Goal: Task Accomplishment & Management: Use online tool/utility

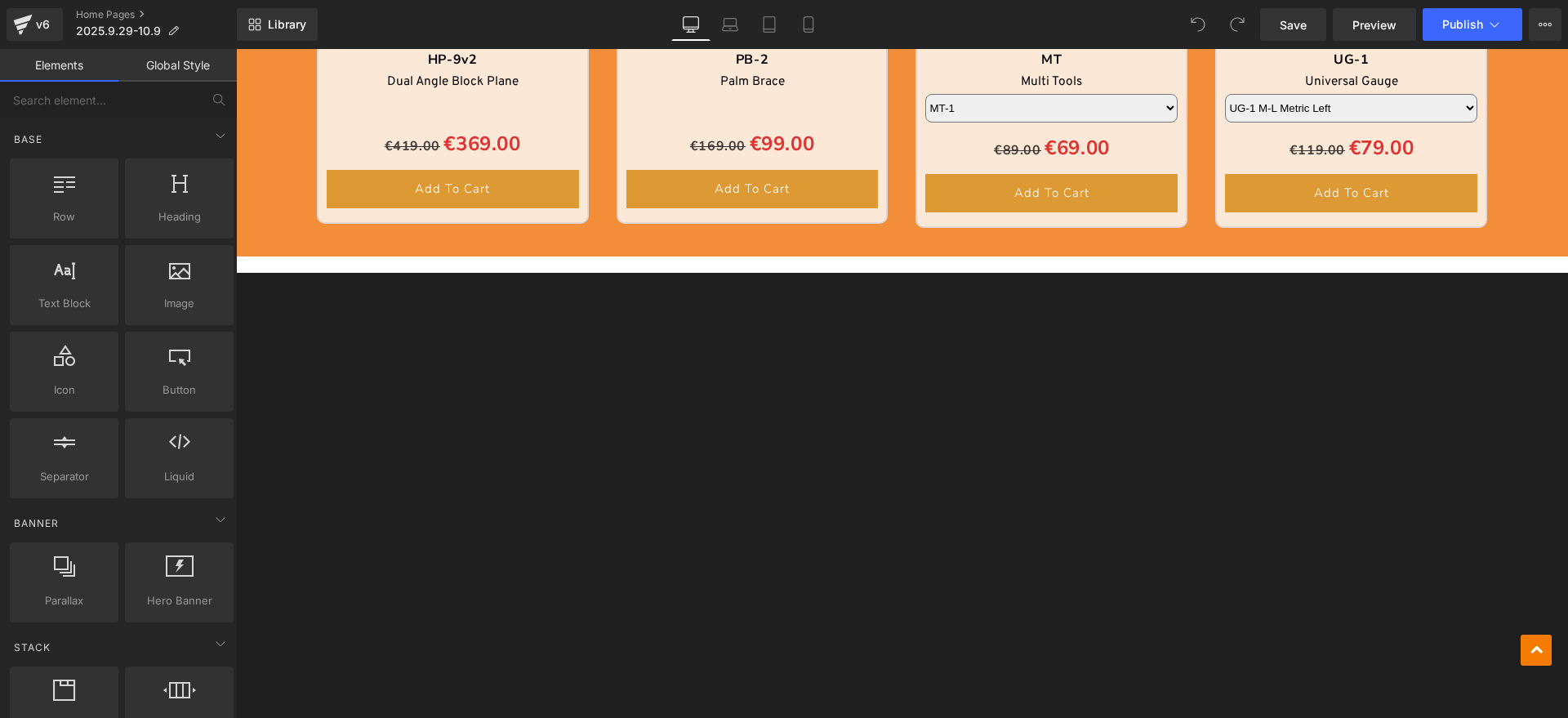
scroll to position [3165, 0]
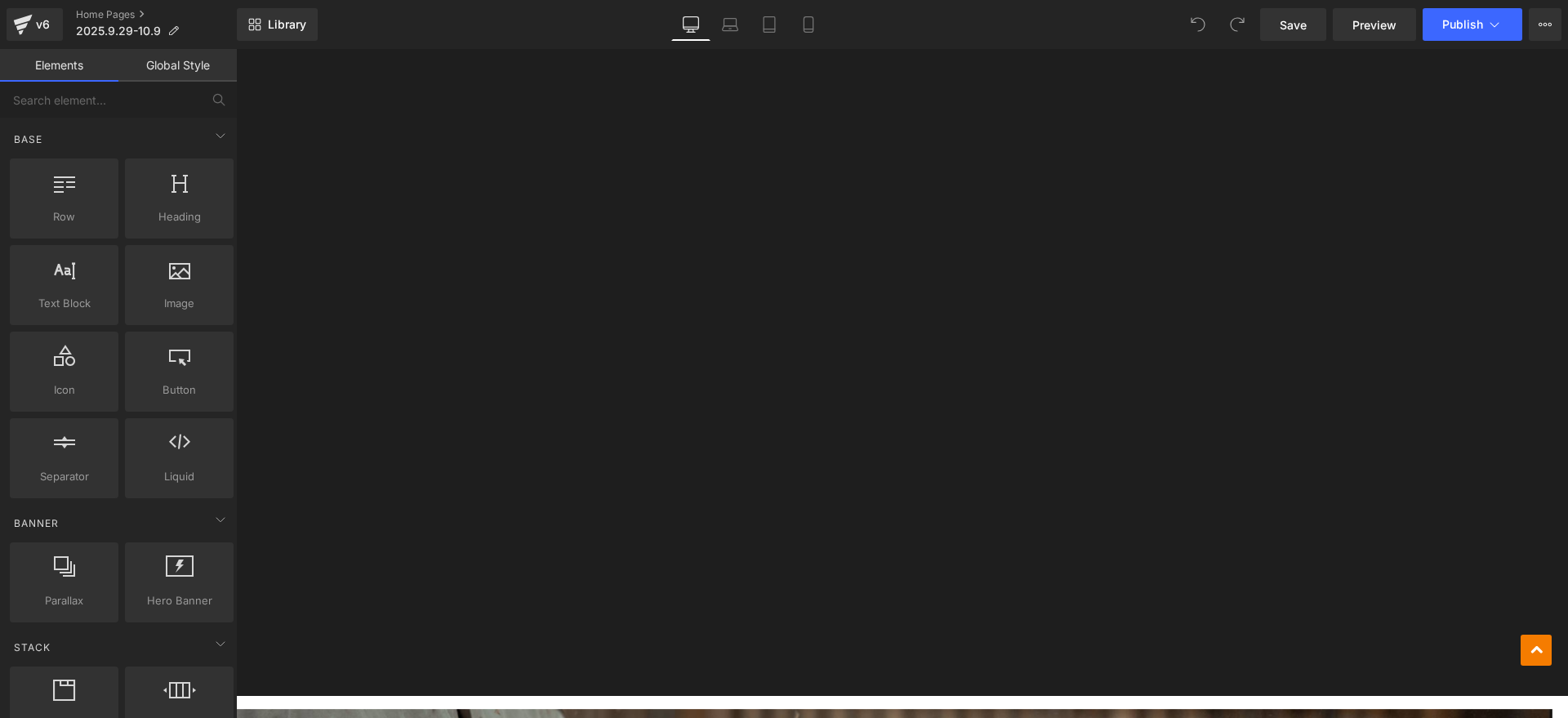
drag, startPoint x: 282, startPoint y: 30, endPoint x: 301, endPoint y: 43, distance: 23.0
click at [283, 30] on span "Library" at bounding box center [287, 25] width 39 height 15
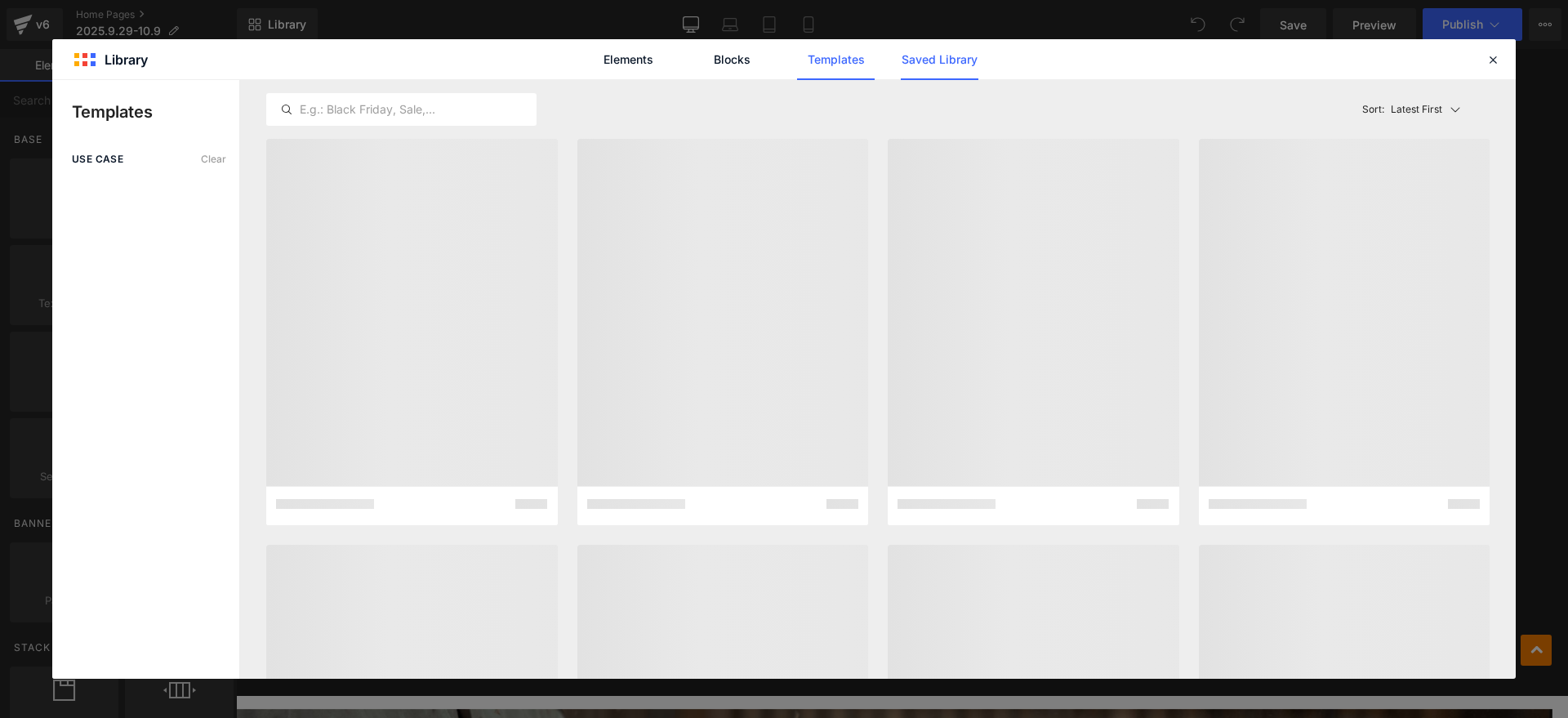
click at [958, 53] on link "Saved Library" at bounding box center [940, 59] width 78 height 41
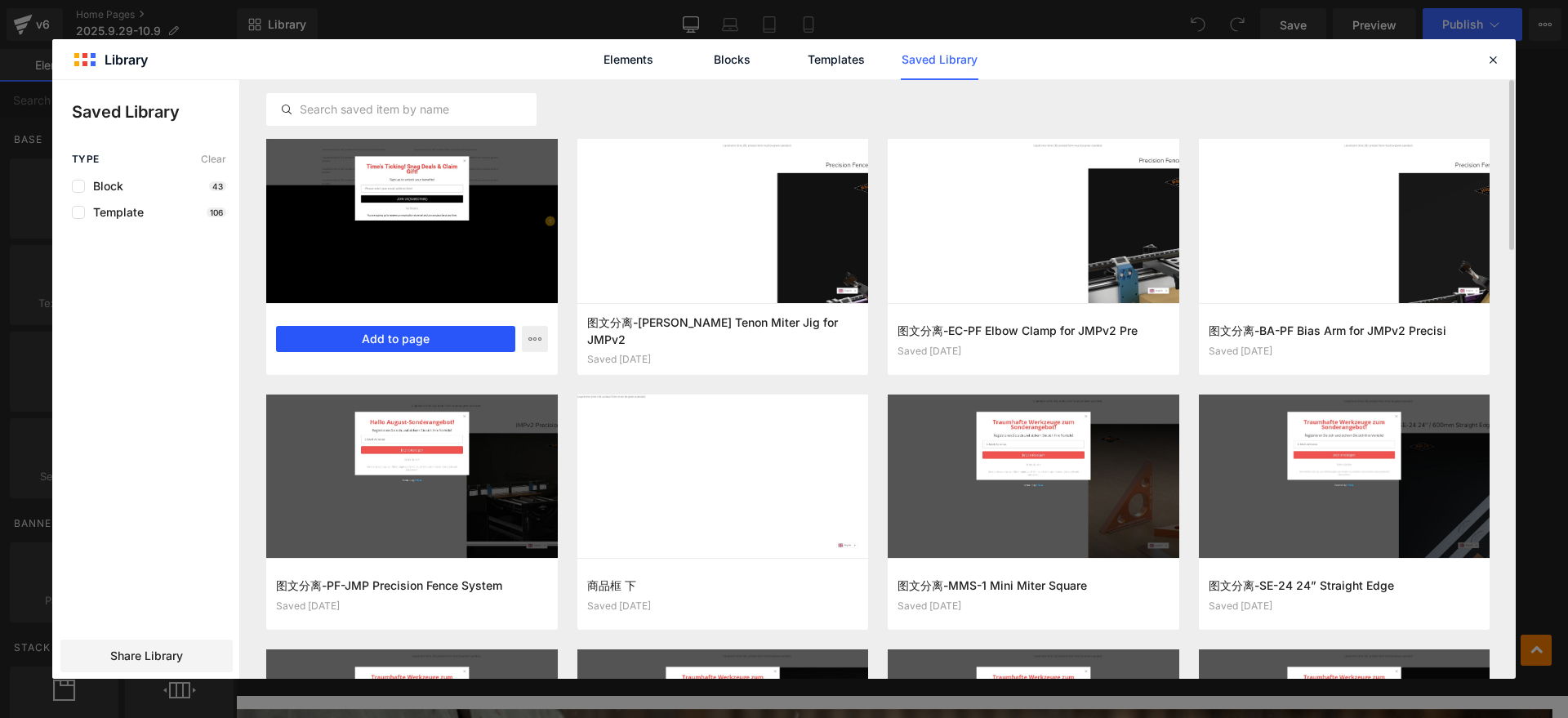
click at [383, 328] on button "Add to page" at bounding box center [395, 339] width 239 height 26
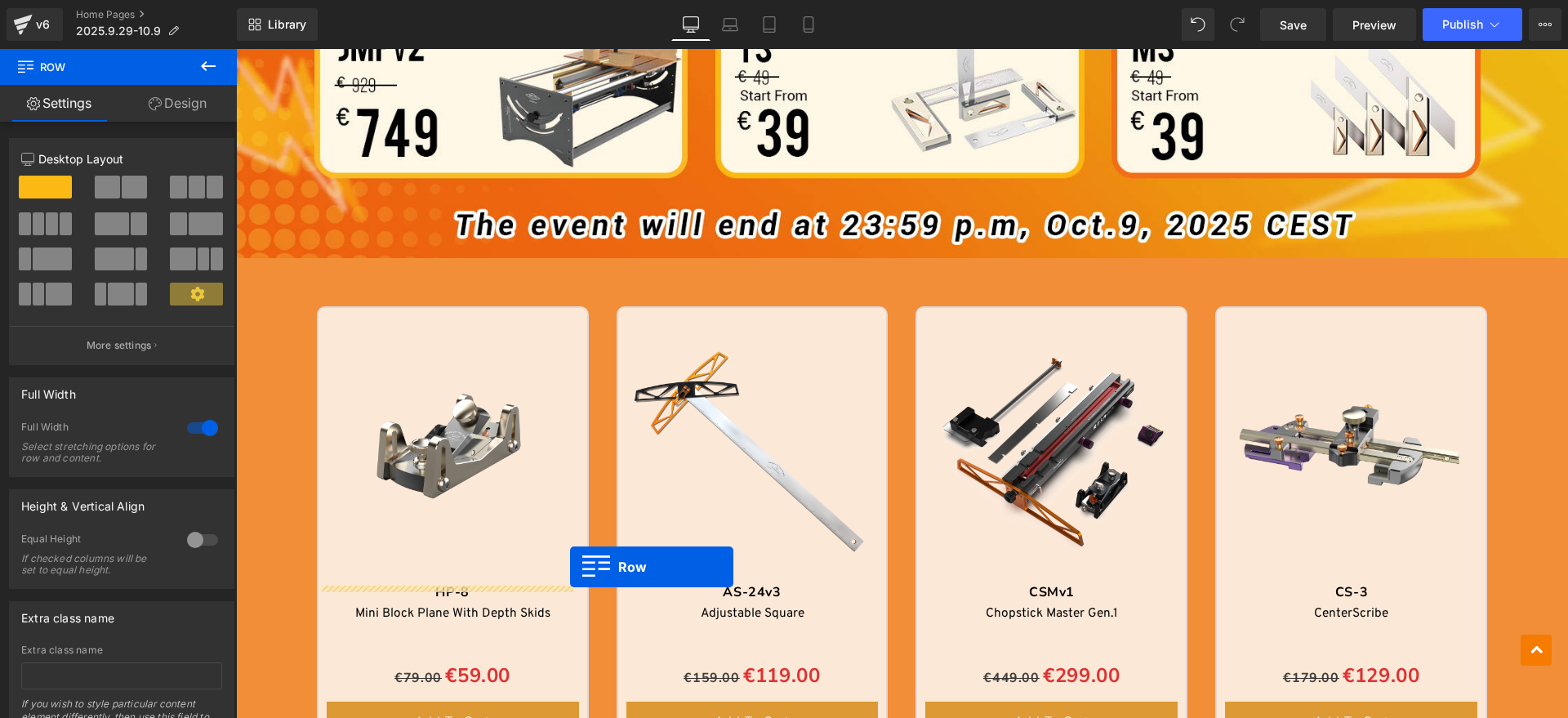
scroll to position [1327, 0]
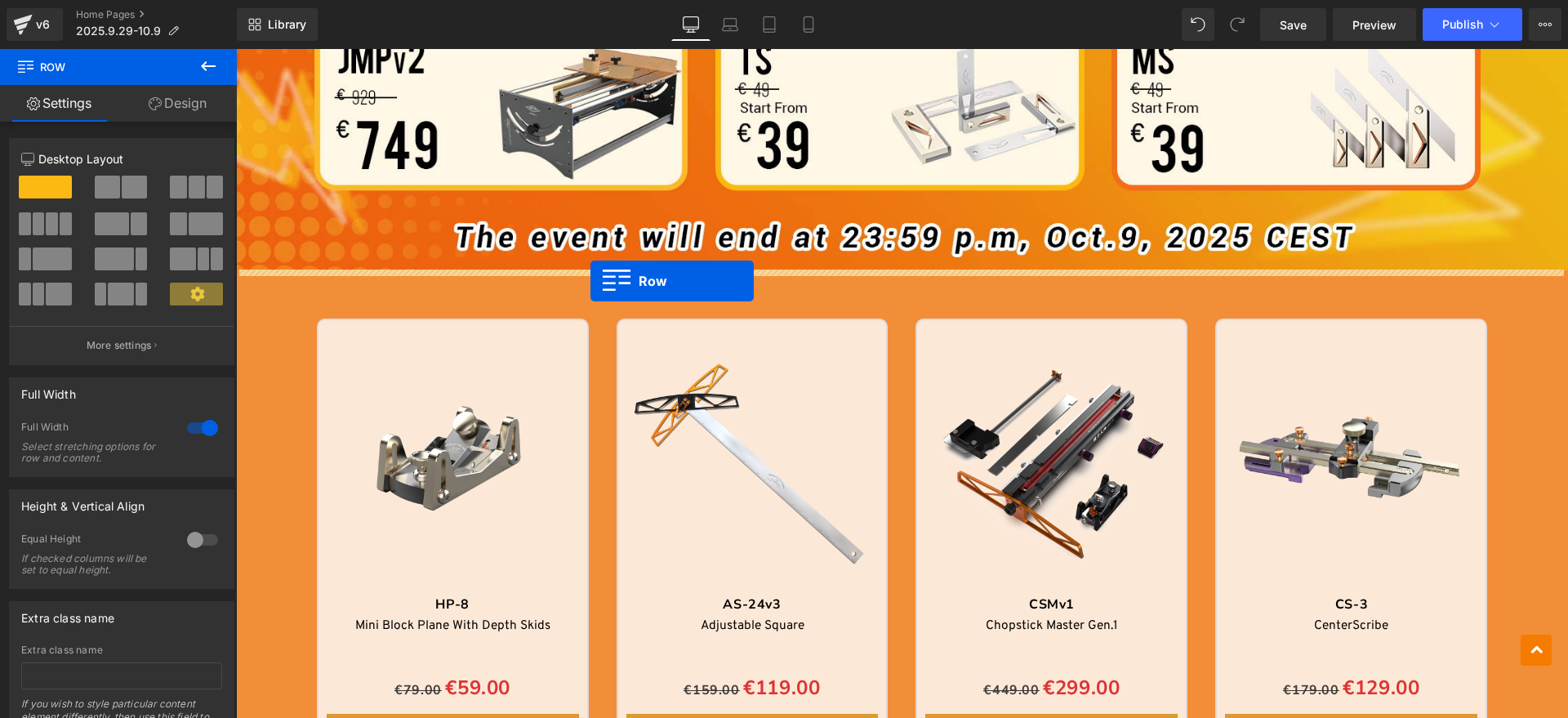
drag, startPoint x: 242, startPoint y: 409, endPoint x: 592, endPoint y: 280, distance: 373.0
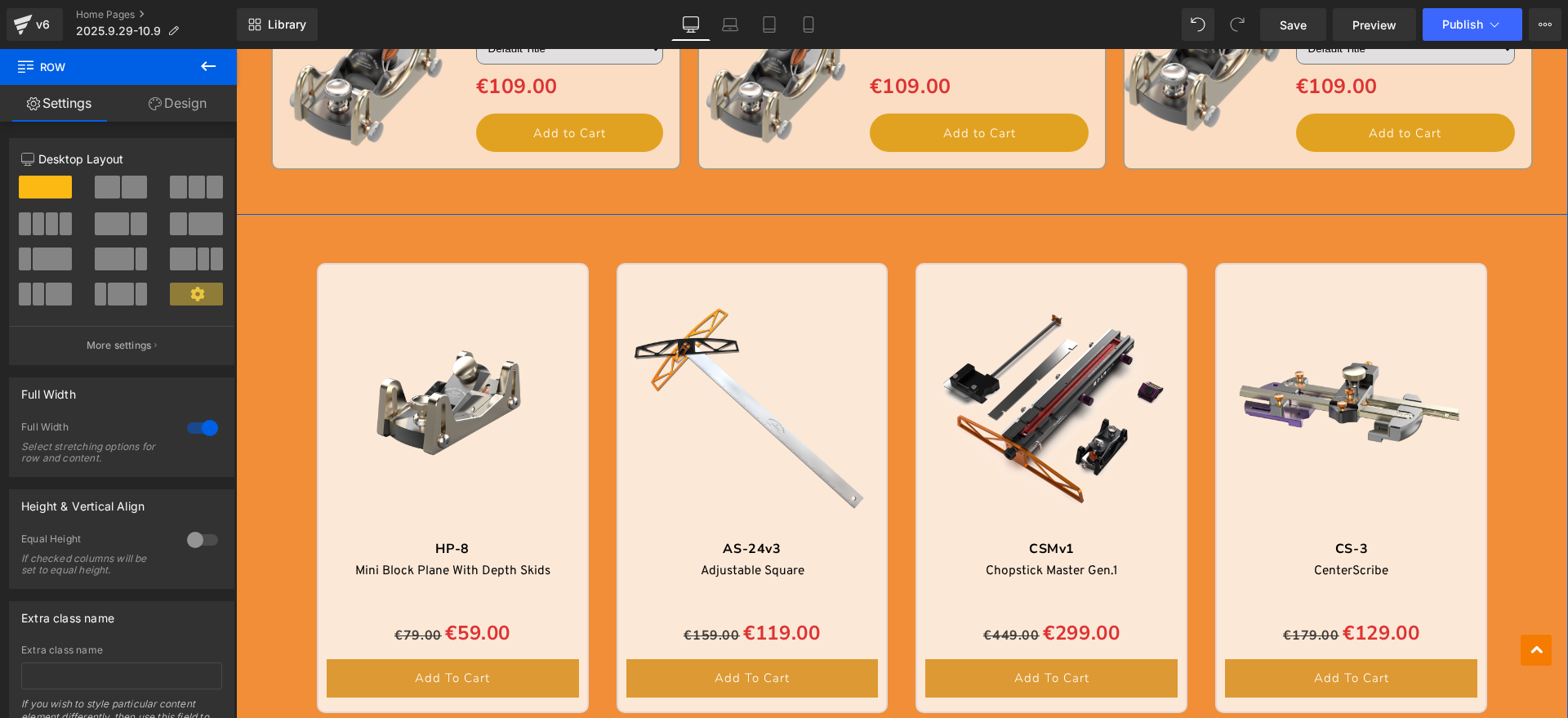
scroll to position [2450, 0]
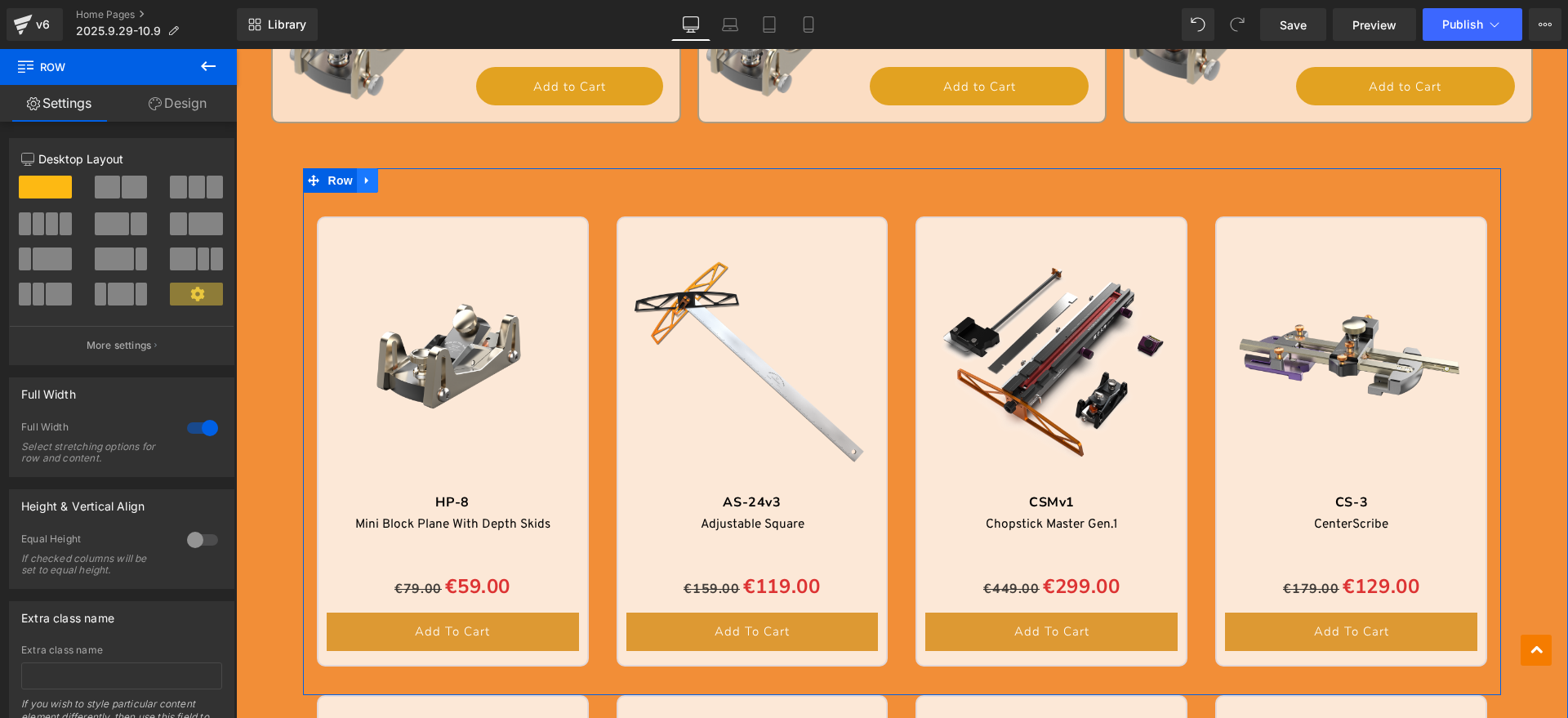
click at [362, 180] on icon at bounding box center [368, 180] width 11 height 12
click at [407, 181] on icon at bounding box center [409, 180] width 11 height 11
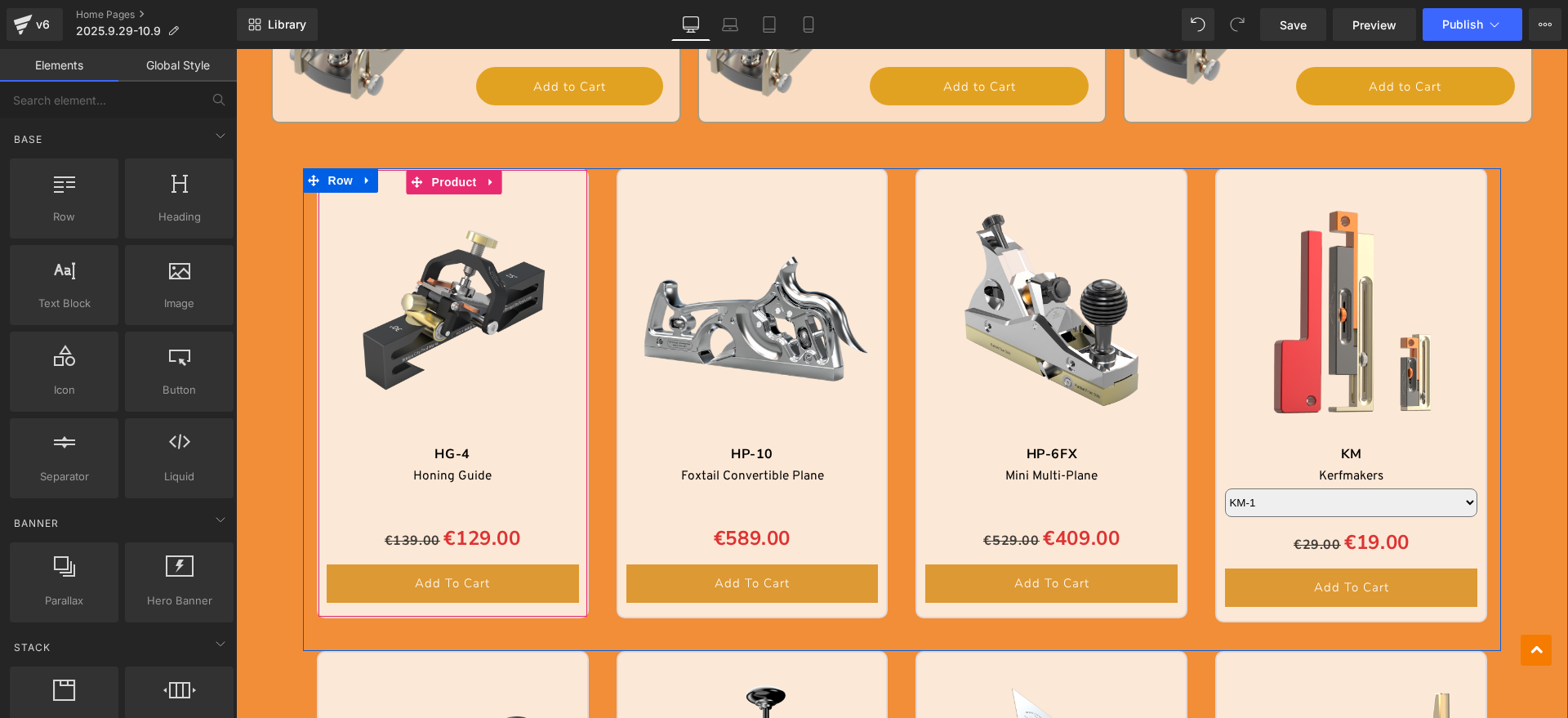
scroll to position [2457, 0]
click at [366, 179] on icon at bounding box center [368, 179] width 11 height 12
click at [404, 179] on icon at bounding box center [409, 180] width 11 height 11
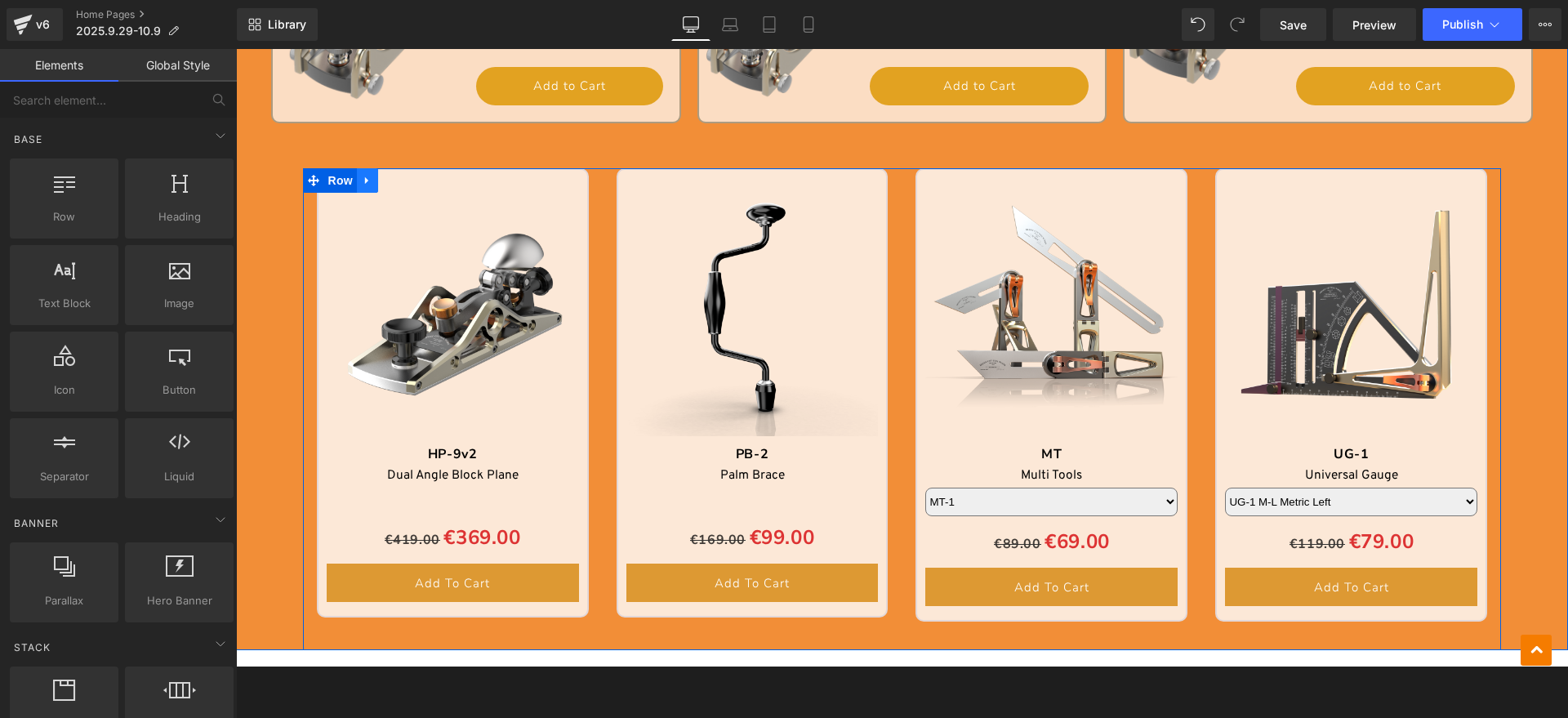
click at [365, 179] on icon at bounding box center [368, 179] width 11 height 12
click at [404, 179] on icon at bounding box center [409, 179] width 11 height 12
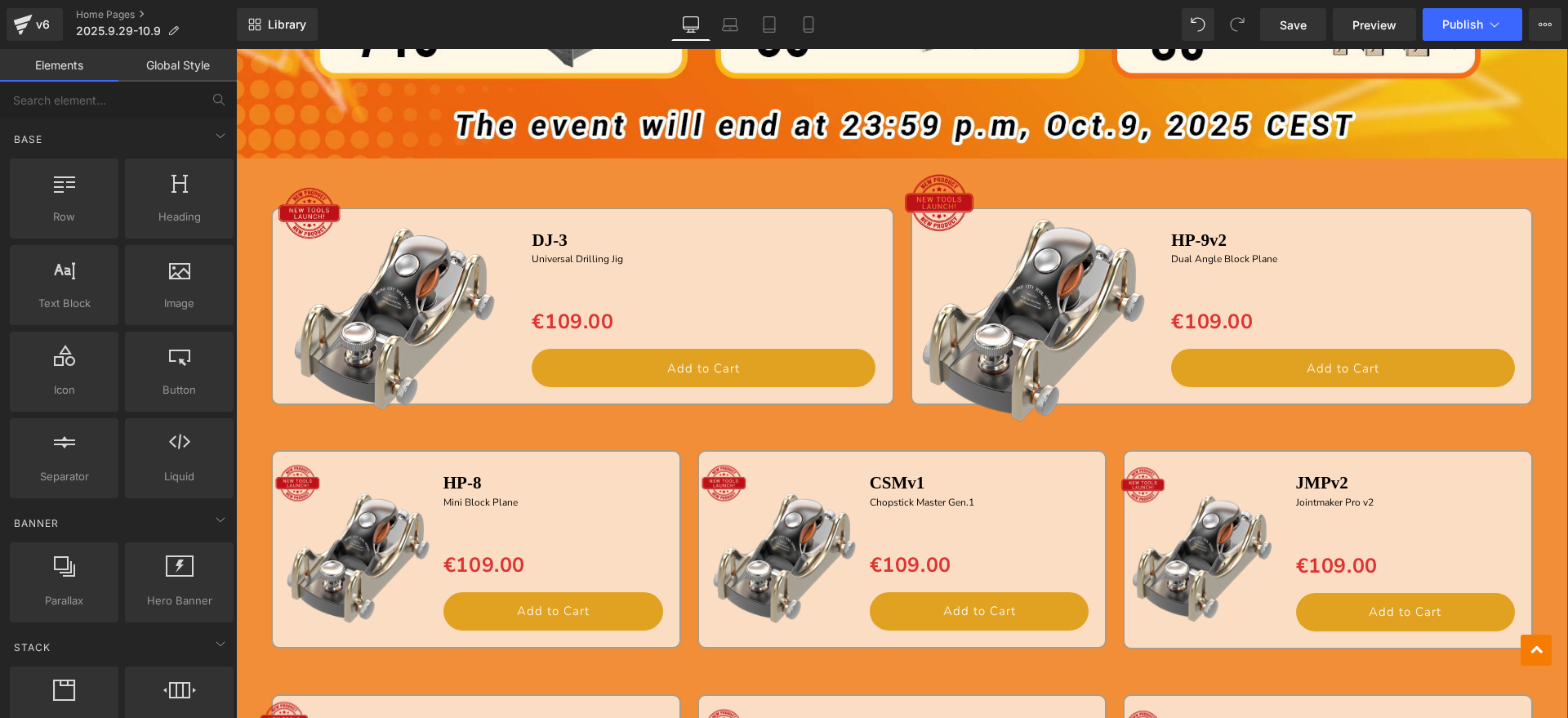
scroll to position [1437, 0]
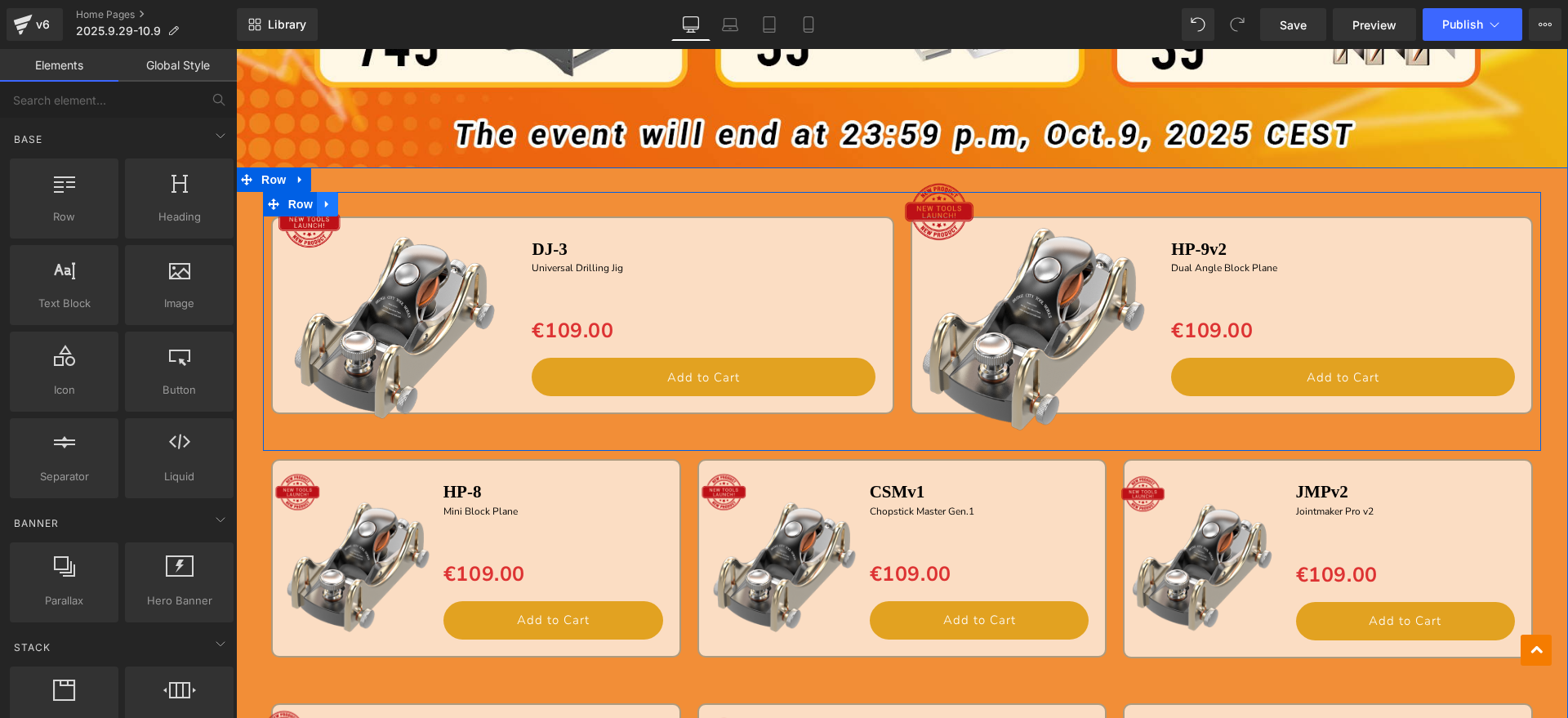
click at [322, 202] on icon at bounding box center [327, 203] width 11 height 12
click at [369, 199] on icon at bounding box center [370, 203] width 11 height 12
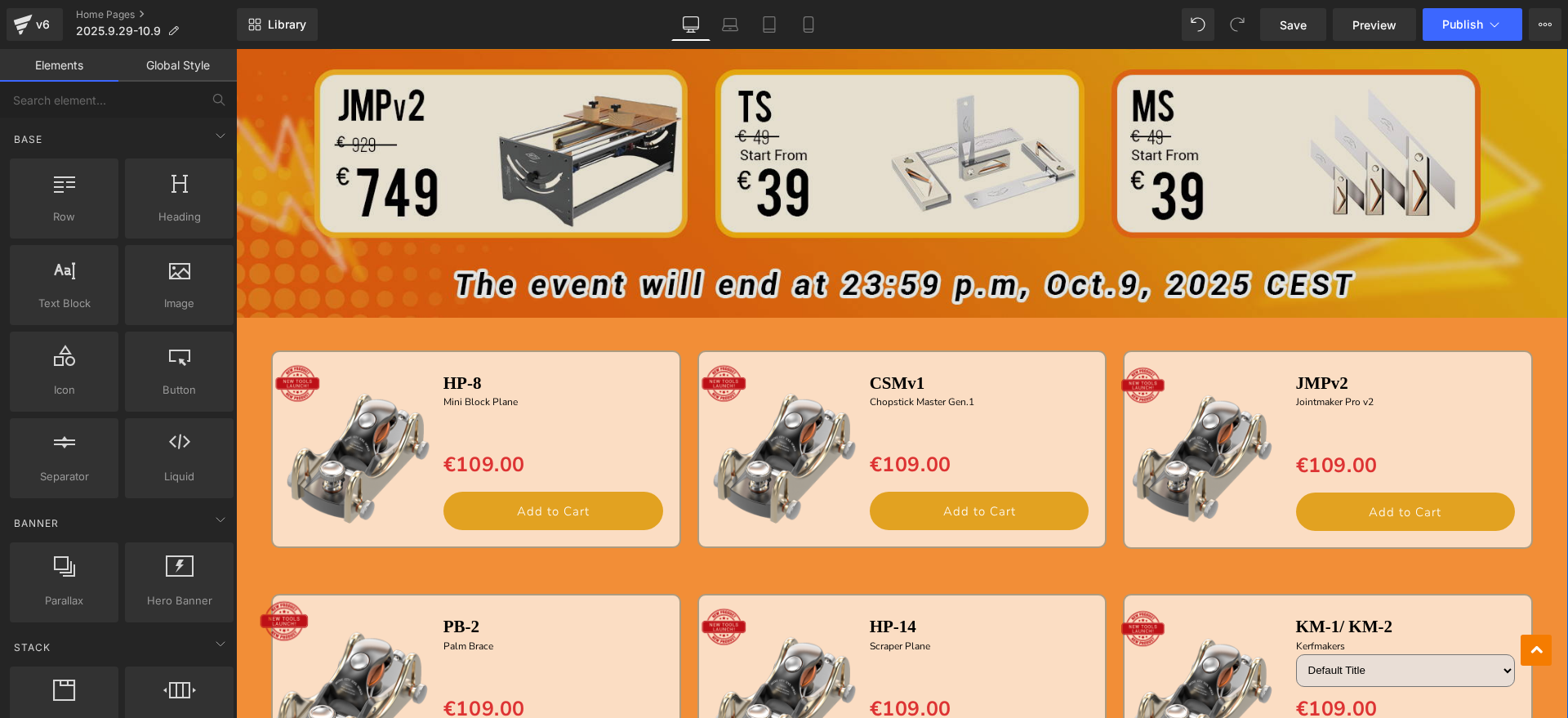
scroll to position [1334, 0]
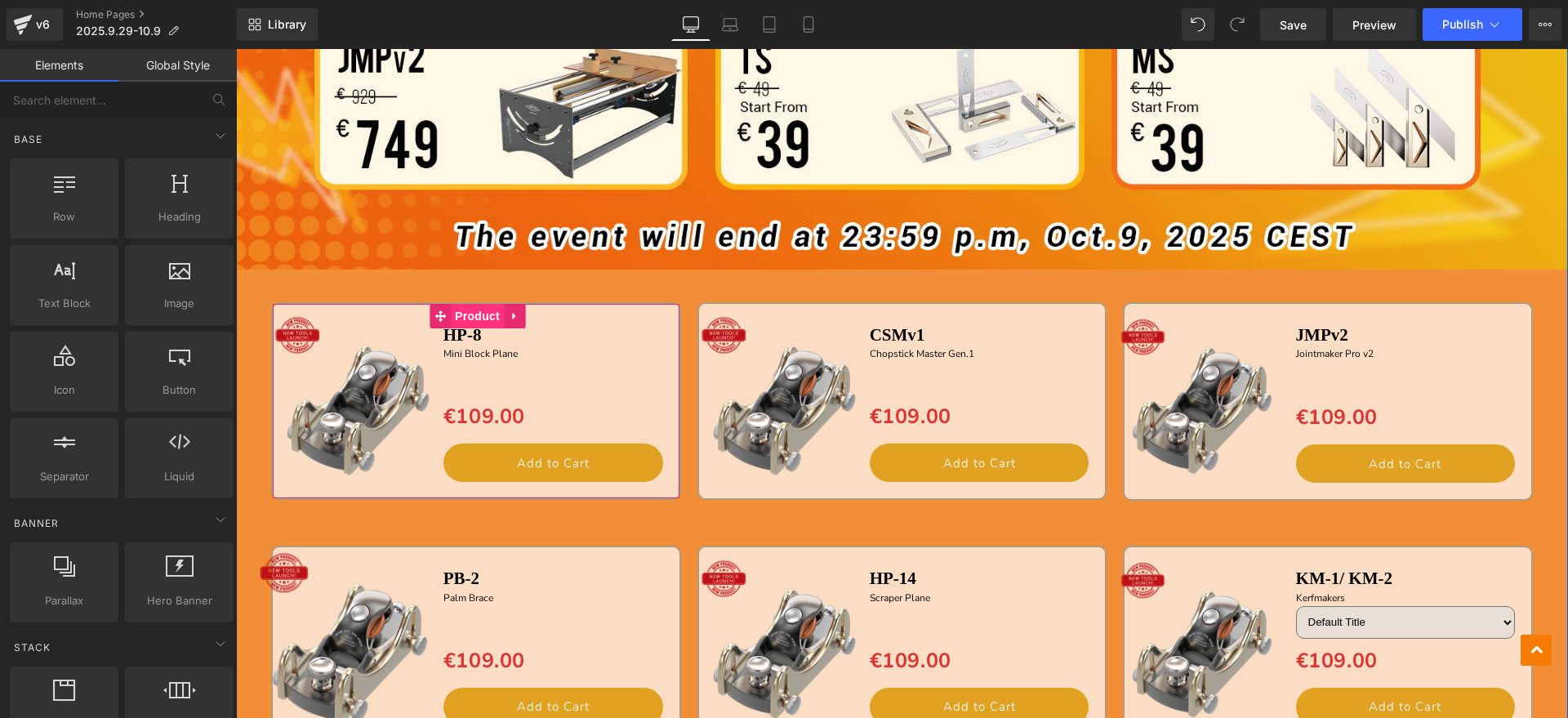
click at [473, 321] on span "Product" at bounding box center [477, 316] width 53 height 25
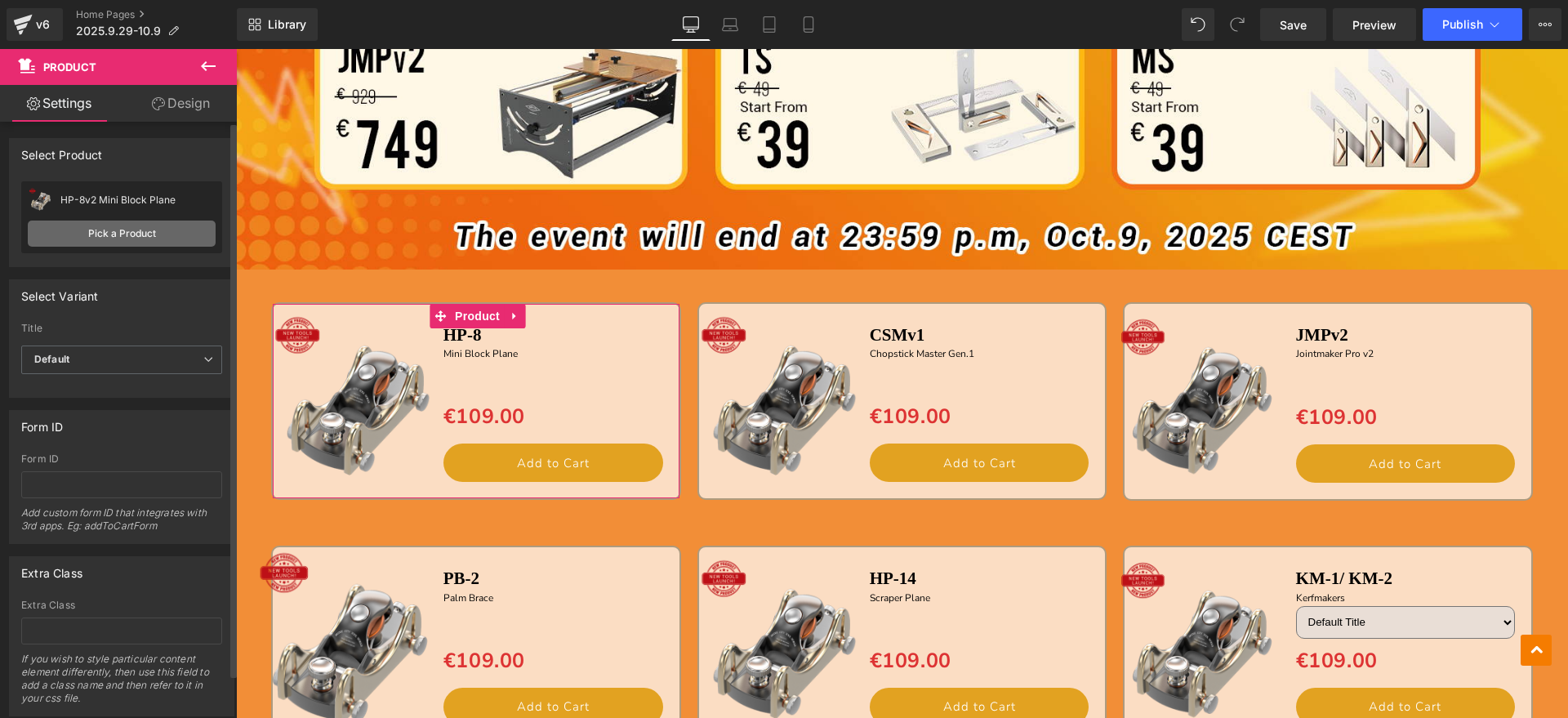
click at [139, 229] on link "Pick a Product" at bounding box center [121, 234] width 188 height 26
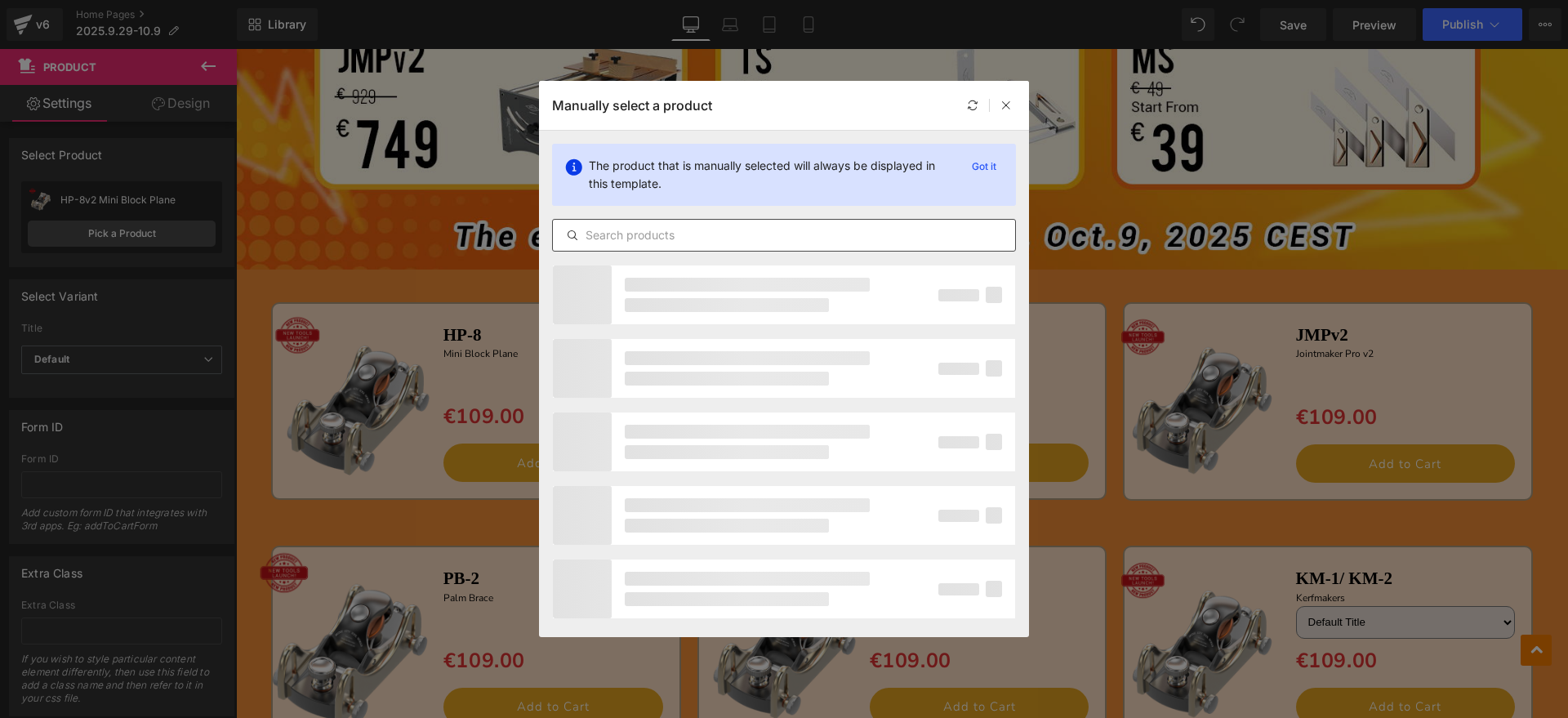
click at [744, 234] on input "text" at bounding box center [784, 235] width 462 height 19
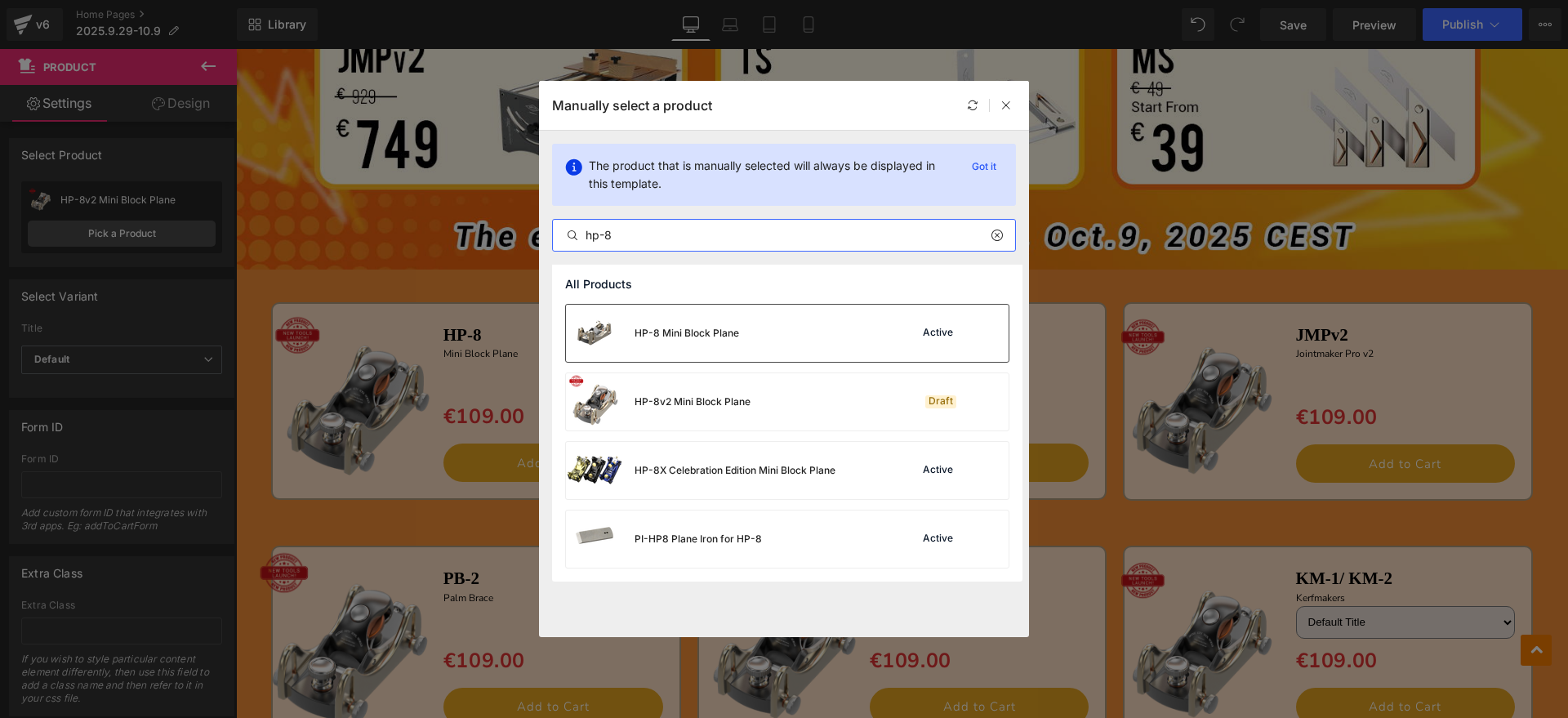
type input "hp-8"
drag, startPoint x: 766, startPoint y: 335, endPoint x: 661, endPoint y: 430, distance: 141.6
click at [766, 335] on div "HP-8 Mini Block Plane Active" at bounding box center [786, 334] width 443 height 57
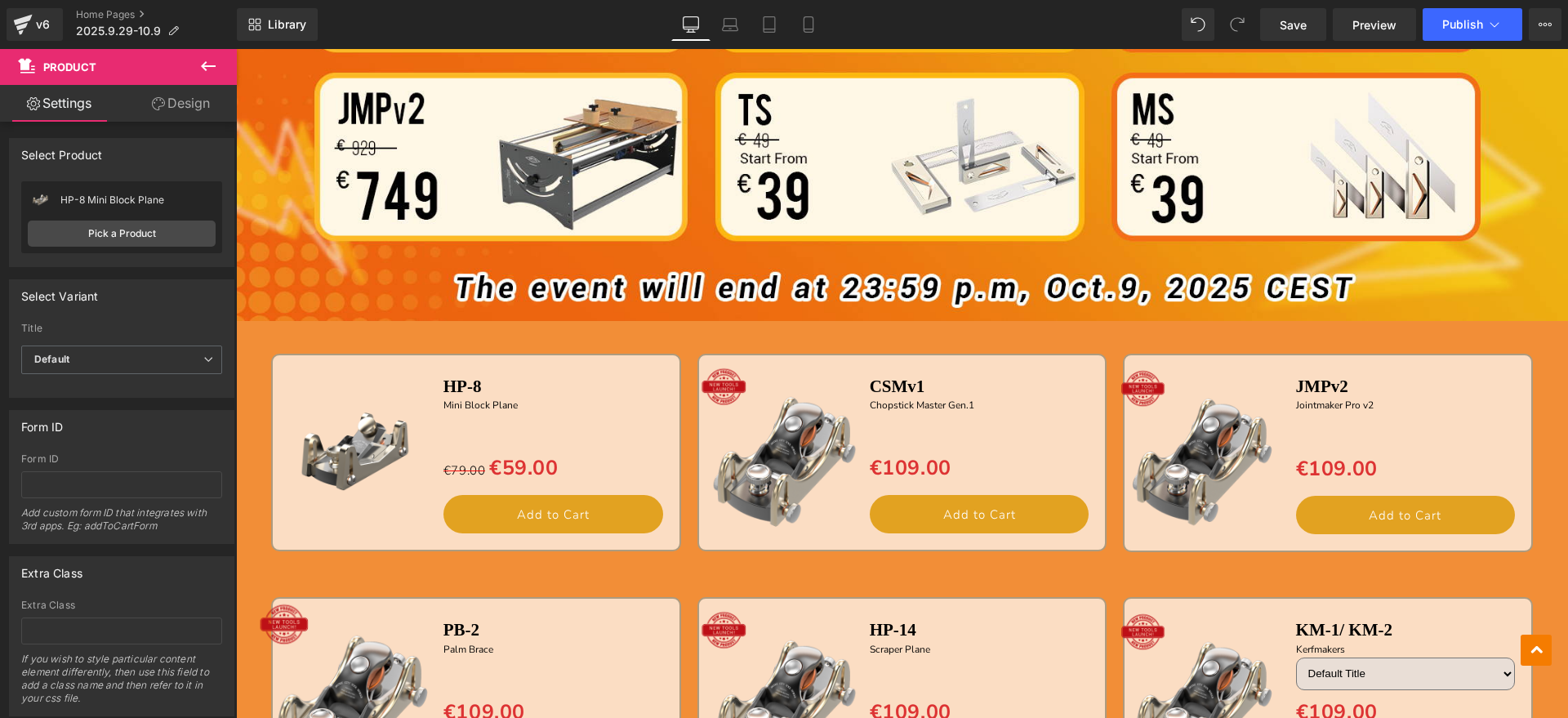
scroll to position [1437, 0]
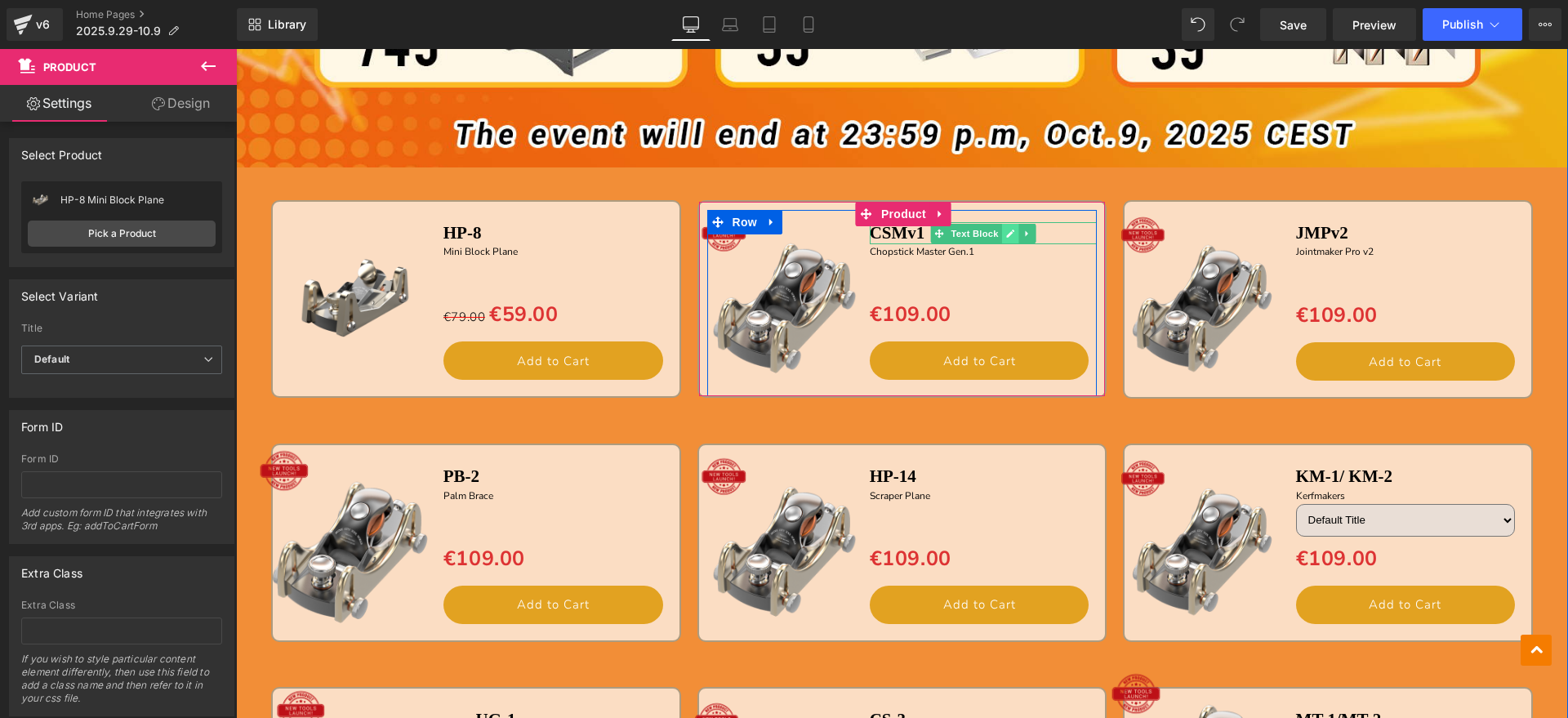
click at [1002, 233] on link at bounding box center [1010, 233] width 18 height 19
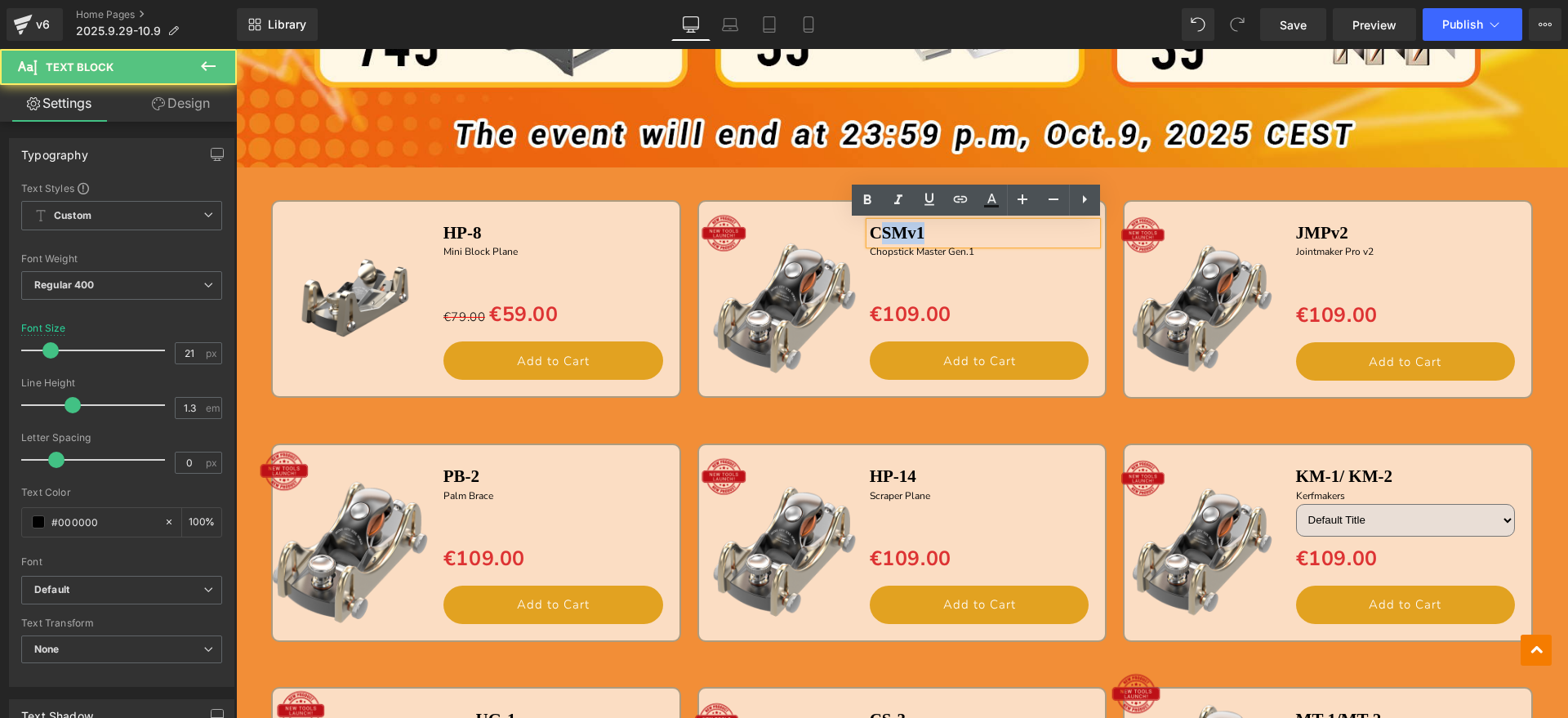
drag, startPoint x: 920, startPoint y: 228, endPoint x: 869, endPoint y: 232, distance: 51.2
click at [869, 232] on p "CSMv1" at bounding box center [983, 233] width 228 height 22
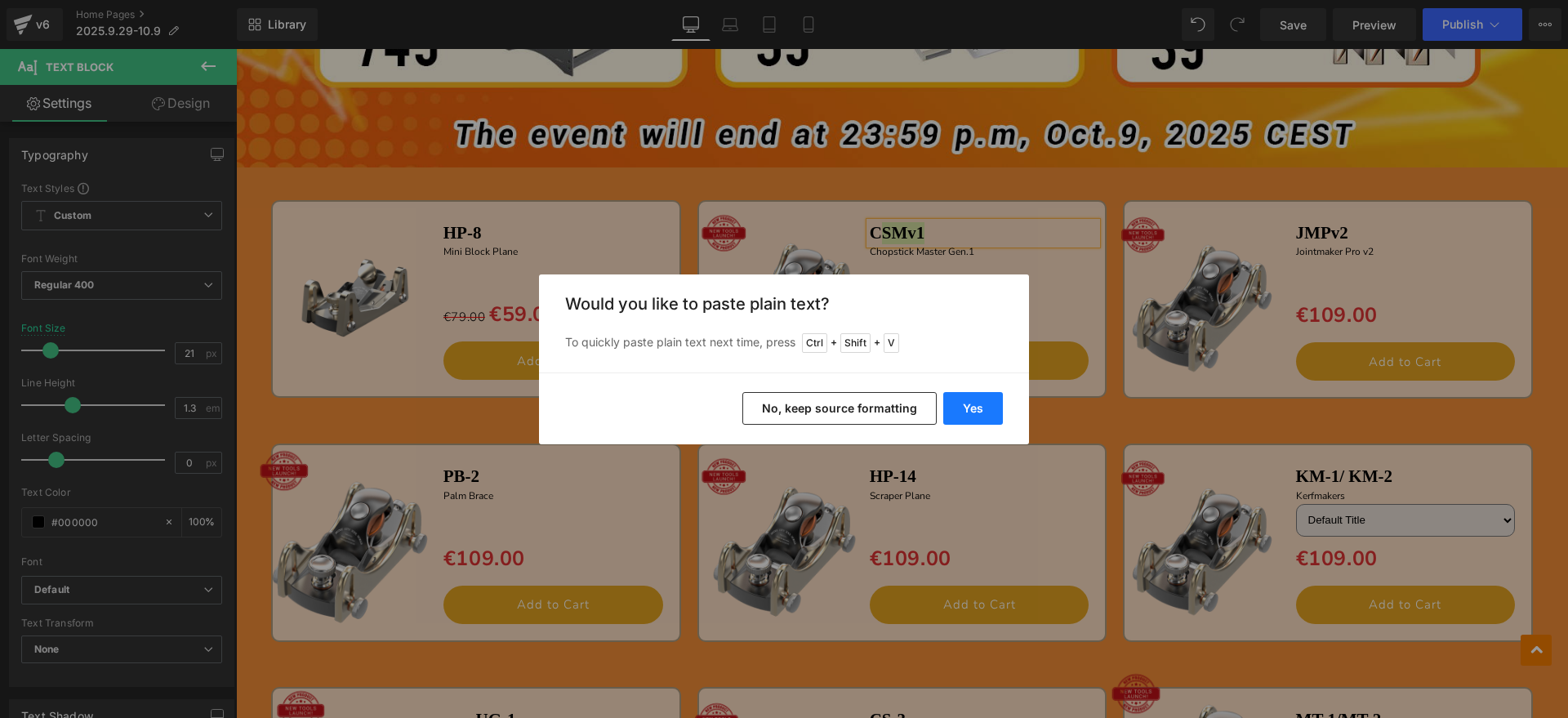
click at [984, 397] on button "Yes" at bounding box center [973, 408] width 60 height 32
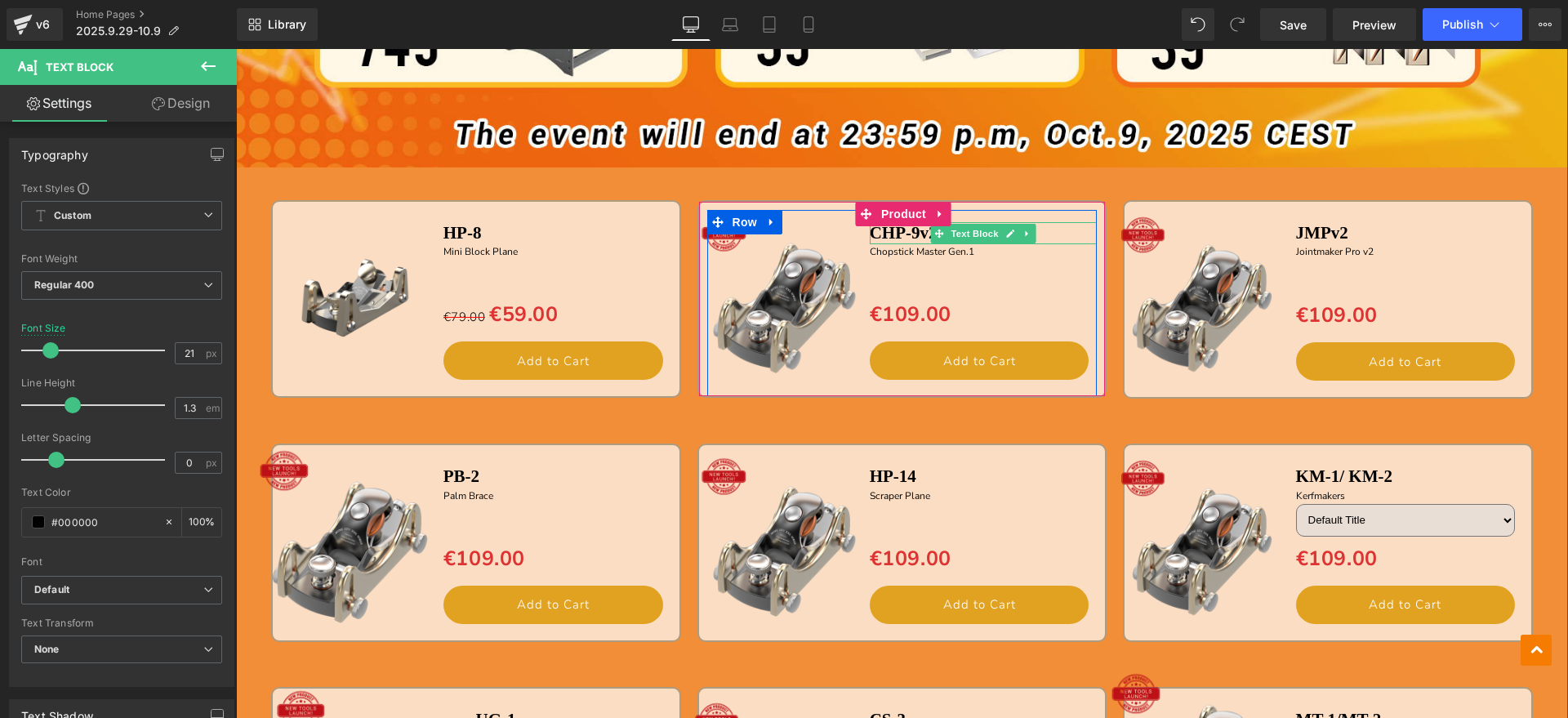
click at [880, 235] on b "CHP-9v2" at bounding box center [903, 232] width 67 height 19
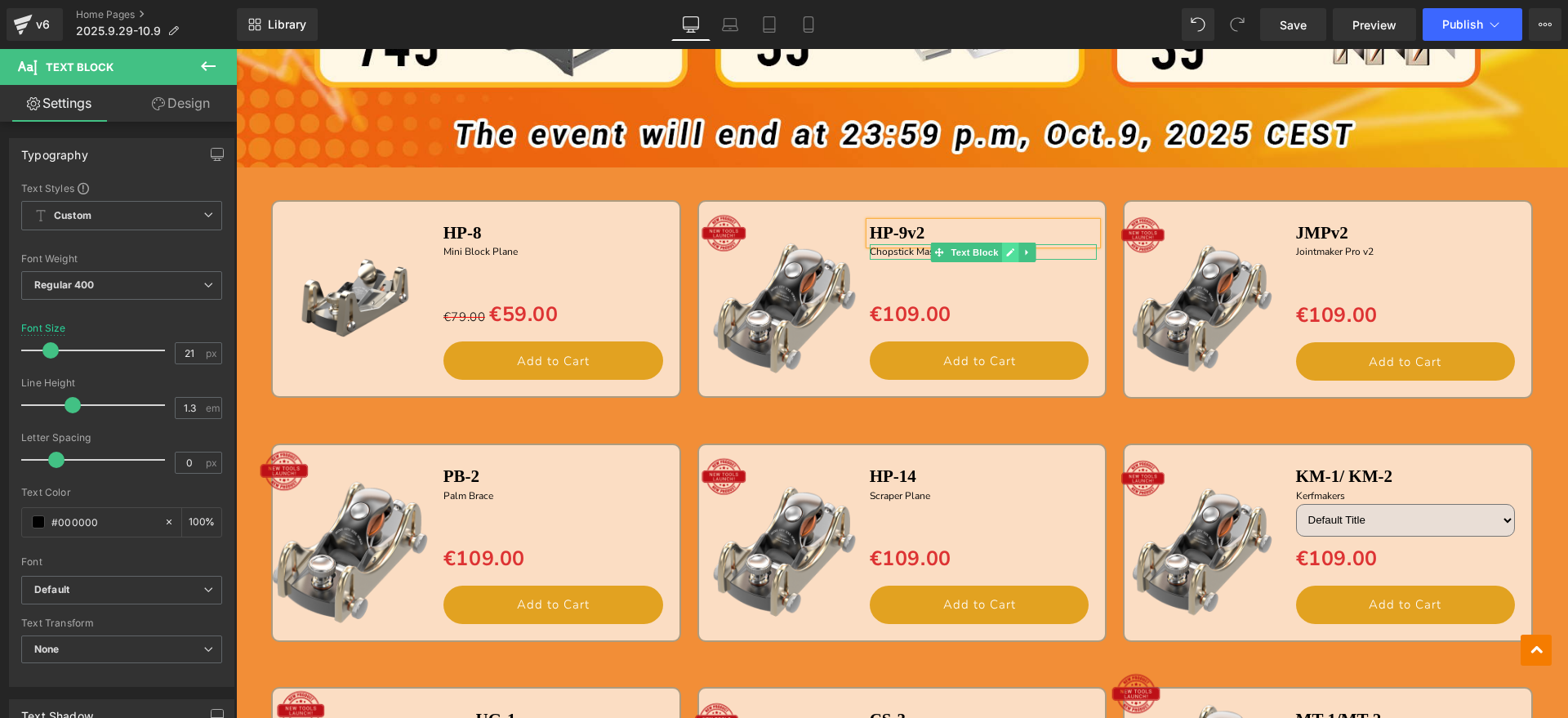
click at [1006, 251] on icon at bounding box center [1010, 252] width 8 height 8
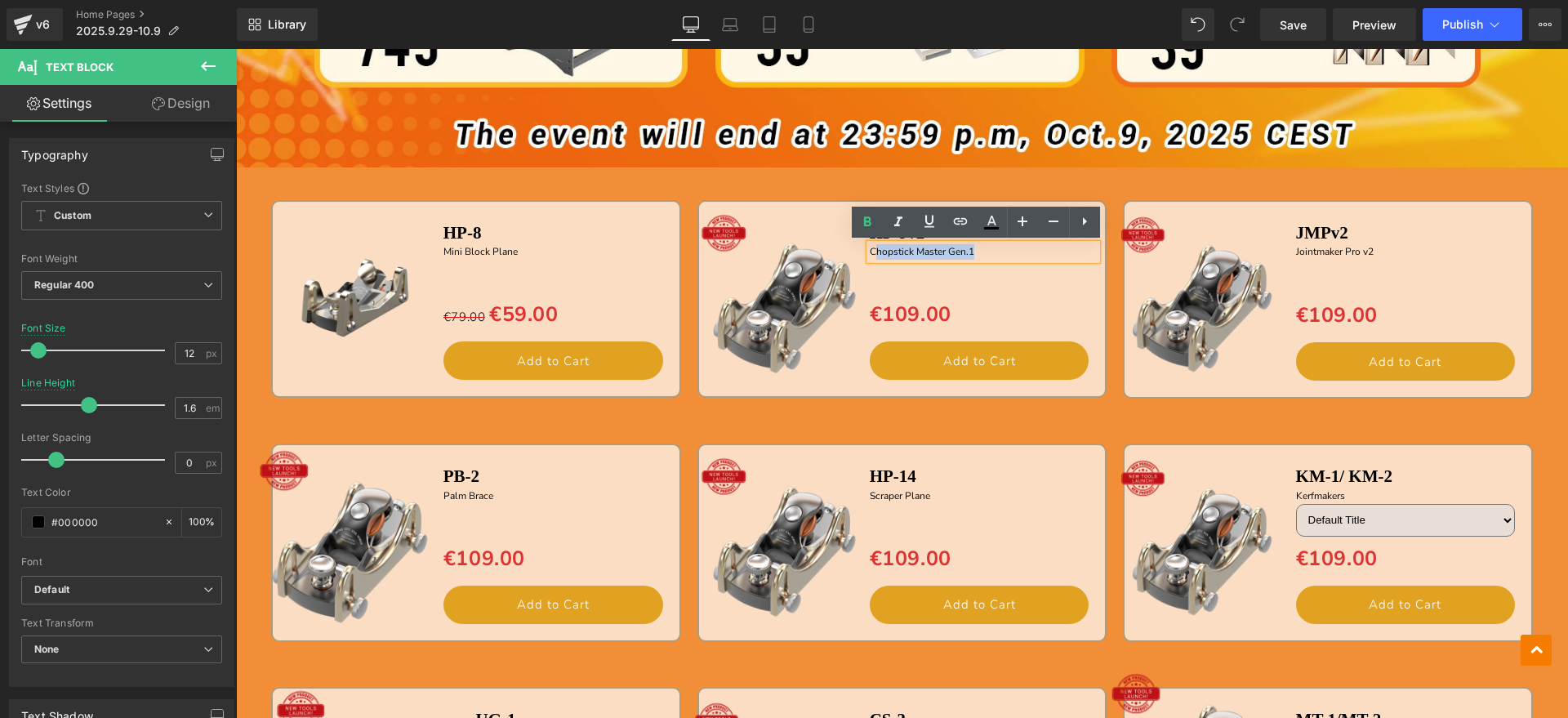
drag, startPoint x: 1010, startPoint y: 251, endPoint x: 867, endPoint y: 257, distance: 143.1
click at [869, 257] on p "Chopstick Master Gen.1" at bounding box center [983, 251] width 228 height 16
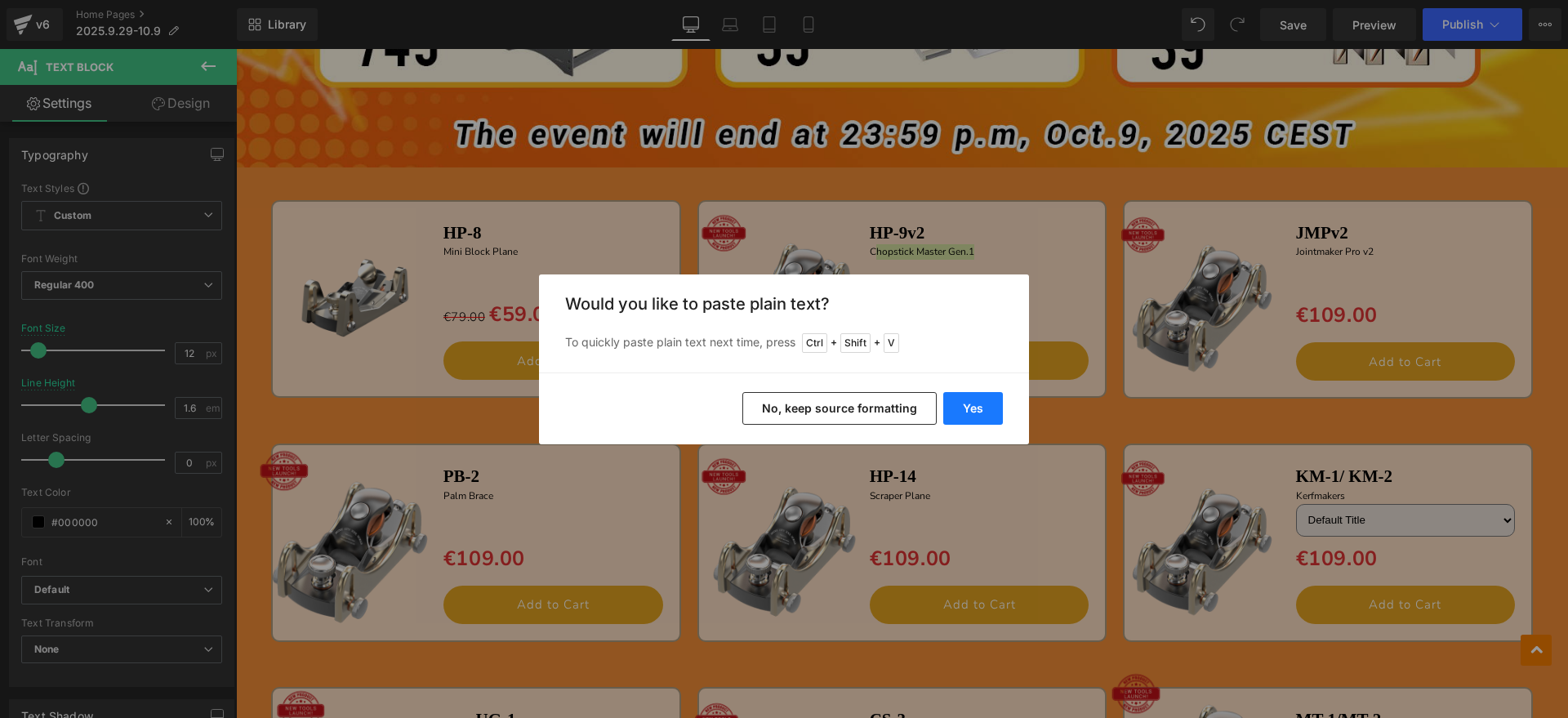
click at [989, 399] on button "Yes" at bounding box center [973, 408] width 60 height 32
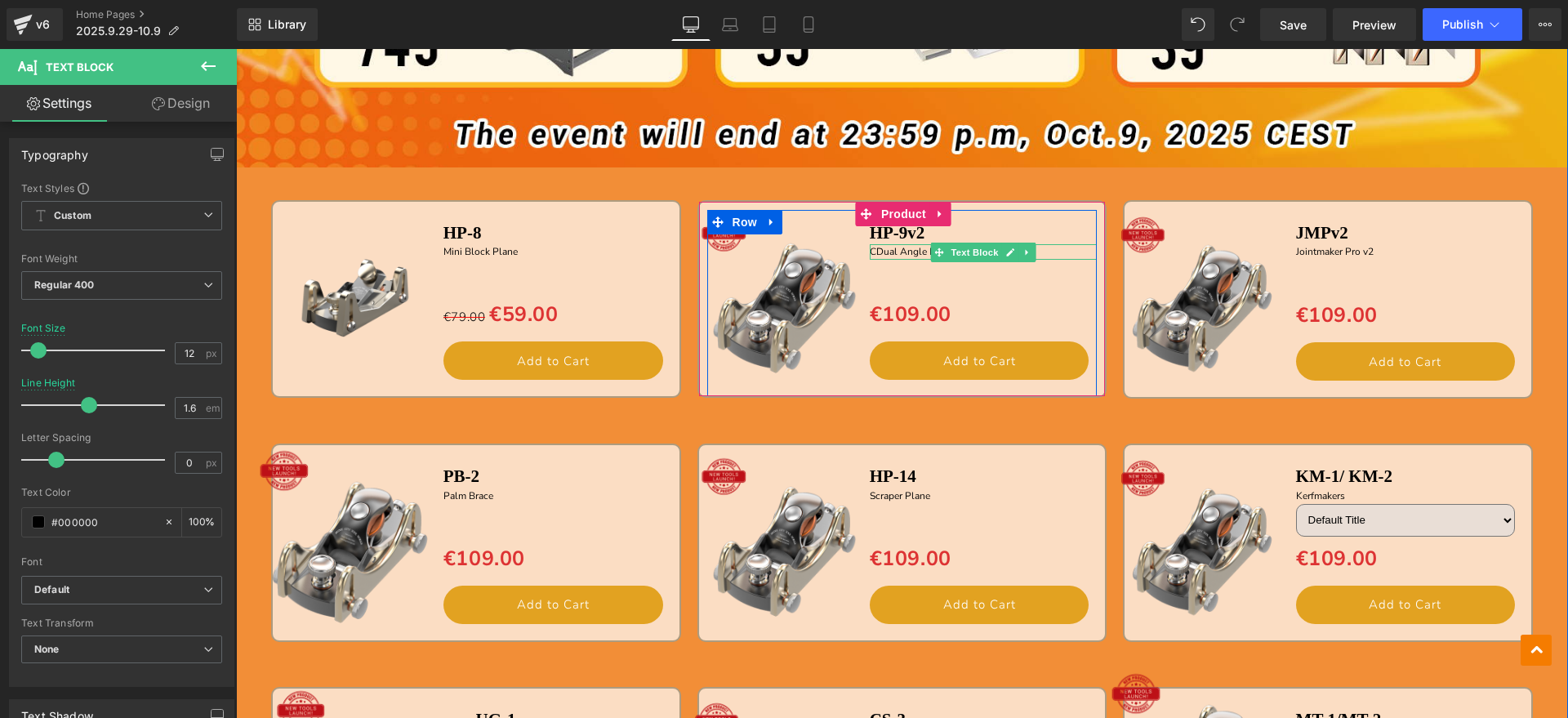
click at [869, 249] on p "CDual Angle Block Plane" at bounding box center [983, 251] width 228 height 16
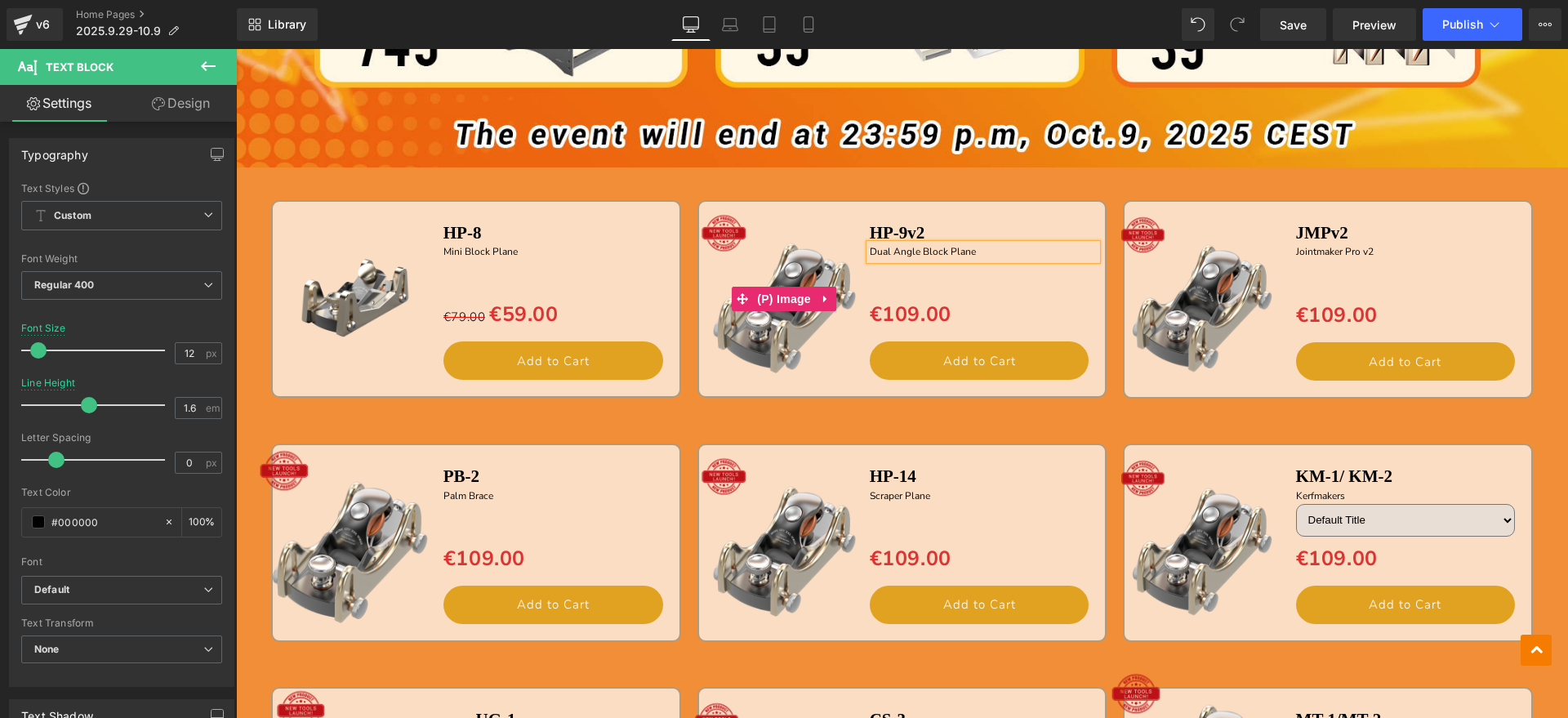
click at [809, 334] on img at bounding box center [784, 299] width 187 height 187
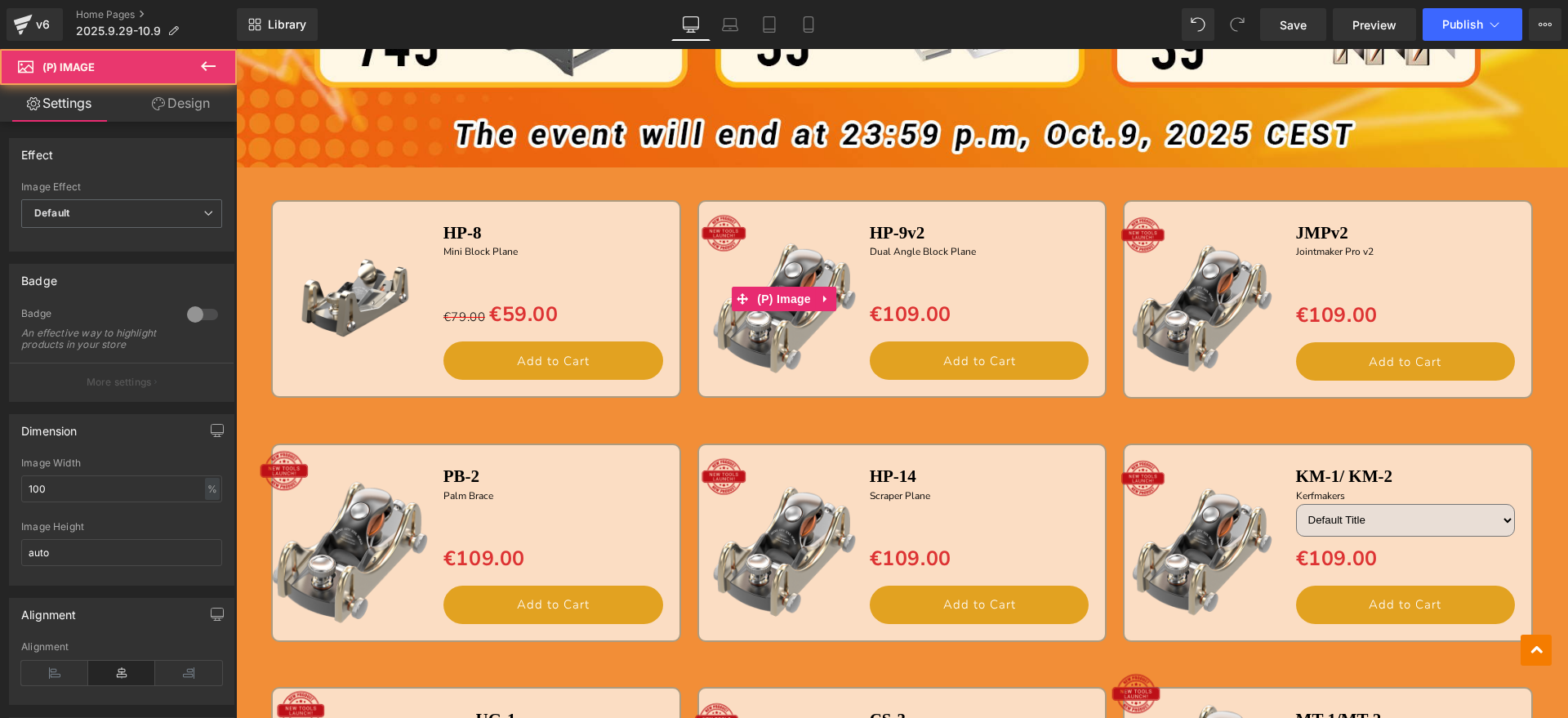
click at [781, 254] on img at bounding box center [784, 299] width 187 height 187
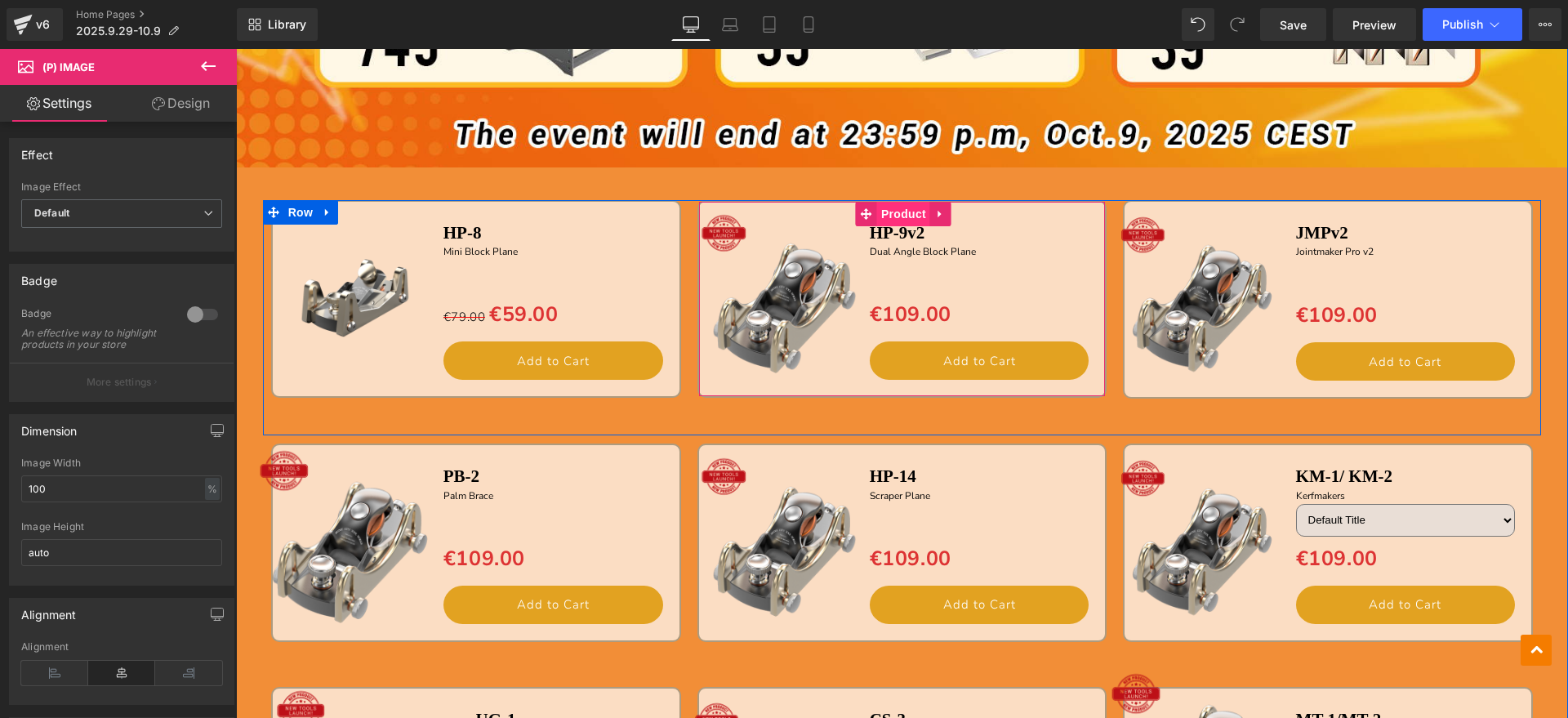
click at [895, 207] on span "Product" at bounding box center [903, 213] width 53 height 25
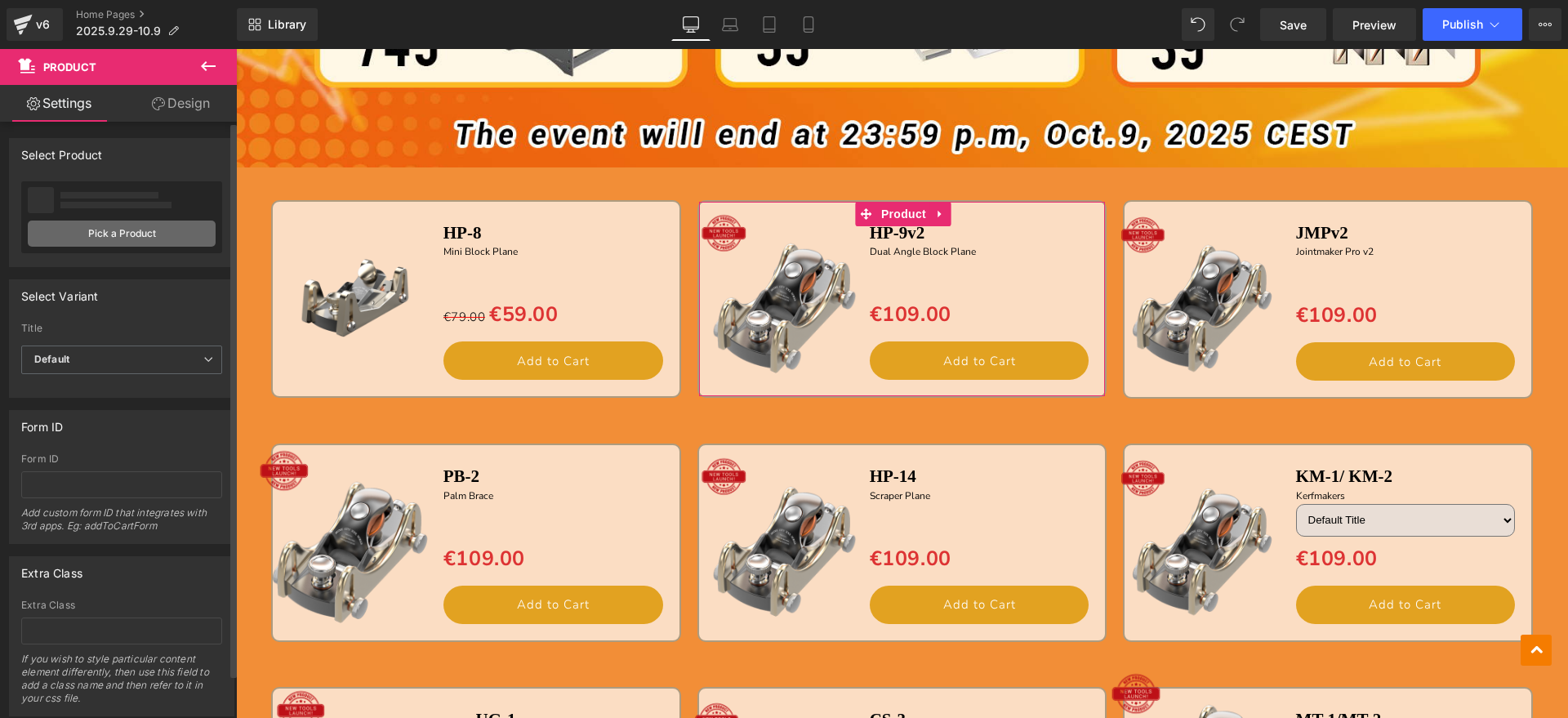
click at [154, 235] on link "Pick a Product" at bounding box center [121, 234] width 188 height 26
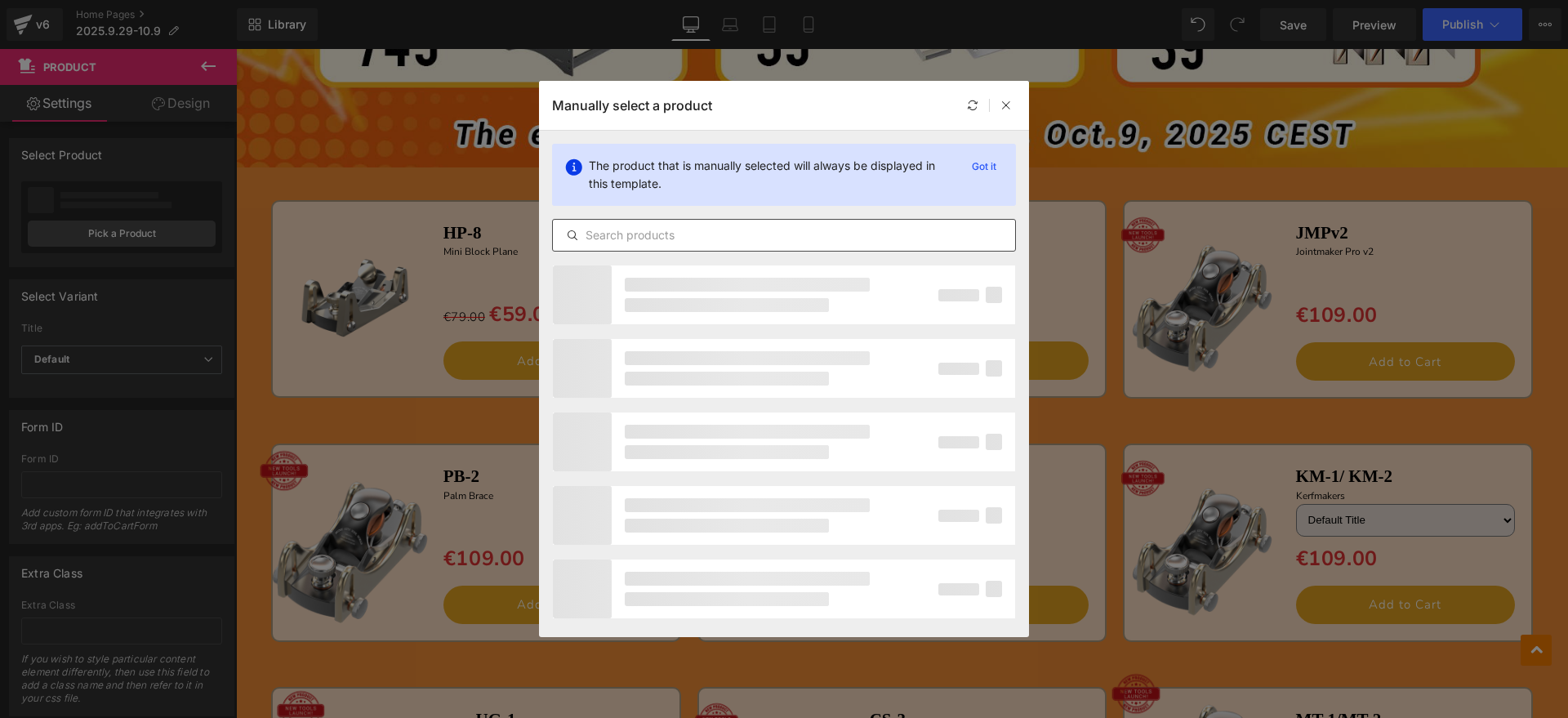
click at [788, 227] on div at bounding box center [784, 235] width 464 height 32
click at [785, 228] on input "text" at bounding box center [784, 235] width 462 height 19
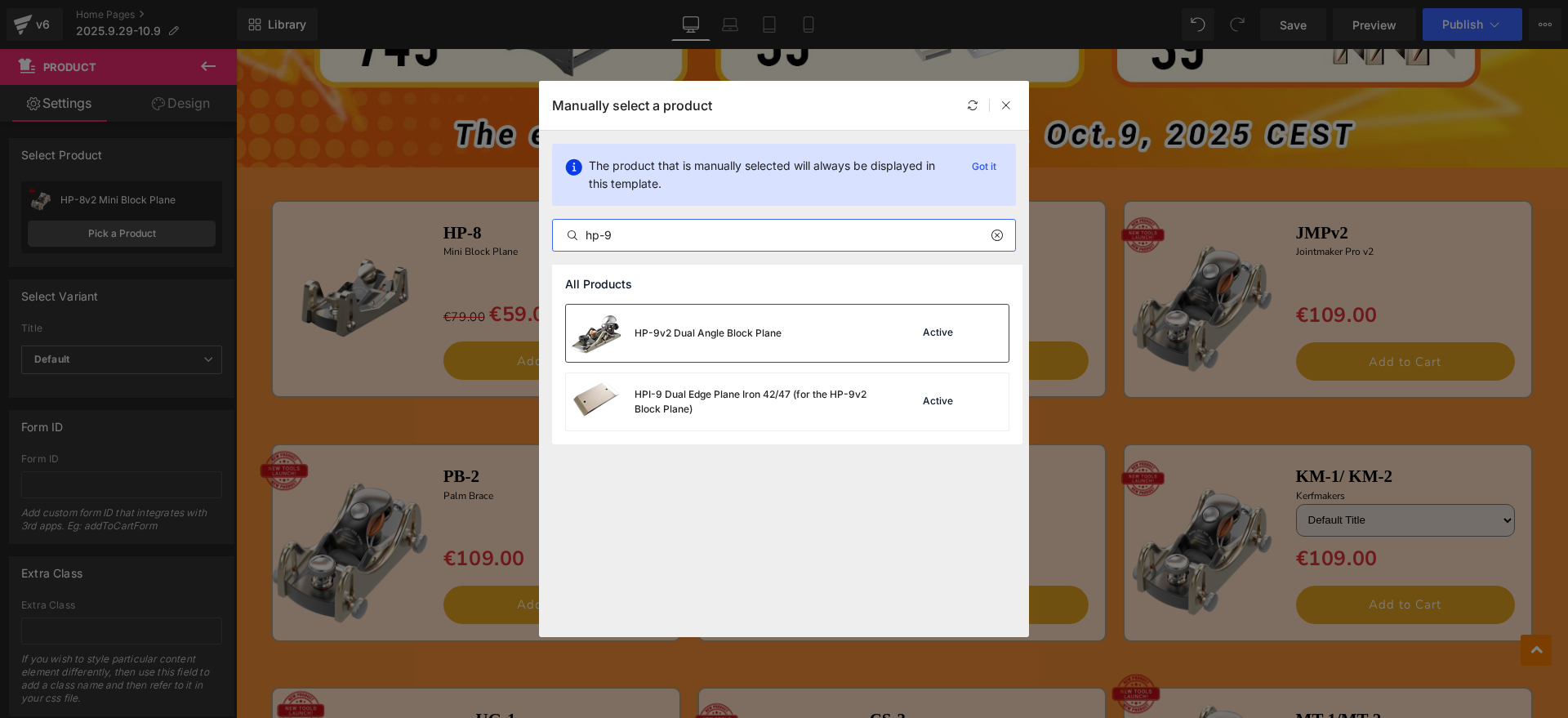
type input "hp-9"
click at [748, 342] on div "HP-9v2 Dual Angle Block Plane" at bounding box center [673, 334] width 215 height 57
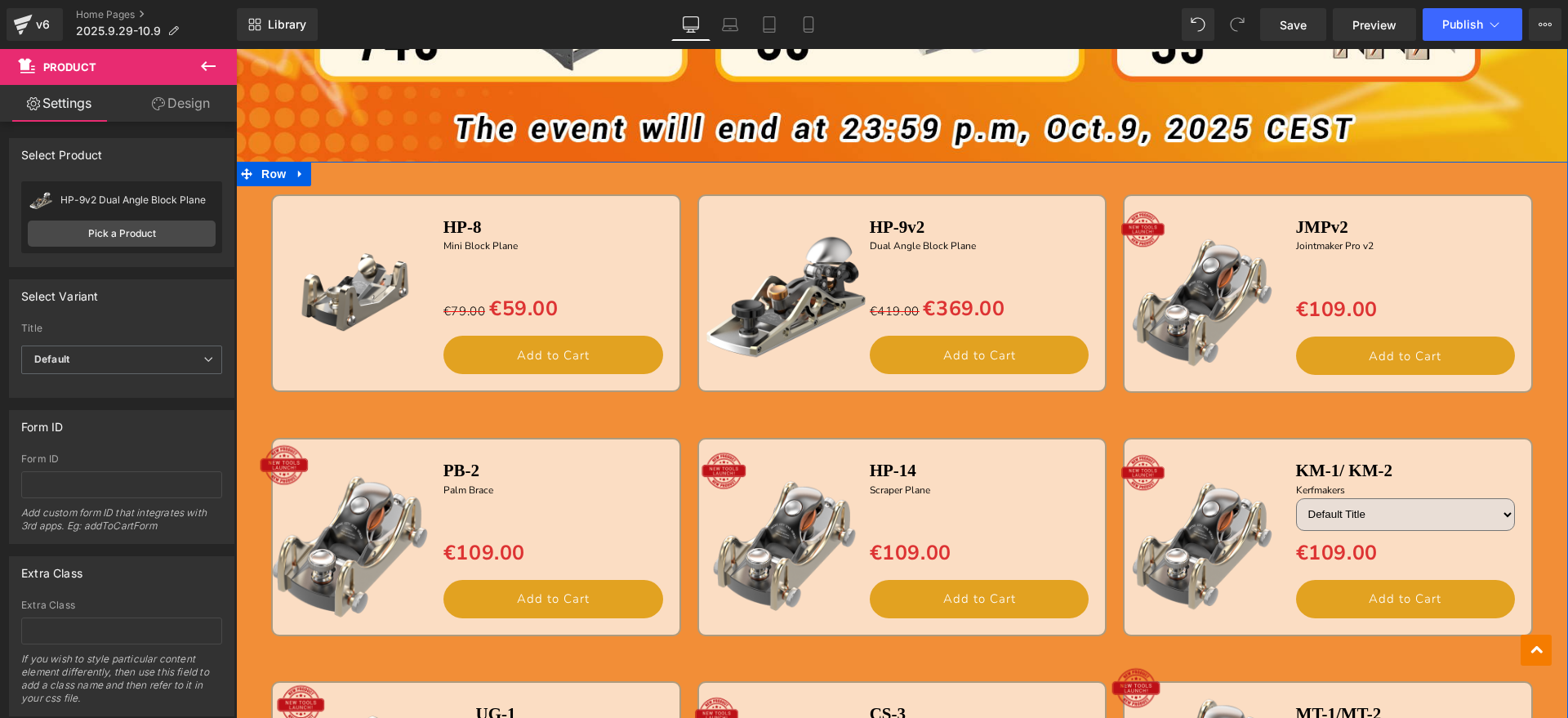
scroll to position [1334, 0]
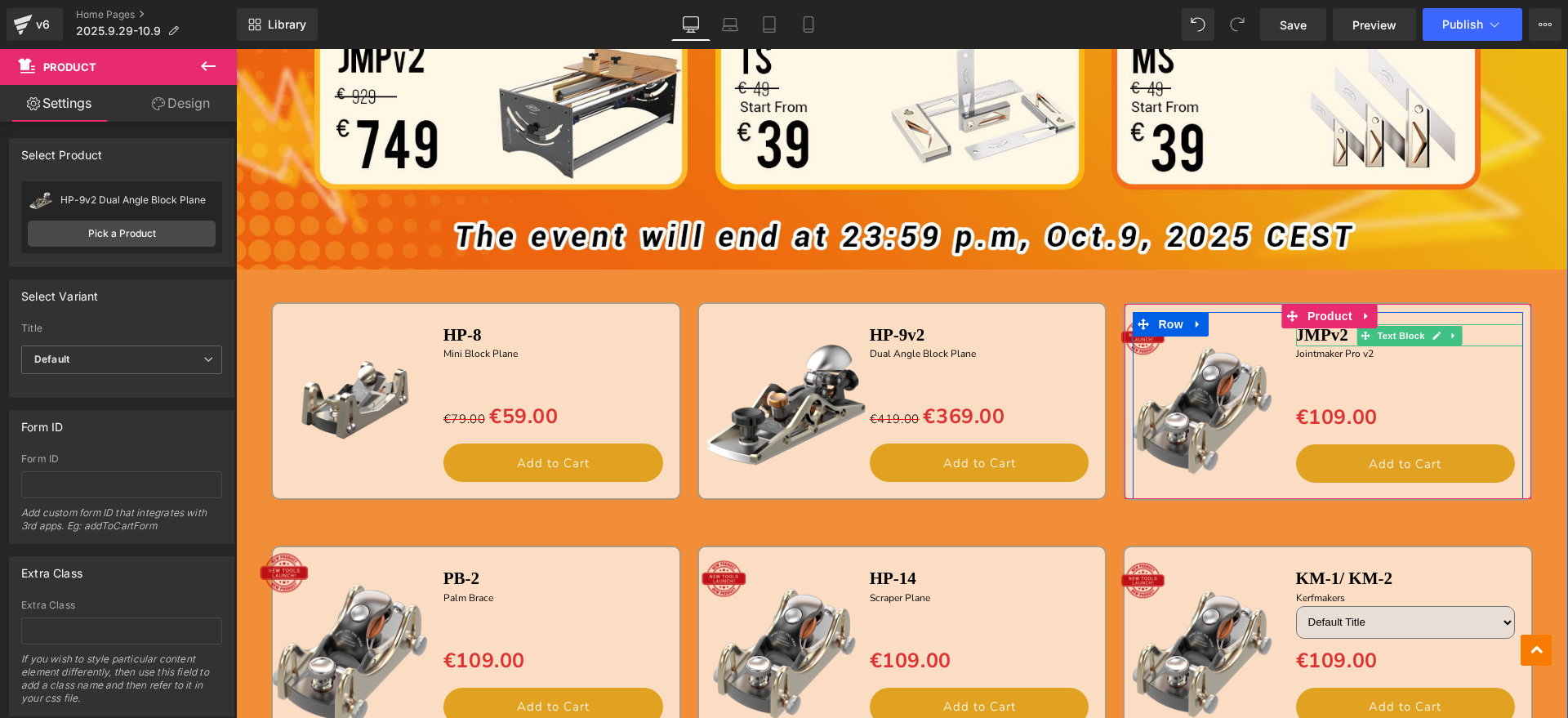
click at [1432, 337] on icon at bounding box center [1436, 335] width 8 height 8
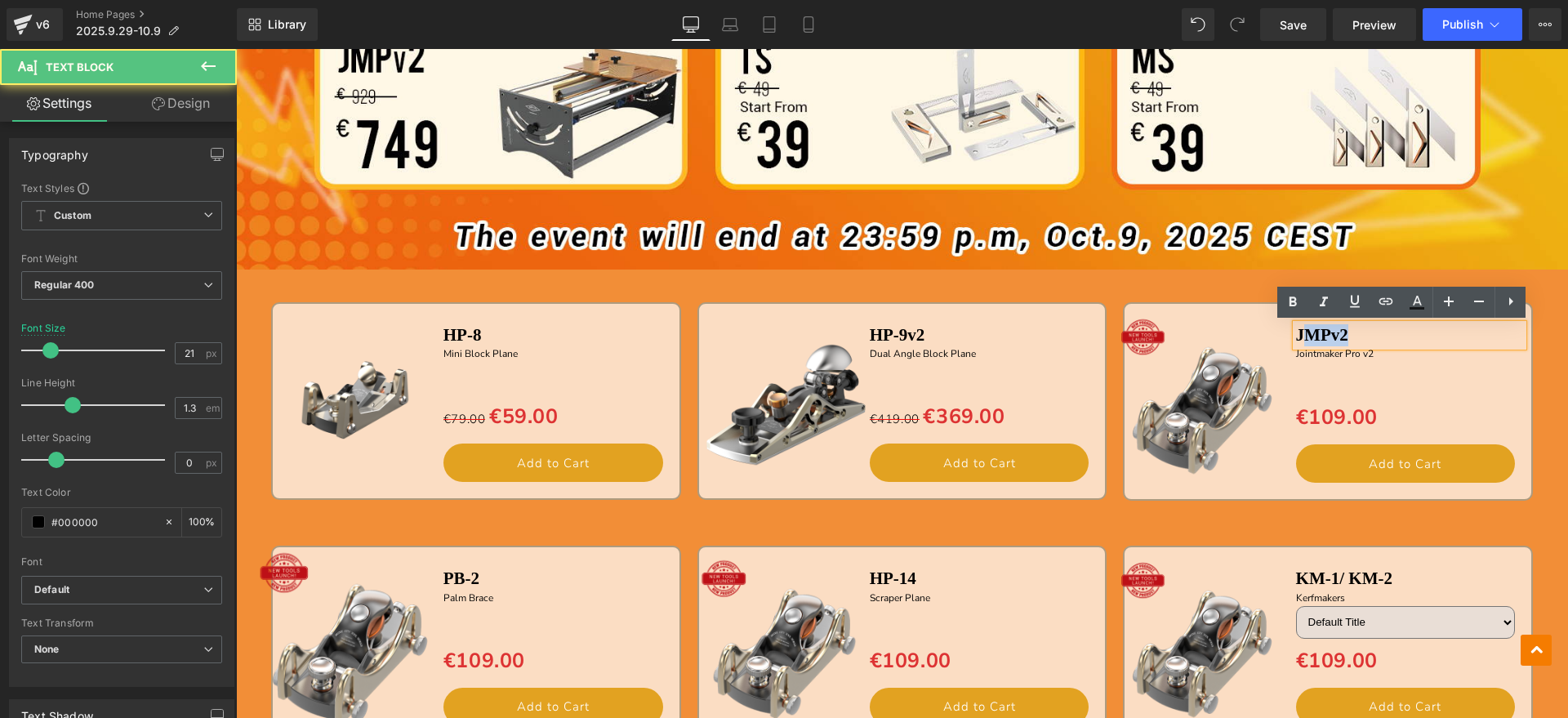
drag, startPoint x: 1401, startPoint y: 334, endPoint x: 1304, endPoint y: 334, distance: 97.0
click at [1304, 334] on p "JMPv2" at bounding box center [1410, 335] width 228 height 22
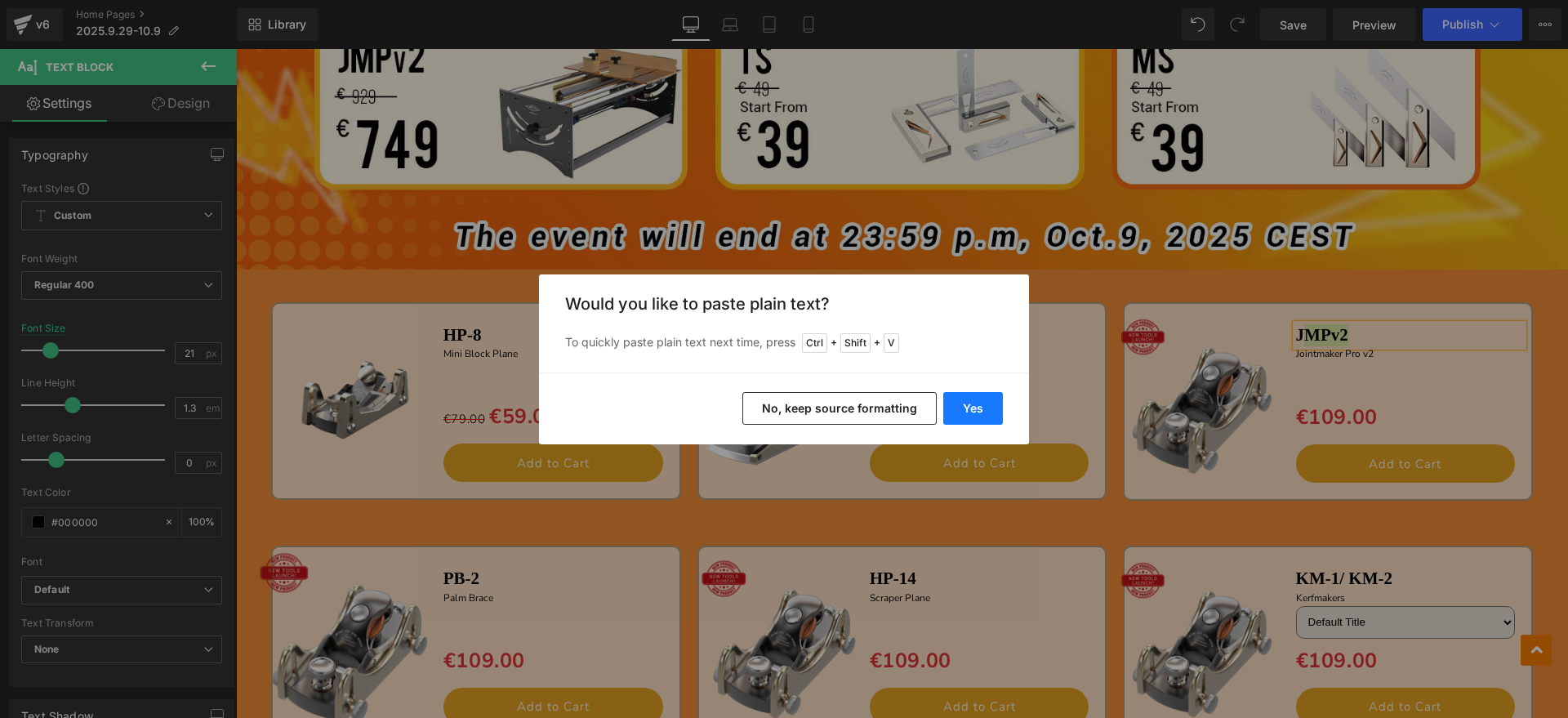
click at [980, 399] on button "Yes" at bounding box center [973, 408] width 60 height 32
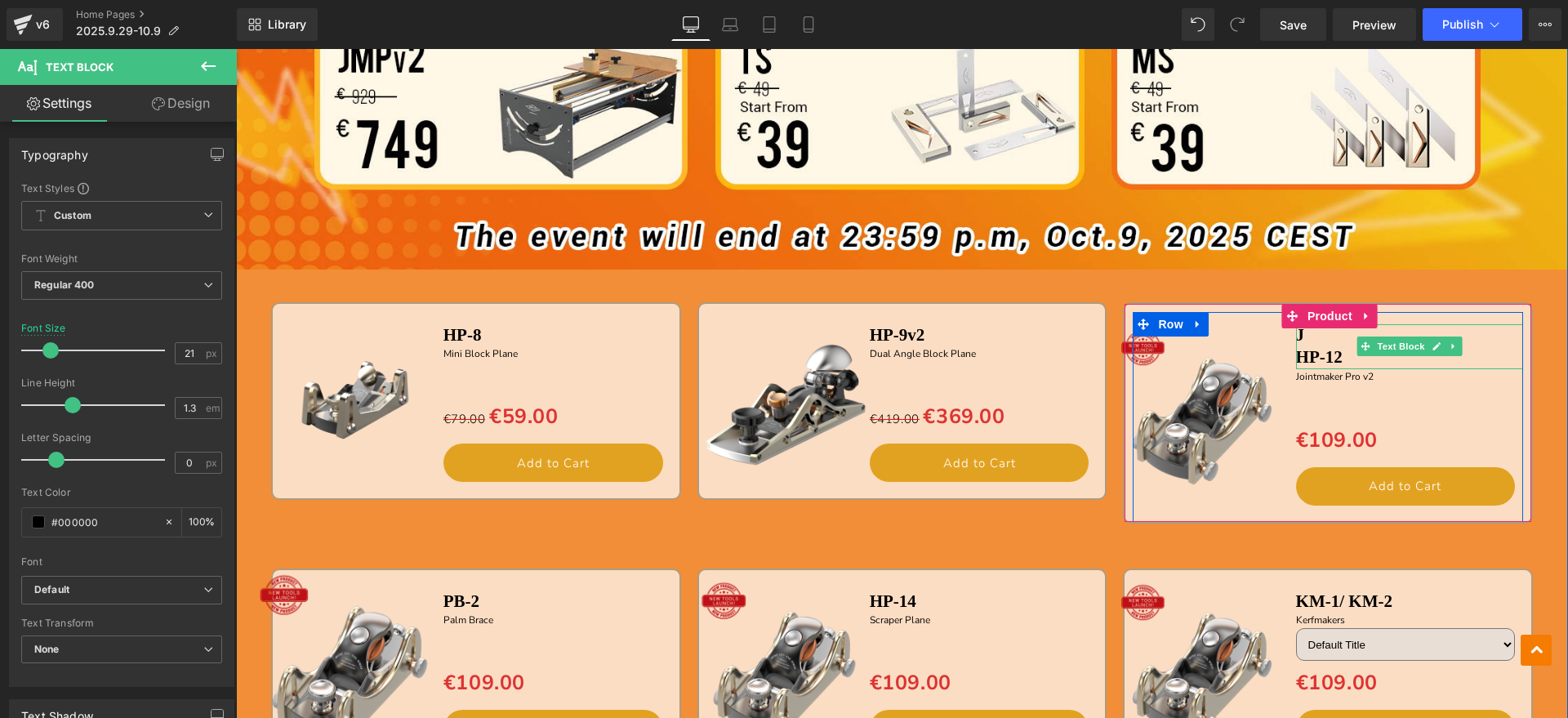
click at [1296, 354] on b "HP-12" at bounding box center [1319, 357] width 46 height 19
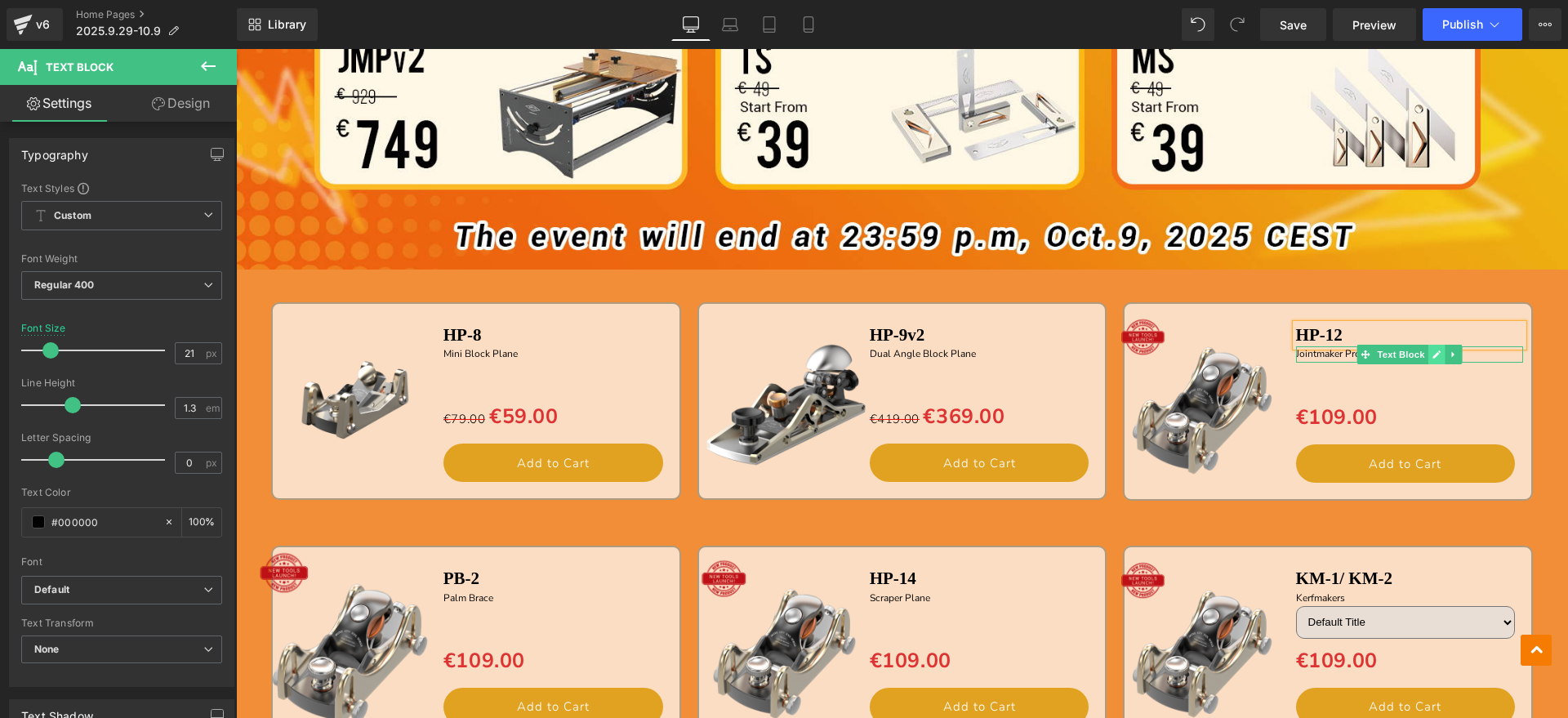
click at [1428, 354] on link at bounding box center [1437, 354] width 18 height 19
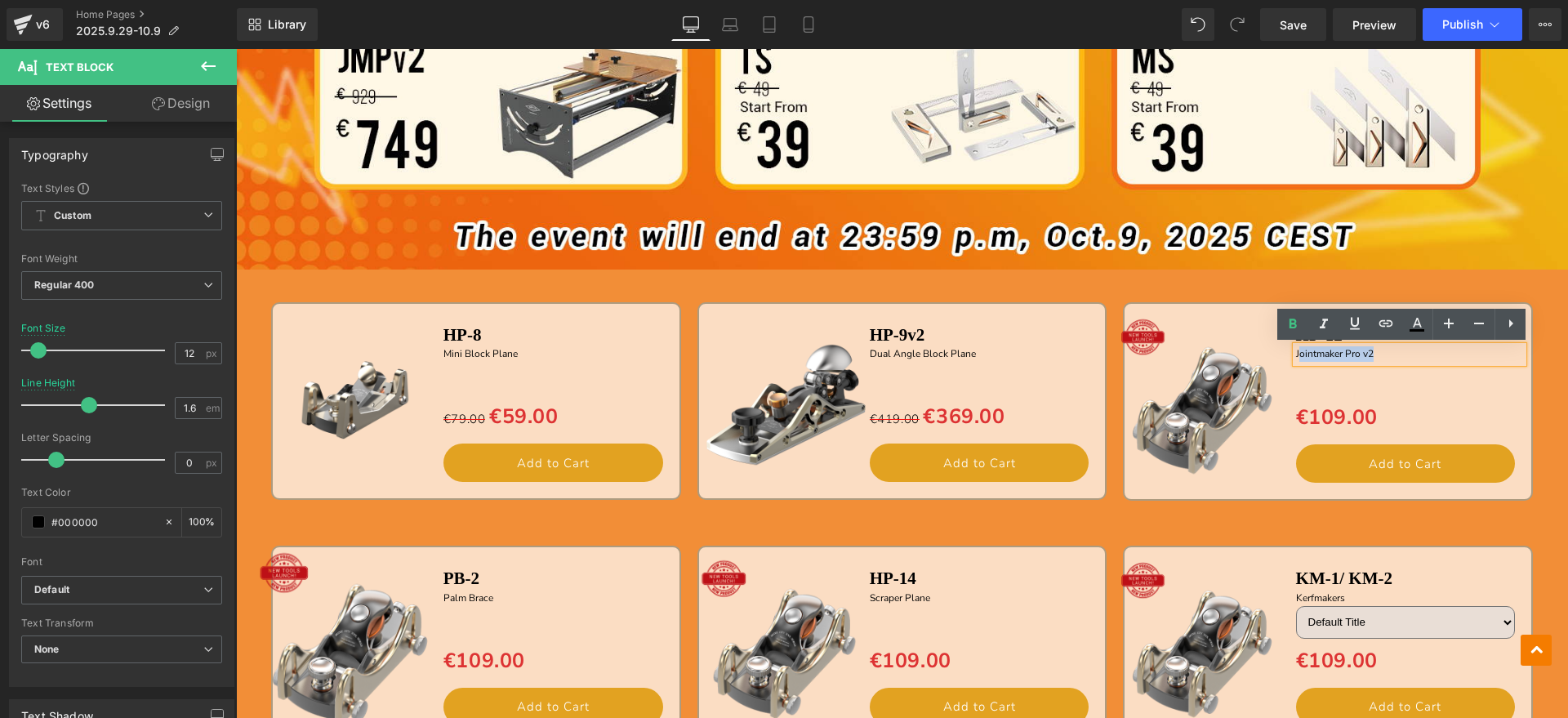
drag, startPoint x: 1387, startPoint y: 356, endPoint x: 1293, endPoint y: 354, distance: 94.0
click at [1296, 354] on p "Jointmaker Pro v2" at bounding box center [1410, 354] width 228 height 16
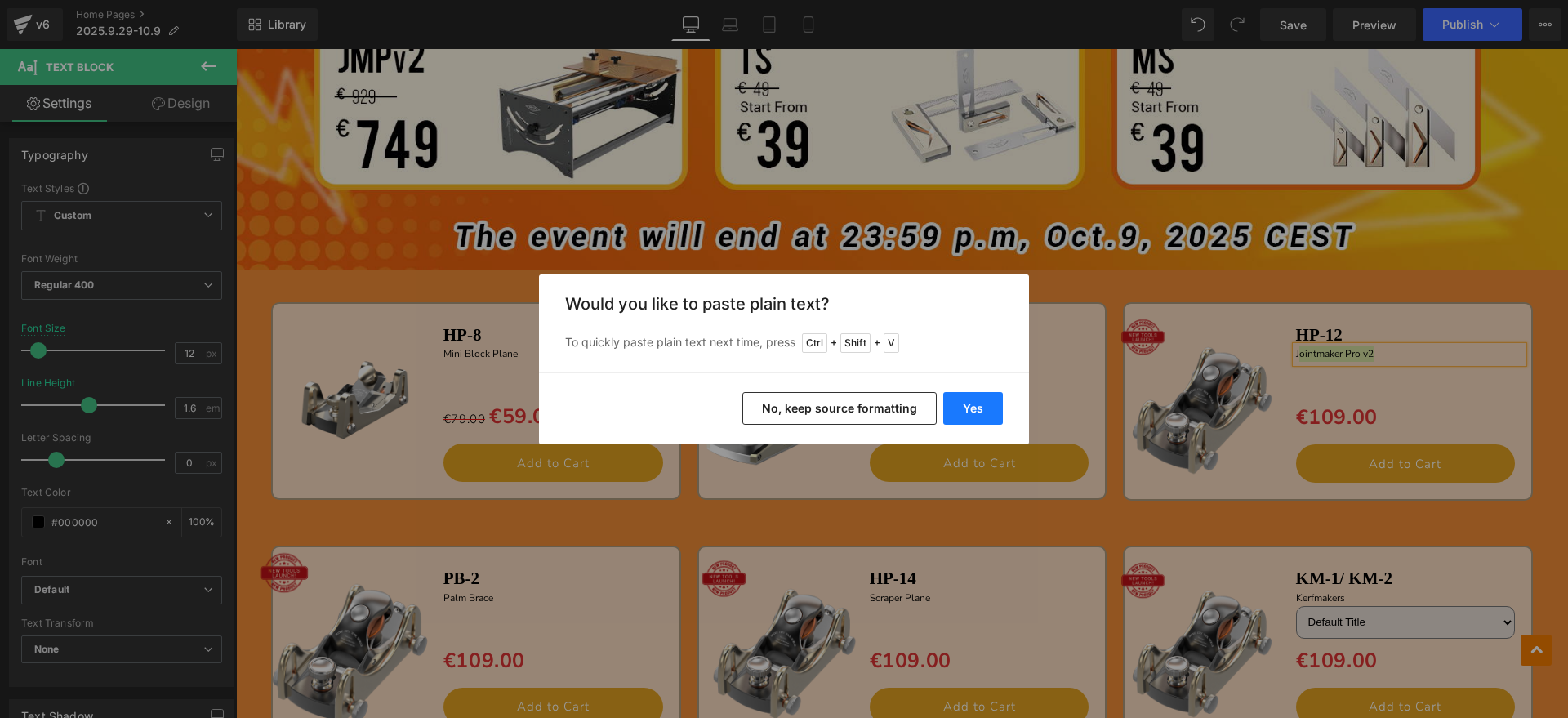
click at [967, 414] on button "Yes" at bounding box center [973, 408] width 60 height 32
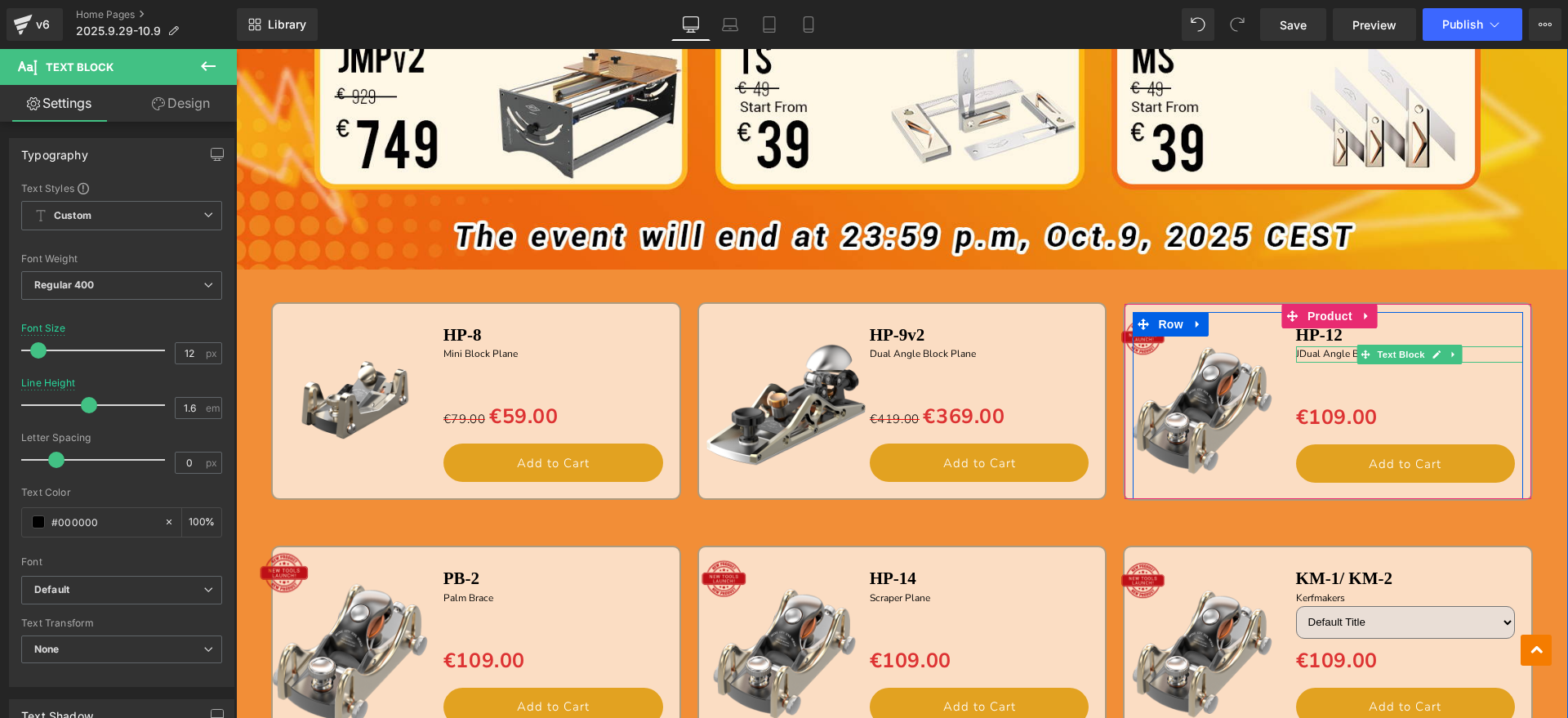
click at [1296, 352] on p "JDual Angle Bench Plane" at bounding box center [1410, 354] width 228 height 16
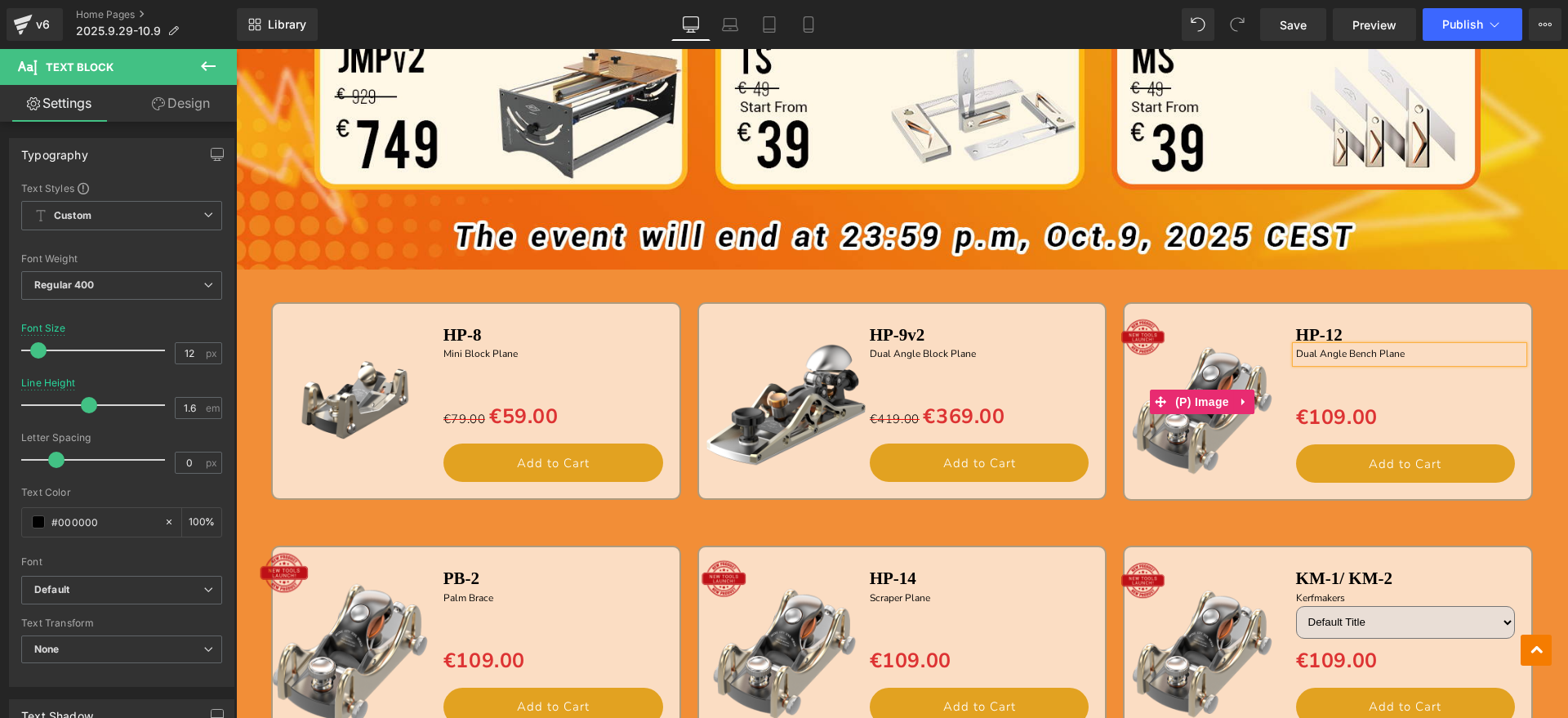
click at [1232, 446] on img at bounding box center [1202, 402] width 183 height 183
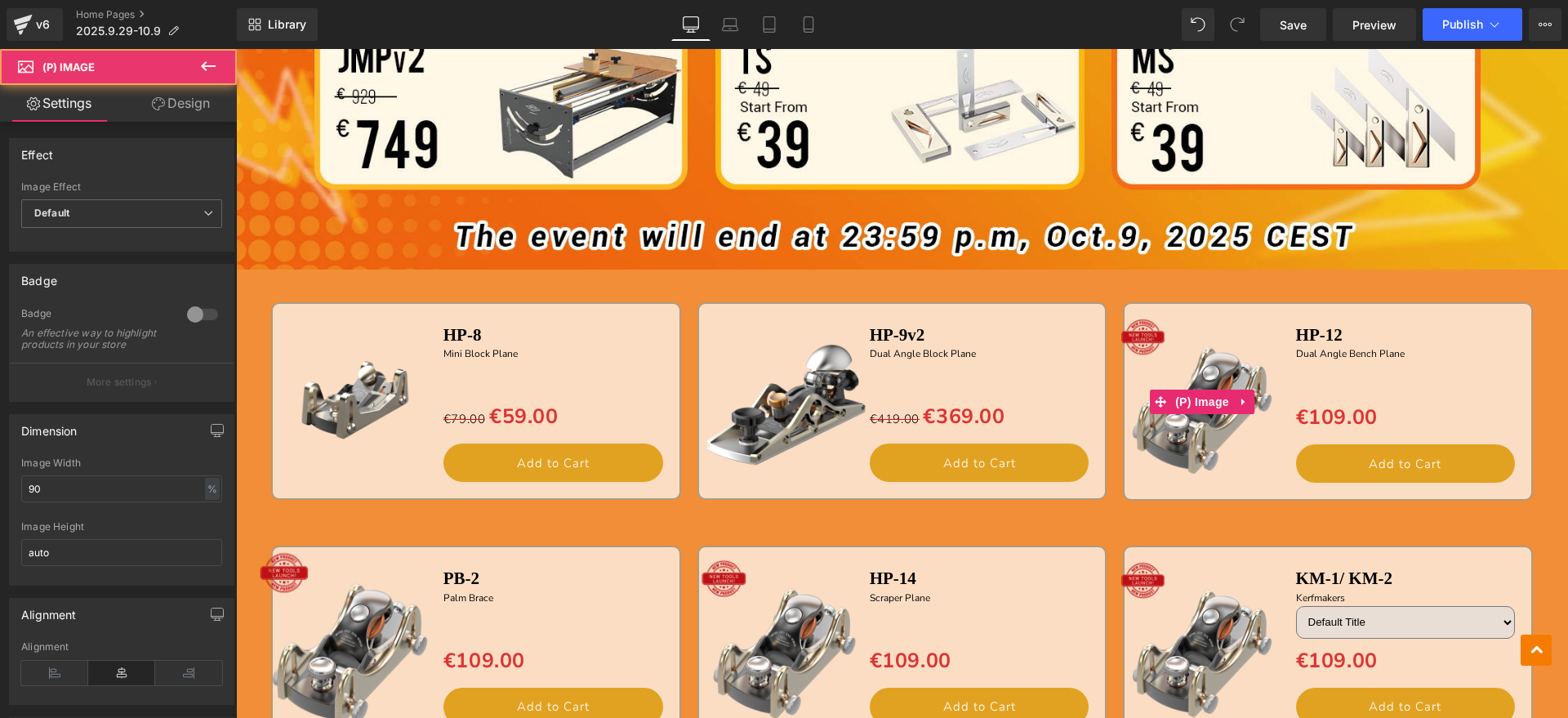
click at [1216, 347] on img at bounding box center [1202, 402] width 183 height 183
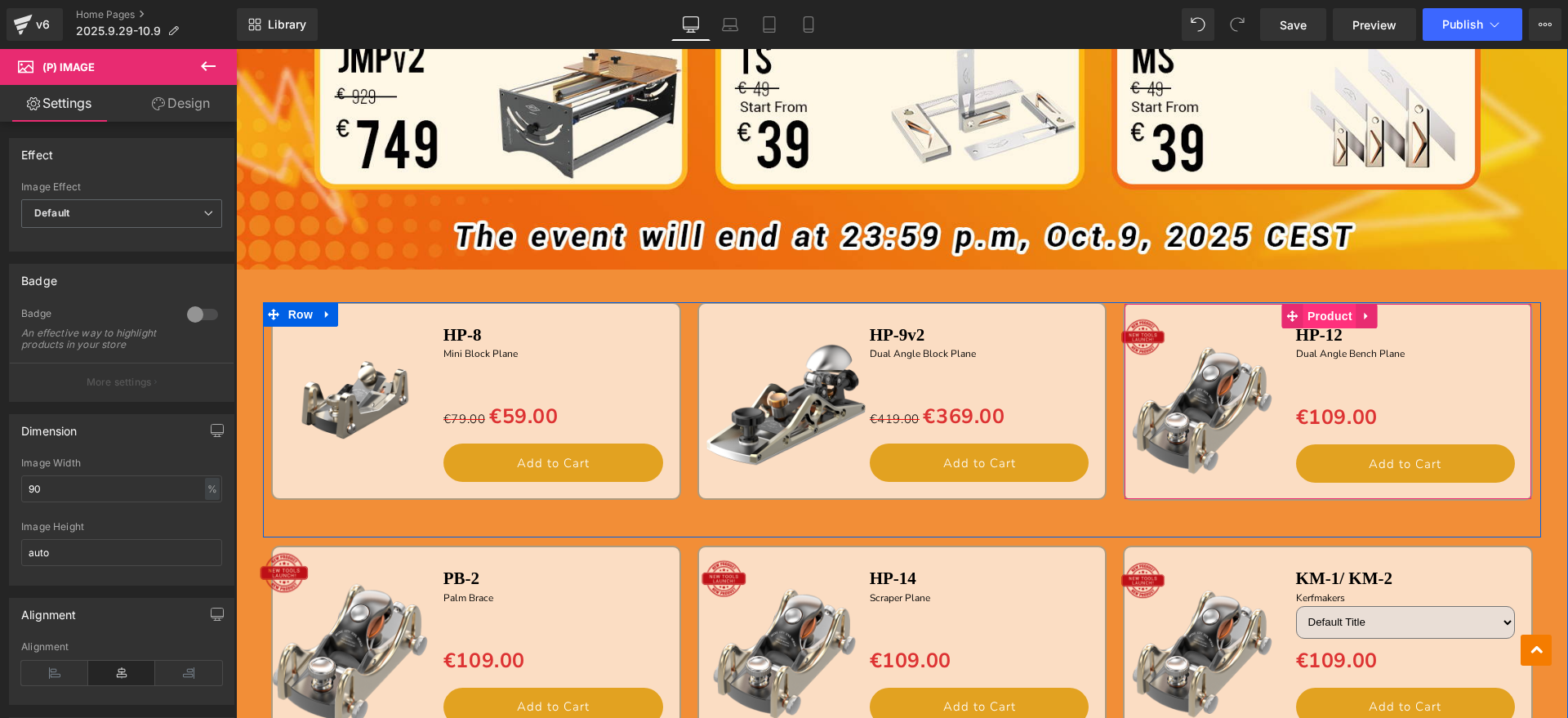
click at [1334, 310] on span "Product" at bounding box center [1330, 316] width 53 height 25
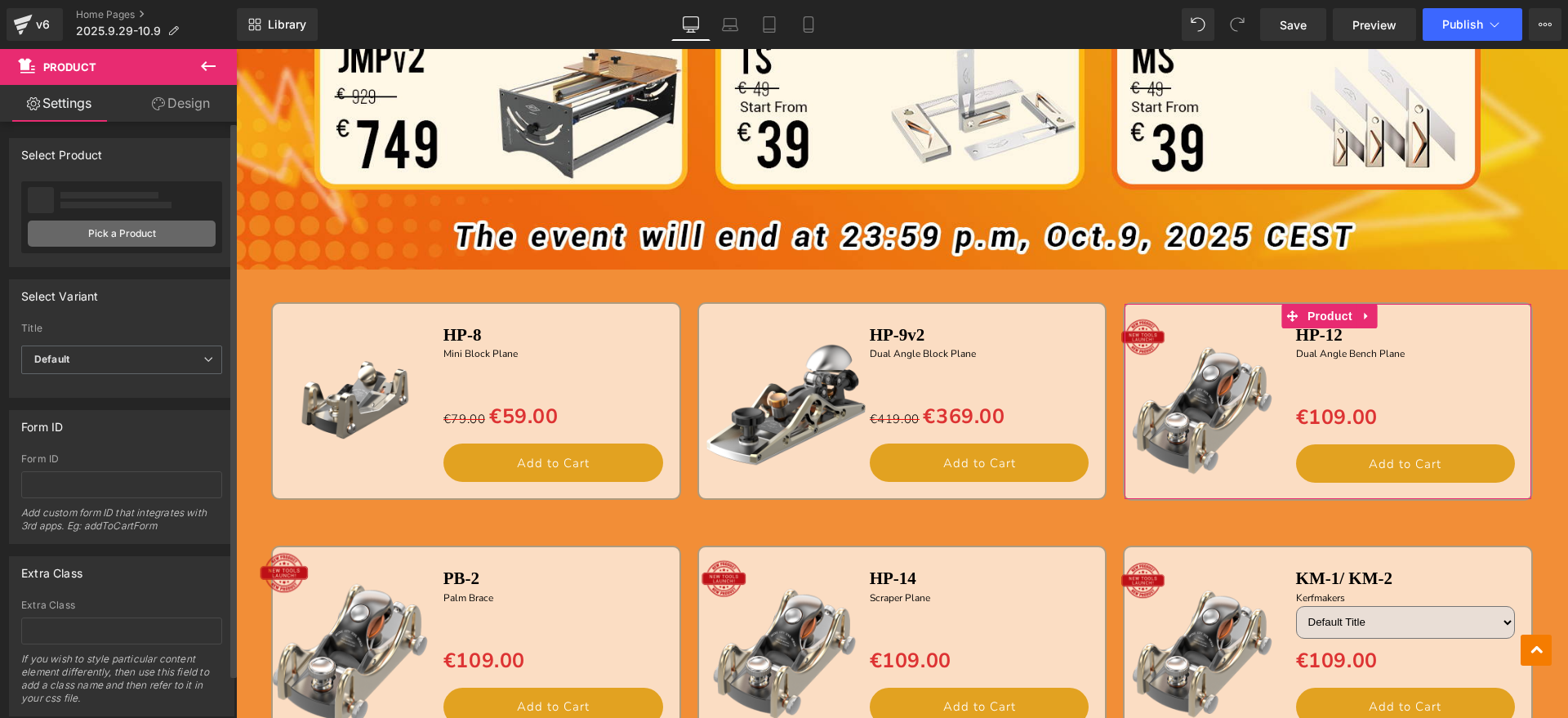
click at [152, 230] on link "Pick a Product" at bounding box center [121, 234] width 188 height 26
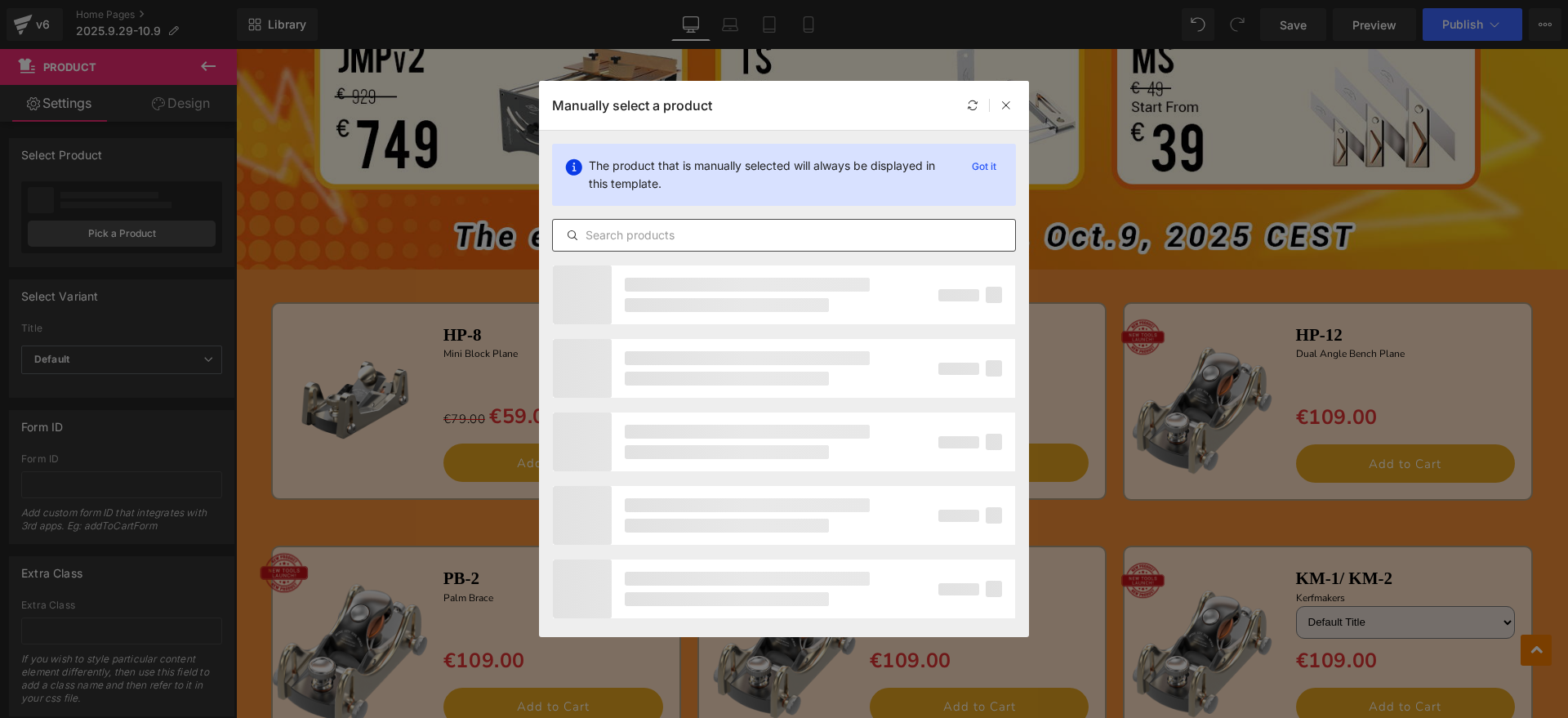
click at [705, 228] on input "text" at bounding box center [784, 235] width 462 height 19
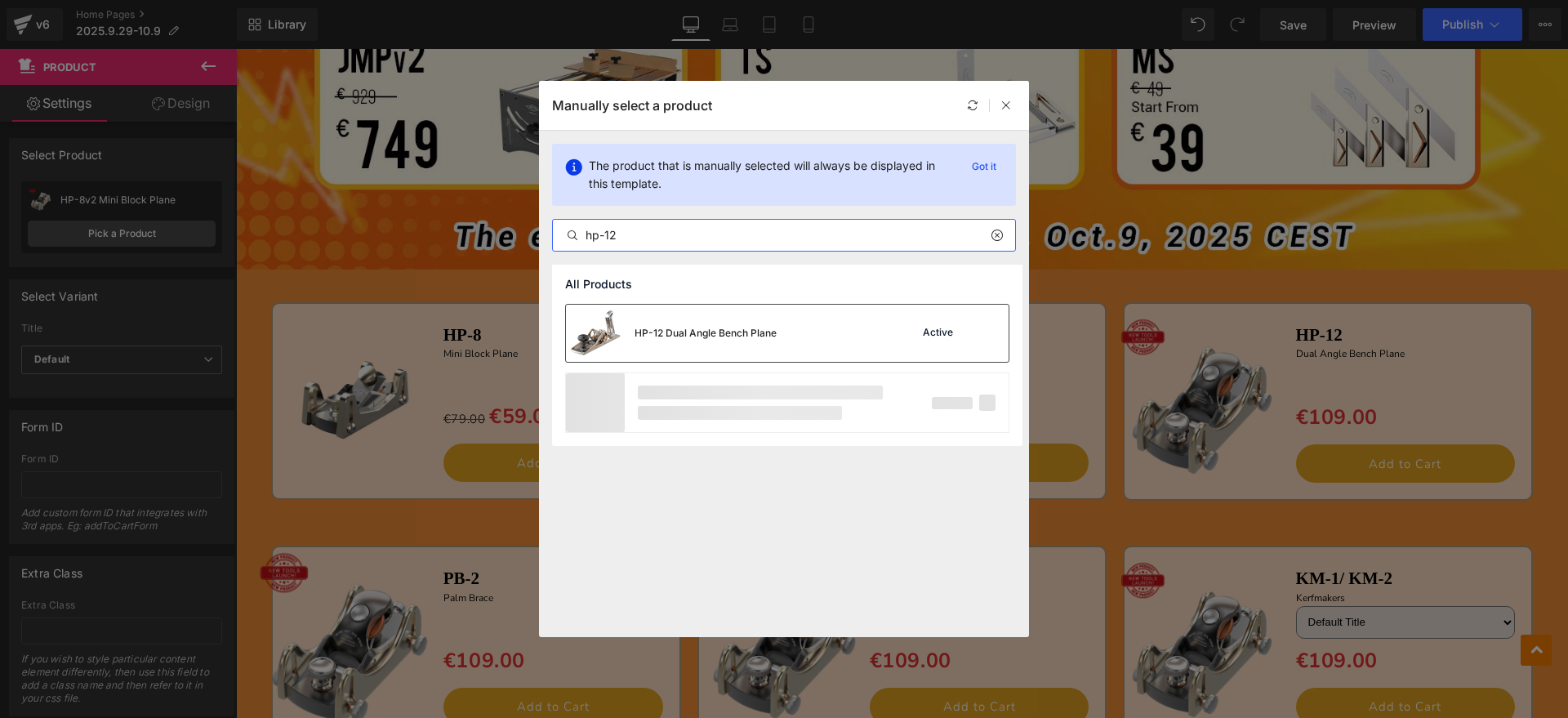
type input "hp-12"
click at [740, 340] on div "HP-12 Dual Angle Bench Plane" at bounding box center [706, 334] width 142 height 15
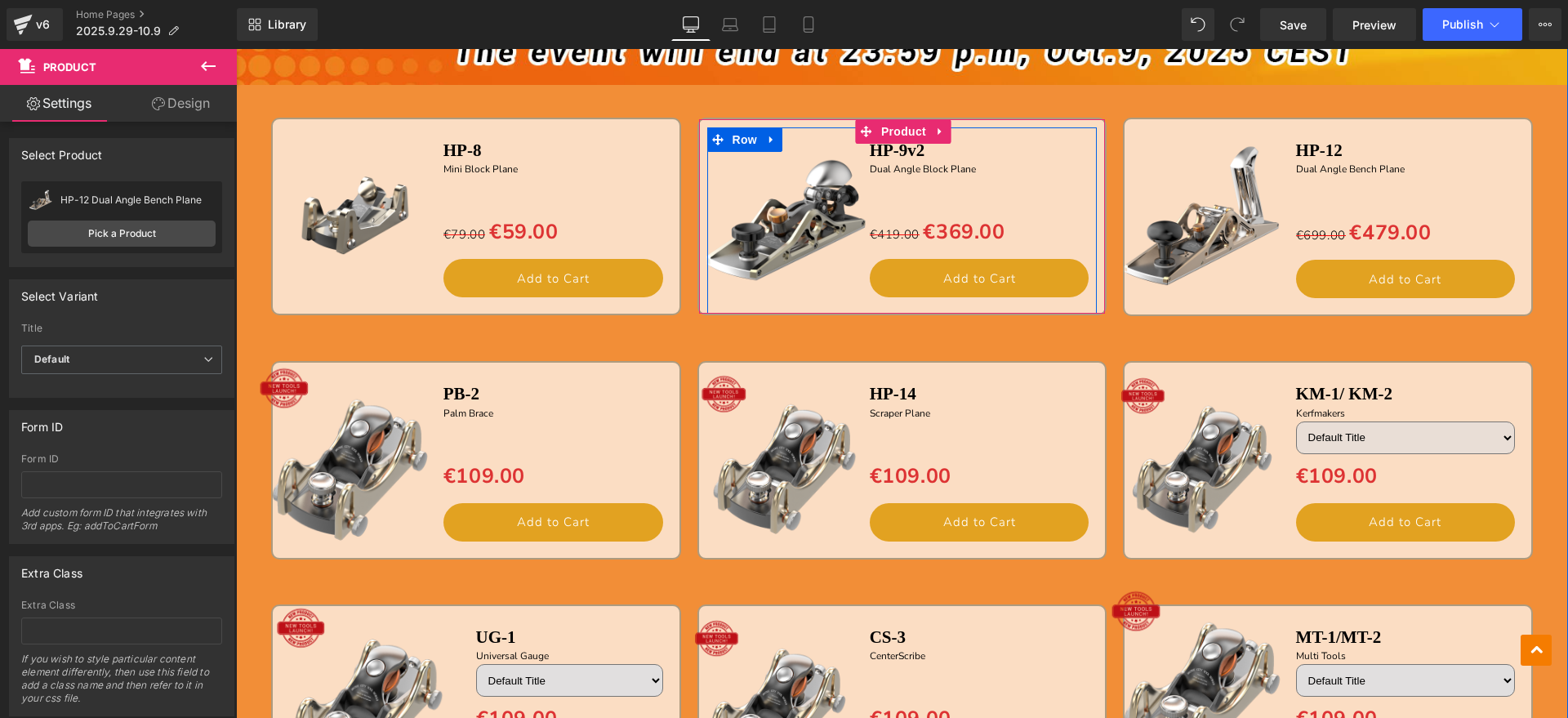
scroll to position [1641, 0]
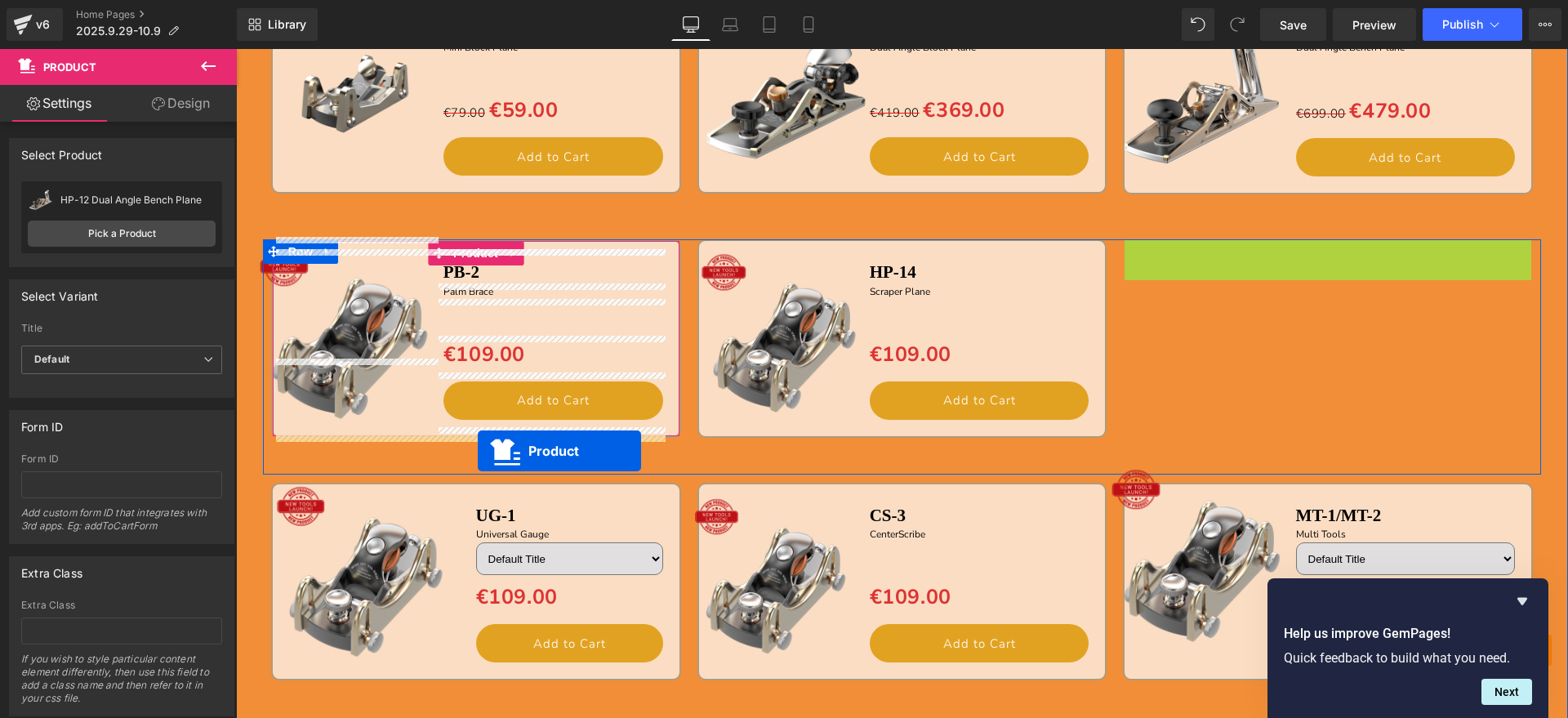
drag, startPoint x: 1284, startPoint y: 256, endPoint x: 478, endPoint y: 448, distance: 828.6
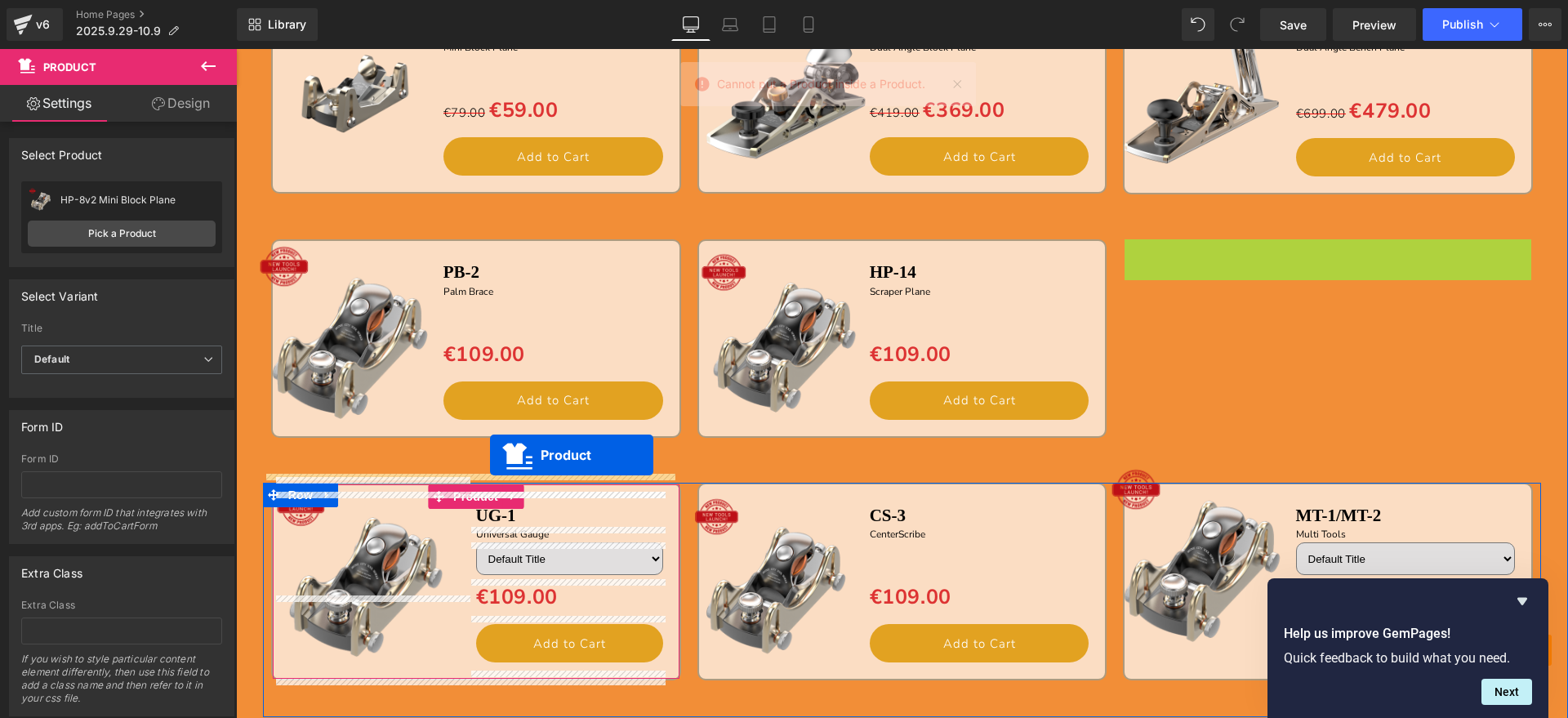
drag, startPoint x: 1290, startPoint y: 249, endPoint x: 490, endPoint y: 455, distance: 826.1
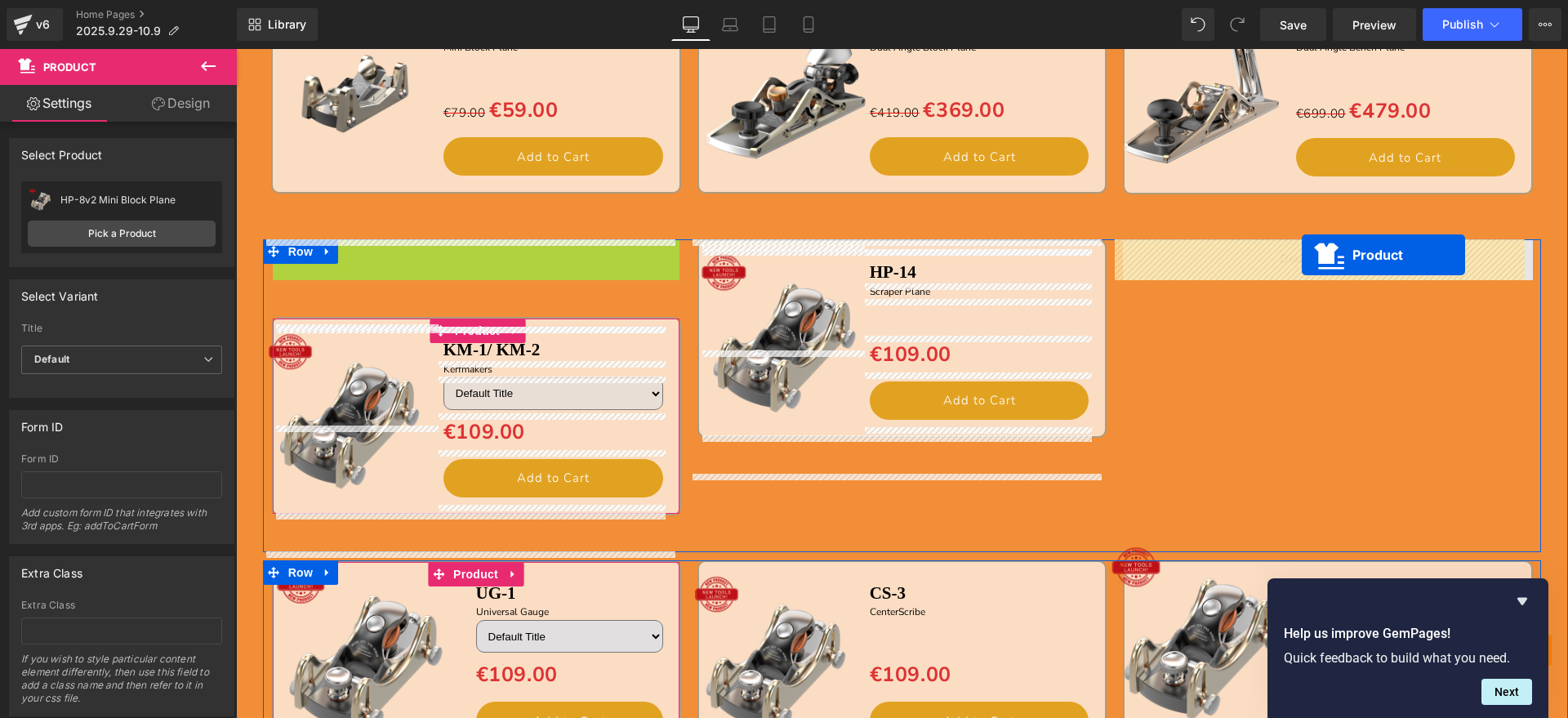
drag, startPoint x: 436, startPoint y: 257, endPoint x: 1303, endPoint y: 255, distance: 867.0
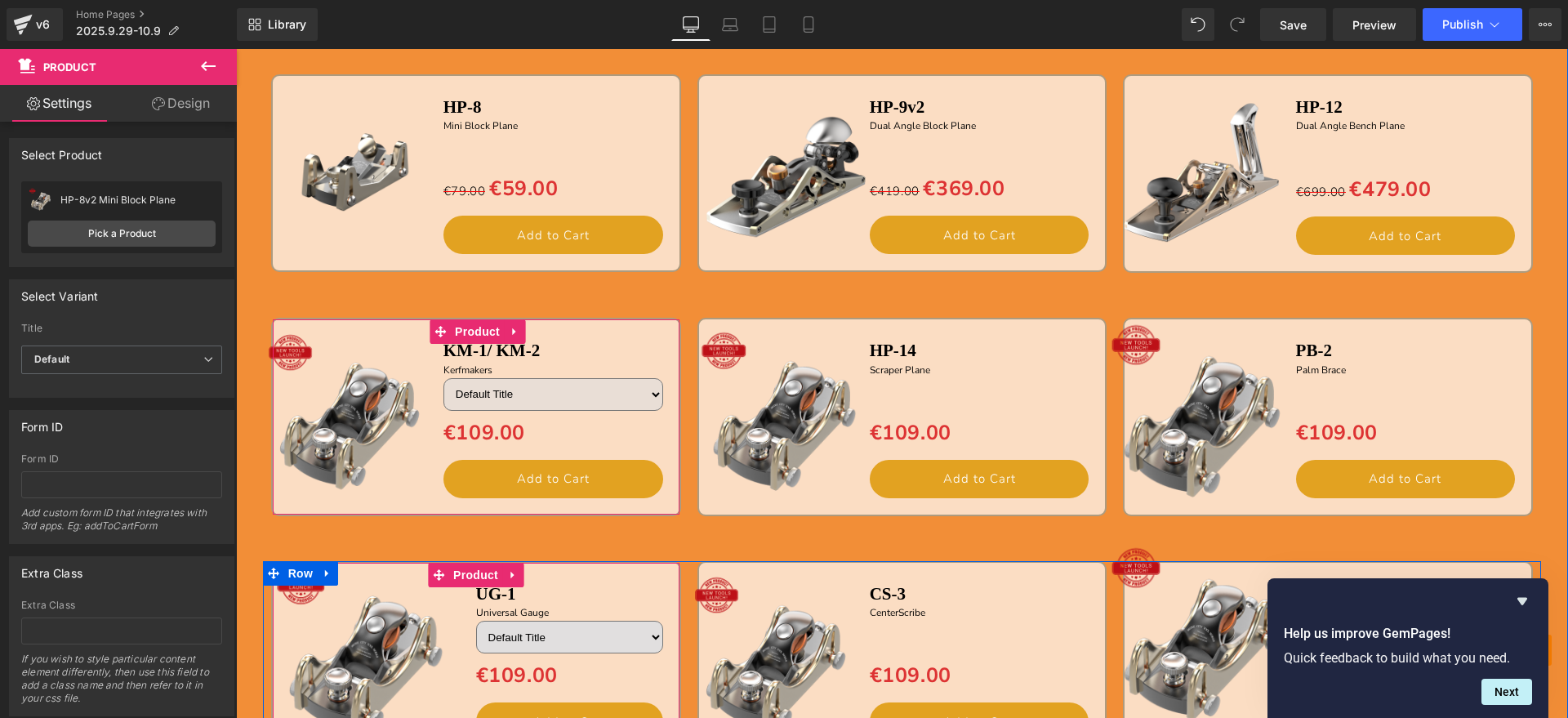
scroll to position [1437, 0]
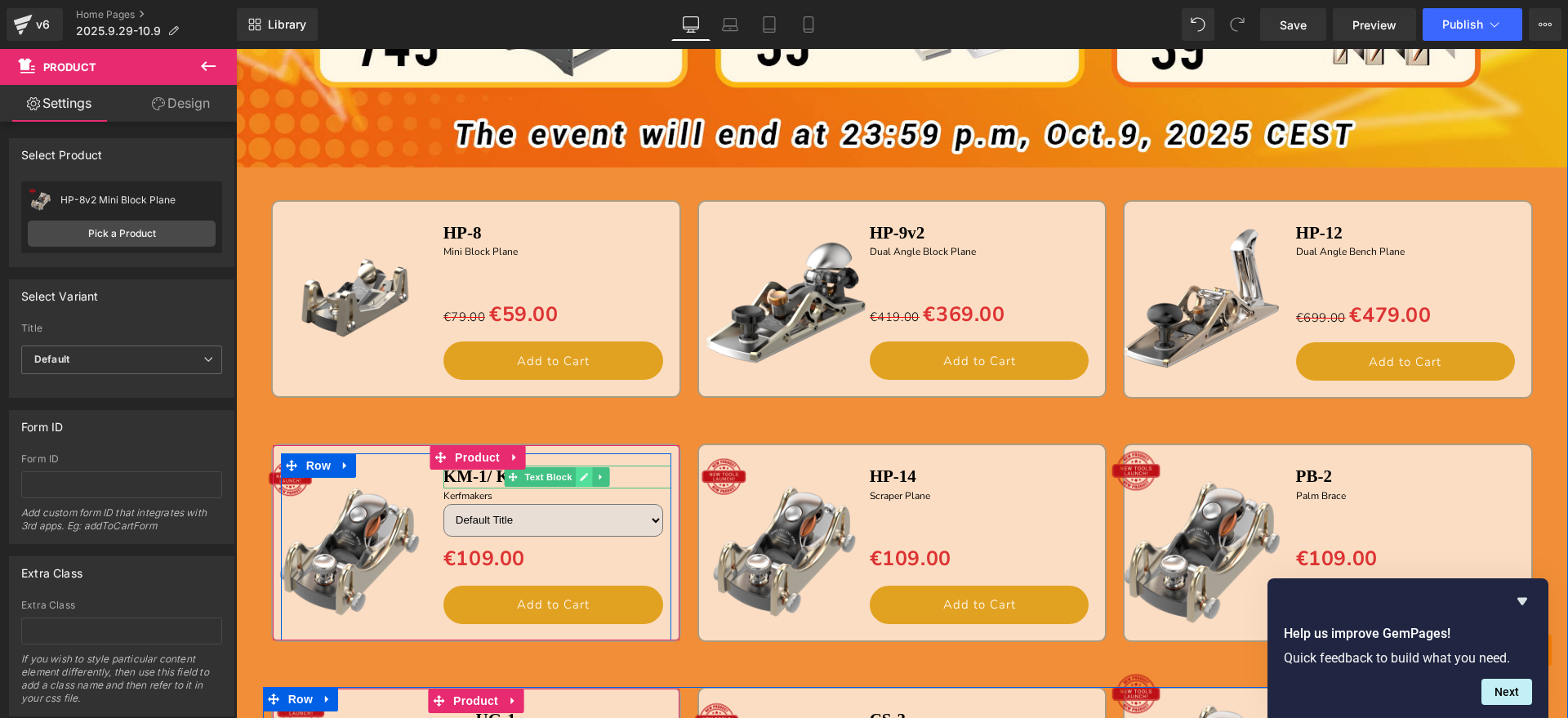
click at [579, 477] on icon at bounding box center [584, 477] width 9 height 10
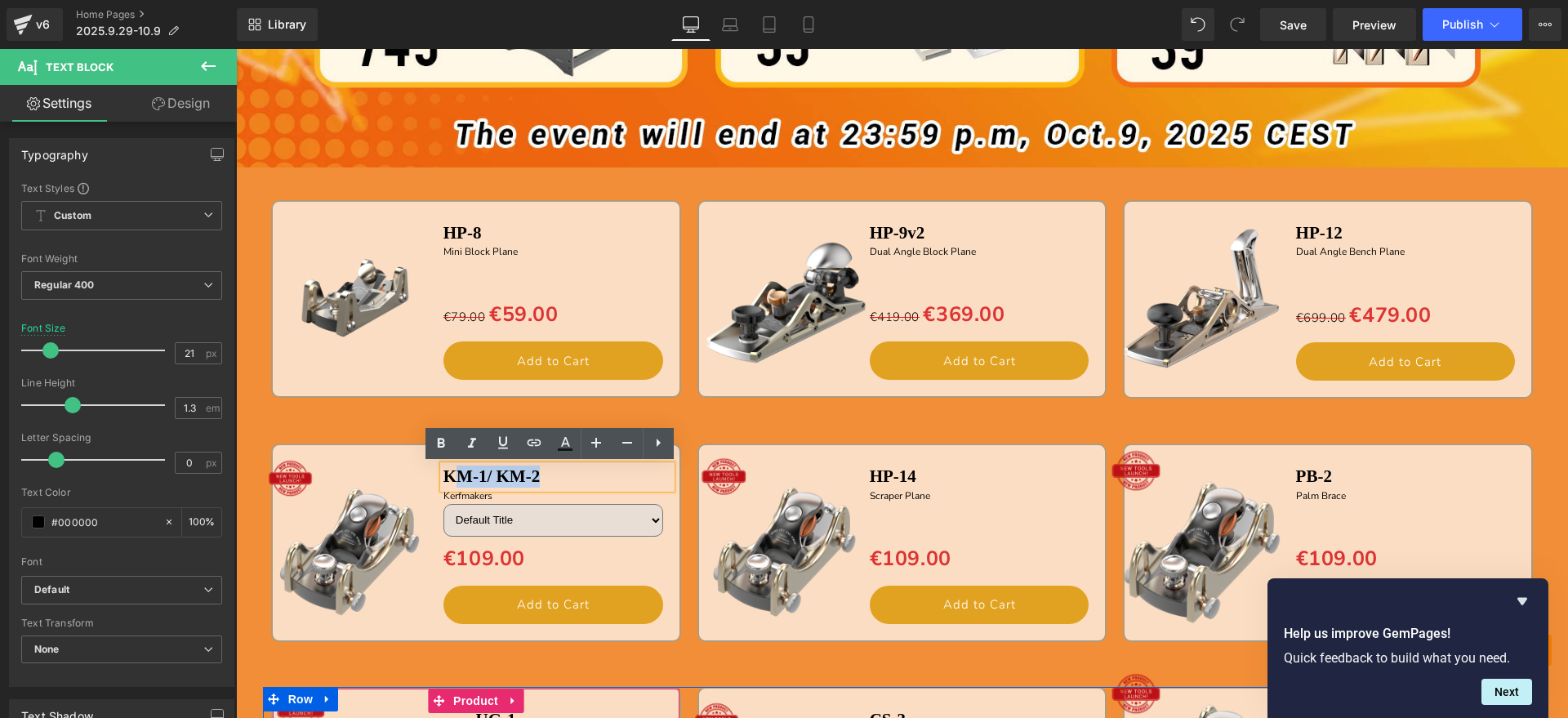
drag, startPoint x: 584, startPoint y: 470, endPoint x: 453, endPoint y: 474, distance: 131.1
click at [453, 474] on p "KM-1/ KM-2" at bounding box center [557, 477] width 228 height 22
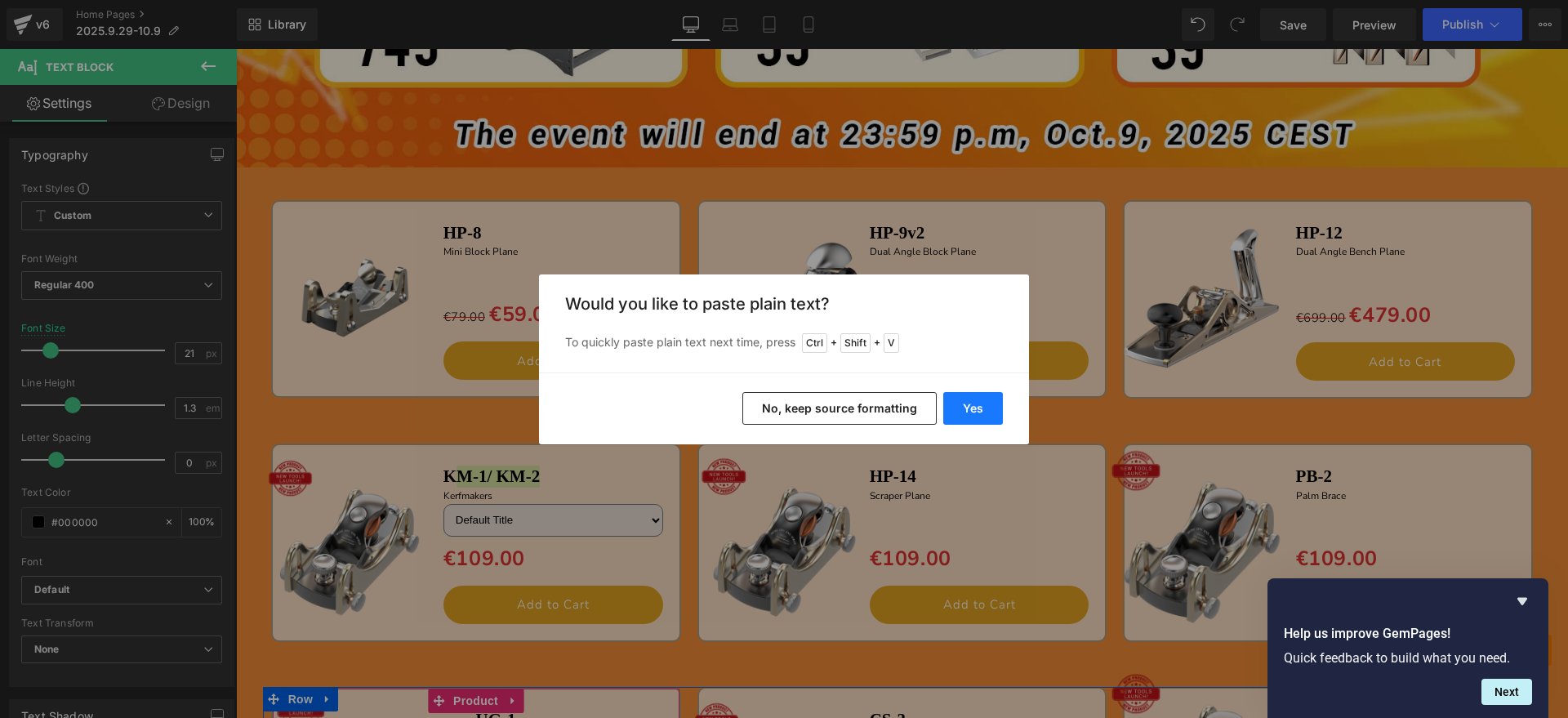
drag, startPoint x: 974, startPoint y: 406, endPoint x: 422, endPoint y: 419, distance: 552.2
click at [974, 406] on button "Yes" at bounding box center [973, 408] width 60 height 32
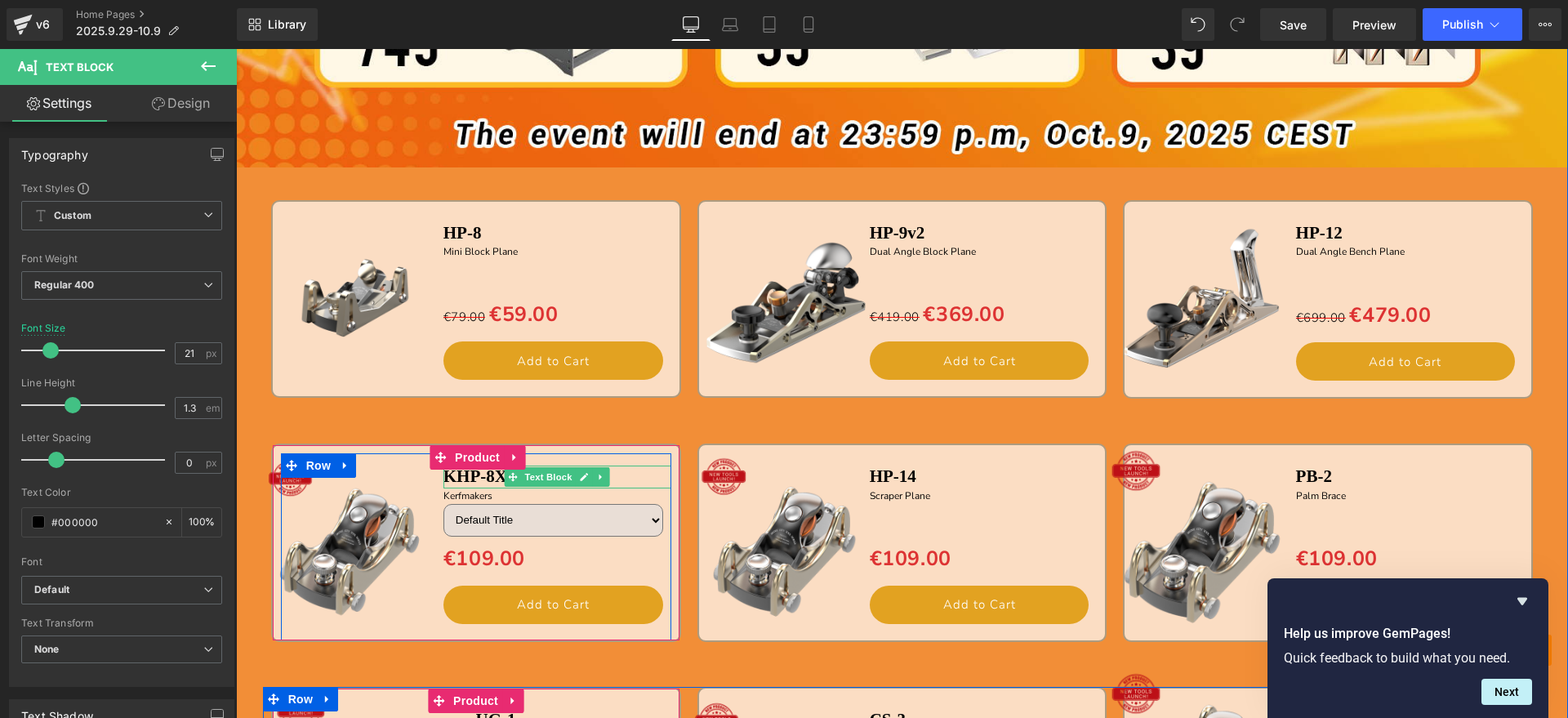
click at [449, 476] on b "KHP-8X" at bounding box center [475, 476] width 64 height 19
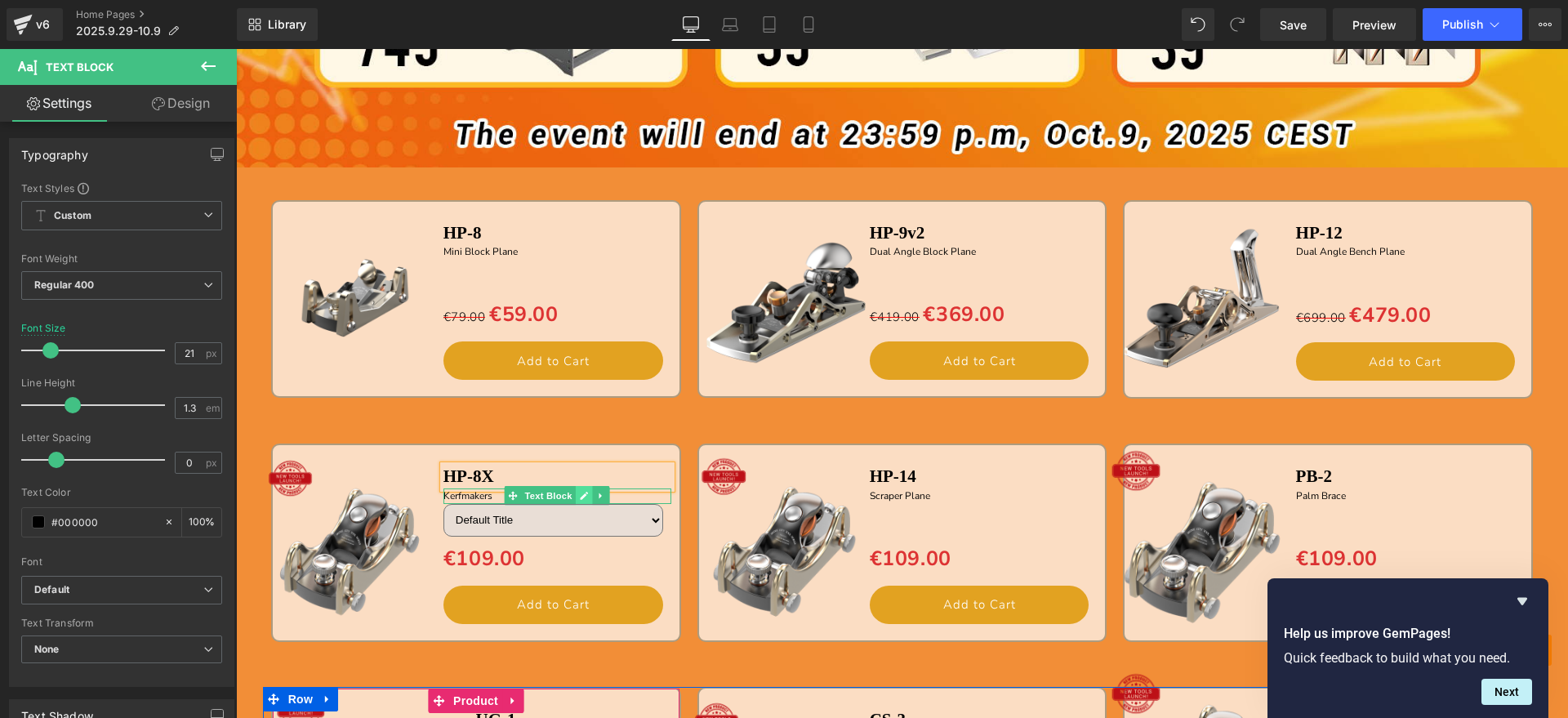
click at [582, 495] on link at bounding box center [584, 495] width 18 height 19
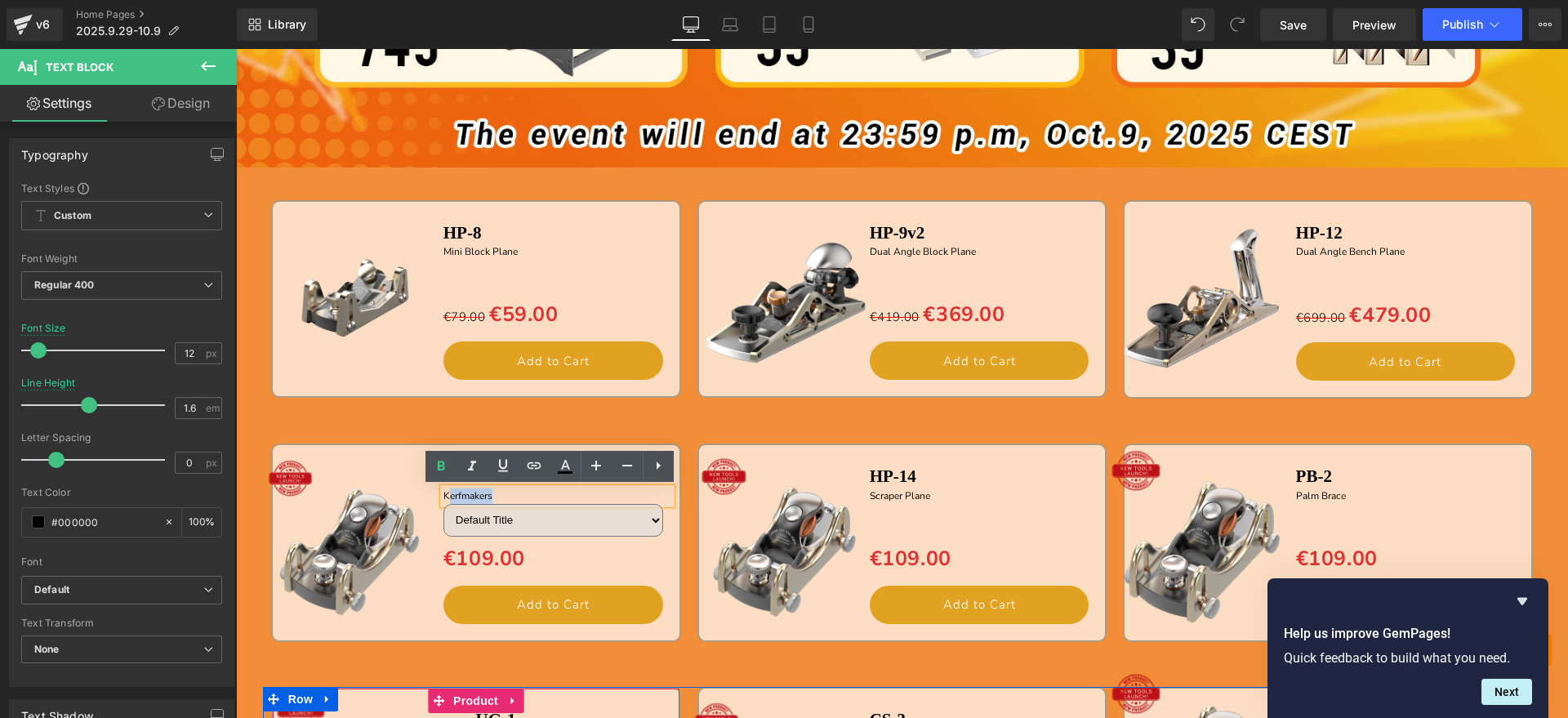
drag, startPoint x: 477, startPoint y: 497, endPoint x: 439, endPoint y: 497, distance: 38.0
click at [444, 497] on p "Kerfmakers" at bounding box center [557, 496] width 228 height 16
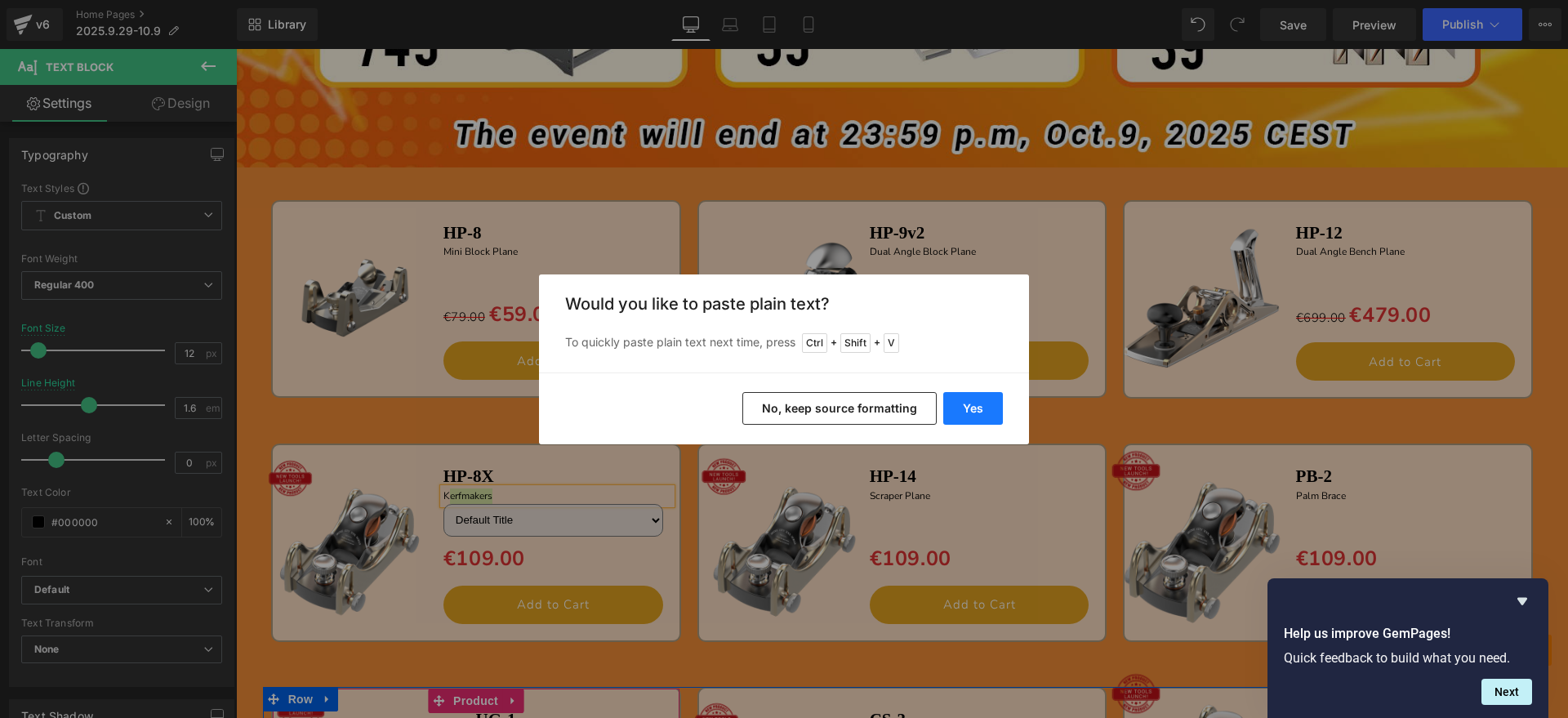
click at [975, 405] on button "Yes" at bounding box center [973, 408] width 60 height 32
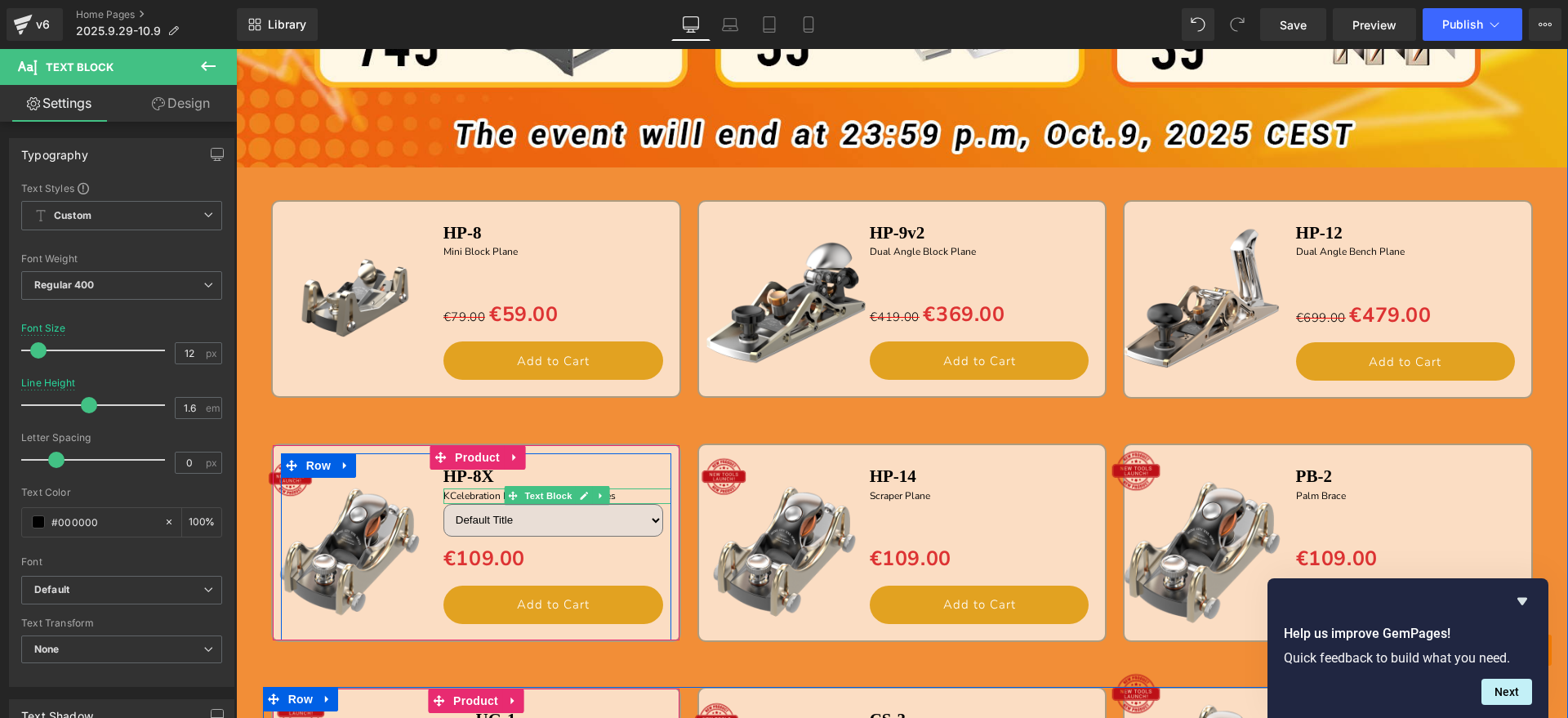
click at [444, 493] on p "KCelebration Edition Mini Block Planes" at bounding box center [557, 496] width 228 height 16
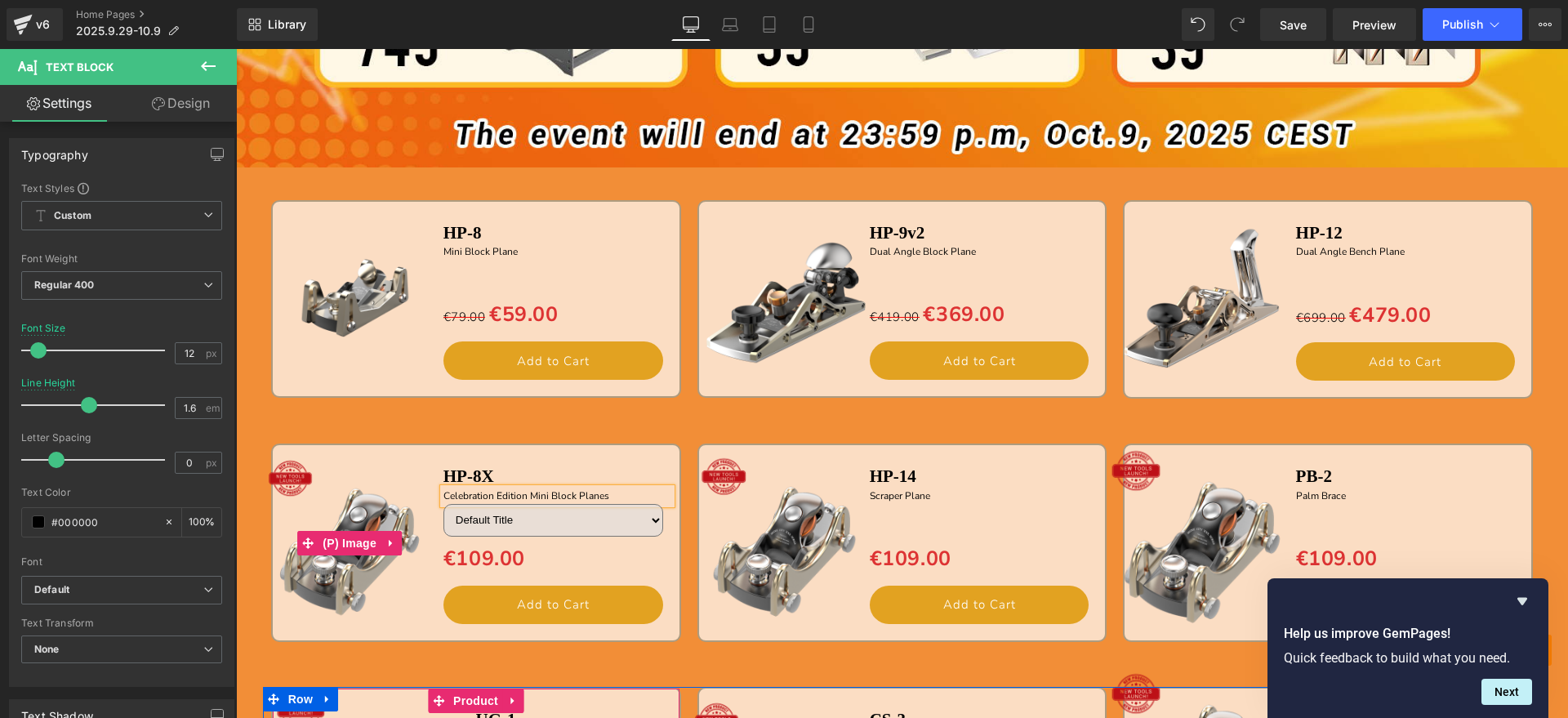
click at [327, 573] on img at bounding box center [349, 543] width 183 height 183
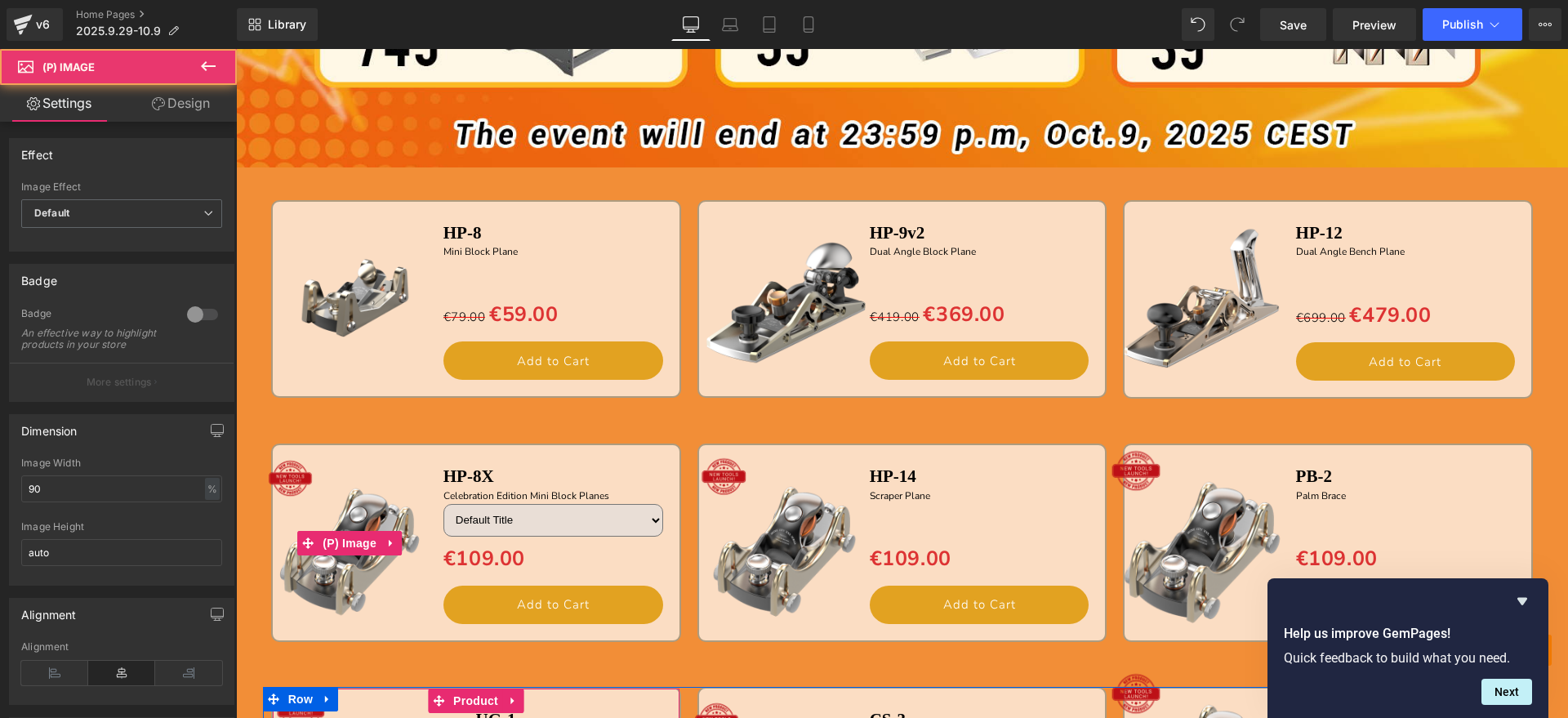
click at [353, 496] on img at bounding box center [349, 543] width 183 height 183
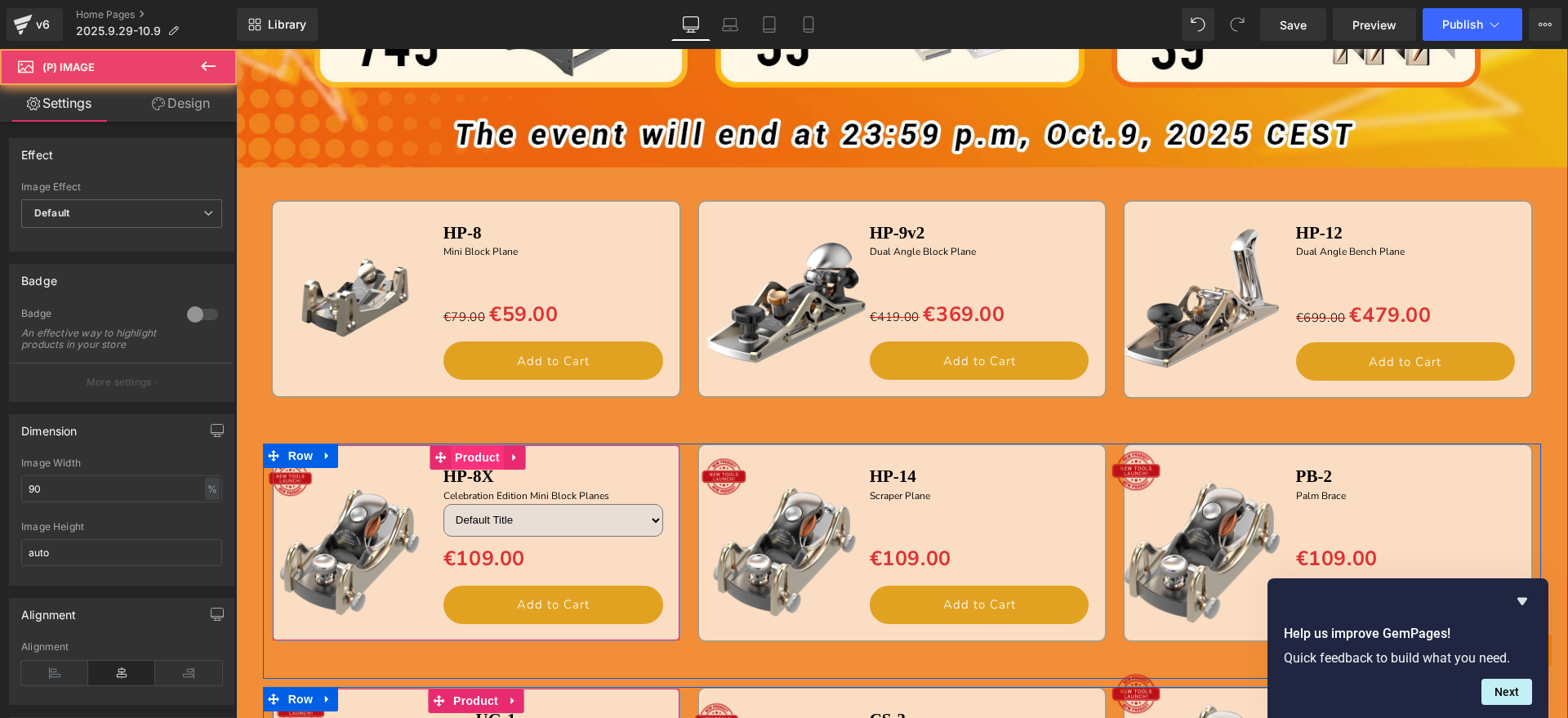
drag, startPoint x: 483, startPoint y: 452, endPoint x: 460, endPoint y: 456, distance: 23.3
click at [481, 452] on span "Product" at bounding box center [477, 457] width 53 height 25
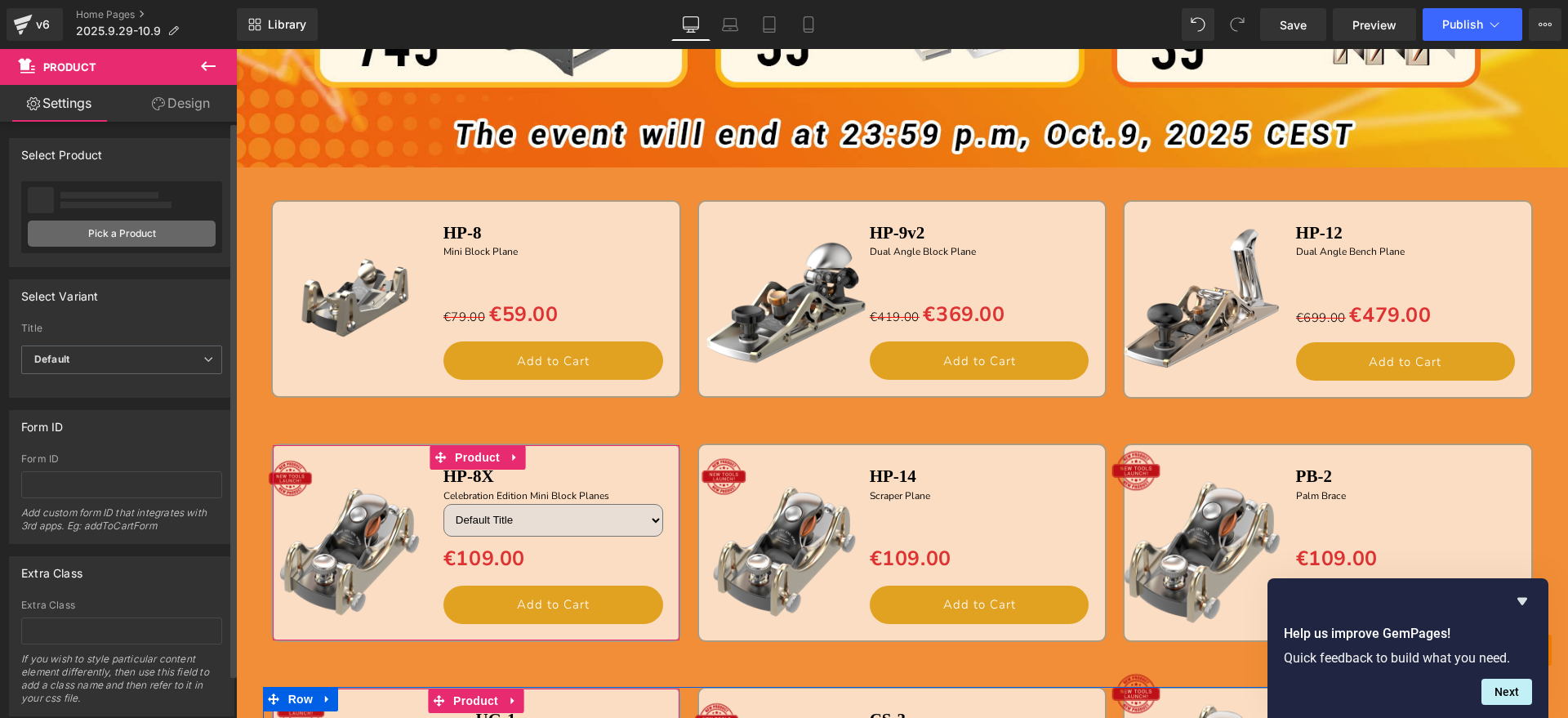
click at [115, 236] on link "Pick a Product" at bounding box center [121, 234] width 188 height 26
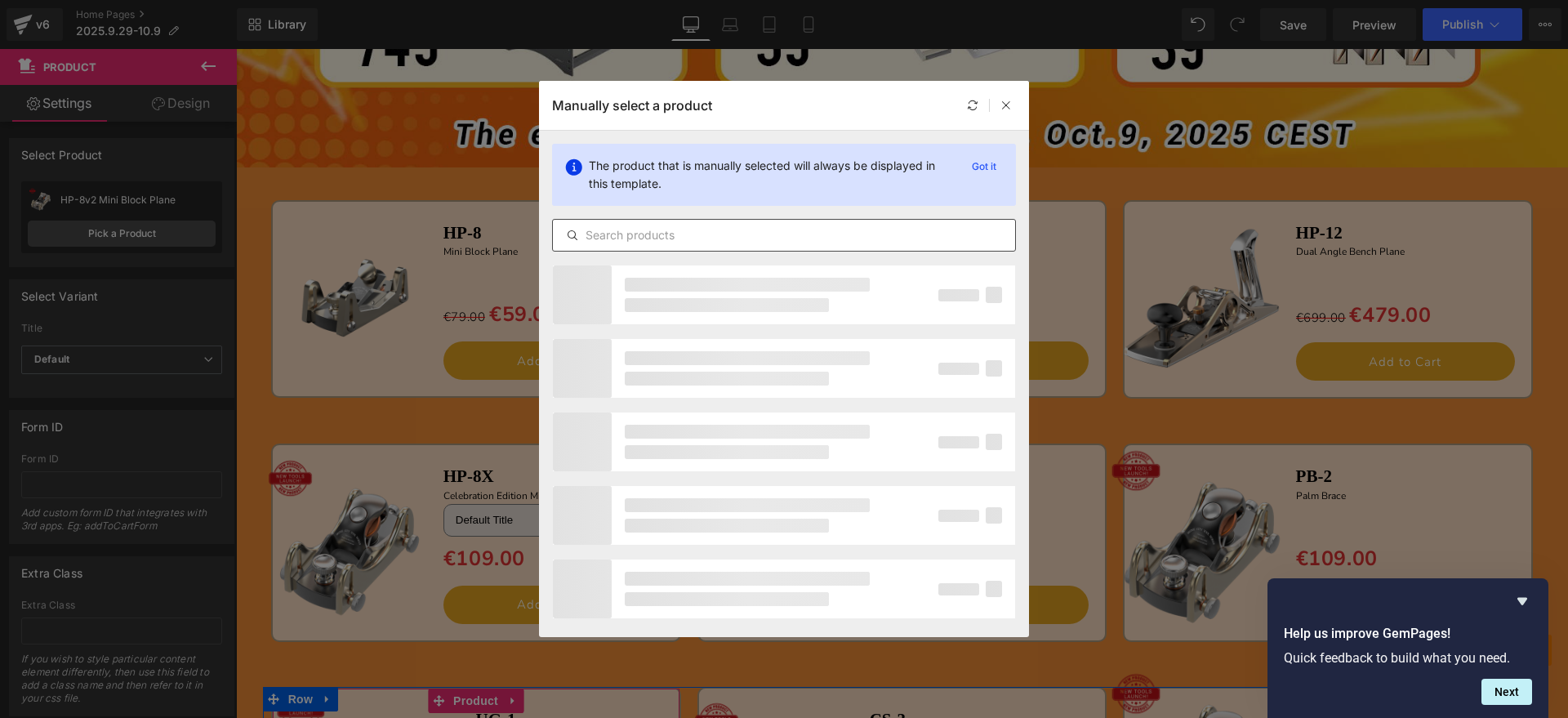
click at [753, 242] on input "text" at bounding box center [784, 235] width 462 height 19
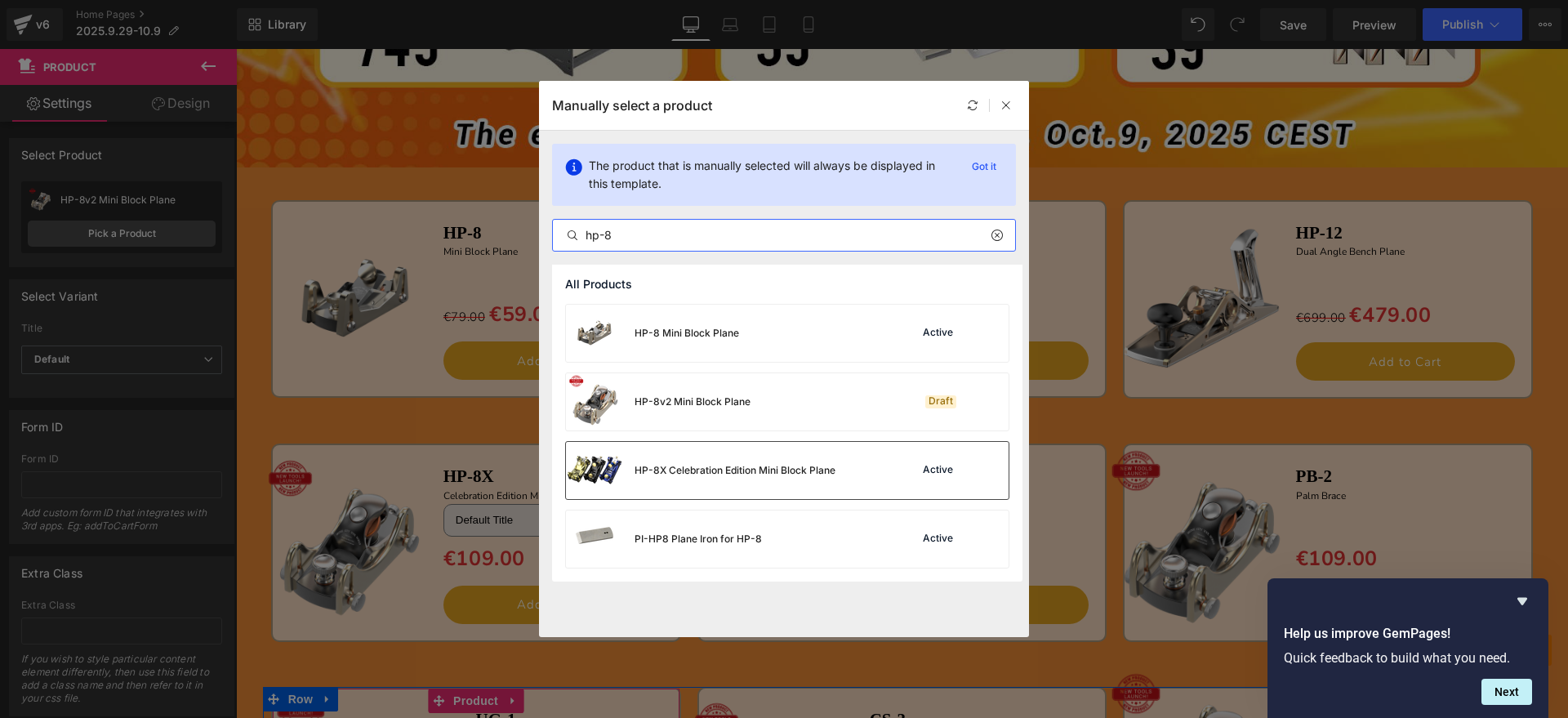
type input "hp-8"
click at [734, 457] on div "HP-8X Celebration Edition Mini Block Plane" at bounding box center [700, 470] width 270 height 57
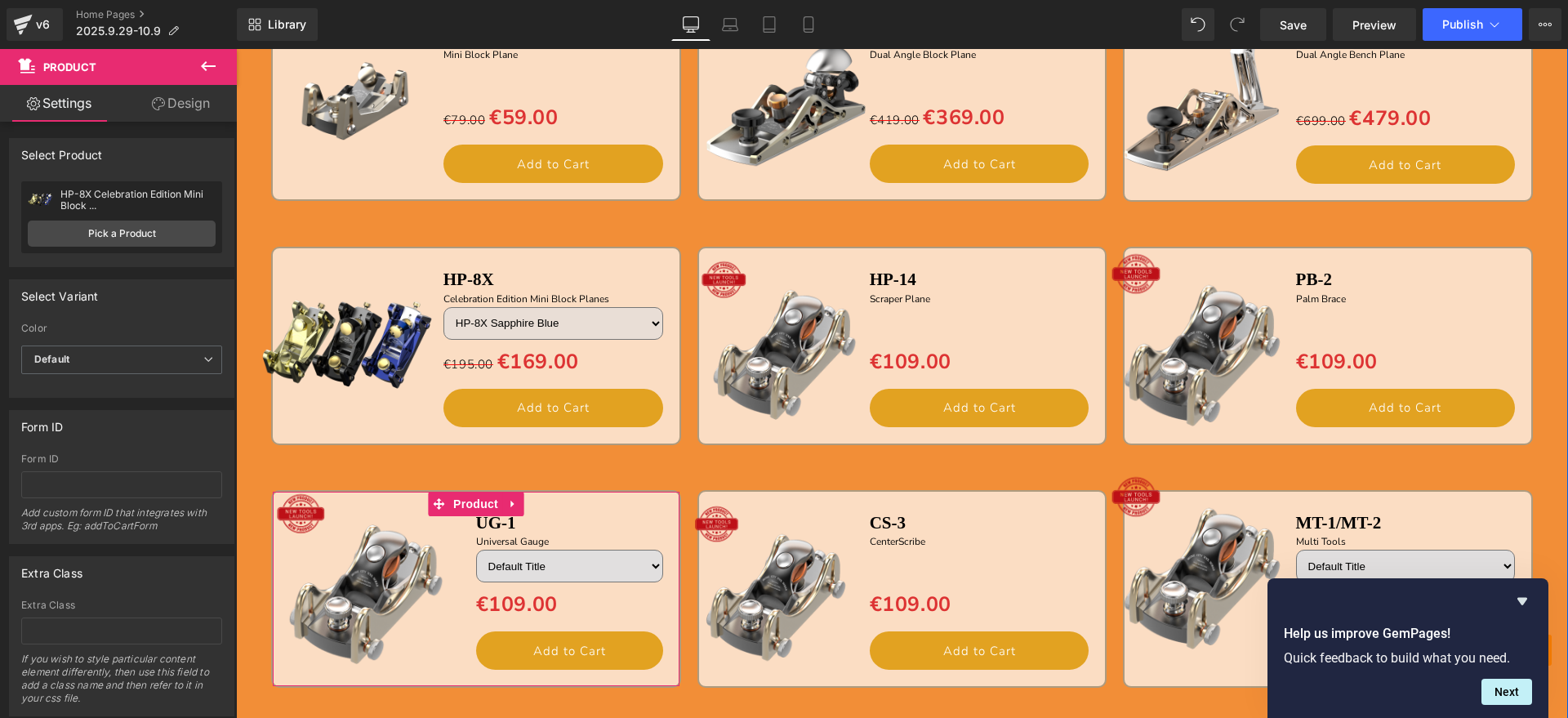
scroll to position [1641, 0]
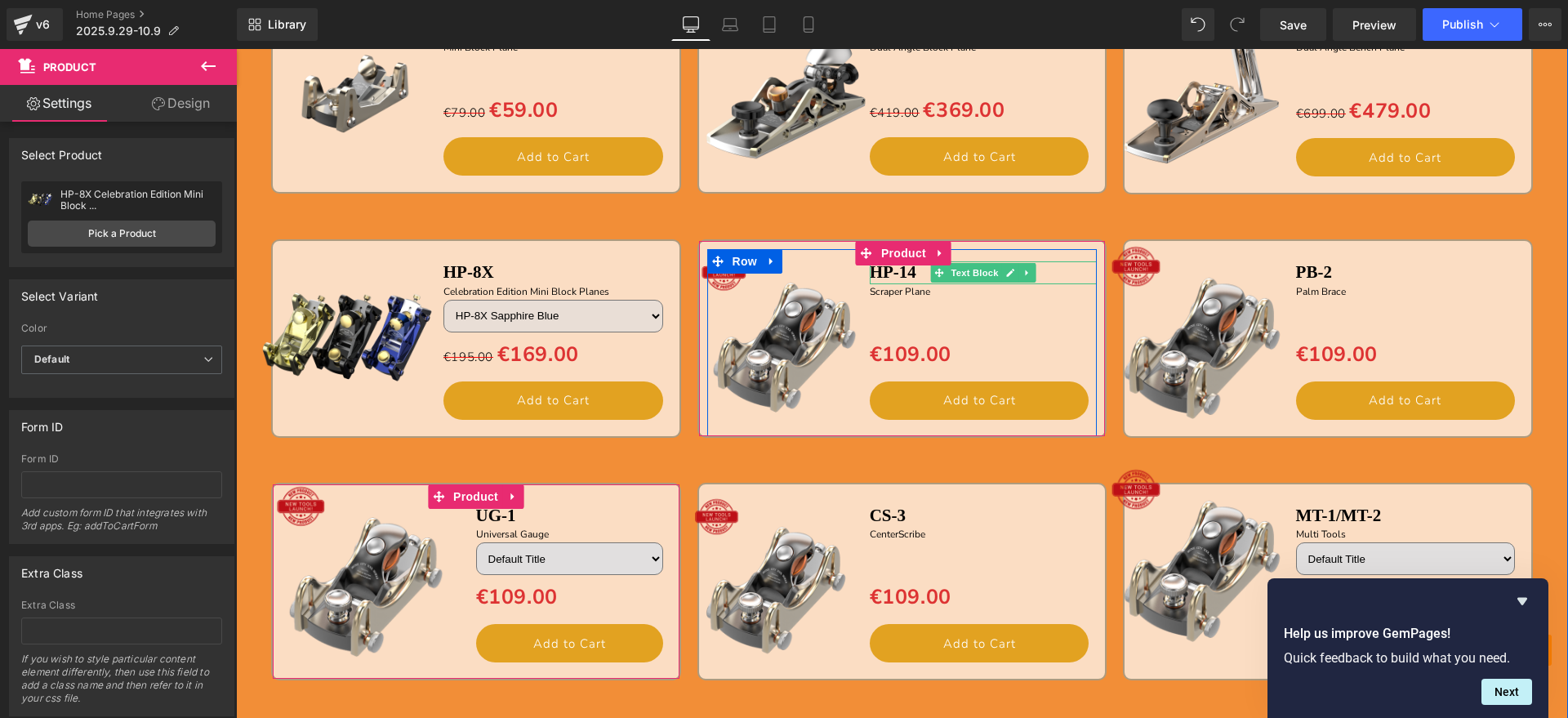
drag, startPoint x: 1010, startPoint y: 268, endPoint x: 999, endPoint y: 269, distance: 11.0
click at [1010, 268] on link at bounding box center [1010, 273] width 18 height 19
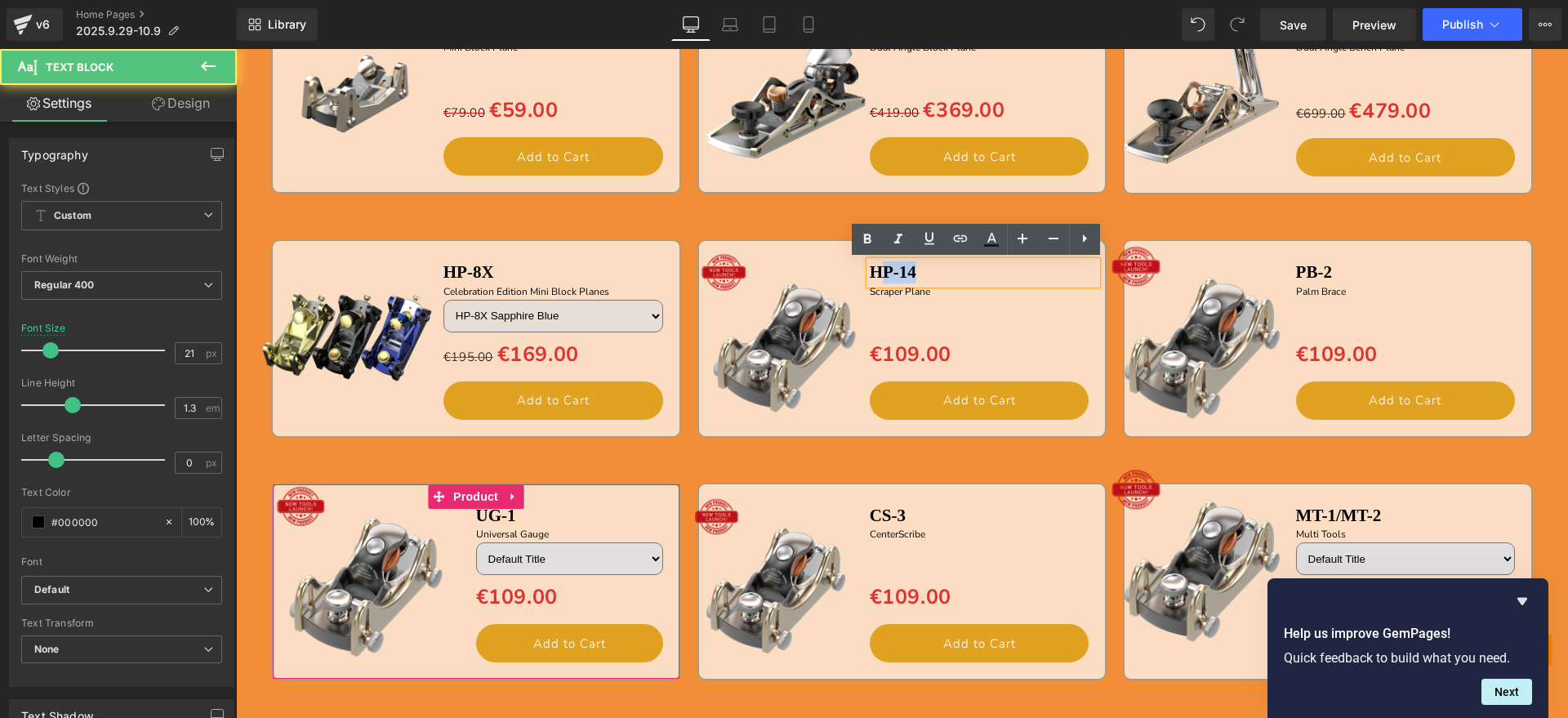
drag, startPoint x: 956, startPoint y: 272, endPoint x: 871, endPoint y: 272, distance: 85.0
click at [871, 272] on p "HP-14" at bounding box center [983, 273] width 228 height 22
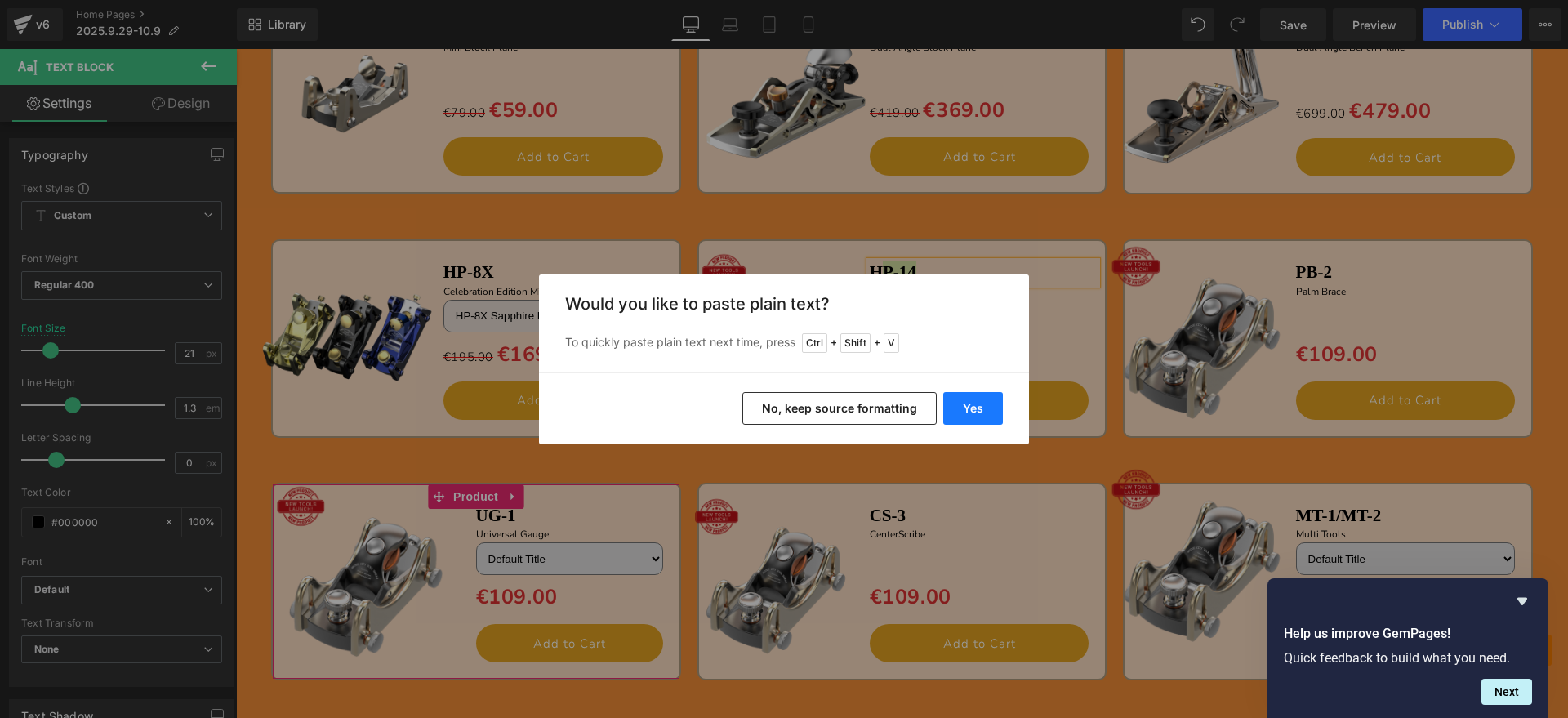
click at [953, 397] on button "Yes" at bounding box center [973, 408] width 60 height 32
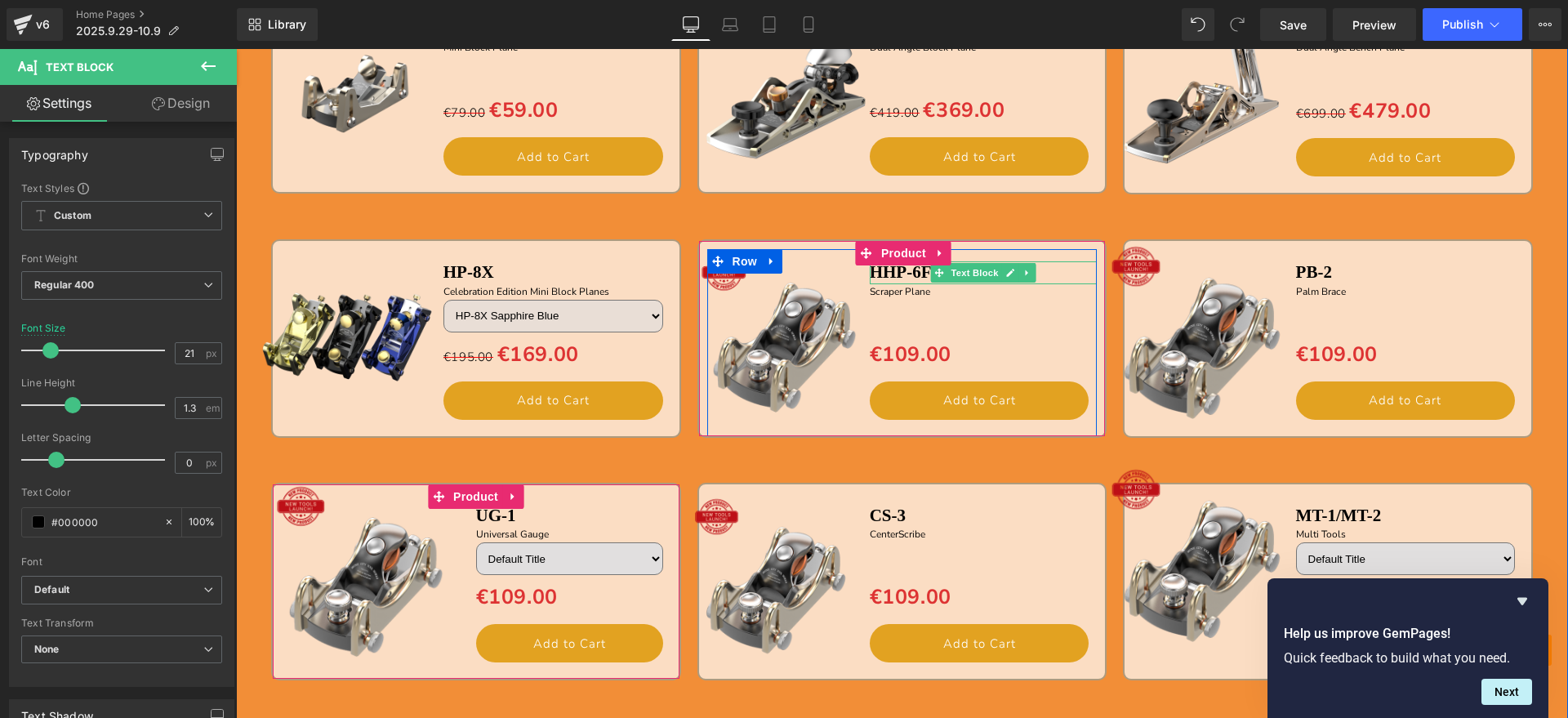
click at [876, 277] on b "HHP-6FX" at bounding box center [906, 272] width 74 height 19
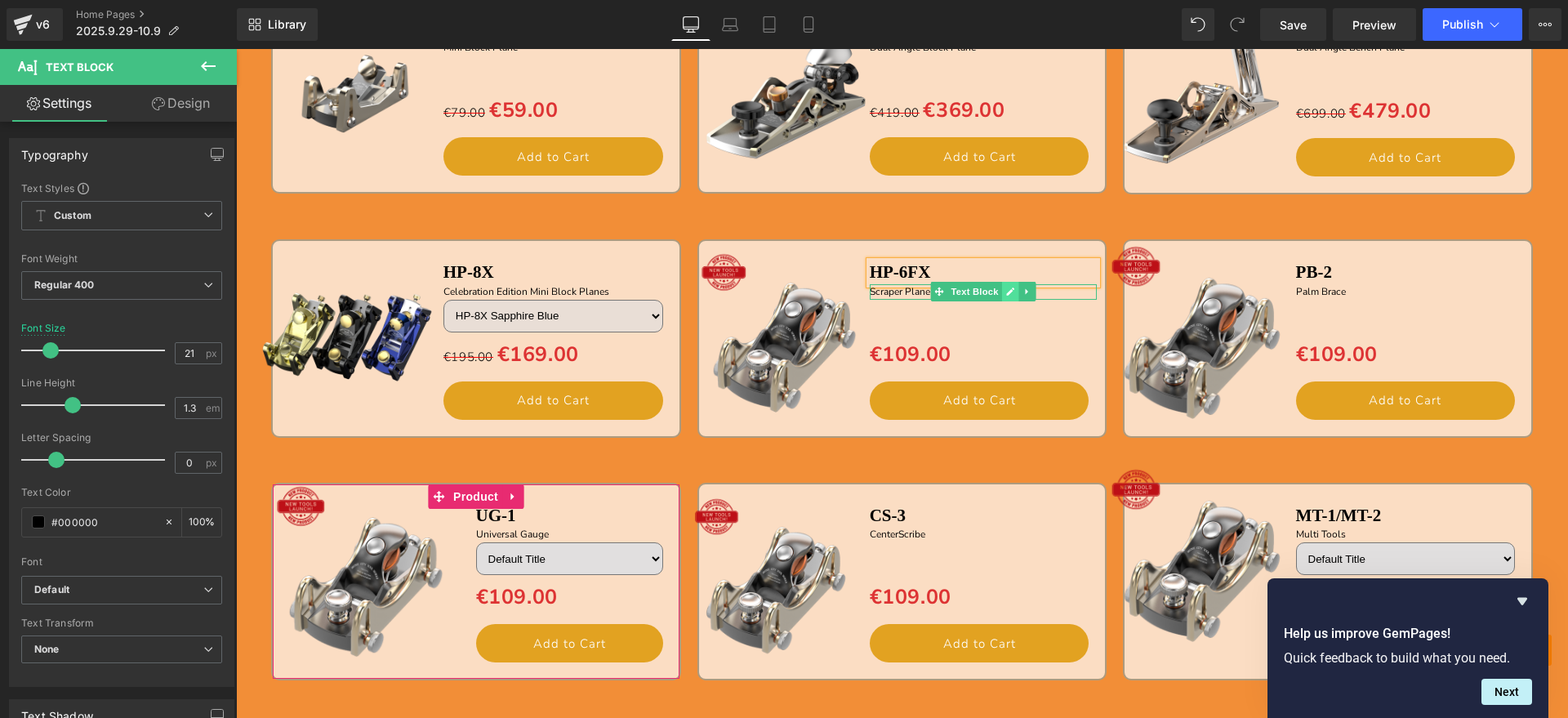
click at [1006, 290] on icon at bounding box center [1011, 291] width 9 height 10
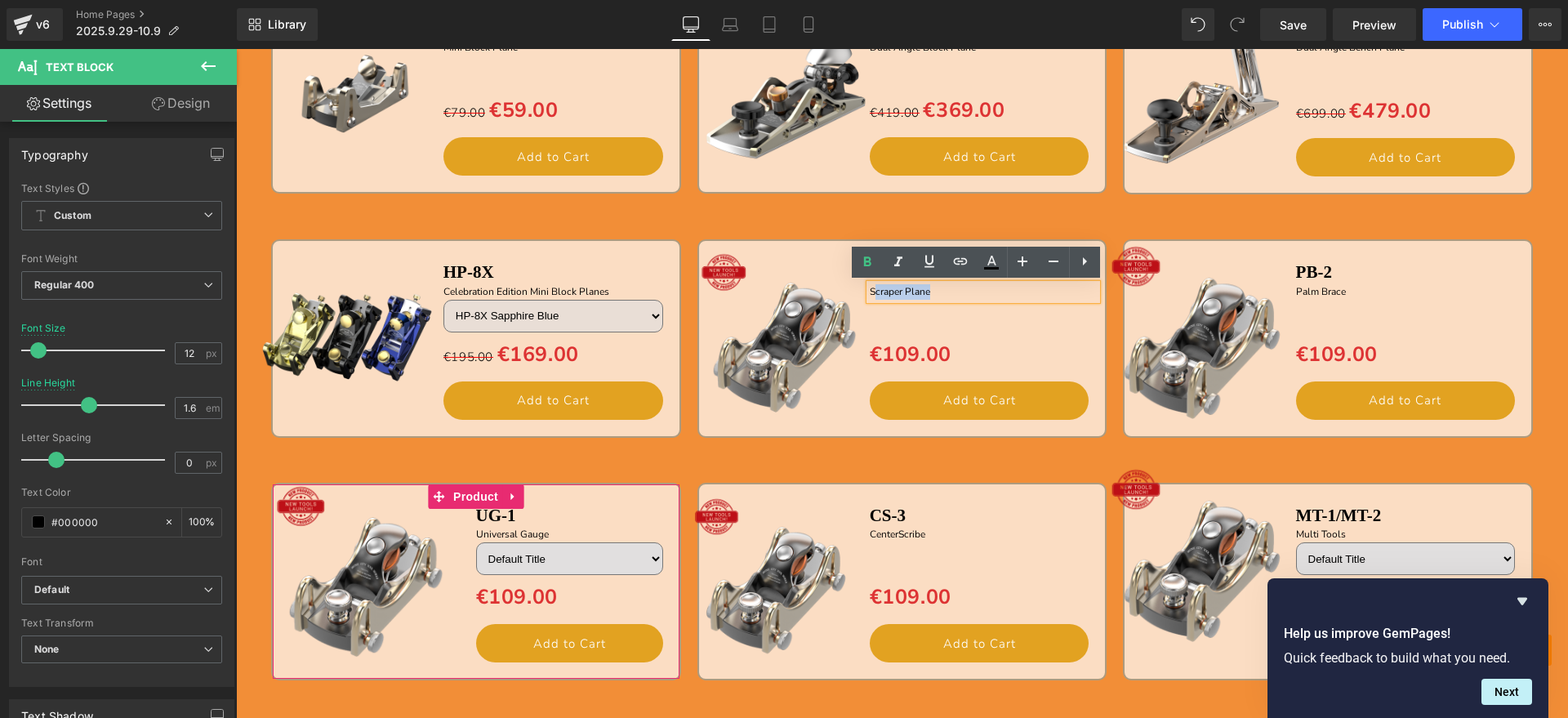
drag, startPoint x: 940, startPoint y: 285, endPoint x: 869, endPoint y: 292, distance: 71.3
click at [869, 292] on p "Scraper Plane" at bounding box center [983, 292] width 228 height 16
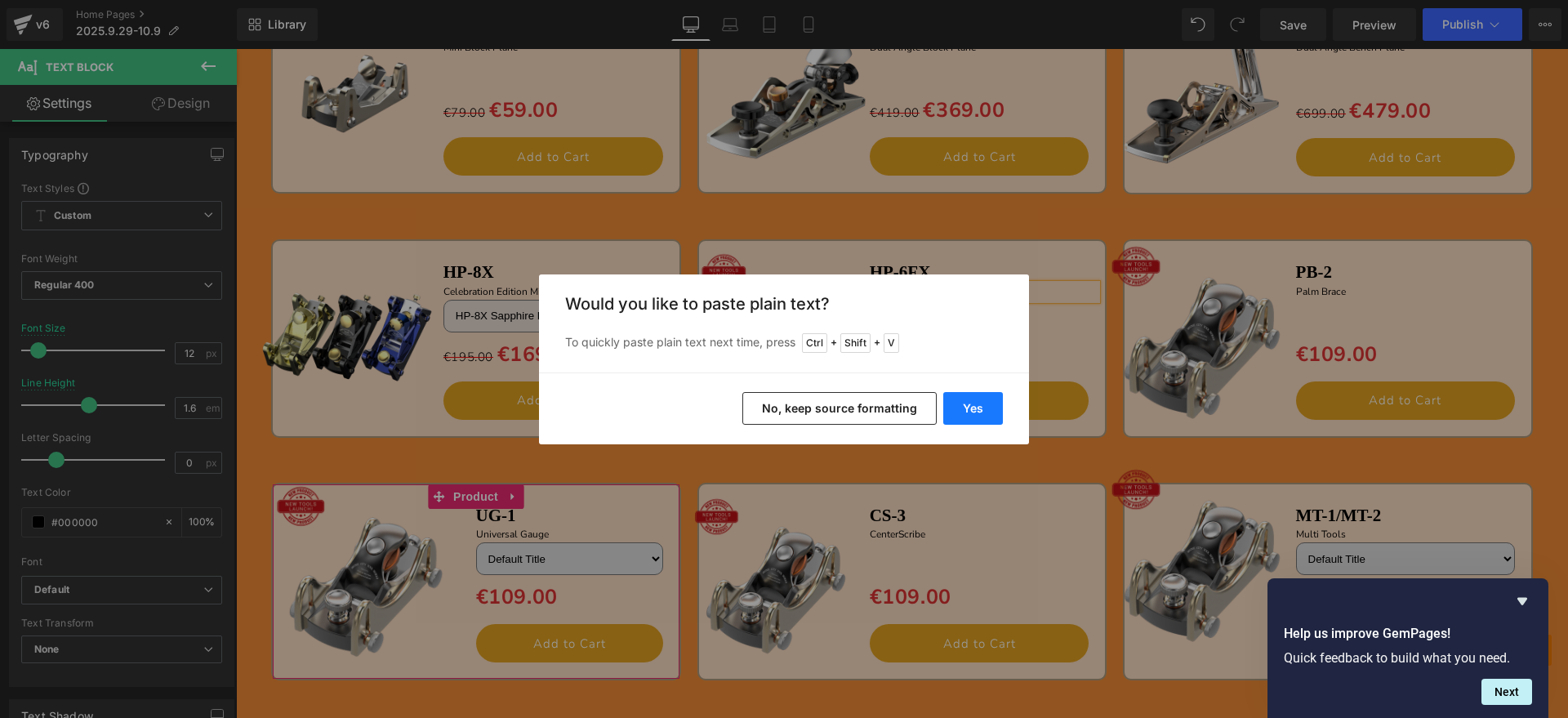
click at [963, 397] on button "Yes" at bounding box center [973, 408] width 60 height 32
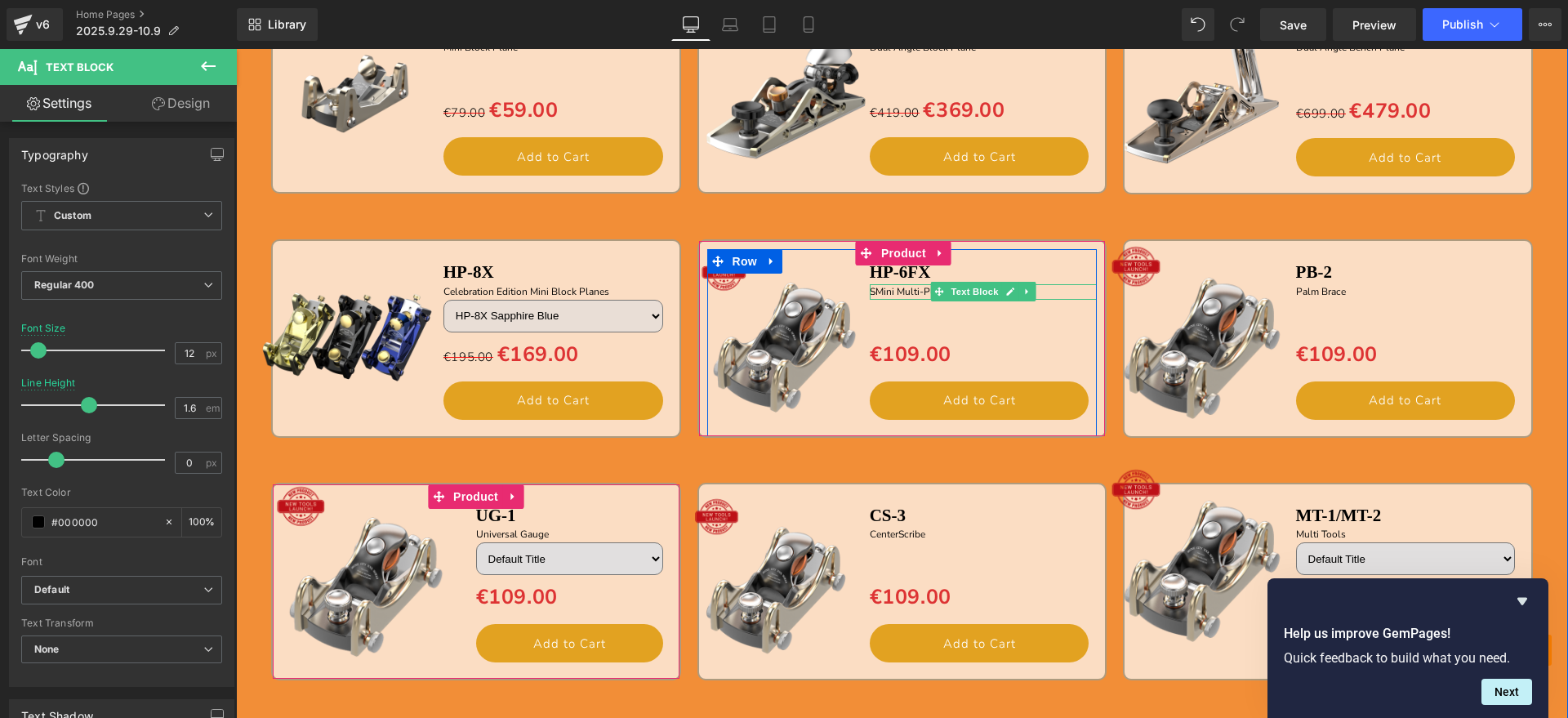
click at [871, 294] on p "SMini Multi-Plane" at bounding box center [983, 292] width 228 height 16
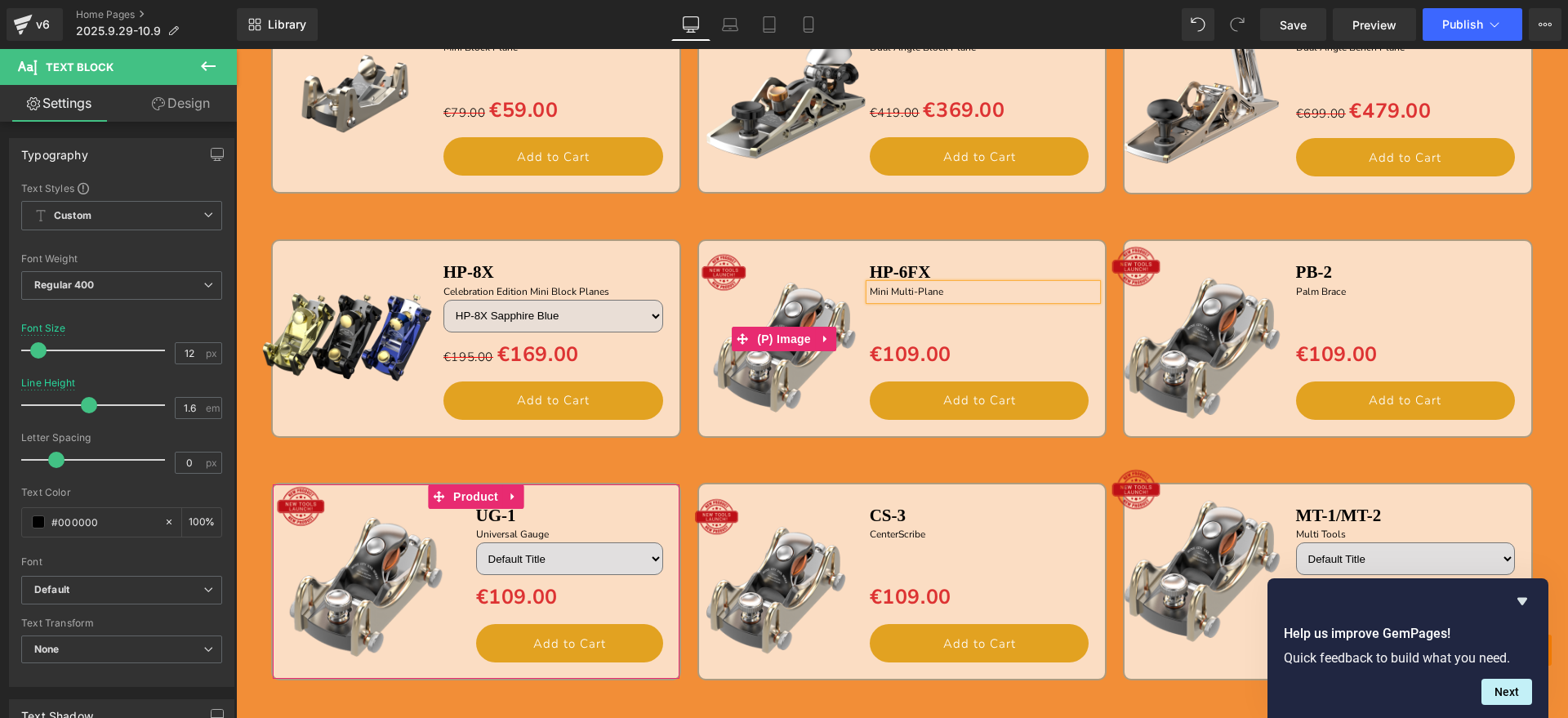
click at [807, 365] on img at bounding box center [784, 338] width 187 height 187
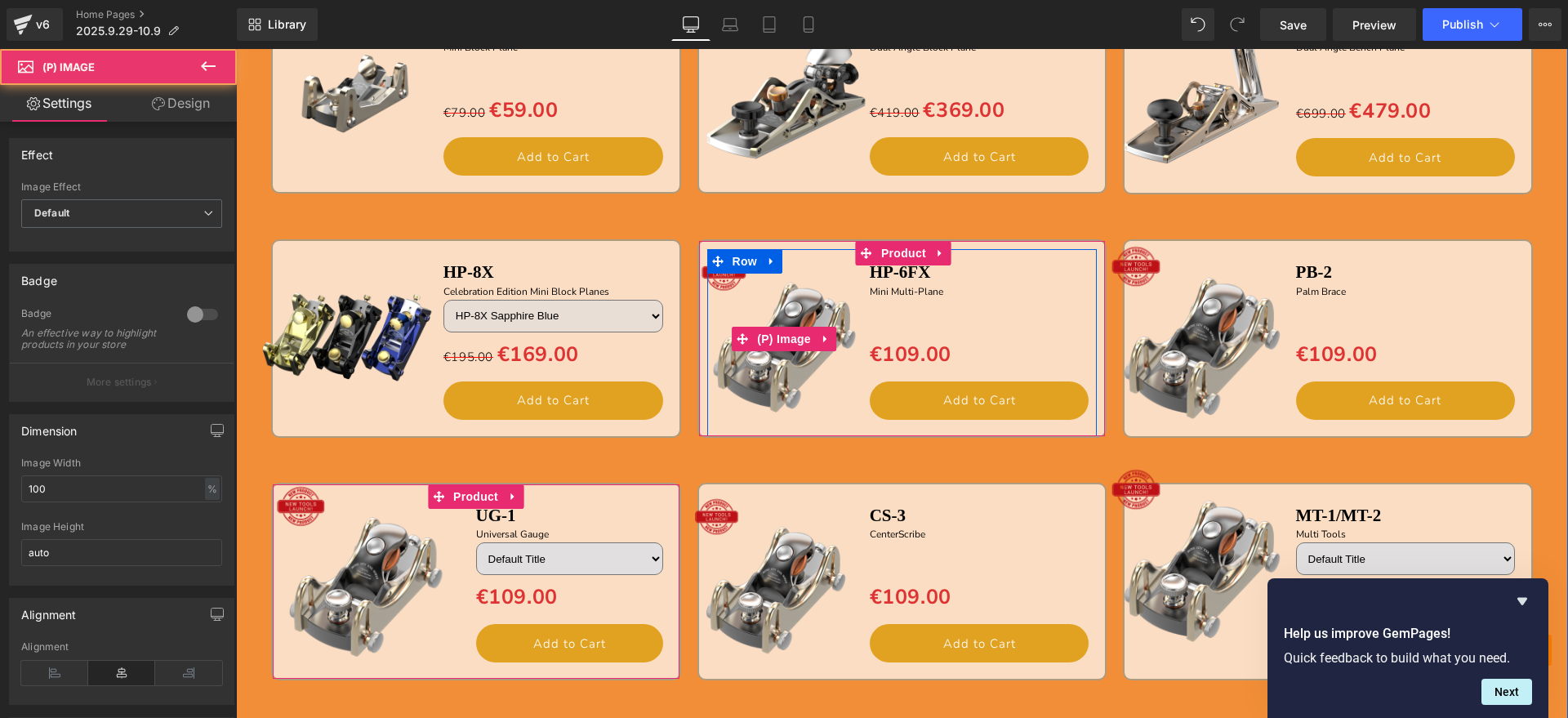
click at [787, 277] on img at bounding box center [784, 338] width 187 height 187
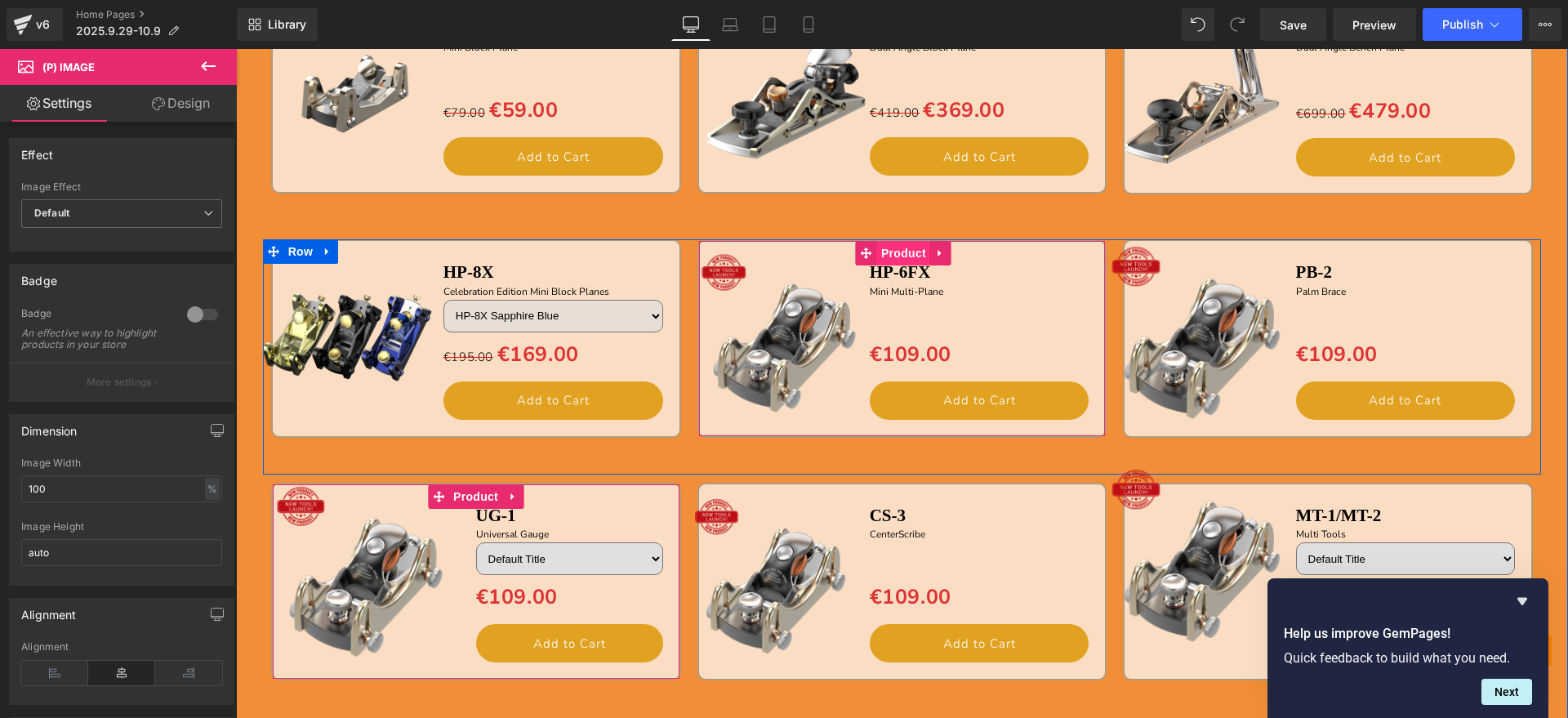
click at [892, 249] on span "Product" at bounding box center [903, 253] width 53 height 25
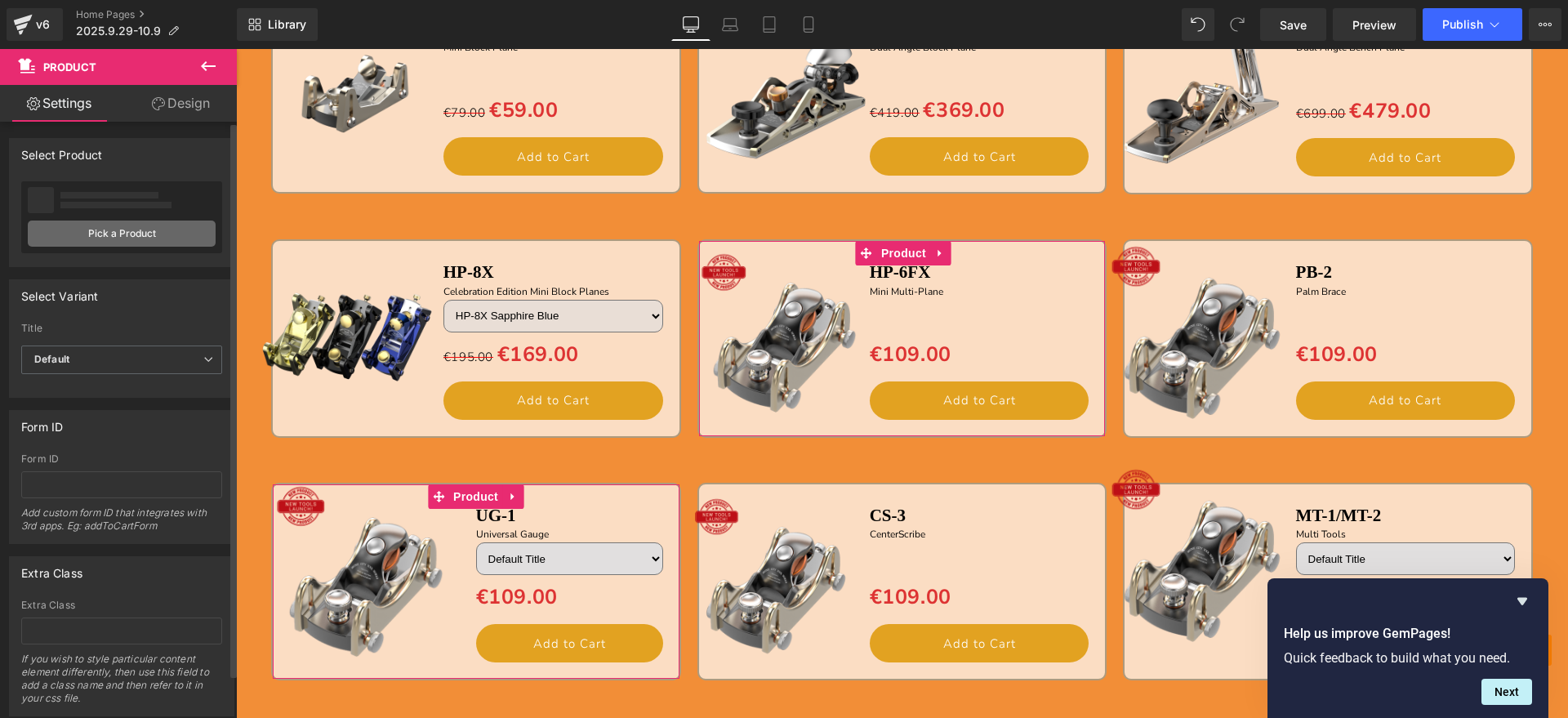
click at [87, 236] on link "Pick a Product" at bounding box center [121, 234] width 188 height 26
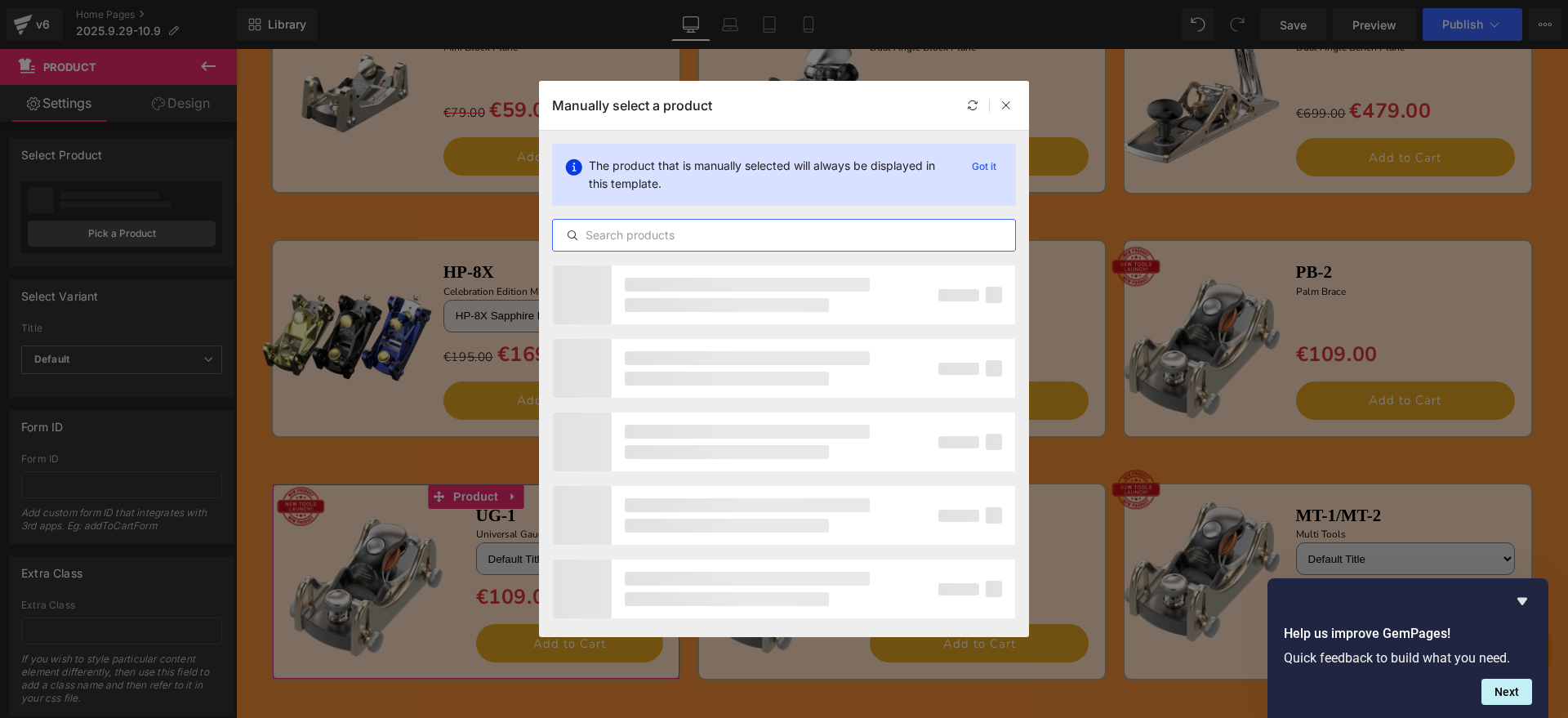
click at [721, 236] on input "text" at bounding box center [784, 235] width 462 height 19
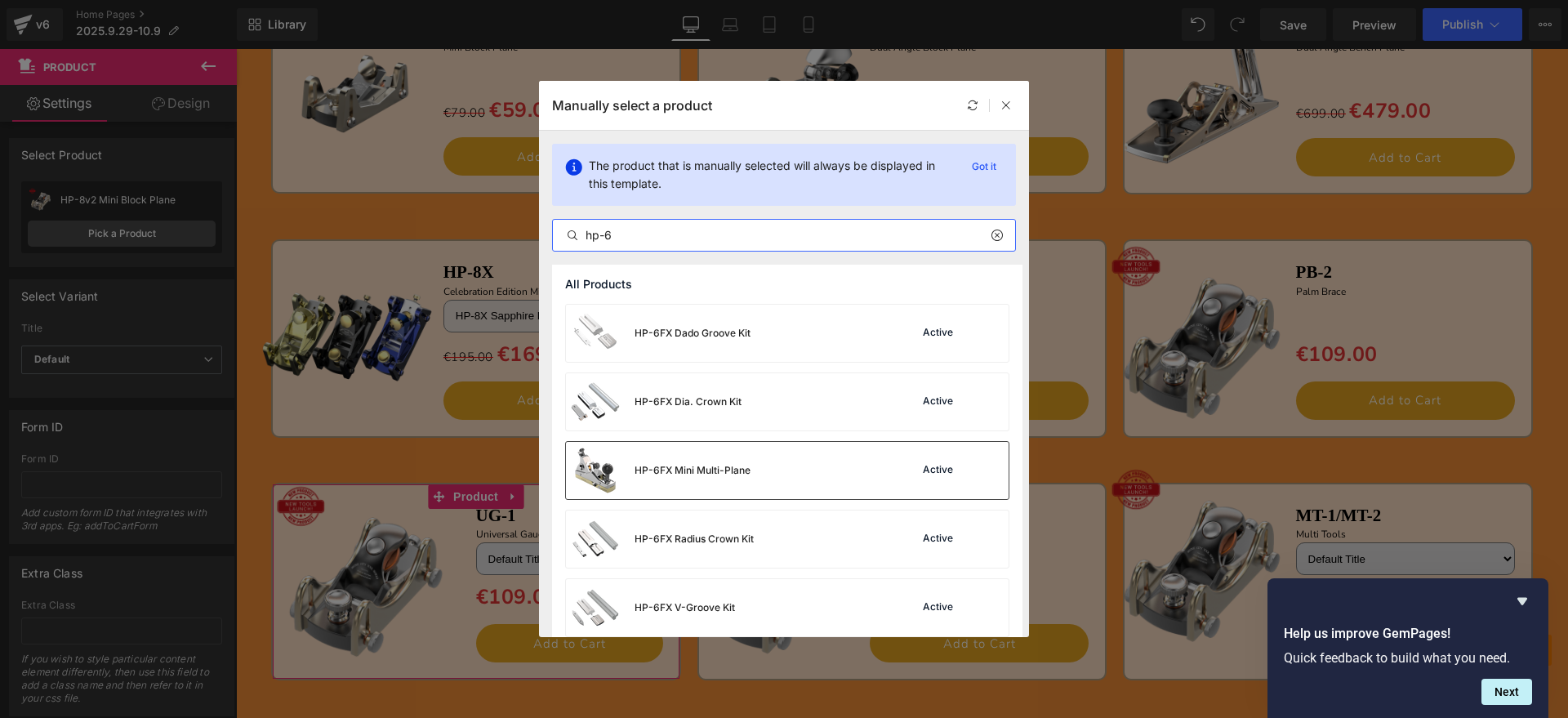
type input "hp-6"
click at [711, 459] on div "HP-6FX Mini Multi-Plane" at bounding box center [658, 470] width 185 height 57
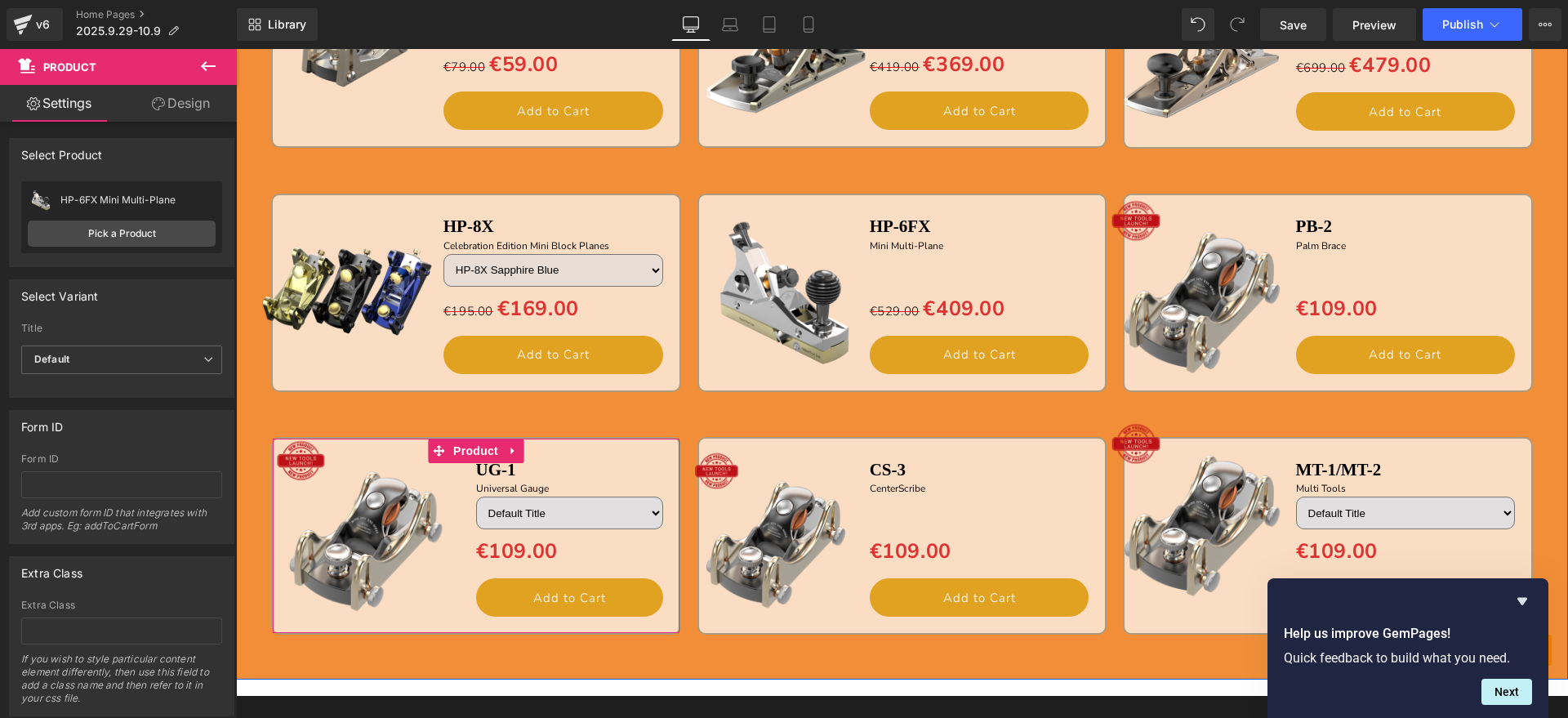
scroll to position [1743, 0]
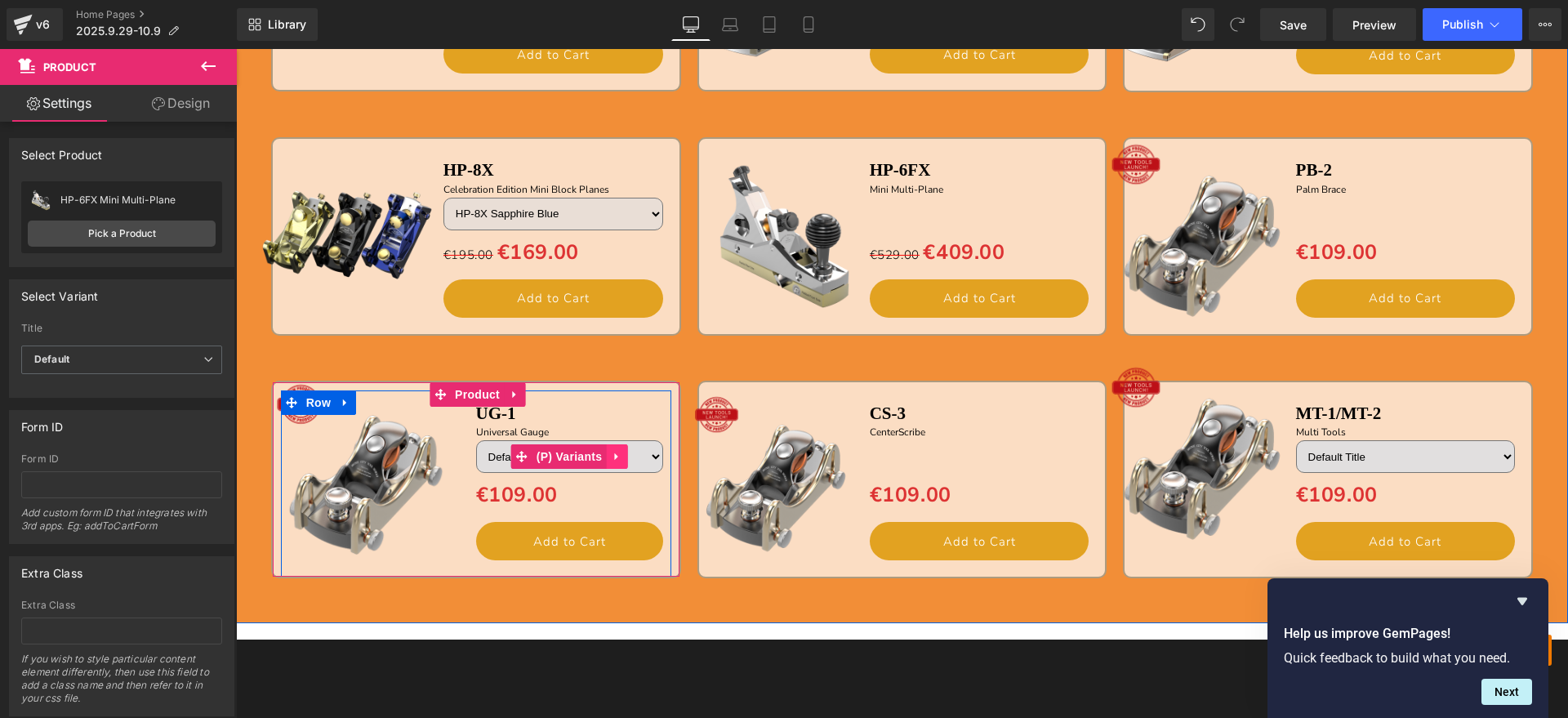
click at [613, 454] on icon at bounding box center [616, 456] width 11 height 12
click at [607, 456] on link at bounding box center [605, 456] width 21 height 25
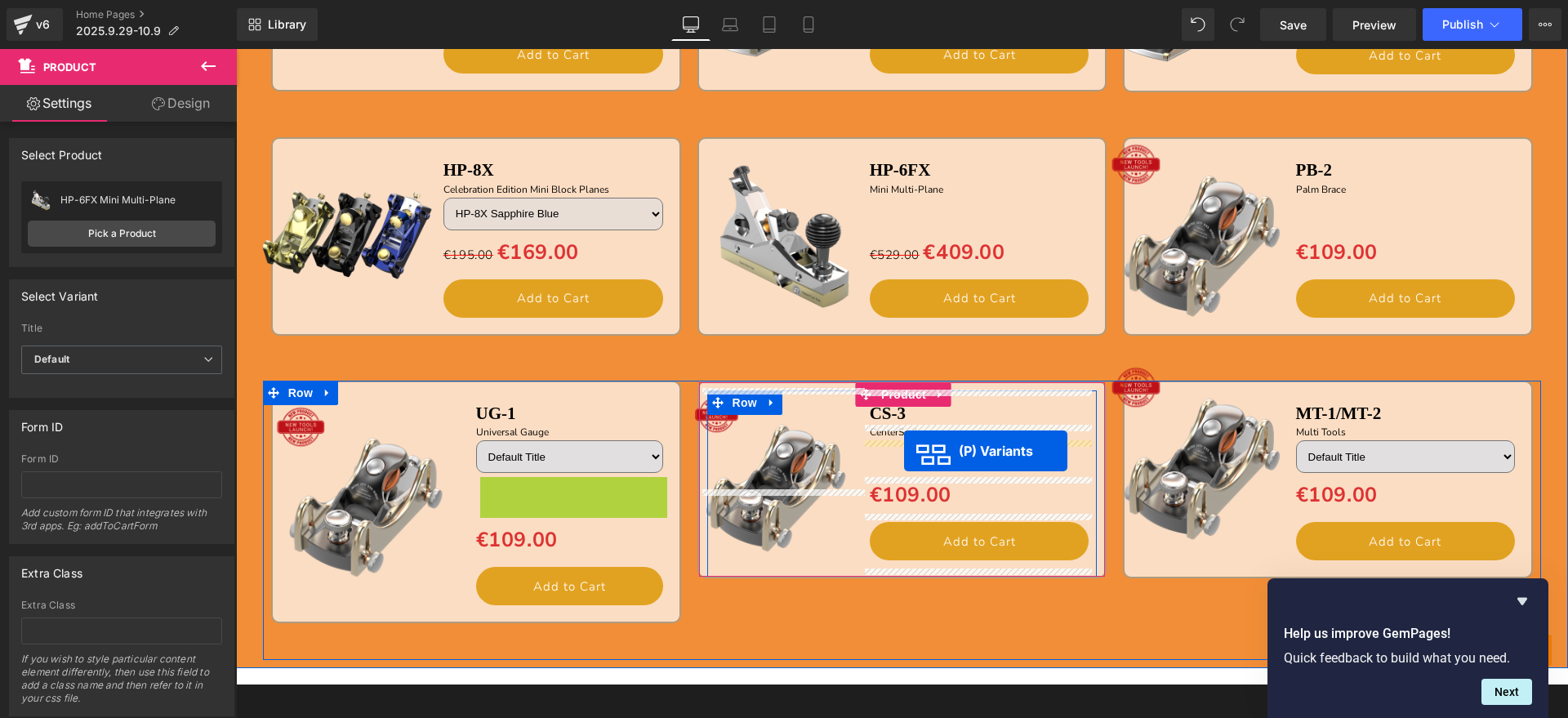
drag, startPoint x: 517, startPoint y: 494, endPoint x: 904, endPoint y: 451, distance: 389.4
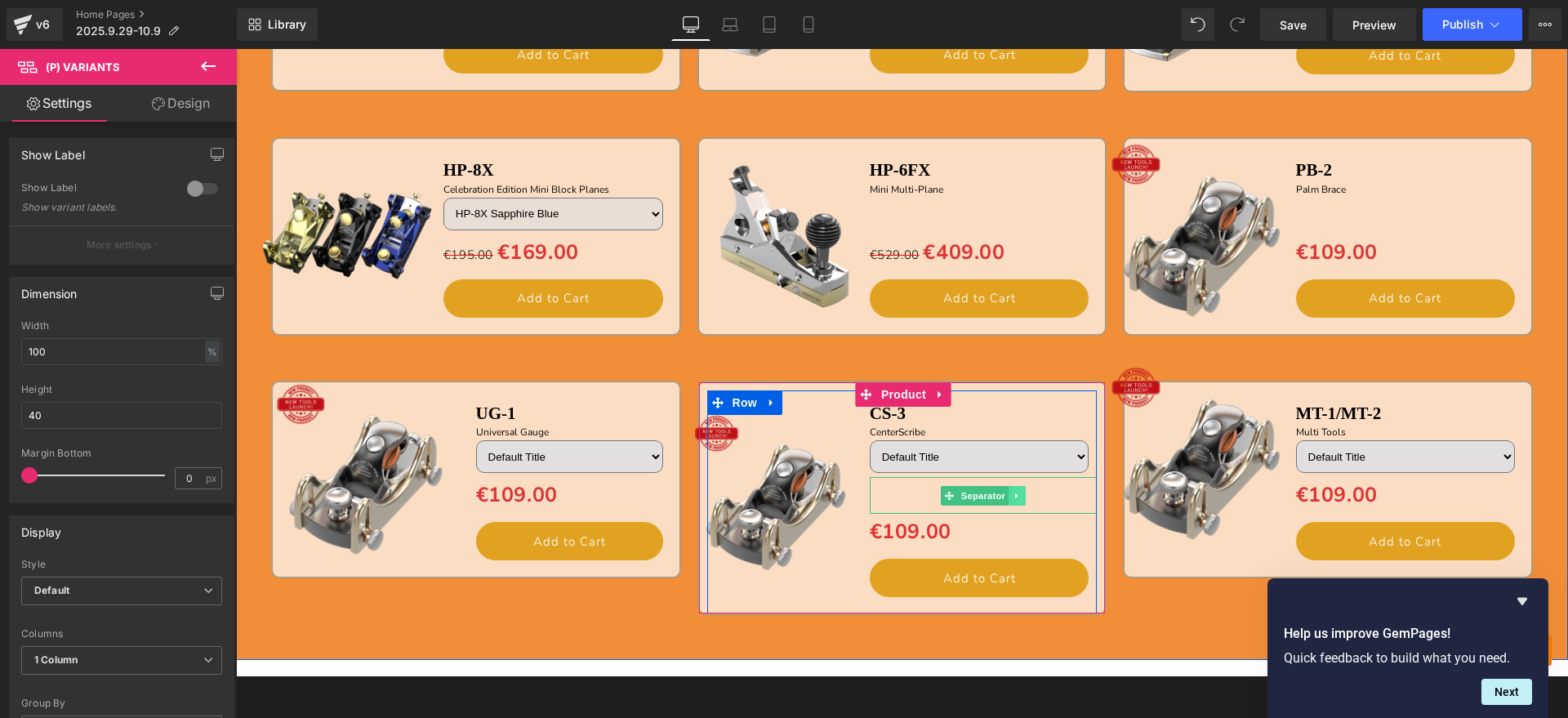
click at [1013, 498] on icon at bounding box center [1017, 495] width 9 height 10
click at [1009, 498] on link at bounding box center [1009, 495] width 18 height 19
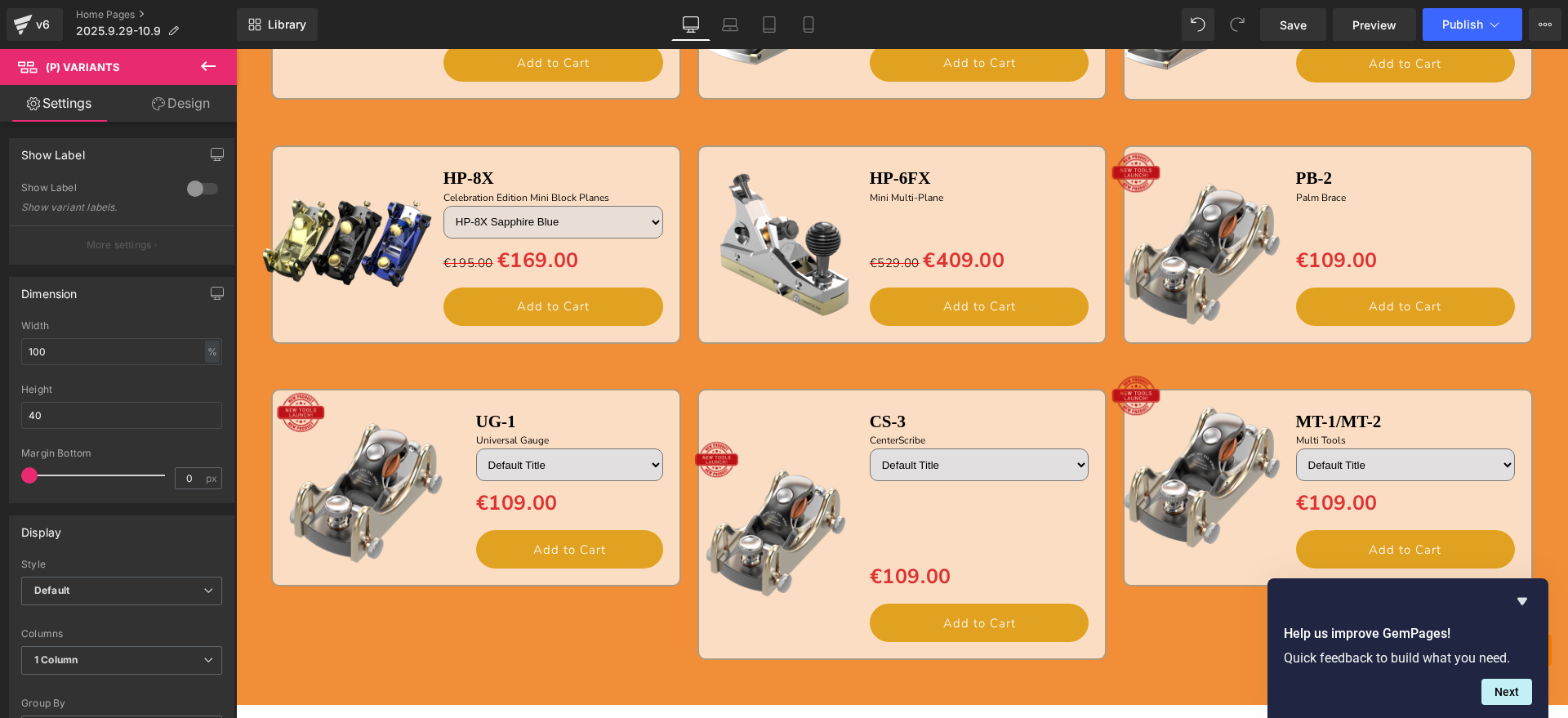
scroll to position [1734, 0]
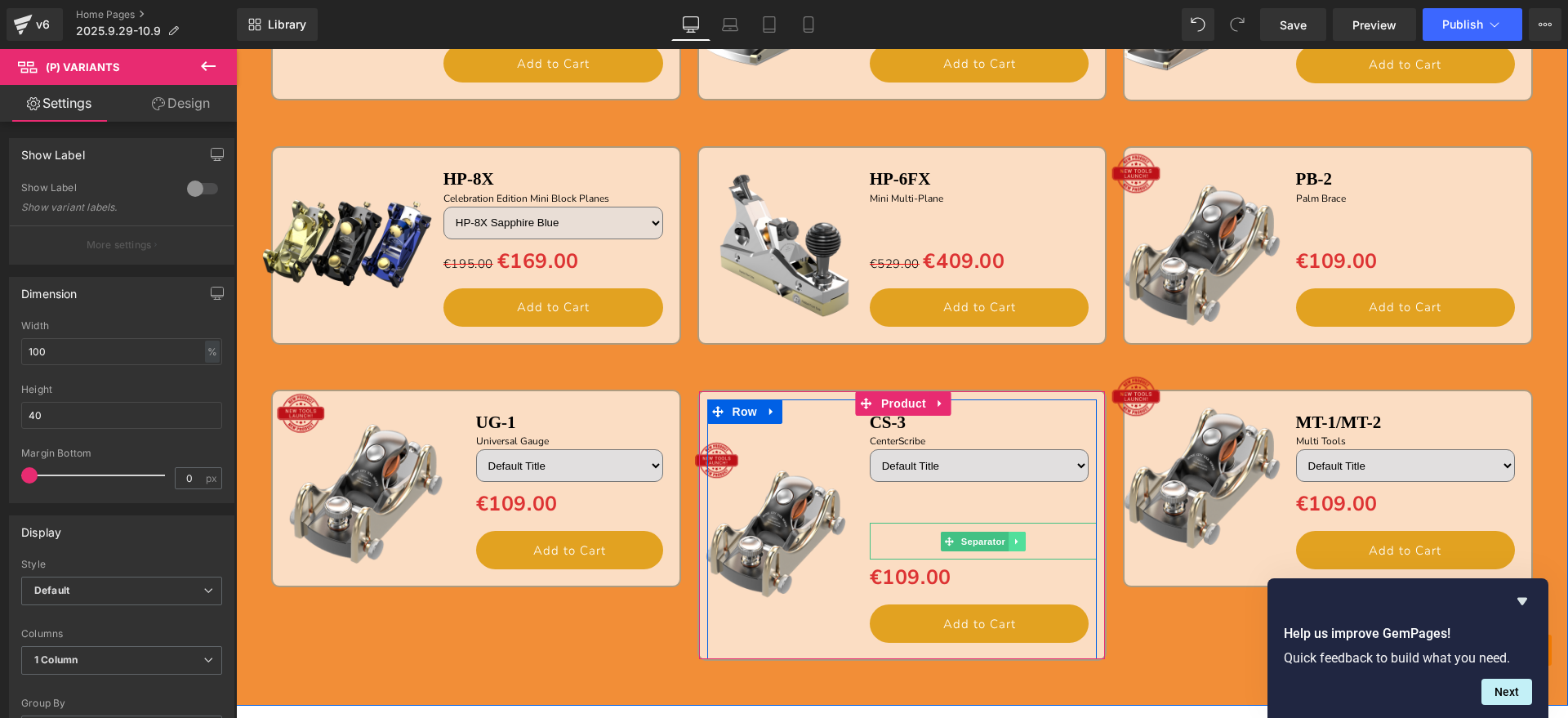
click at [1015, 541] on icon at bounding box center [1017, 542] width 9 height 10
click at [1021, 538] on icon at bounding box center [1026, 542] width 9 height 9
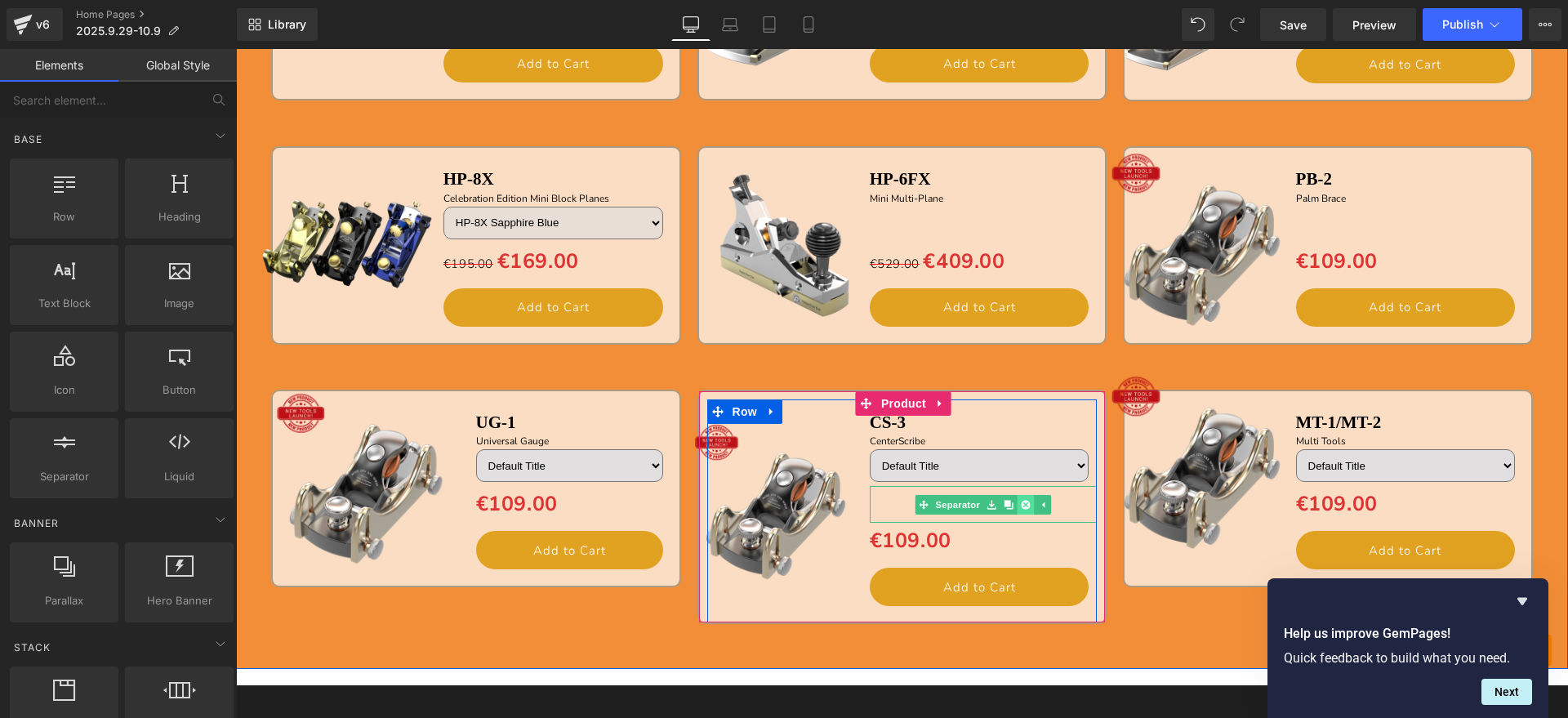
click at [1026, 505] on link at bounding box center [1026, 505] width 18 height 19
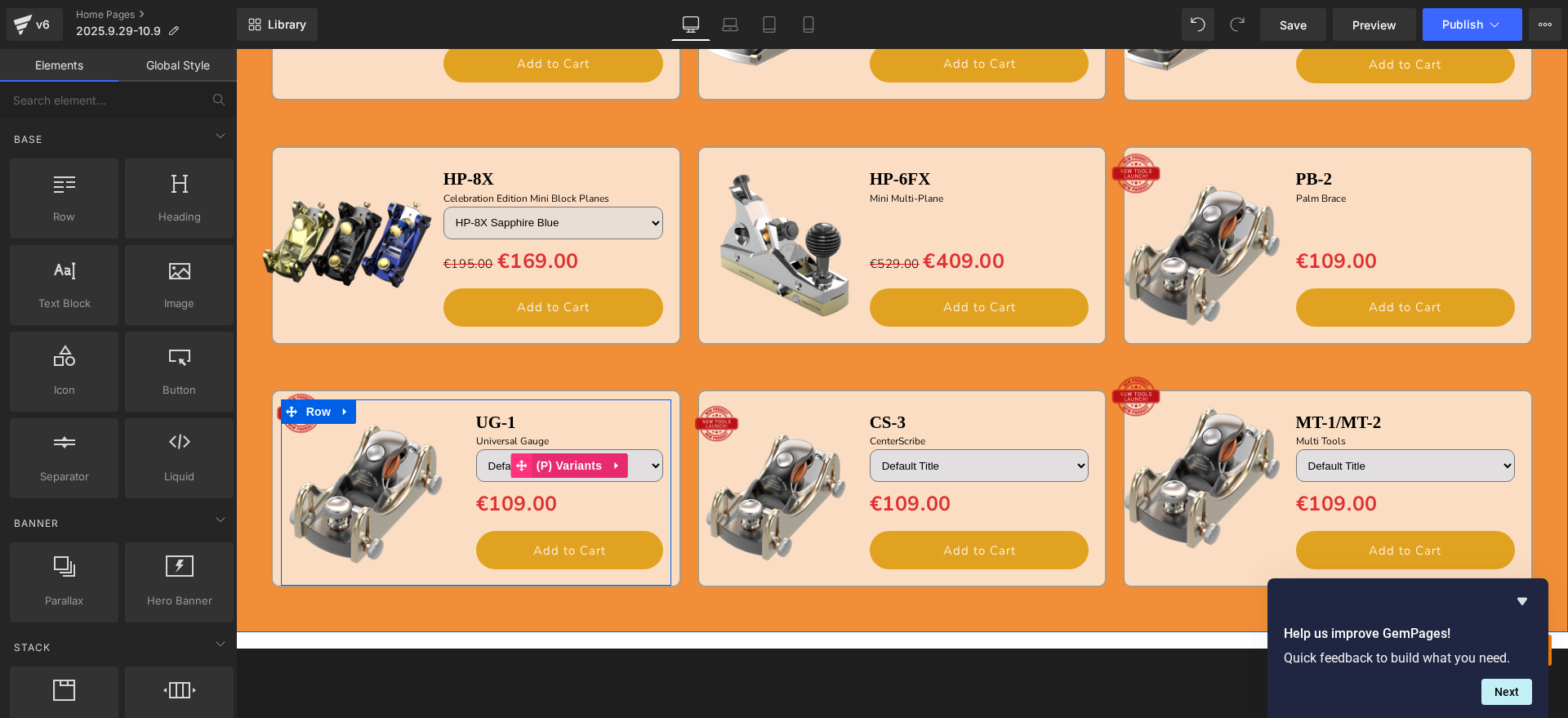
click at [483, 466] on div "Default Title (P) Variants" at bounding box center [569, 465] width 187 height 32
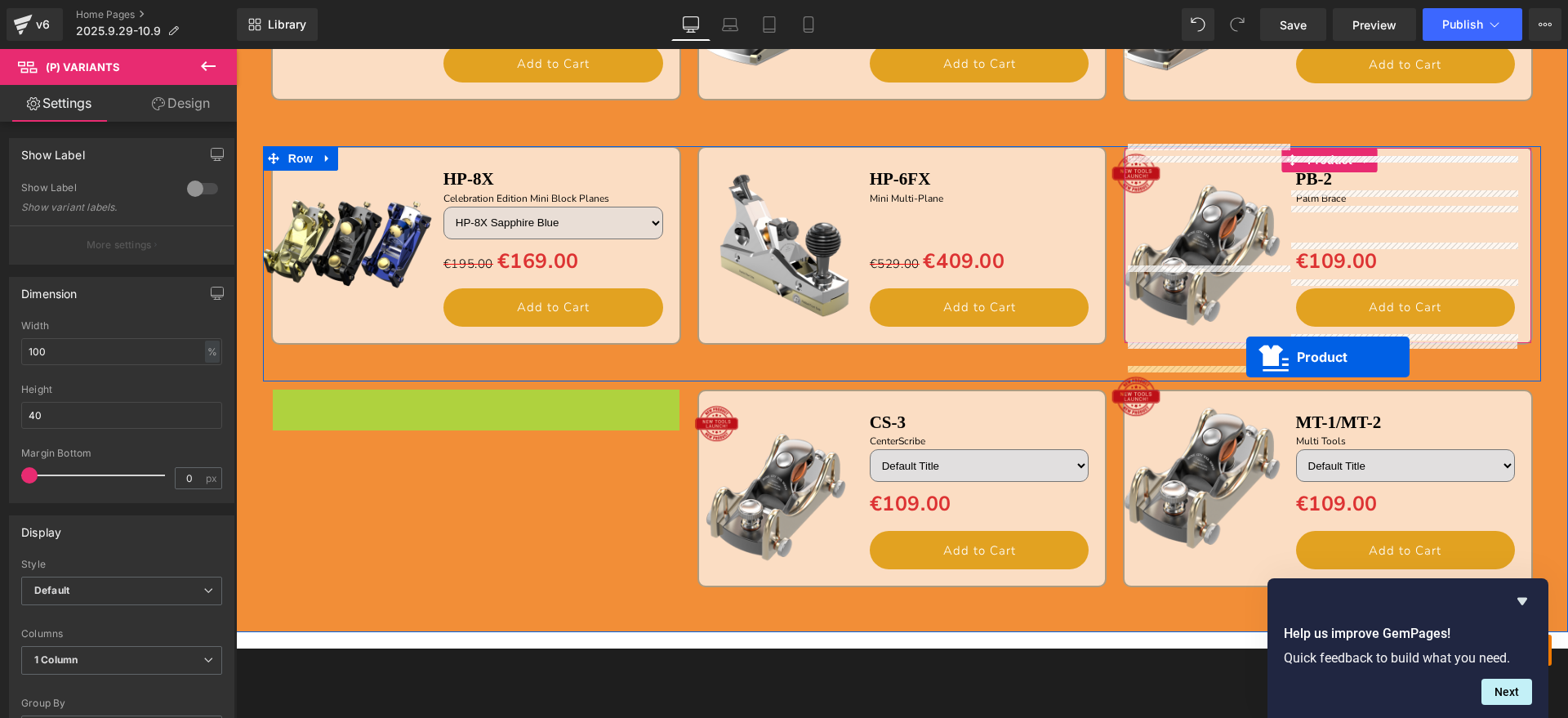
drag, startPoint x: 435, startPoint y: 404, endPoint x: 1246, endPoint y: 357, distance: 812.4
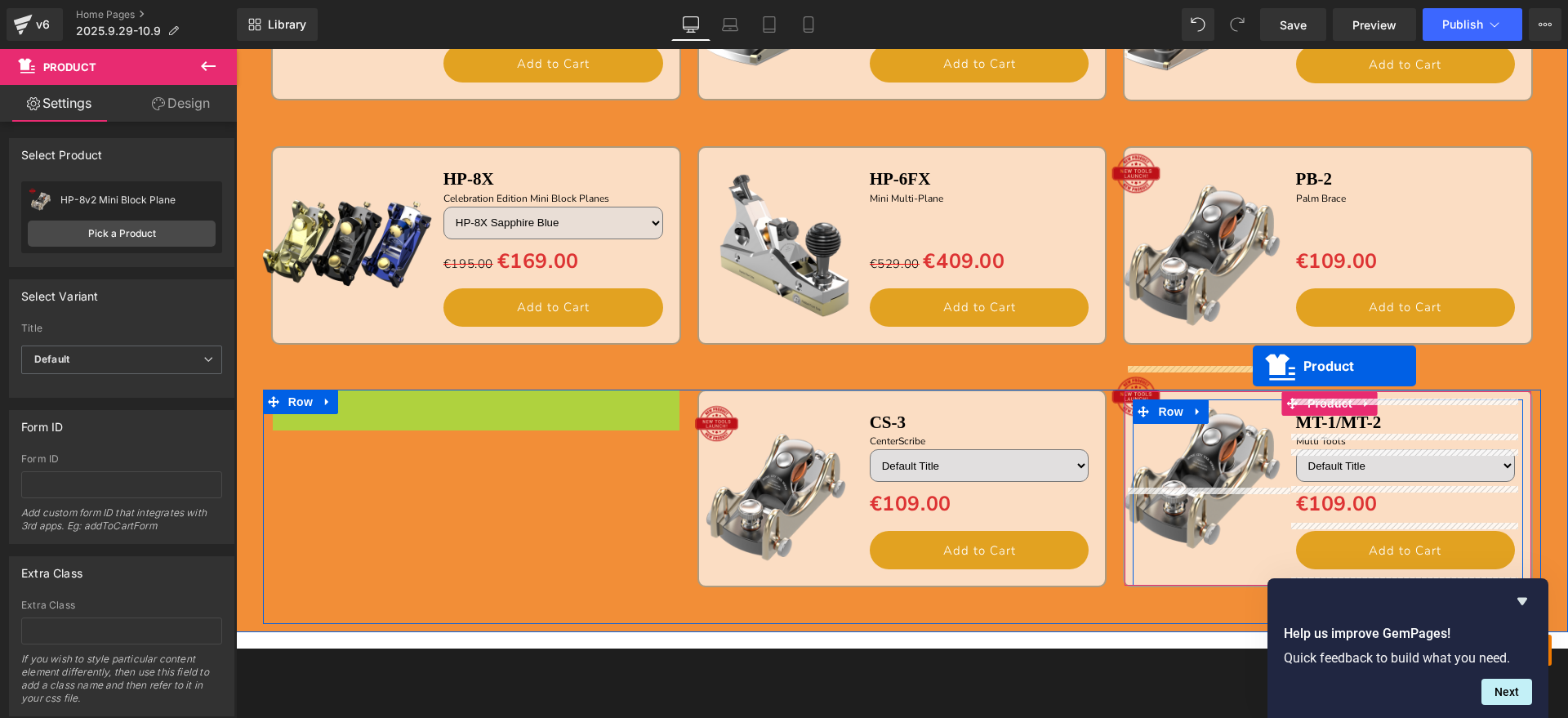
drag, startPoint x: 432, startPoint y: 400, endPoint x: 1253, endPoint y: 366, distance: 821.7
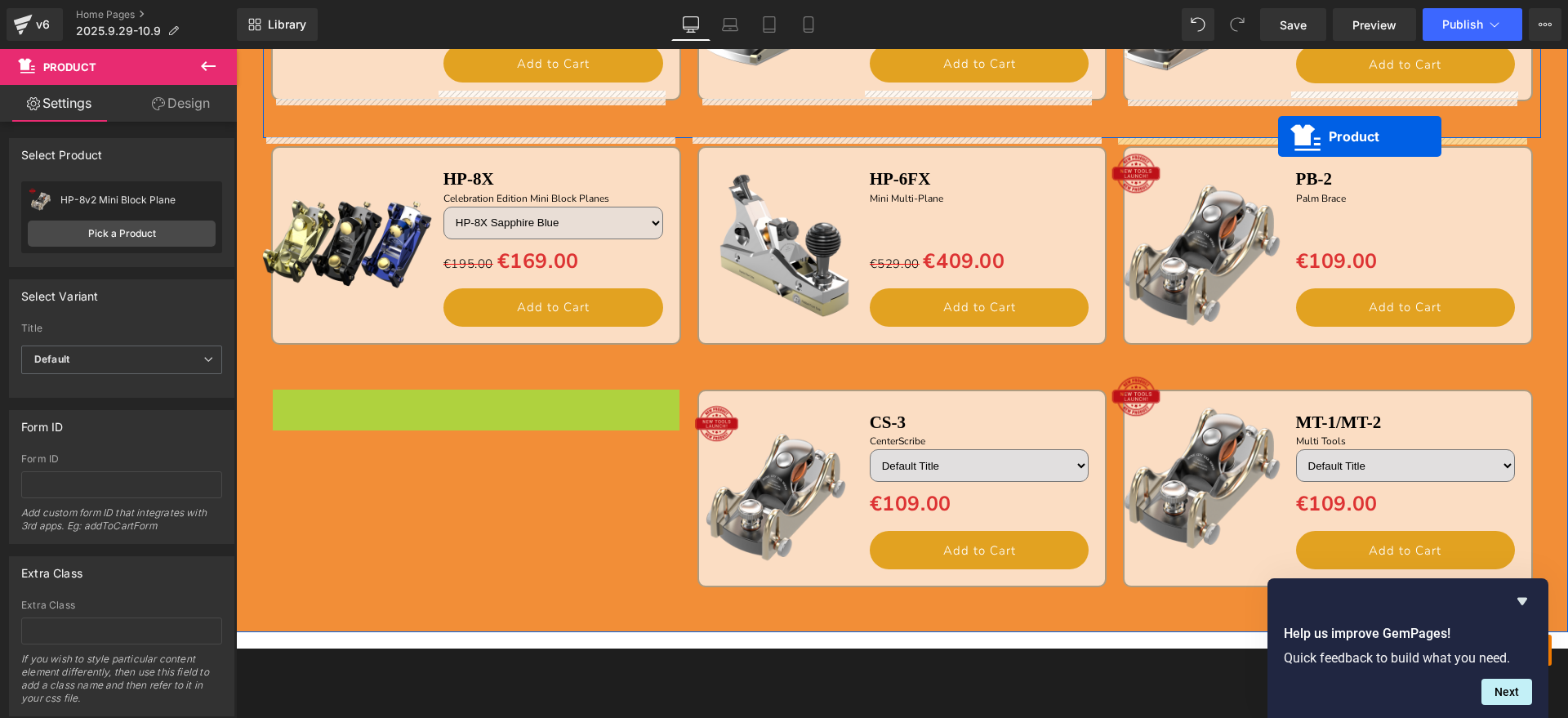
drag, startPoint x: 436, startPoint y: 400, endPoint x: 1278, endPoint y: 137, distance: 882.1
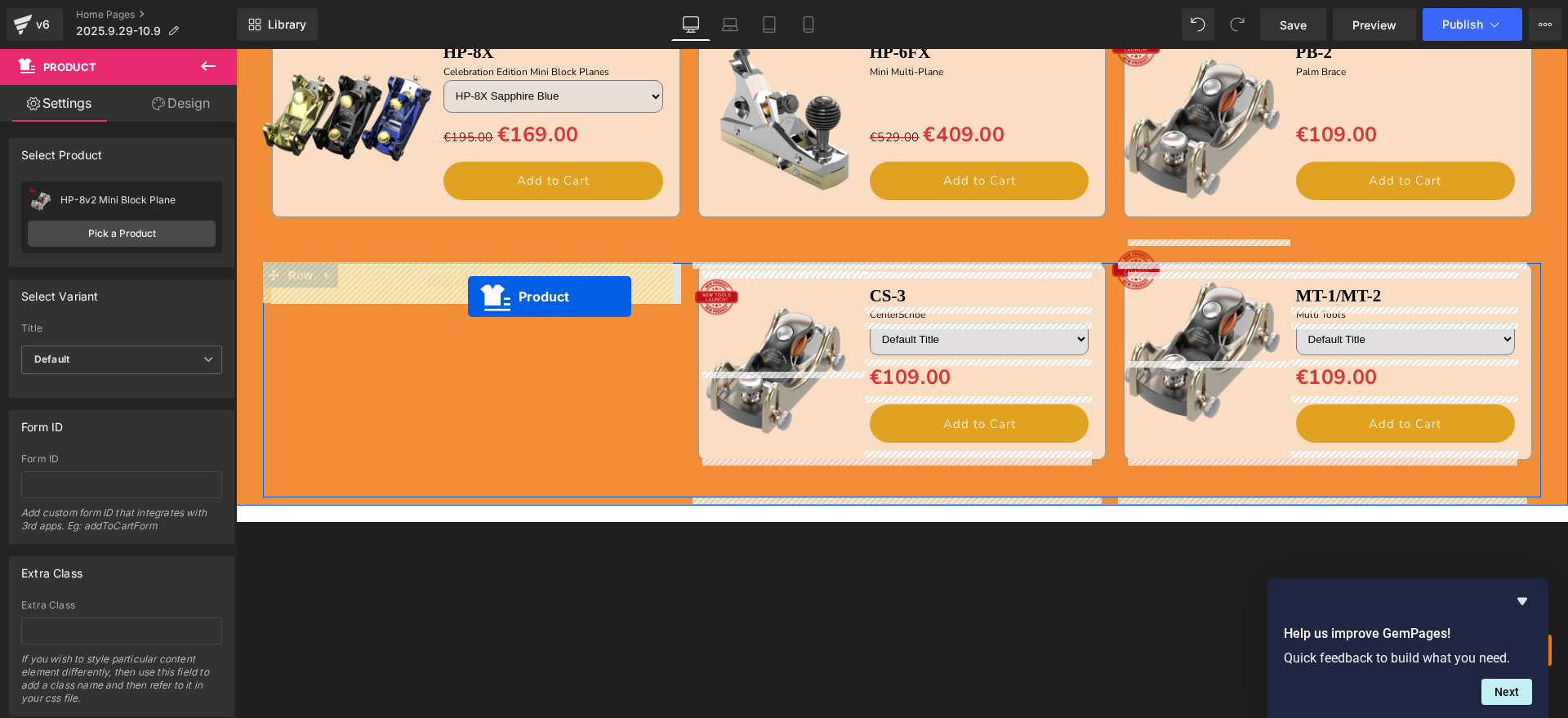
drag, startPoint x: 1283, startPoint y: 151, endPoint x: 468, endPoint y: 297, distance: 828.0
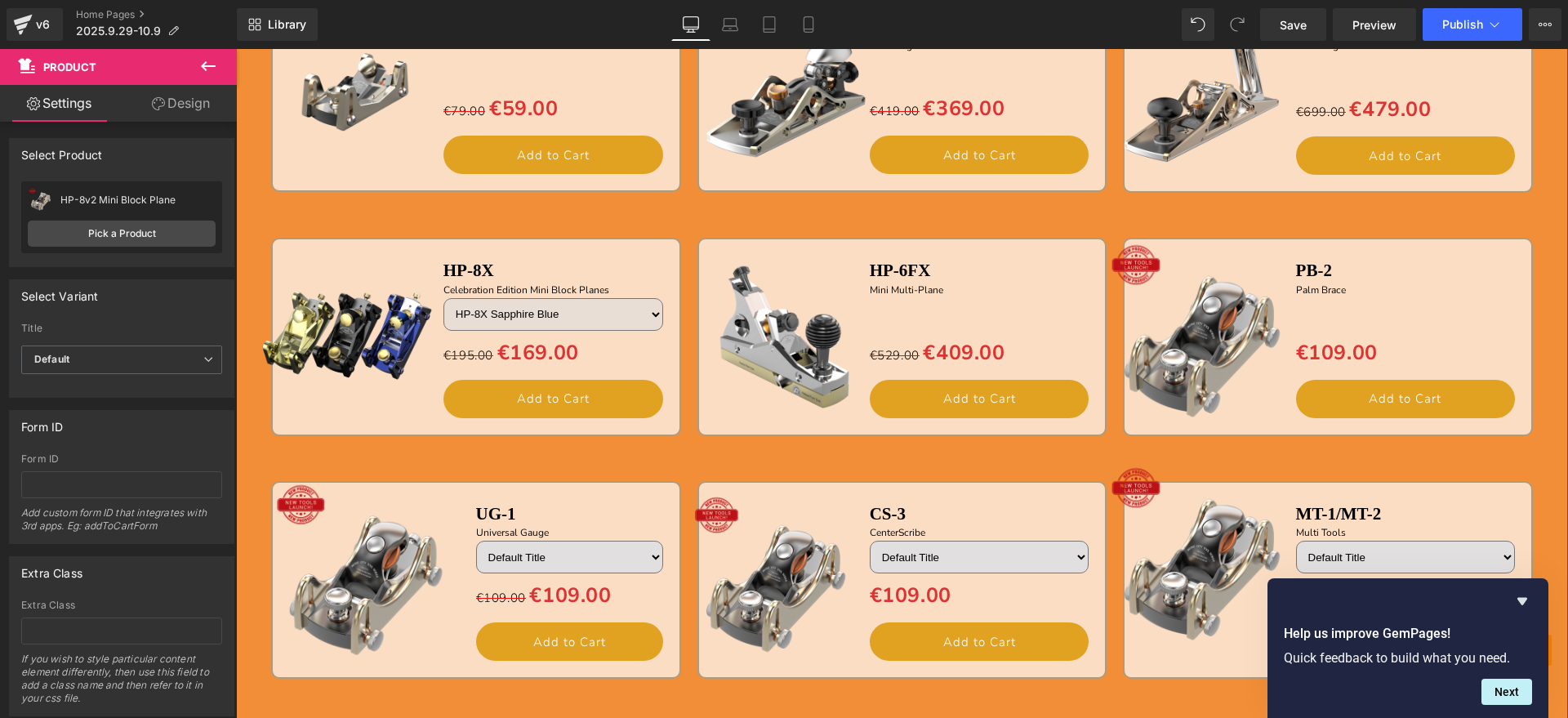
scroll to position [1860, 0]
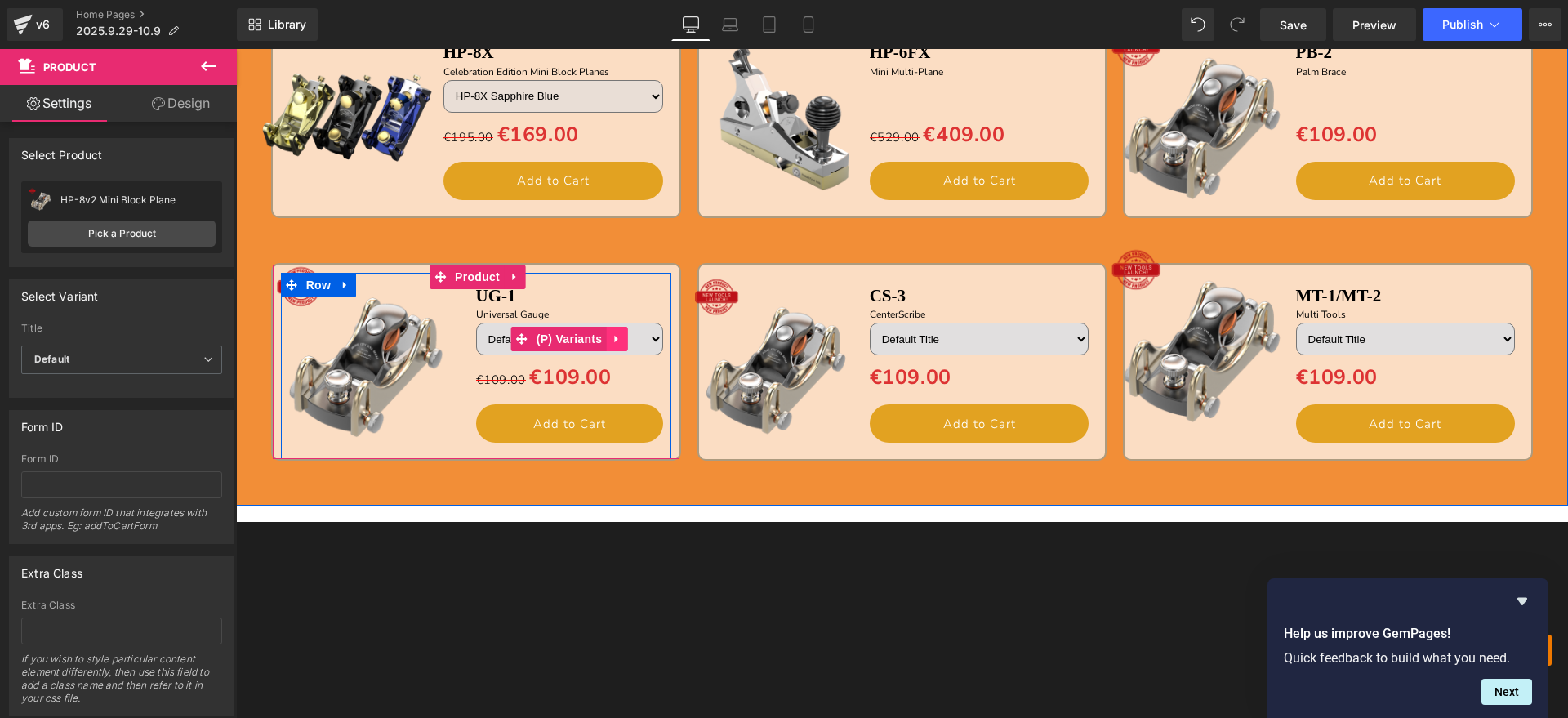
click at [611, 334] on icon at bounding box center [616, 339] width 11 height 12
click at [601, 338] on icon at bounding box center [606, 339] width 11 height 11
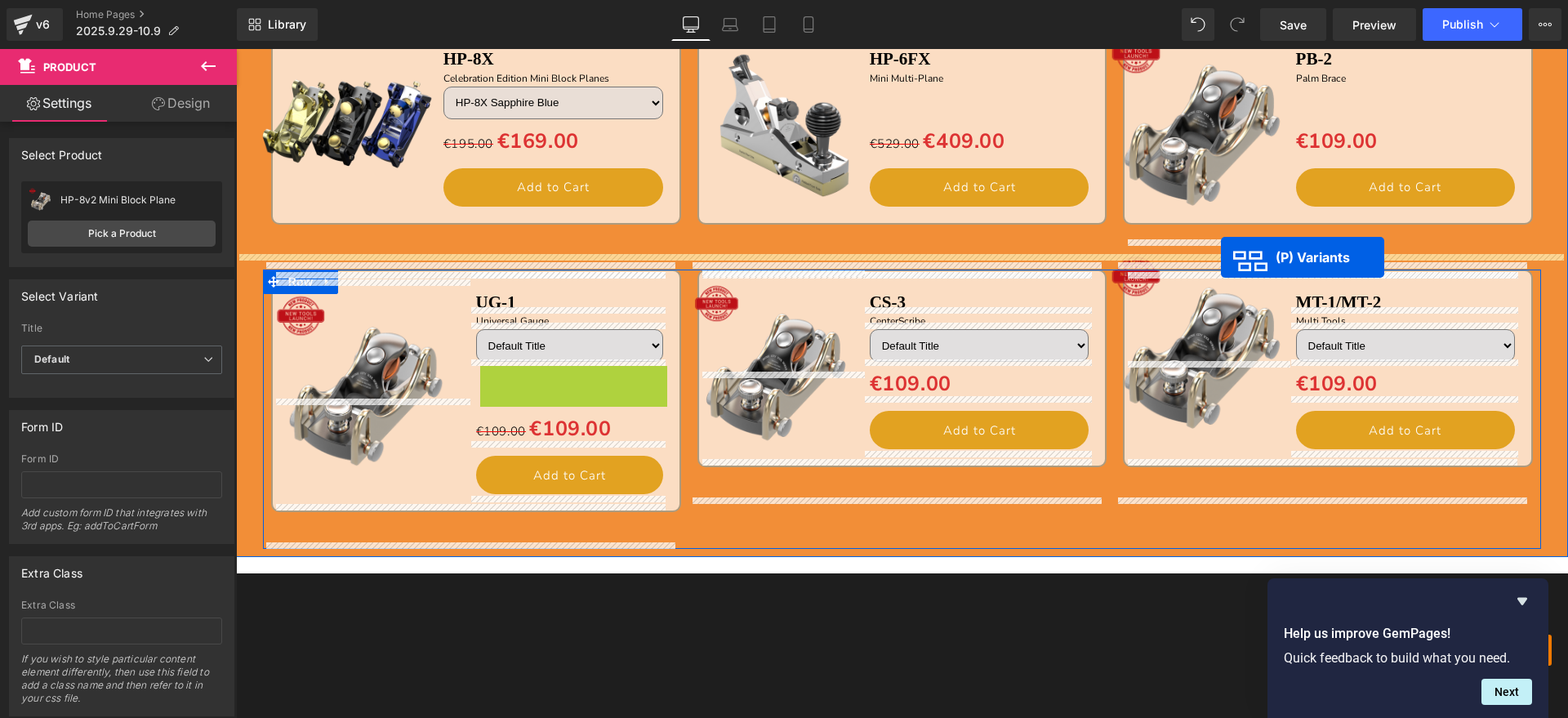
drag, startPoint x: 512, startPoint y: 370, endPoint x: 1302, endPoint y: 312, distance: 792.1
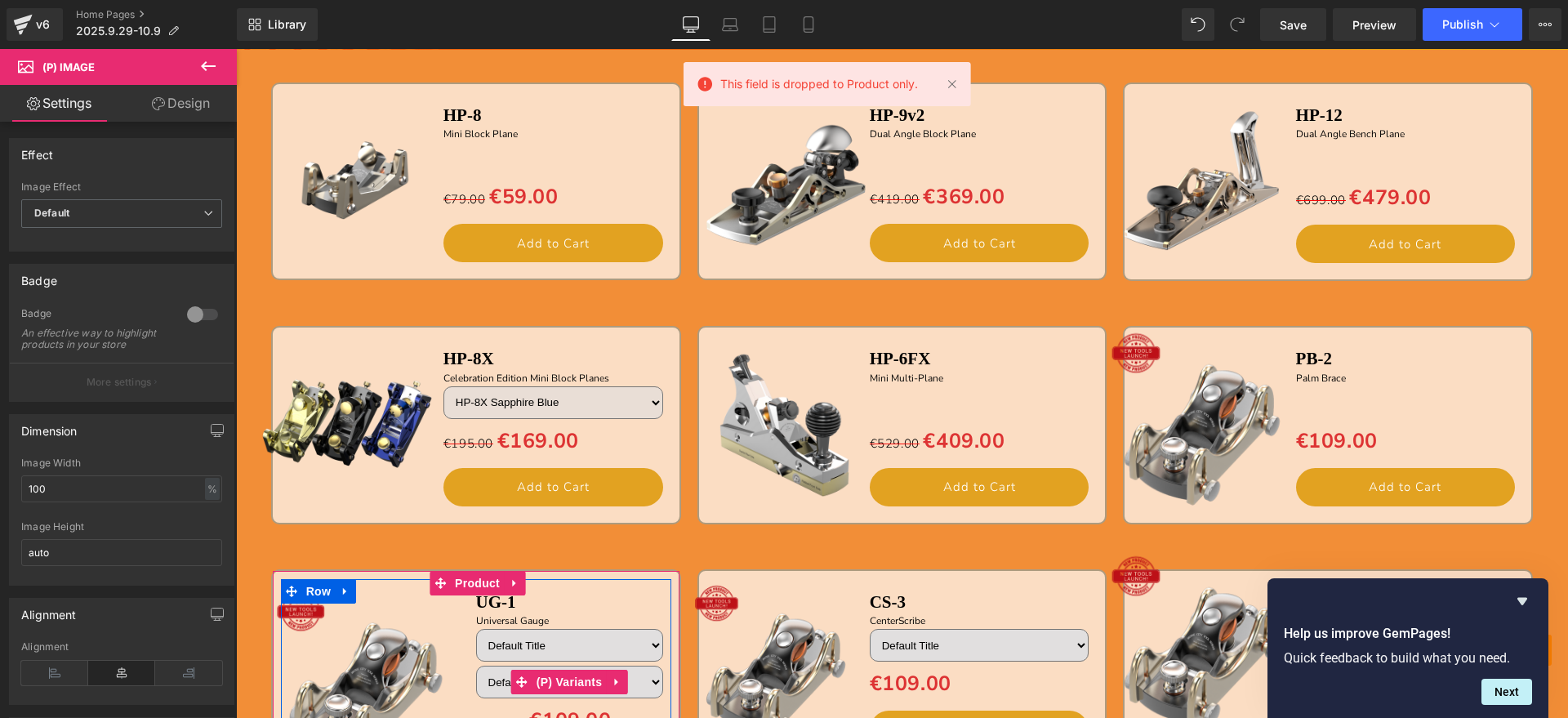
scroll to position [1571, 0]
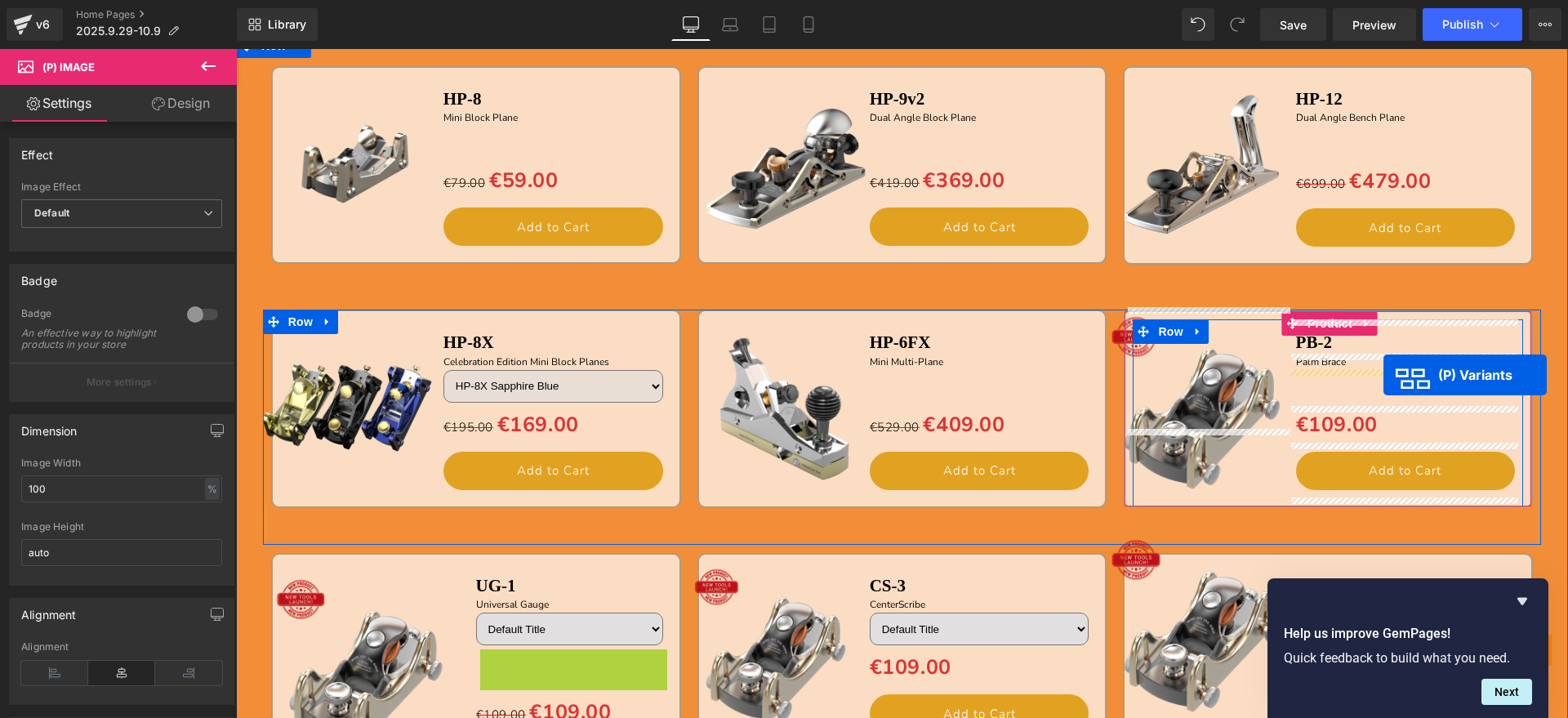
drag, startPoint x: 533, startPoint y: 671, endPoint x: 1383, endPoint y: 375, distance: 900.1
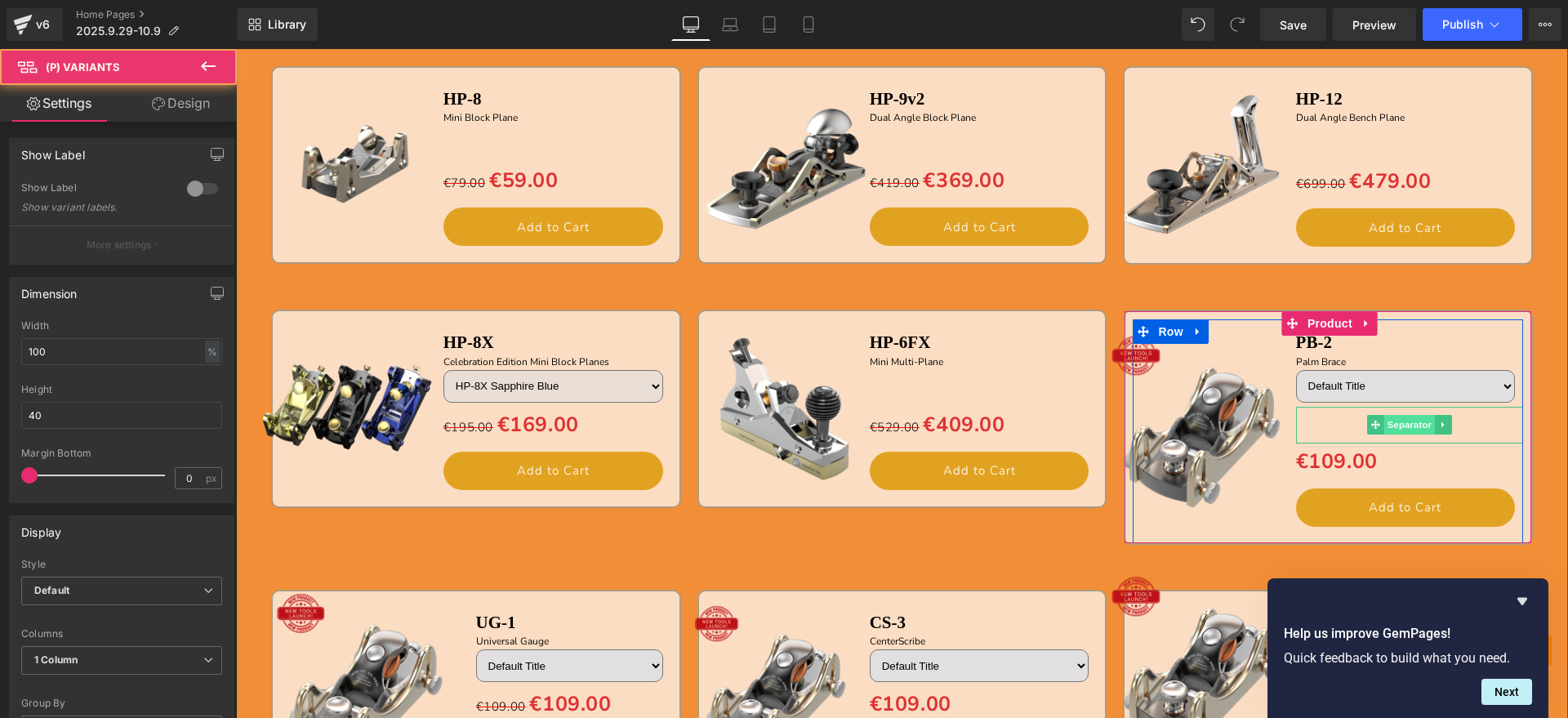
drag, startPoint x: 1368, startPoint y: 419, endPoint x: 1394, endPoint y: 426, distance: 26.9
click at [1371, 421] on icon at bounding box center [1376, 424] width 9 height 10
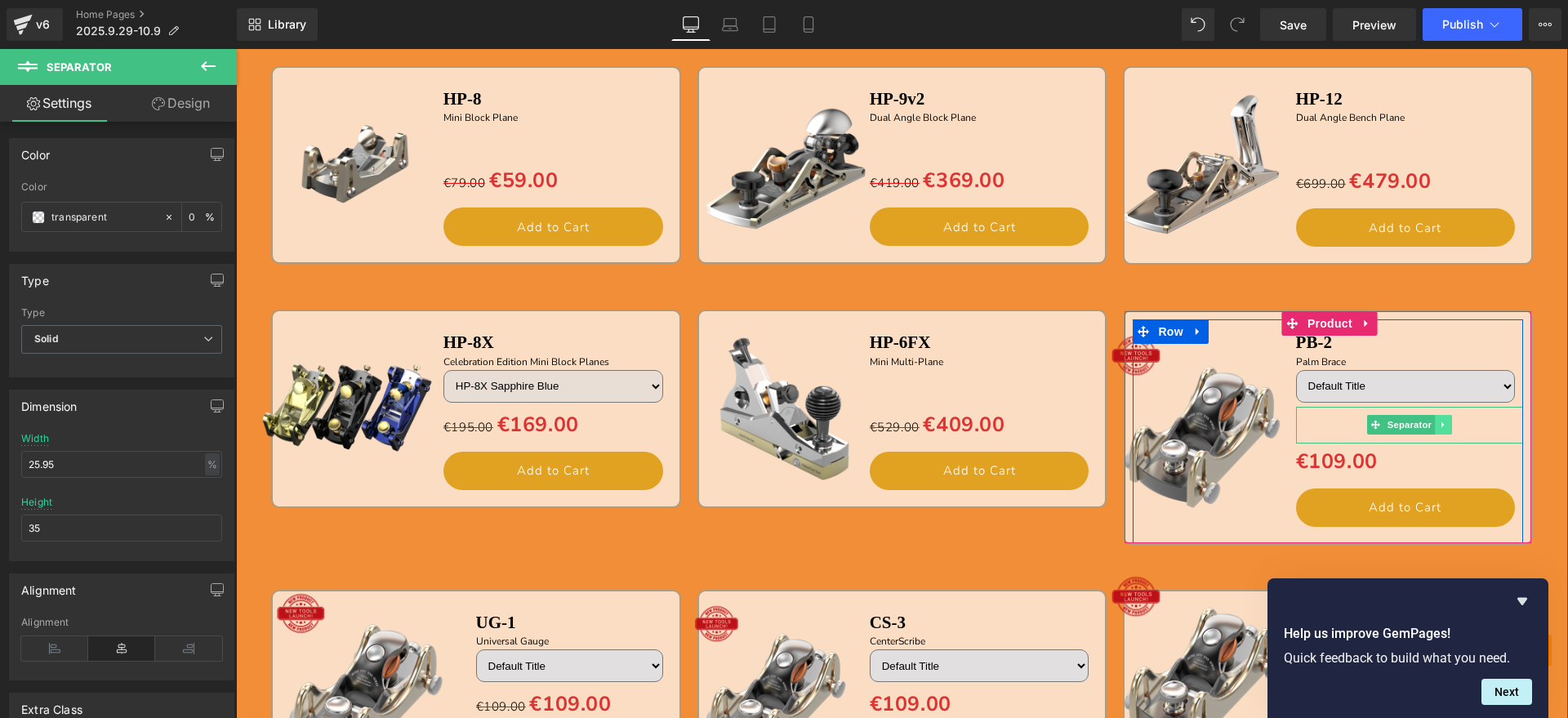
click at [1441, 426] on icon at bounding box center [1442, 425] width 3 height 6
click at [1444, 424] on link at bounding box center [1453, 424] width 18 height 19
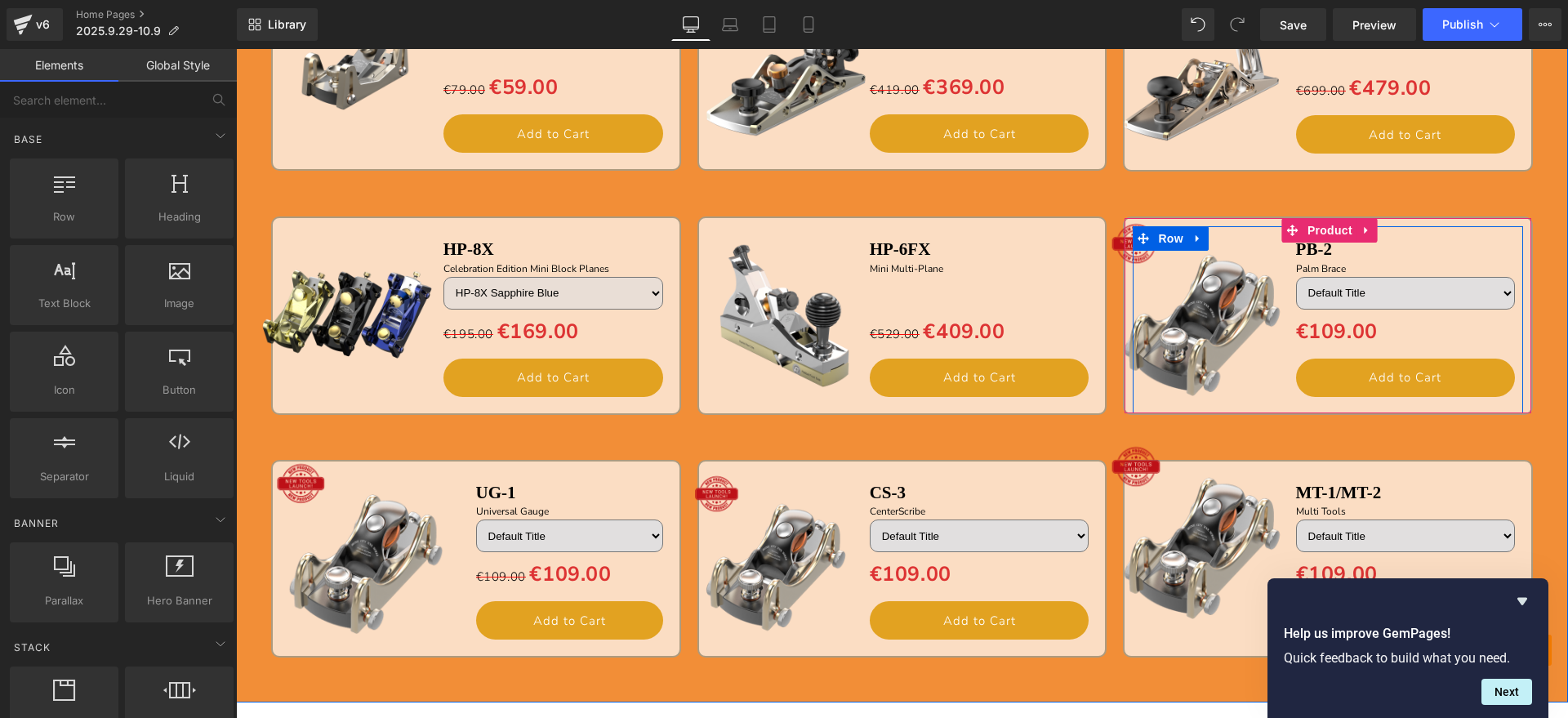
scroll to position [1774, 0]
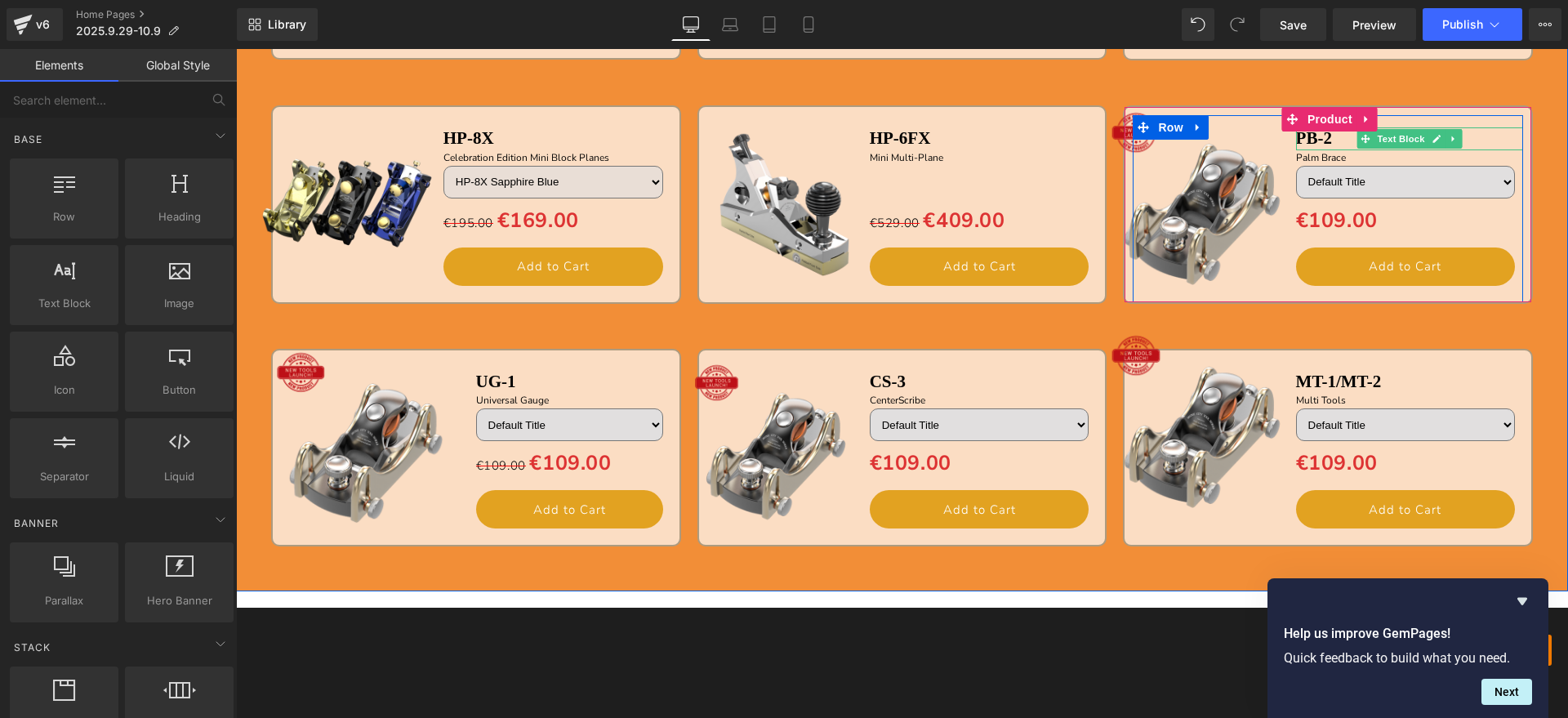
click at [1431, 134] on icon at bounding box center [1436, 139] width 9 height 10
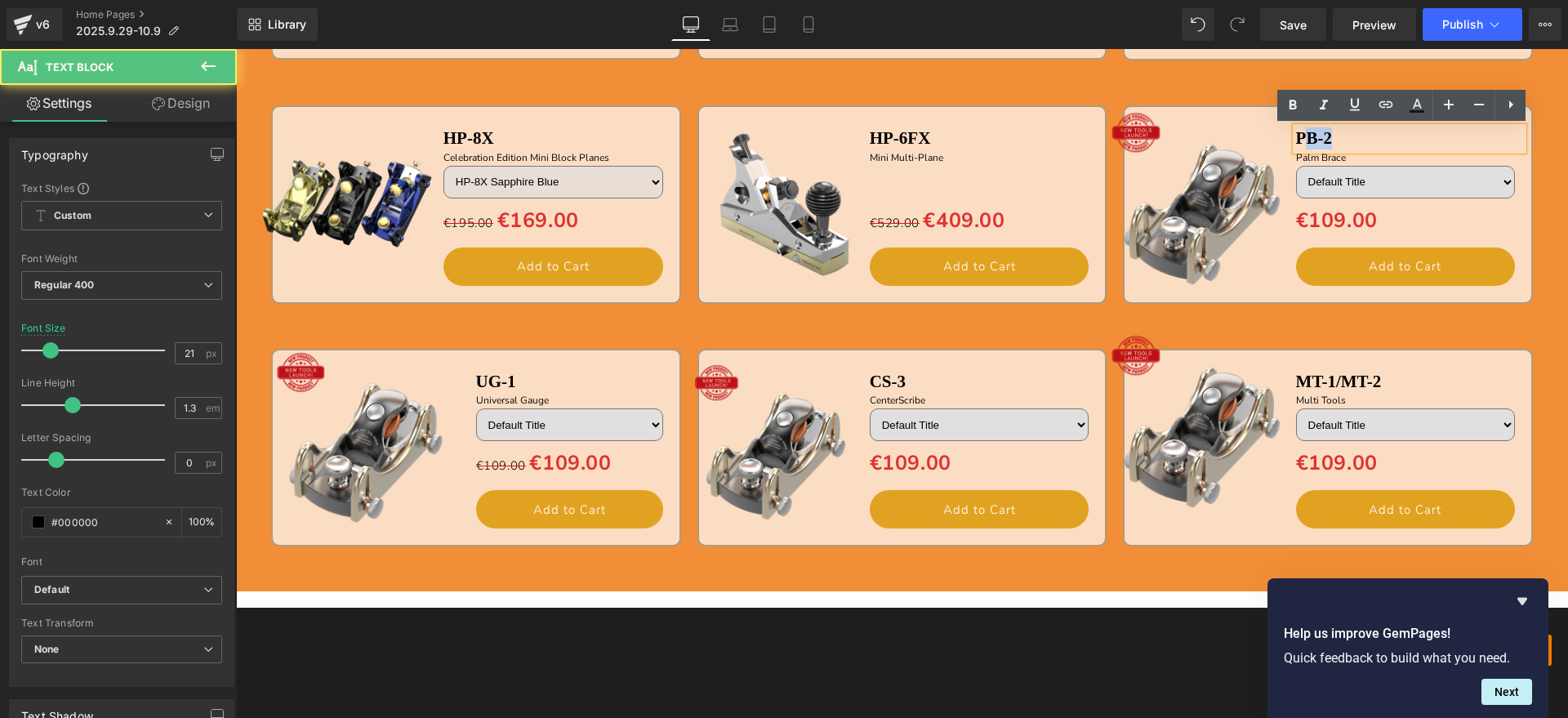
drag, startPoint x: 1308, startPoint y: 141, endPoint x: 1298, endPoint y: 140, distance: 10.0
click at [1298, 140] on p "PB-2" at bounding box center [1410, 139] width 228 height 22
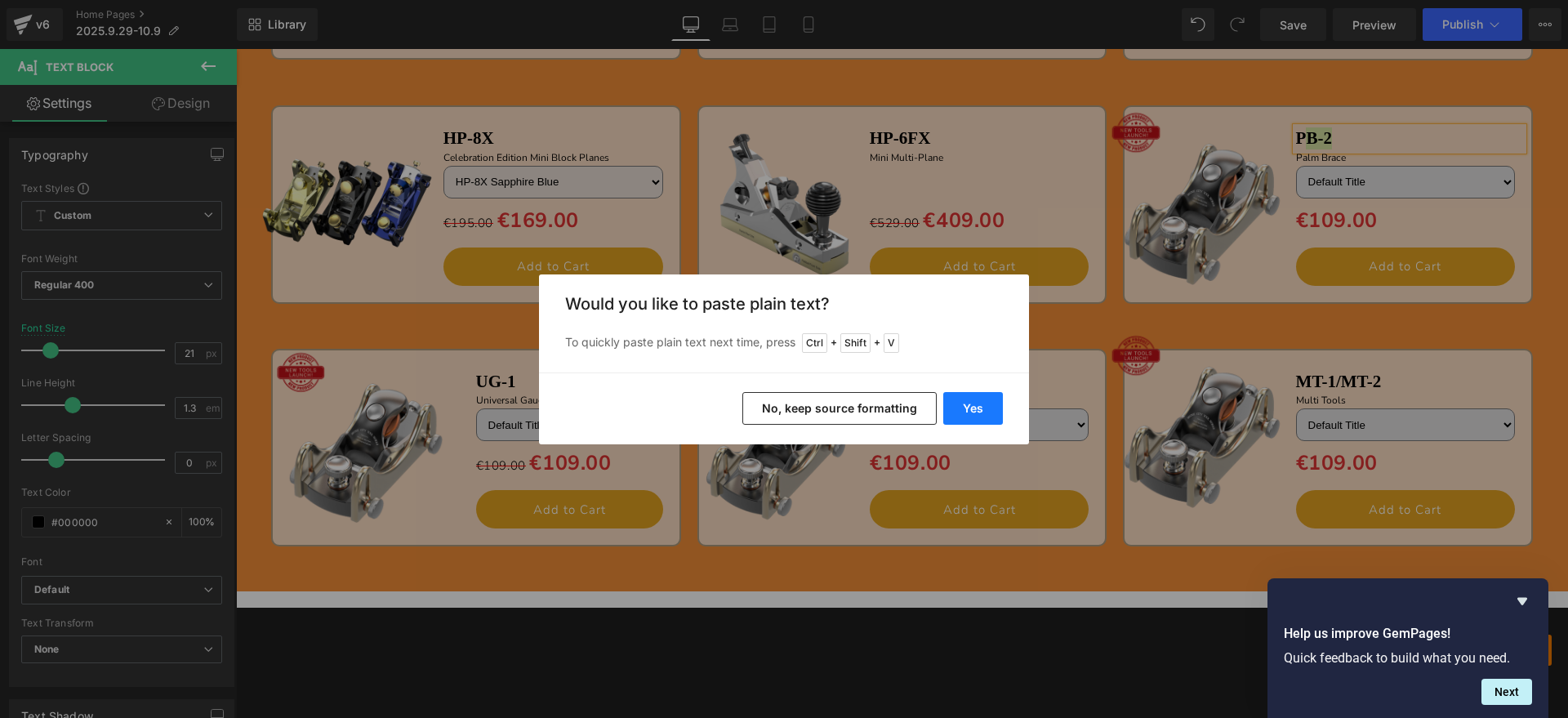
click at [963, 408] on button "Yes" at bounding box center [973, 408] width 60 height 32
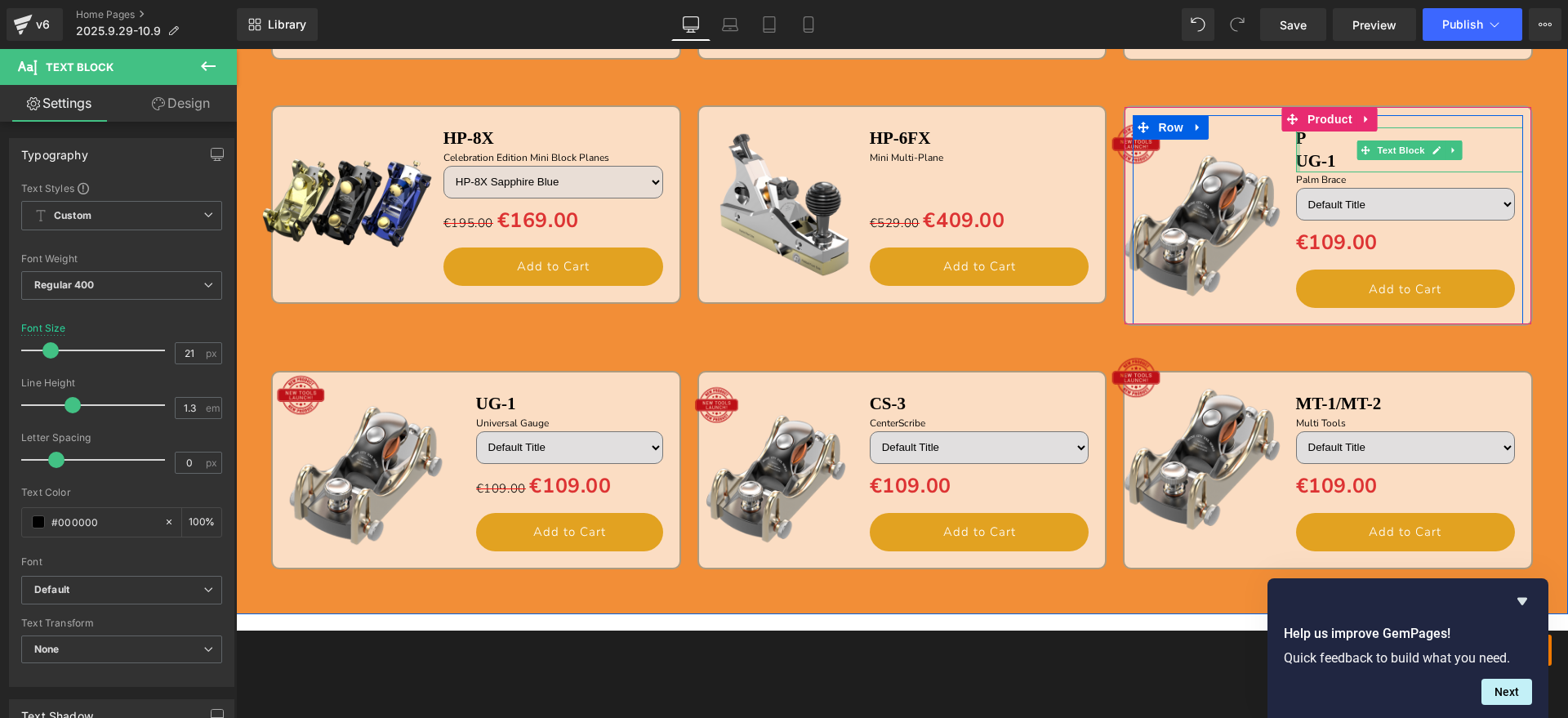
click at [1296, 158] on div at bounding box center [1298, 150] width 4 height 45
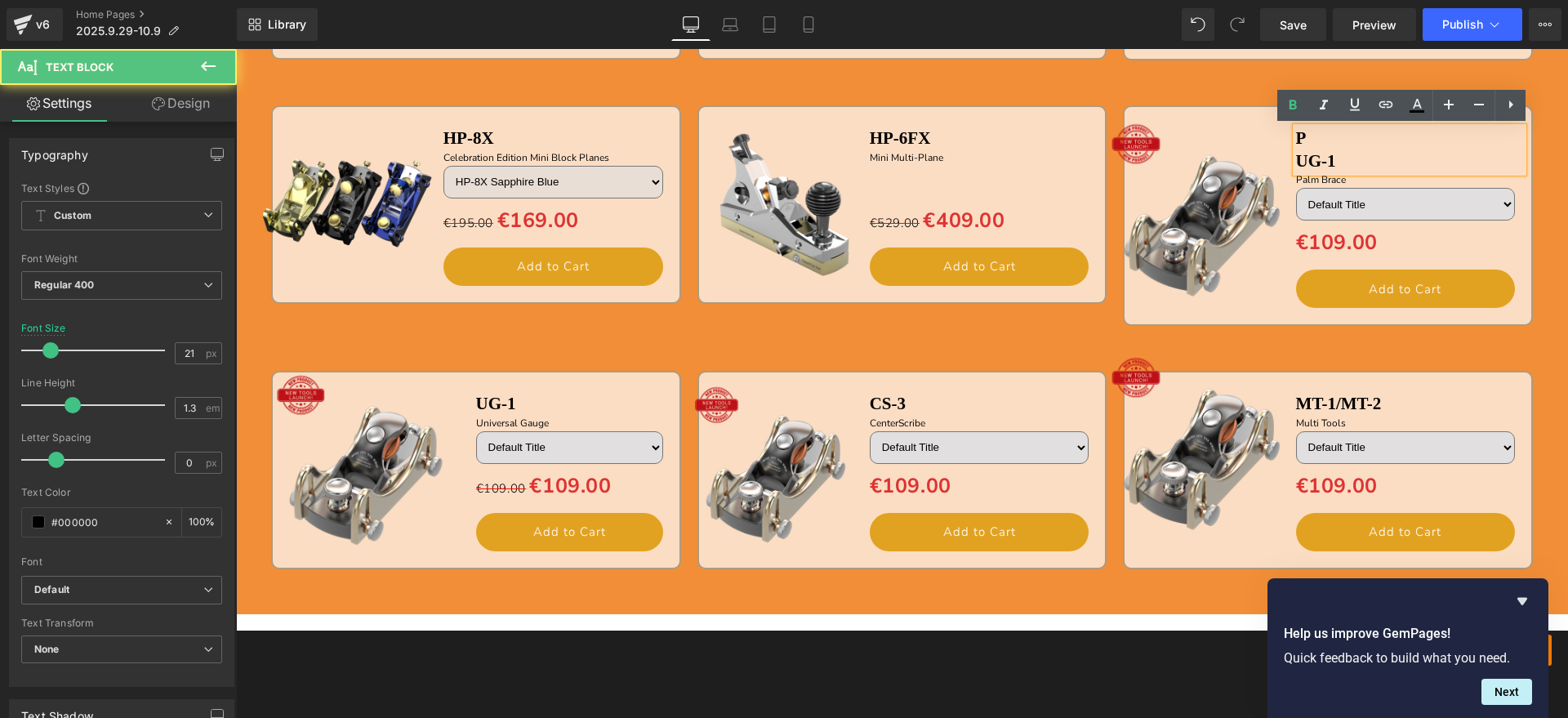
click at [1299, 158] on b "UG-1" at bounding box center [1316, 161] width 40 height 19
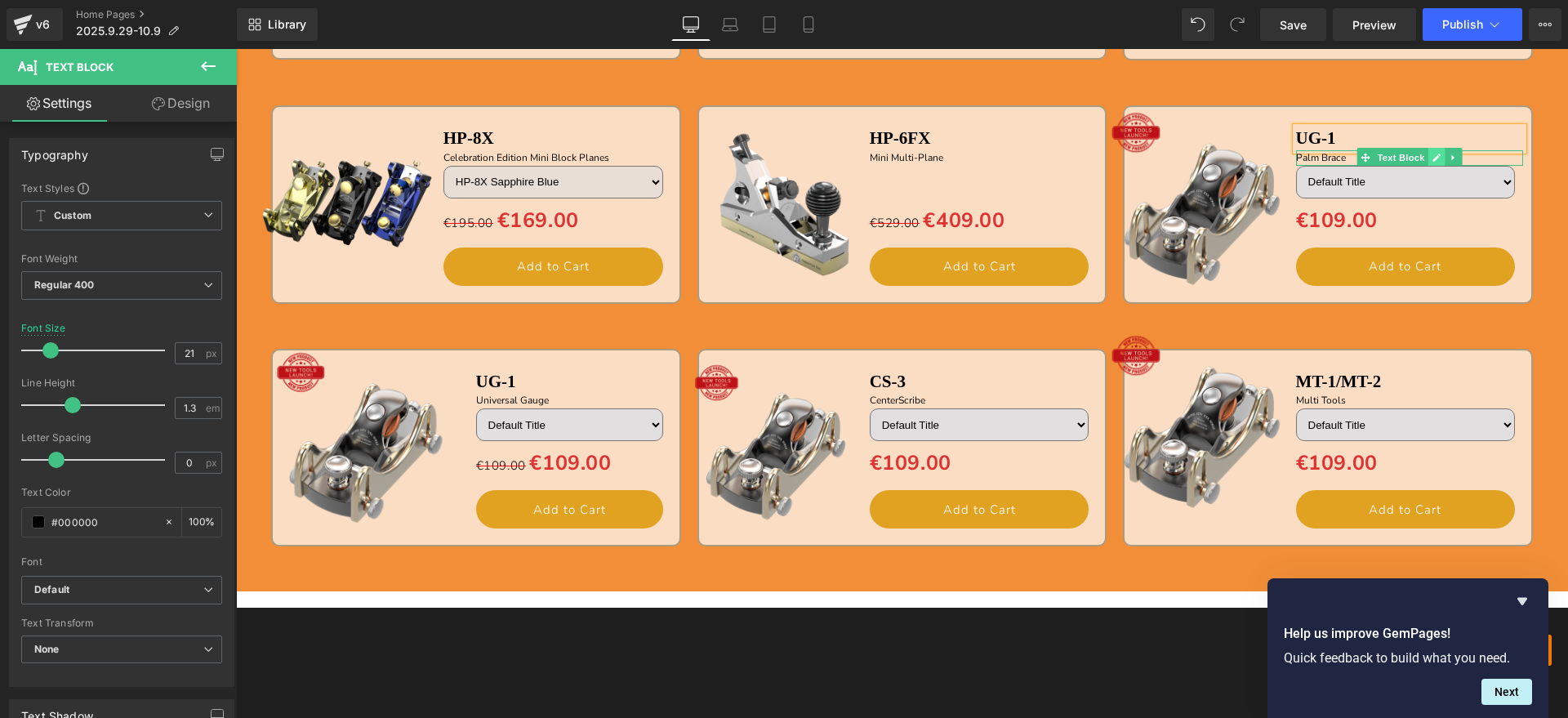
click at [1428, 154] on link at bounding box center [1437, 157] width 18 height 19
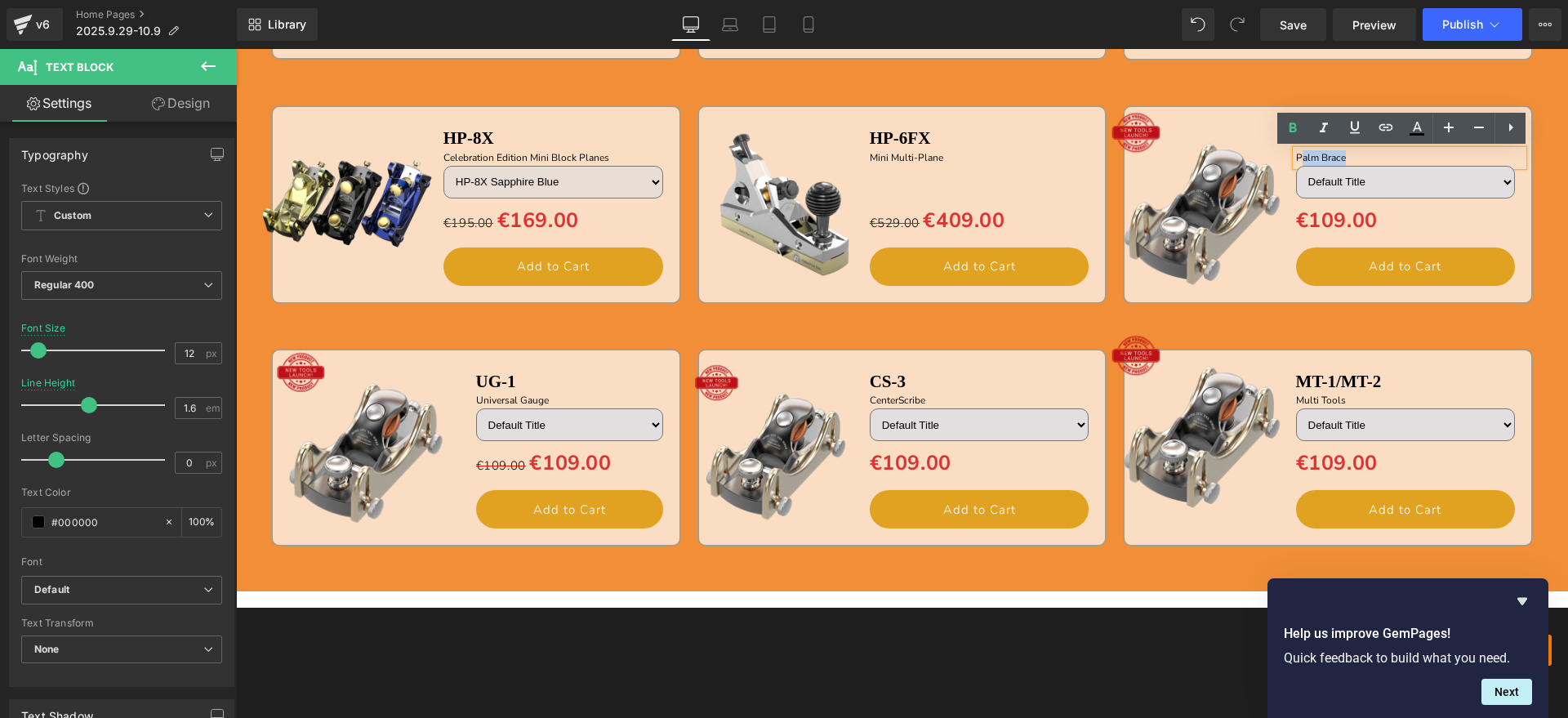
drag, startPoint x: 1381, startPoint y: 158, endPoint x: 1293, endPoint y: 160, distance: 88.0
click at [1296, 160] on p "Palm Brace" at bounding box center [1410, 158] width 228 height 16
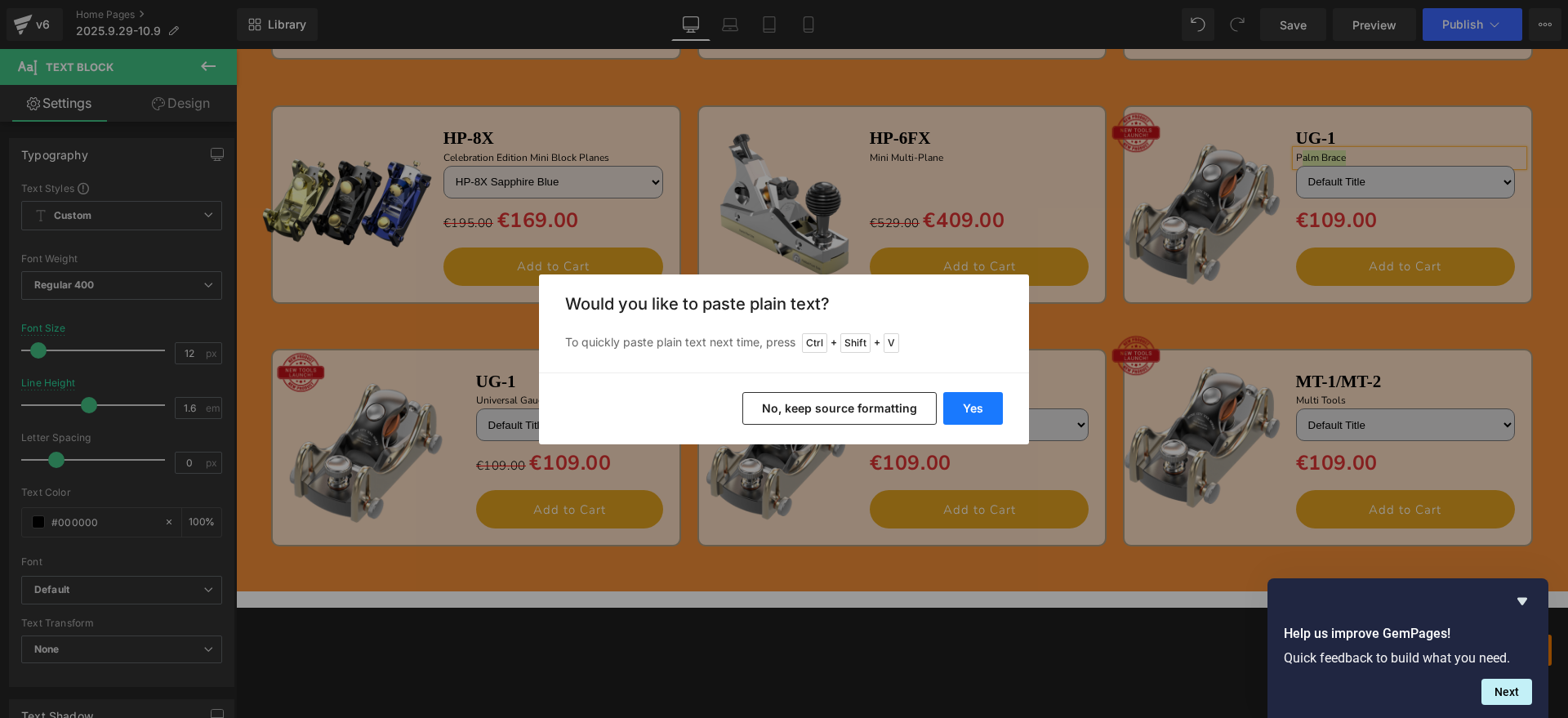
click at [969, 411] on button "Yes" at bounding box center [973, 408] width 60 height 32
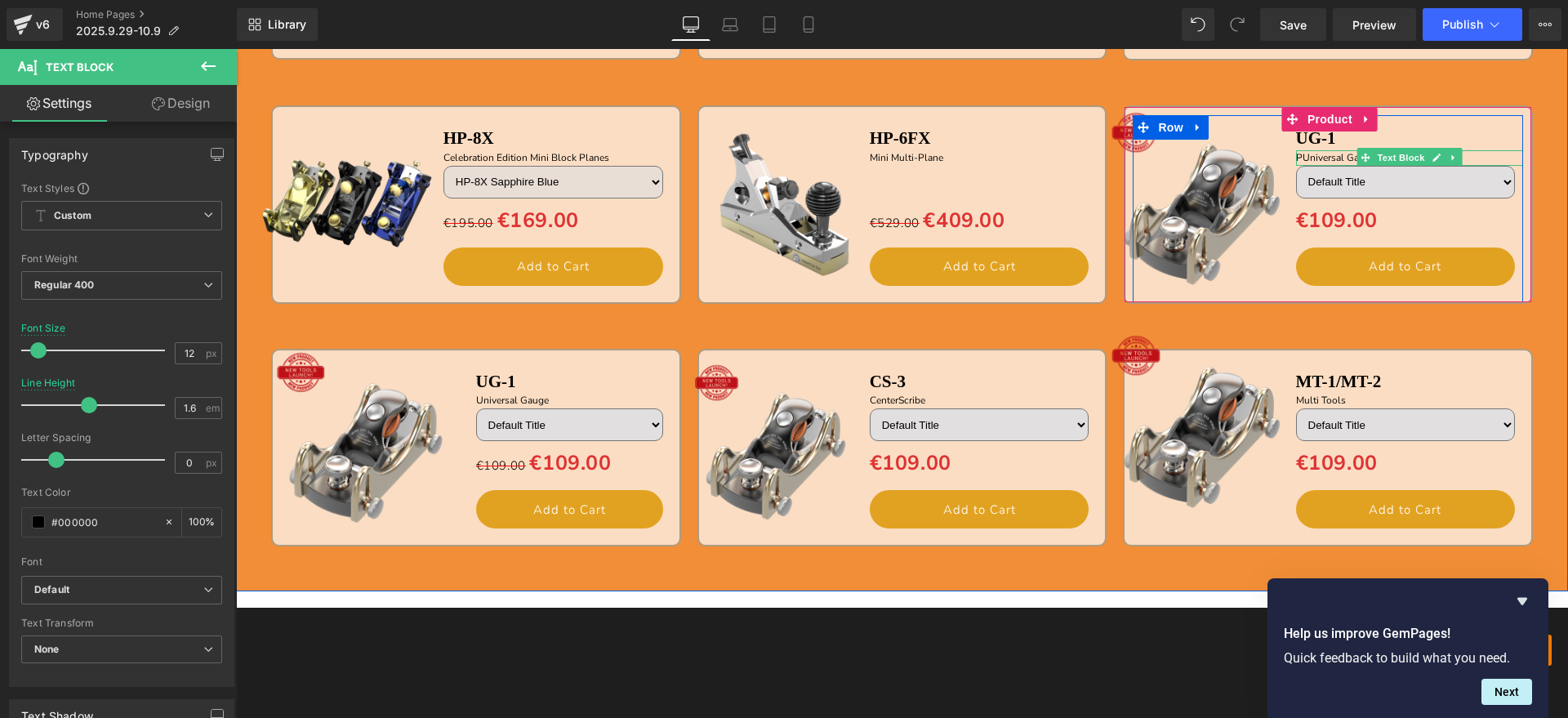
click at [1297, 153] on p "PUniversal Gauge" at bounding box center [1410, 158] width 228 height 16
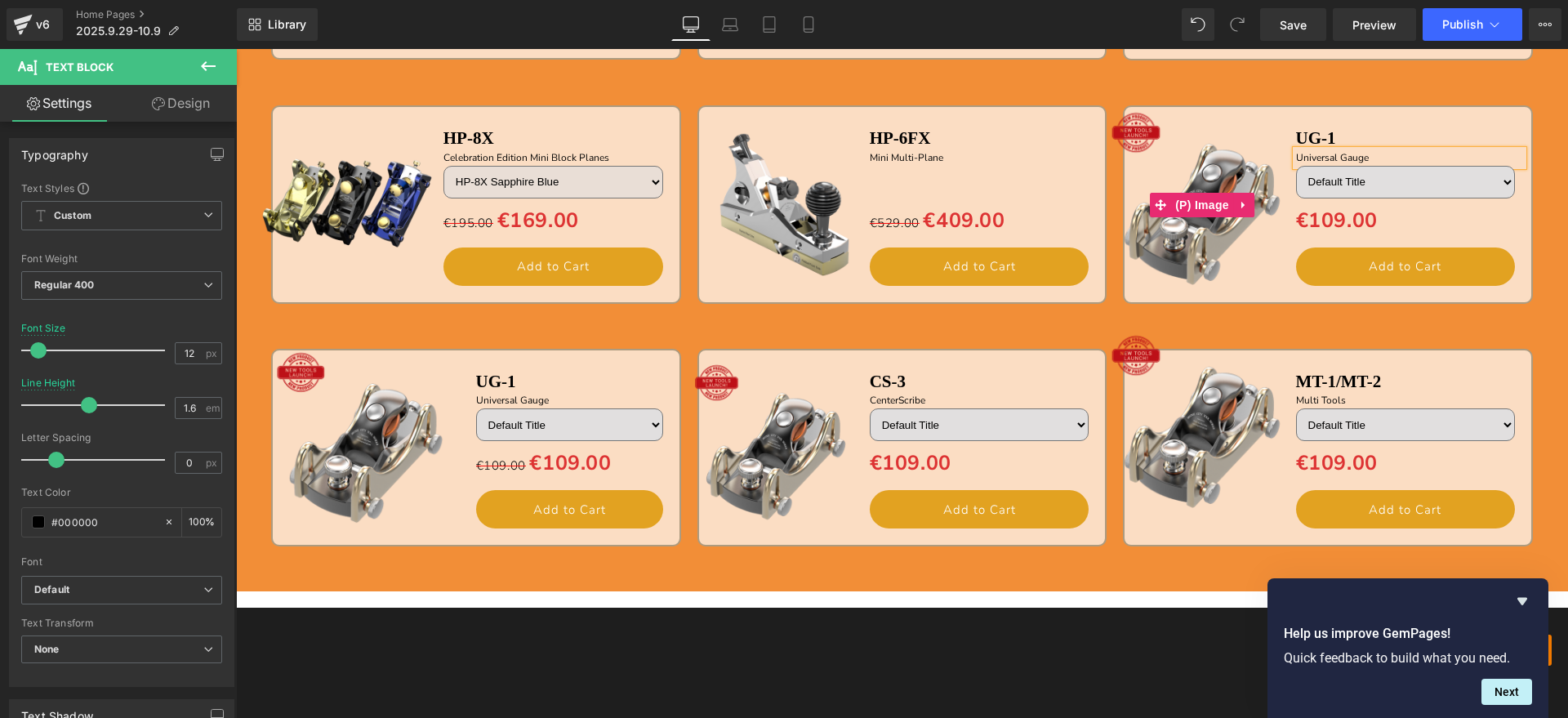
click at [1203, 262] on img at bounding box center [1201, 204] width 203 height 203
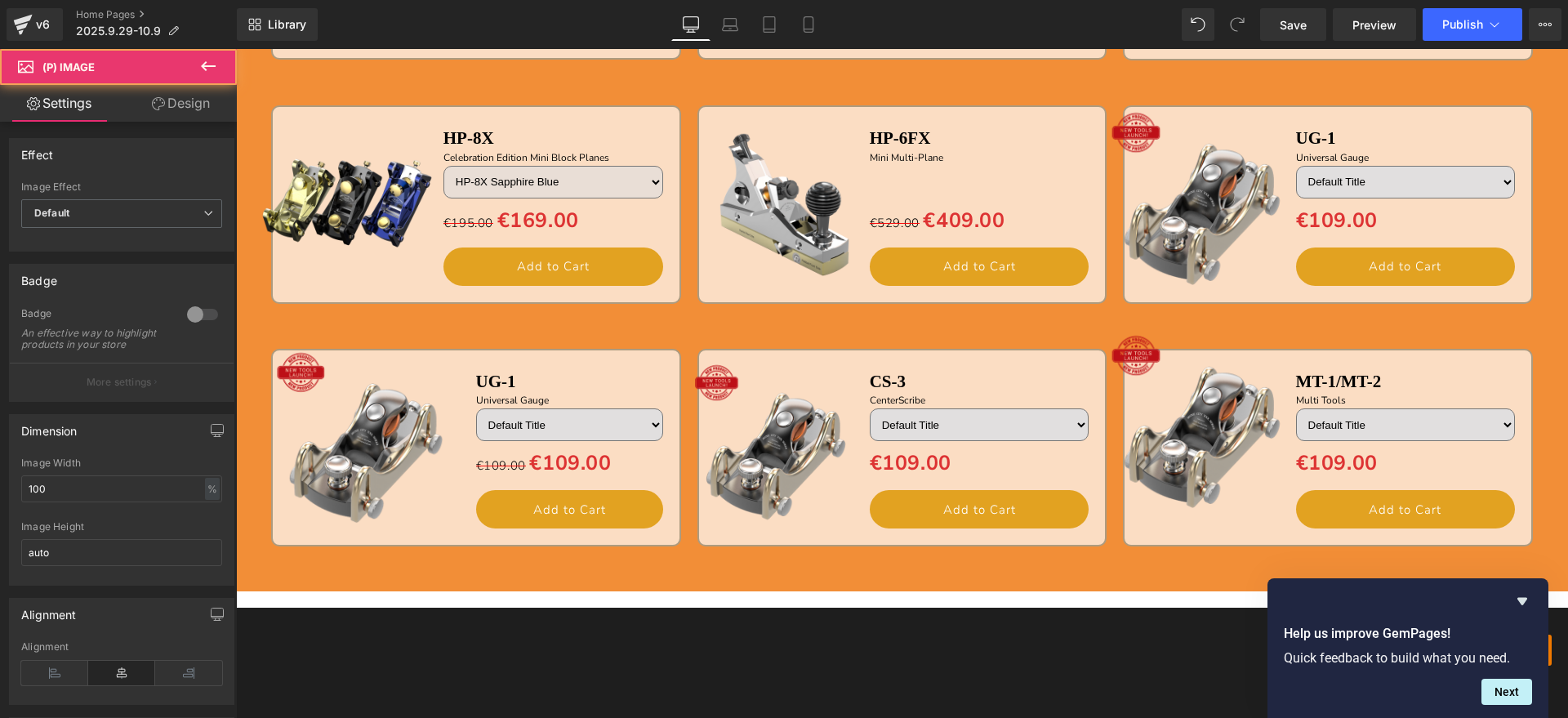
click at [1191, 132] on icon at bounding box center [1193, 128] width 9 height 10
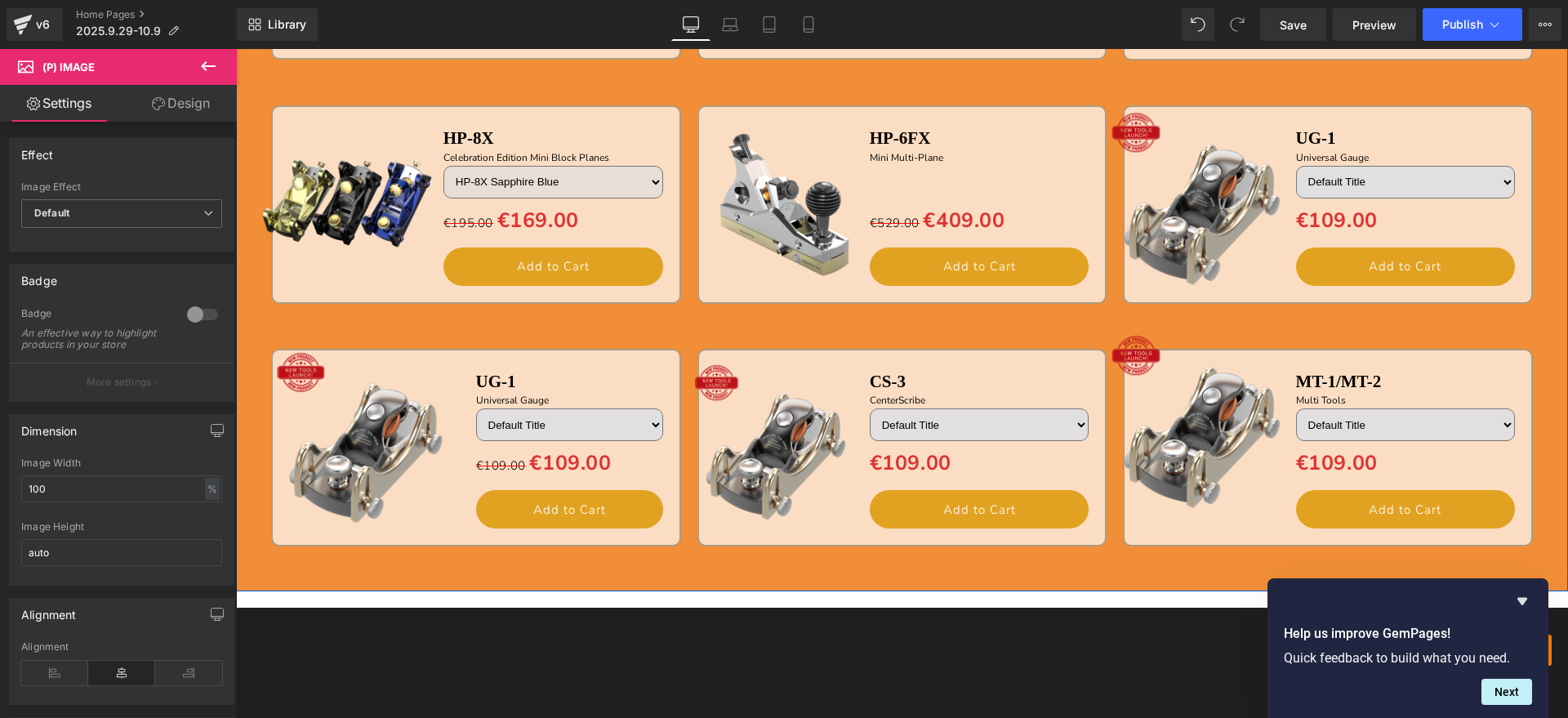
click at [1309, 113] on span "Product" at bounding box center [1330, 118] width 43 height 19
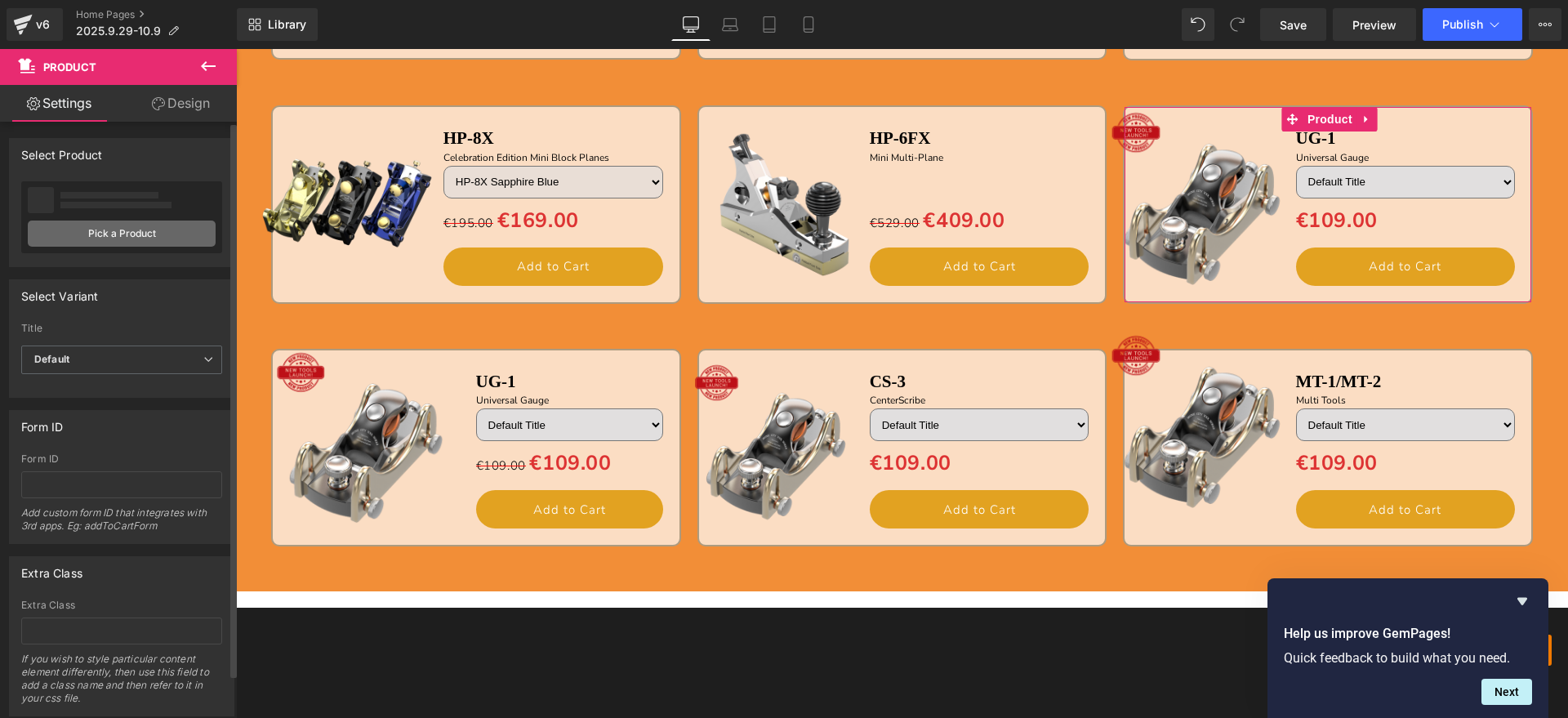
click at [137, 235] on link "Pick a Product" at bounding box center [121, 234] width 188 height 26
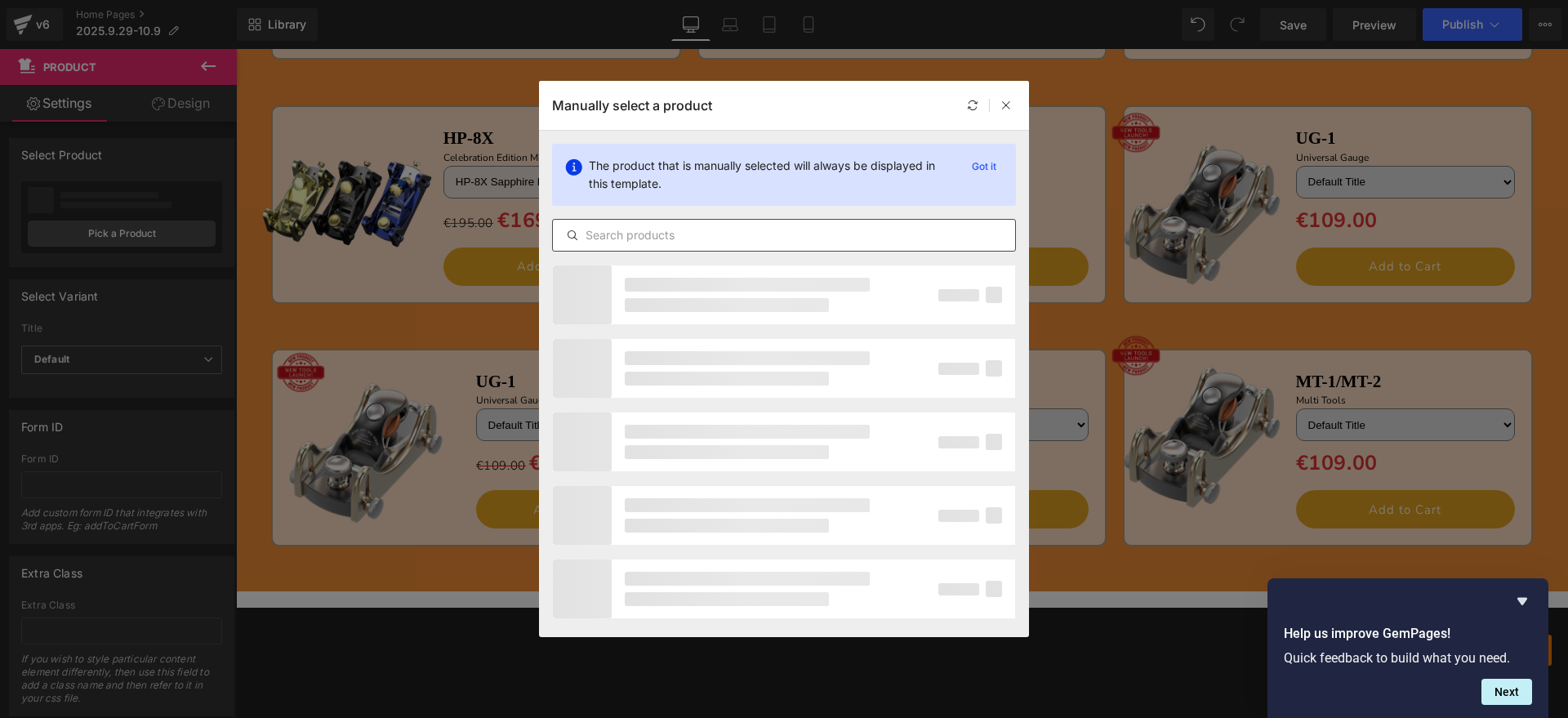
click at [690, 236] on input "text" at bounding box center [784, 235] width 462 height 19
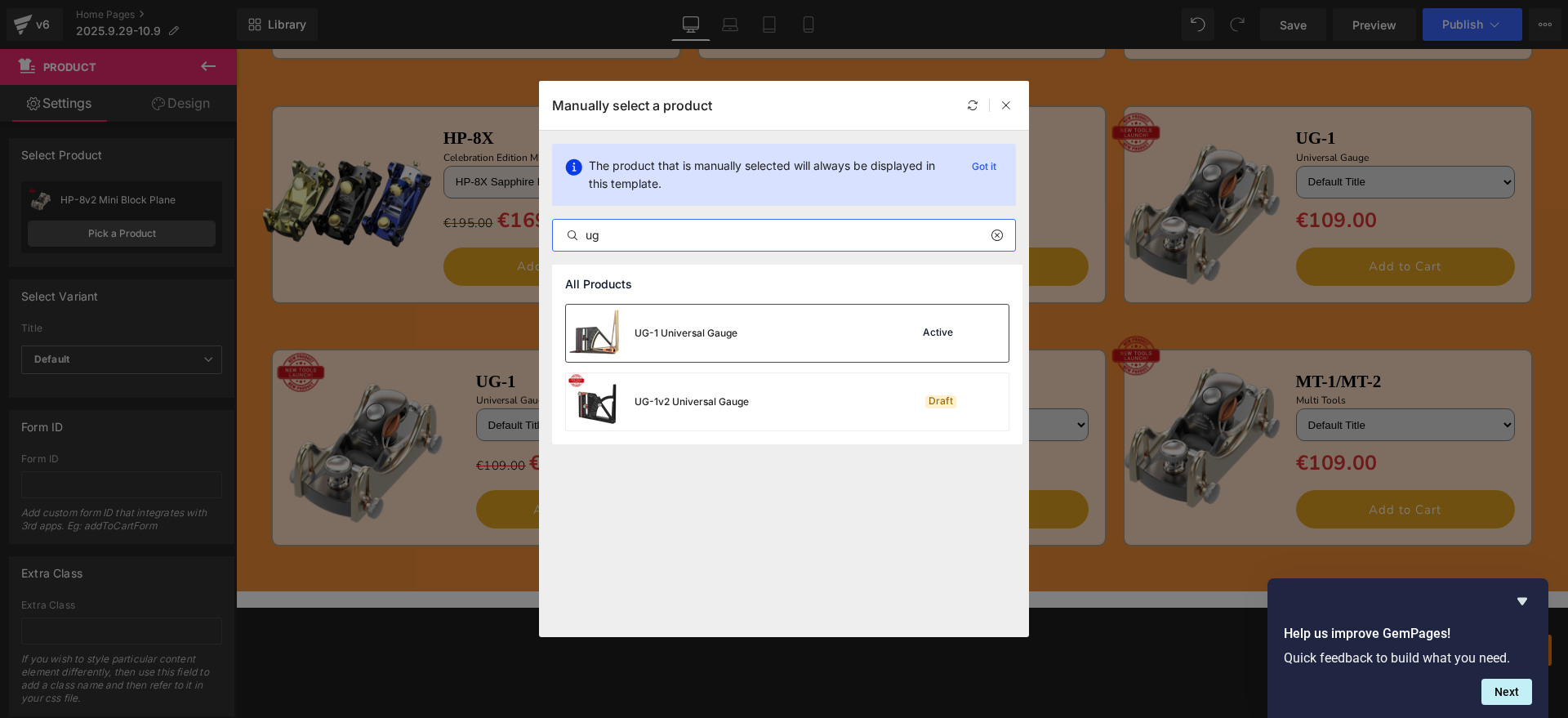
type input "ug"
click at [784, 341] on div "UG-1 Universal Gauge Active" at bounding box center [786, 334] width 443 height 57
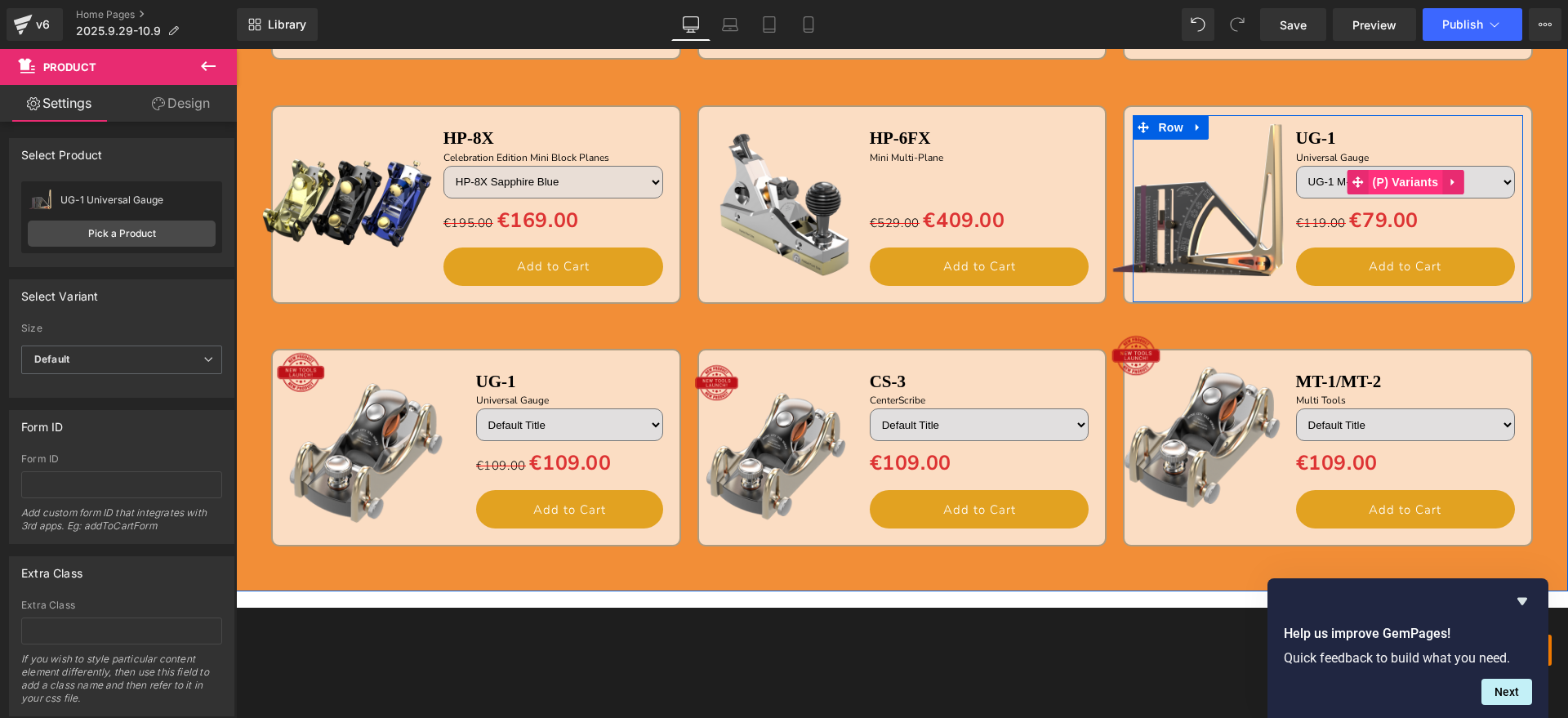
click at [1407, 174] on span "(P) Variants" at bounding box center [1405, 182] width 74 height 25
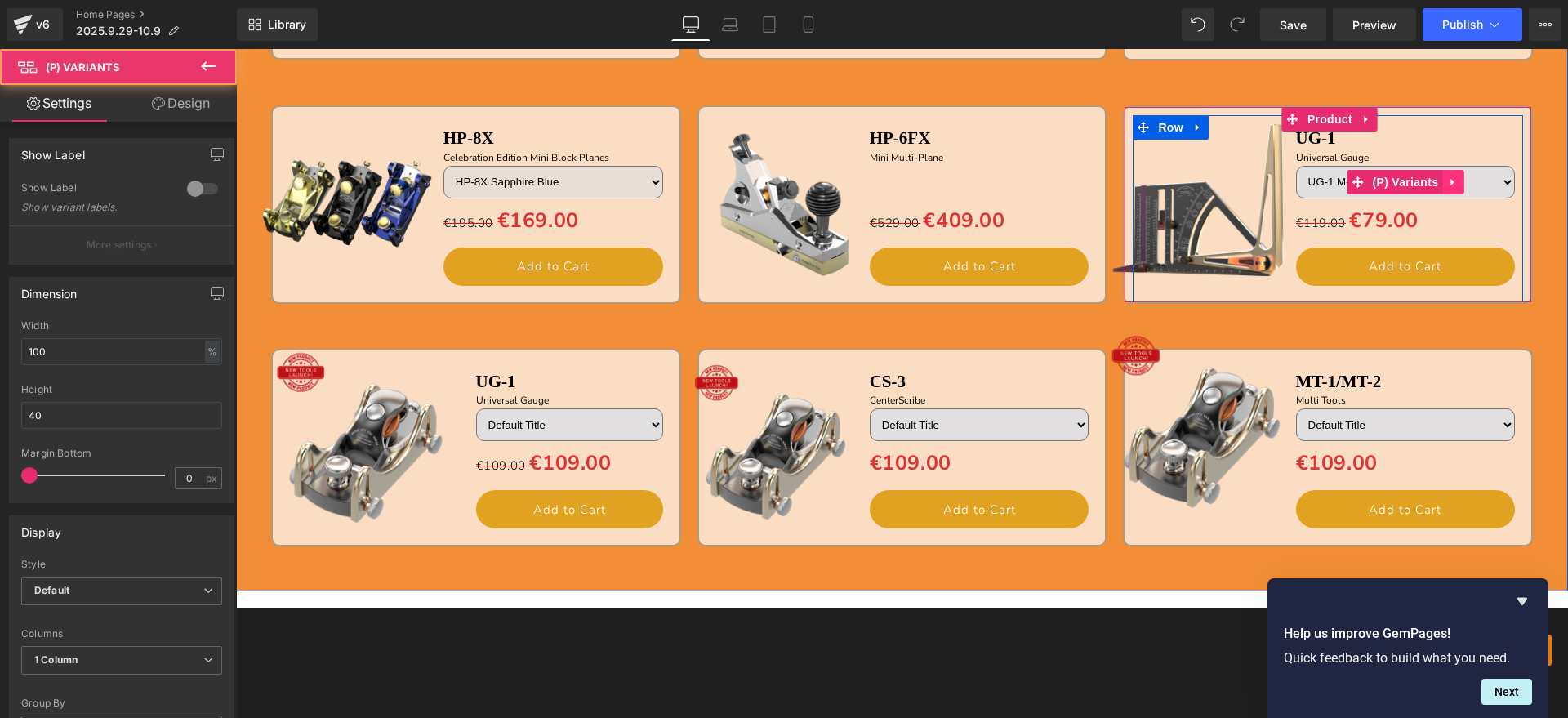
click at [1453, 179] on link at bounding box center [1453, 182] width 21 height 25
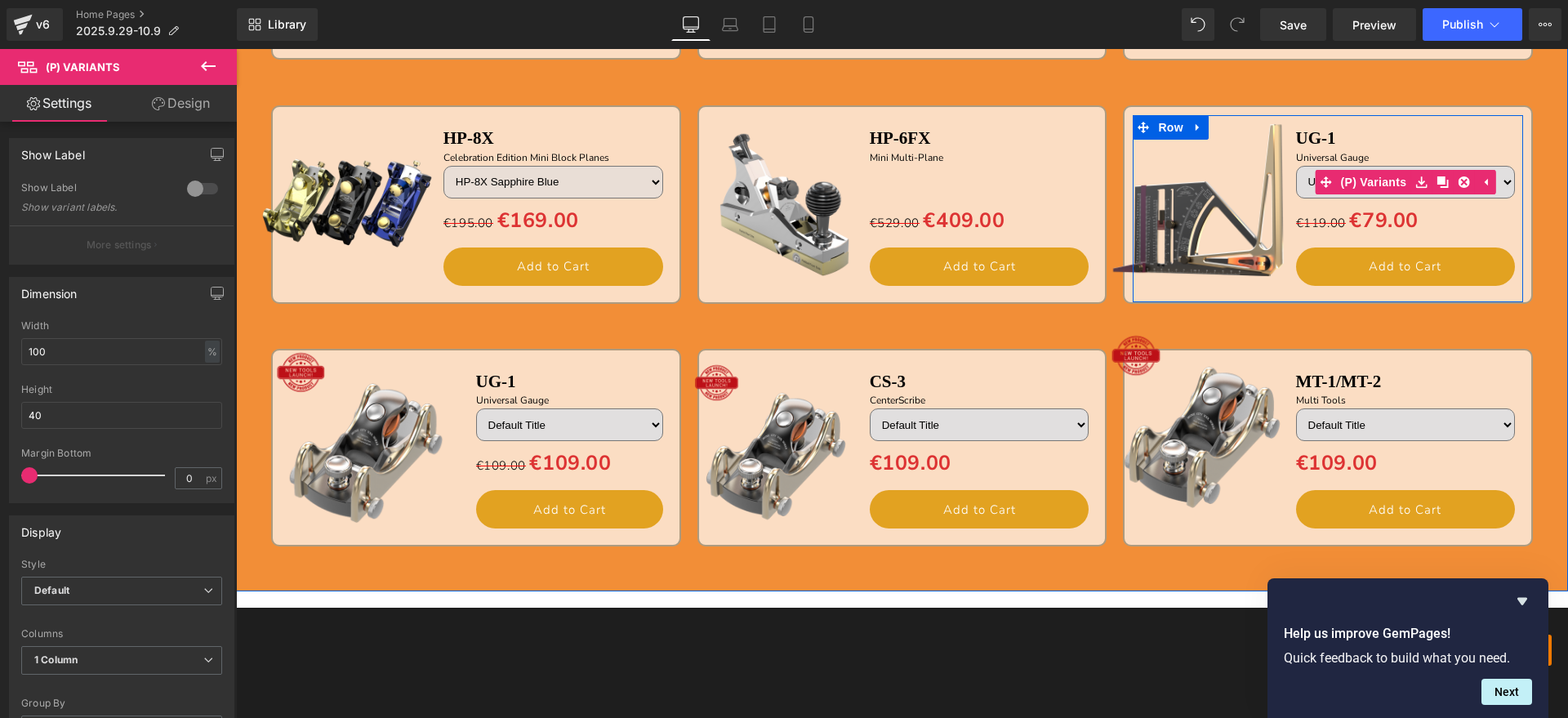
click at [1507, 179] on div "UG-1 Text Block Universal Gauge Text Block UG-1 M-L Metric Left UG-1 M-R Metric…" at bounding box center [1410, 204] width 228 height 178
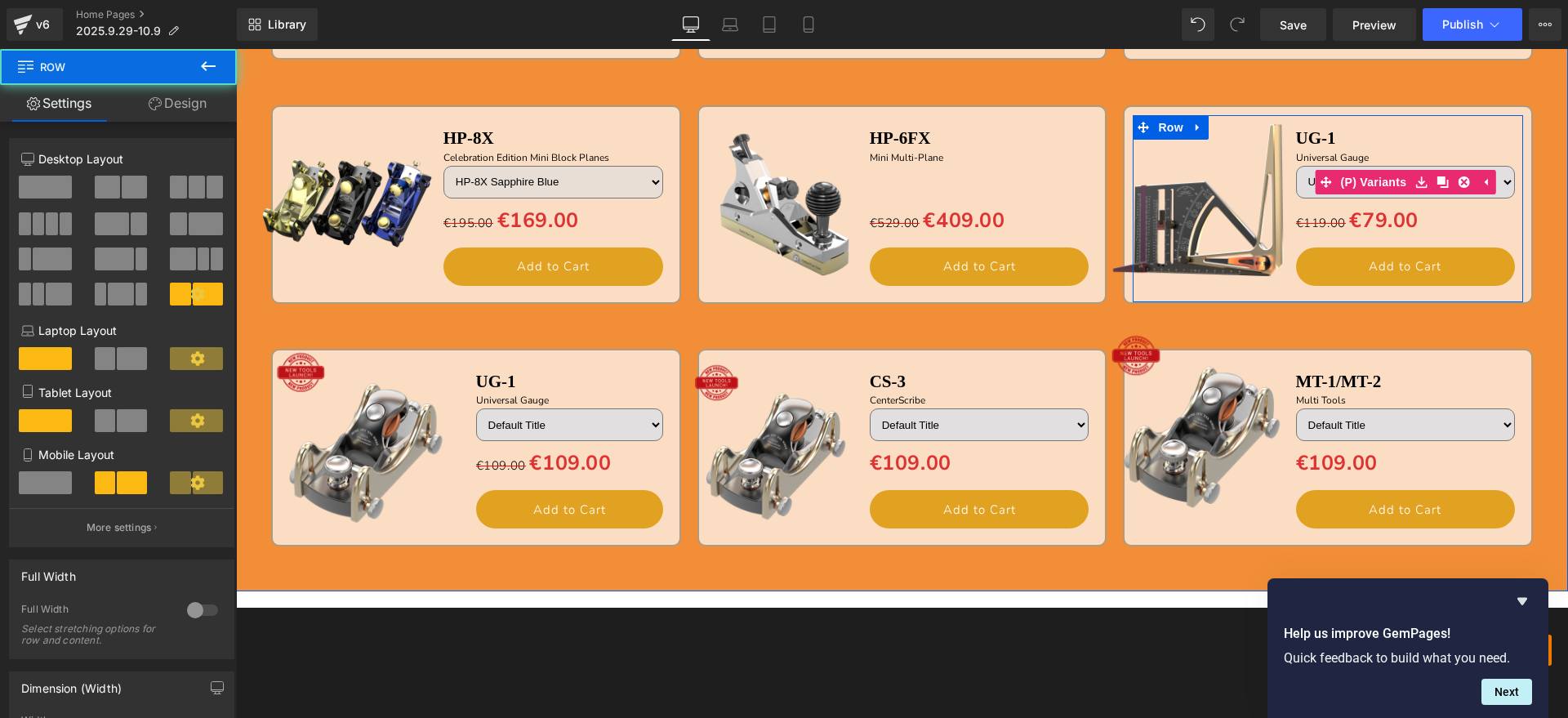
click at [1497, 183] on select "UG-1 M-L Metric Left UG-1 M-R Metric Right UG-1 M-Kit Metric" at bounding box center [1406, 181] width 220 height 32
click at [1499, 182] on select "UG-1 M-L Metric Left UG-1 M-R Metric Right UG-1 M-Kit Metric" at bounding box center [1406, 181] width 220 height 32
click at [1501, 182] on select "UG-1 M-L Metric Left UG-1 M-R Metric Right UG-1 M-Kit Metric" at bounding box center [1406, 181] width 220 height 32
click at [1498, 178] on select "UG-1 M-L Metric Left UG-1 M-R Metric Right UG-1 M-Kit Metric" at bounding box center [1406, 181] width 220 height 32
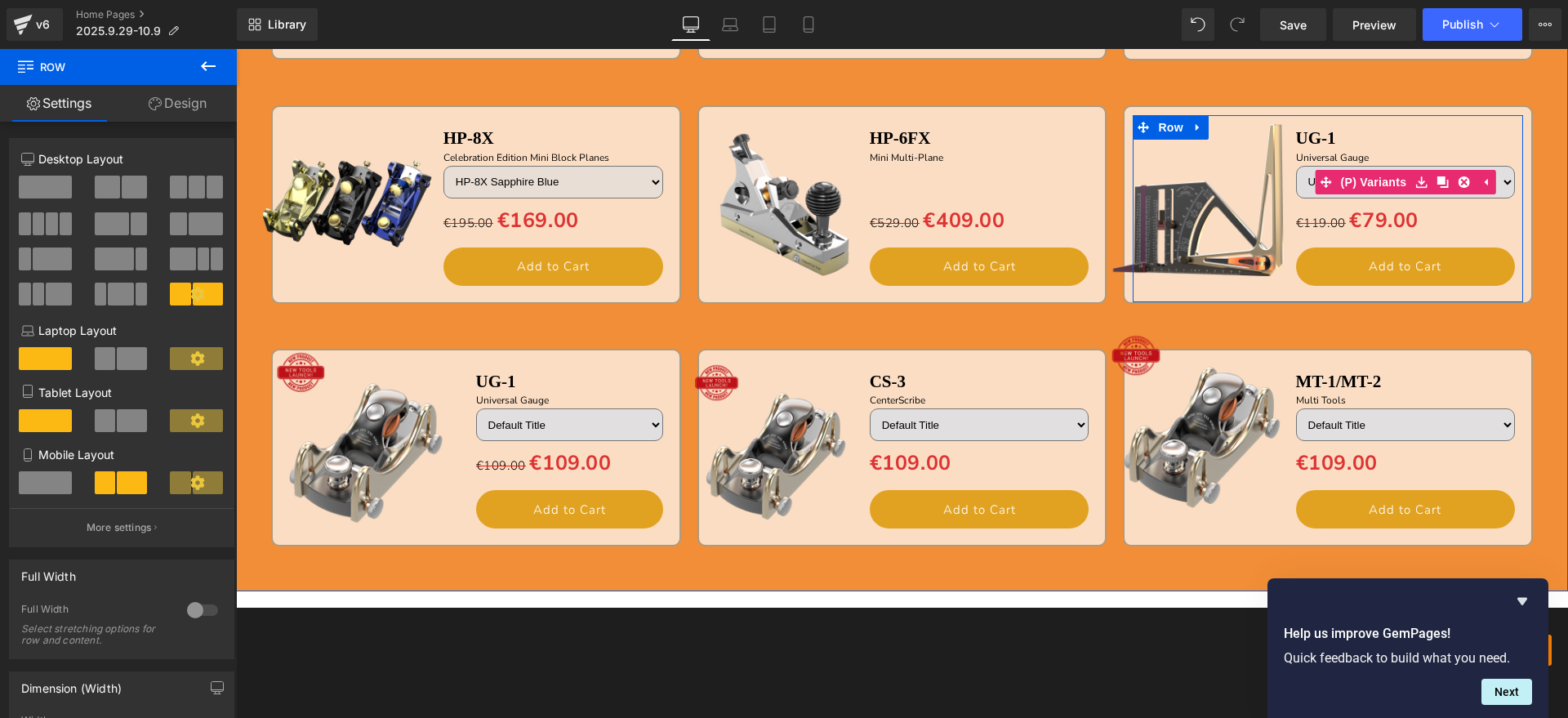
select select "UG-1 M-Kit Metric"
click at [1296, 165] on select "UG-1 M-L Metric Left UG-1 M-R Metric Right UG-1 M-Kit Metric" at bounding box center [1406, 181] width 220 height 32
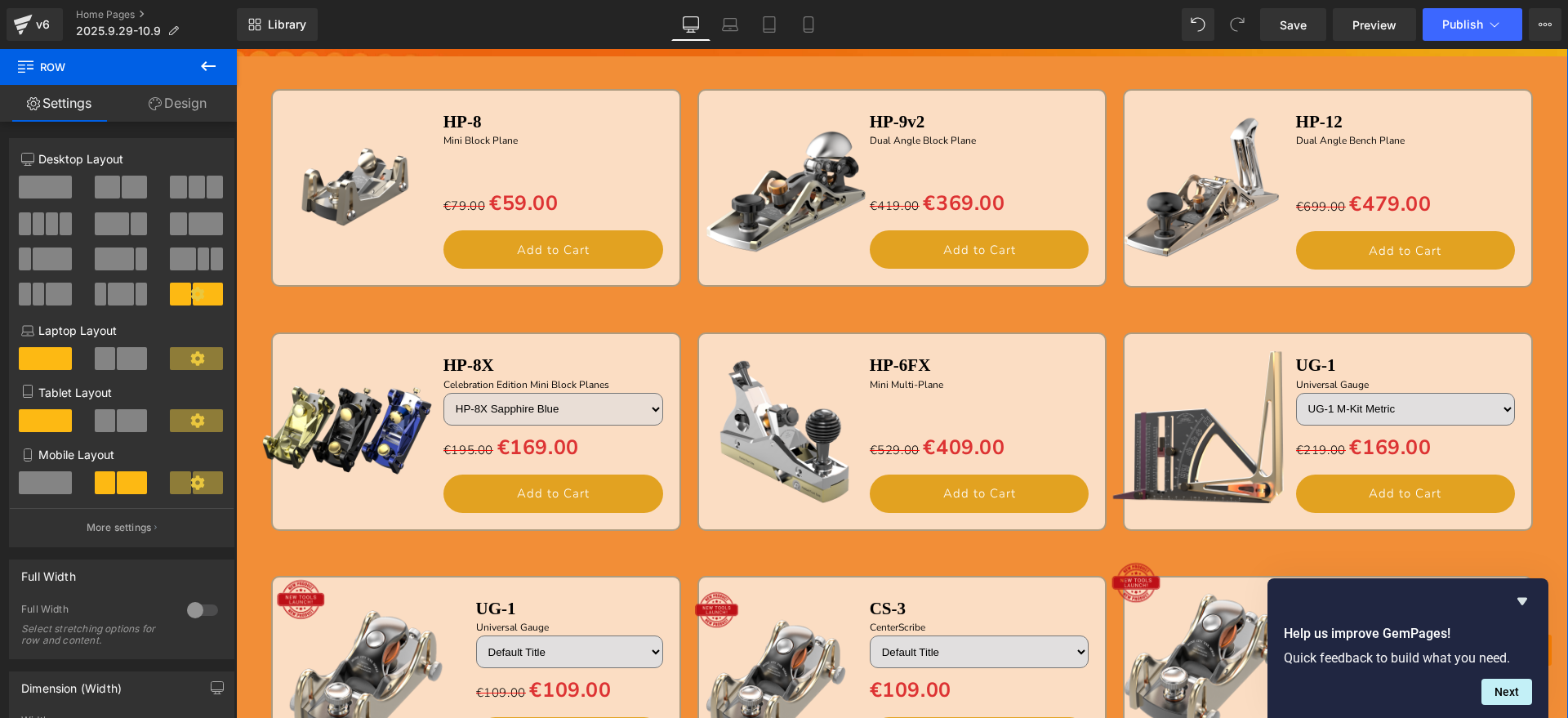
scroll to position [1673, 0]
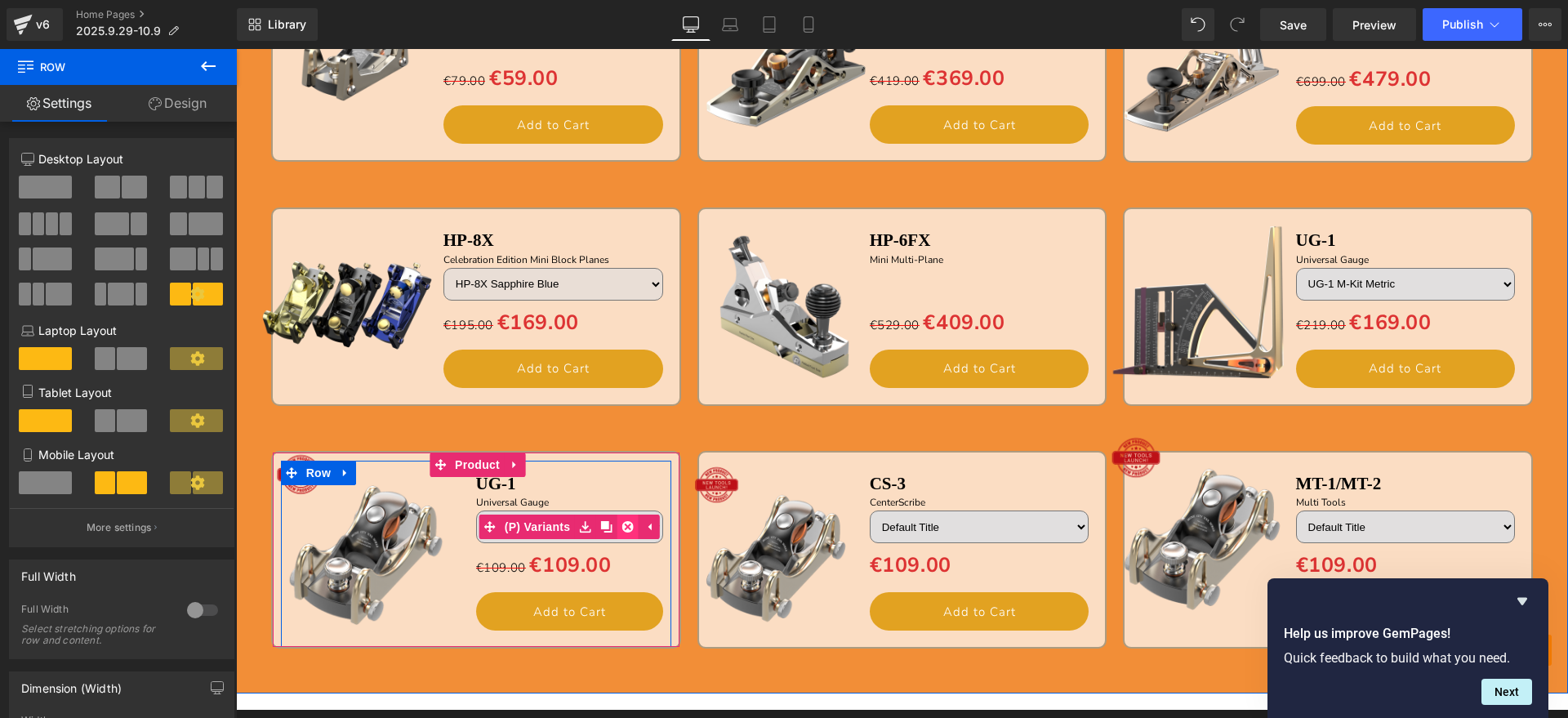
click at [622, 526] on icon at bounding box center [627, 527] width 11 height 12
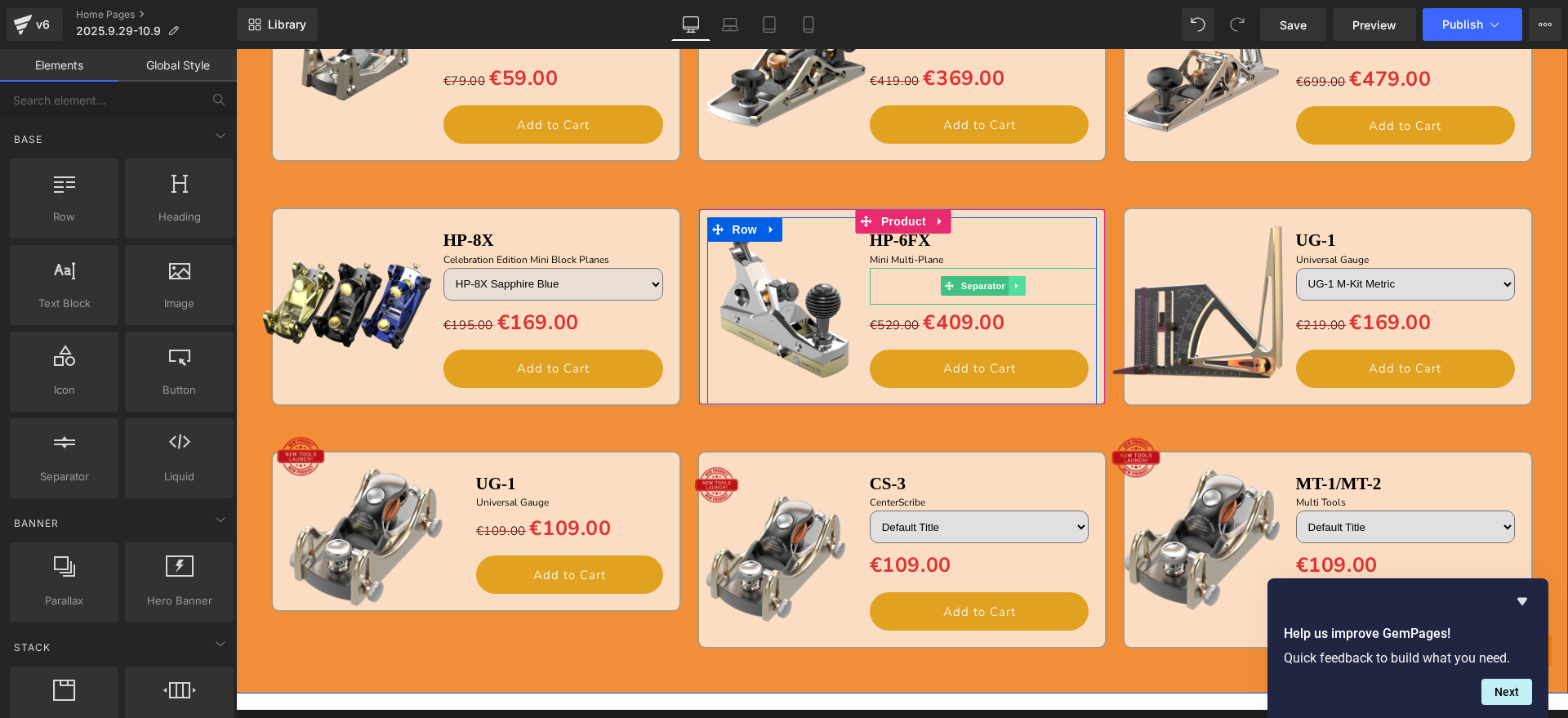
click at [1015, 285] on icon at bounding box center [1016, 286] width 3 height 6
click at [1004, 285] on icon at bounding box center [1009, 286] width 9 height 9
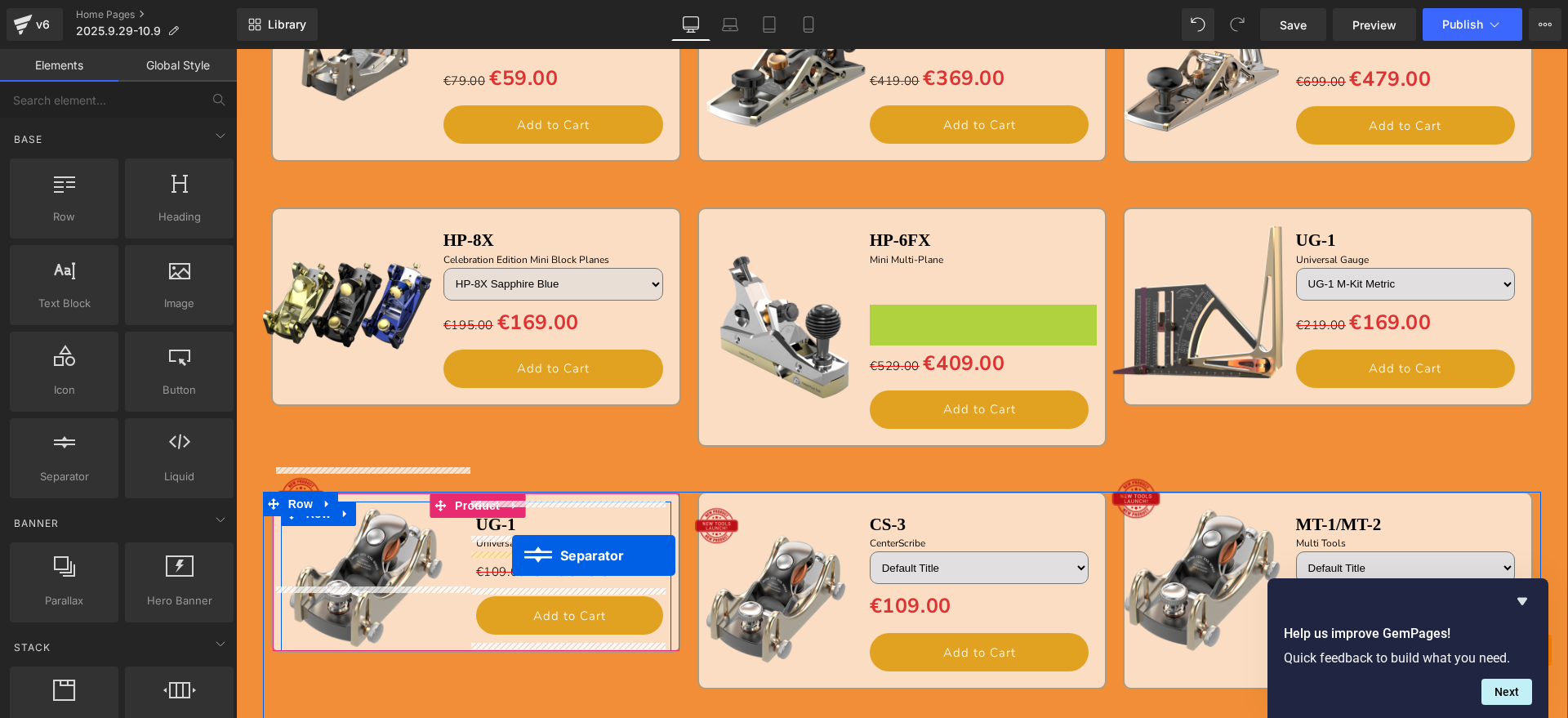
drag, startPoint x: 939, startPoint y: 322, endPoint x: 512, endPoint y: 555, distance: 486.4
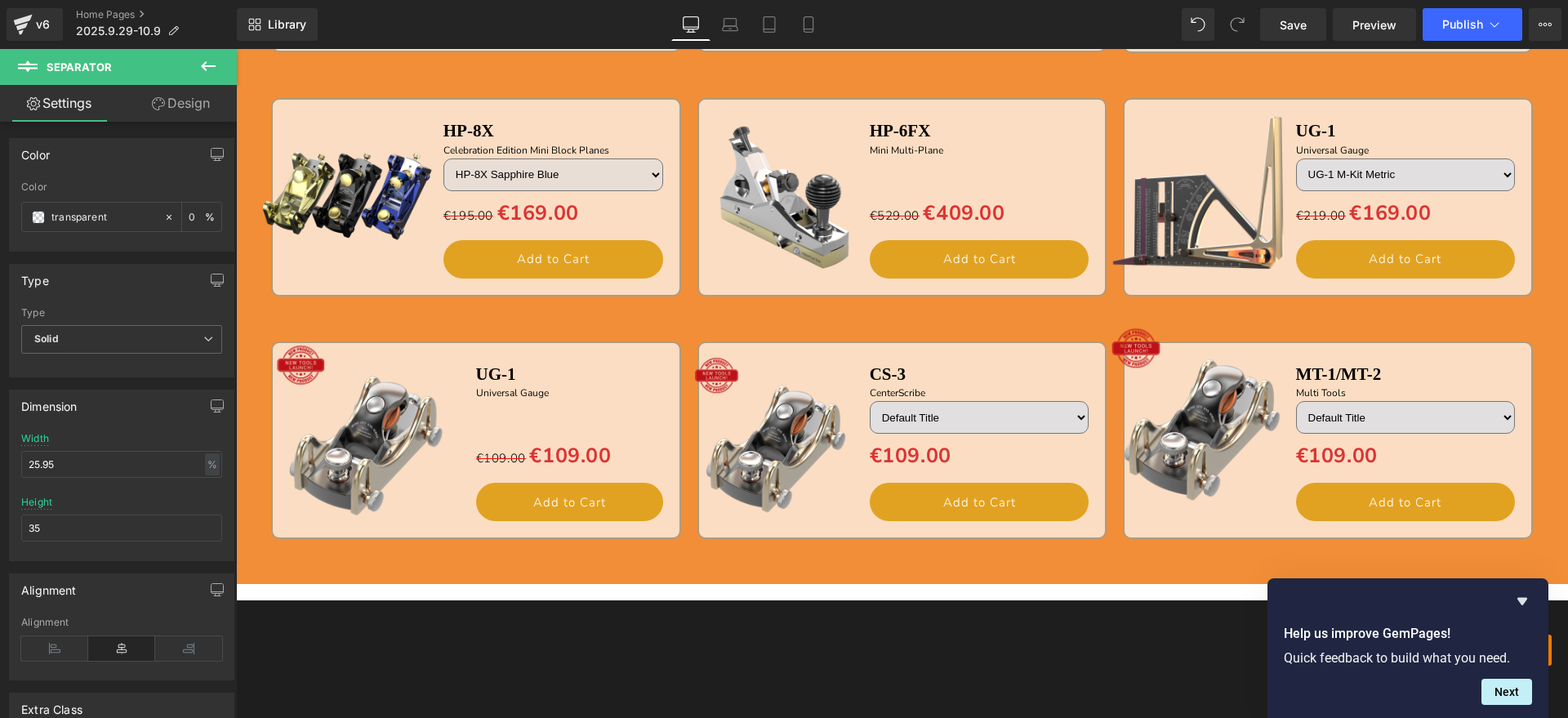
scroll to position [1774, 0]
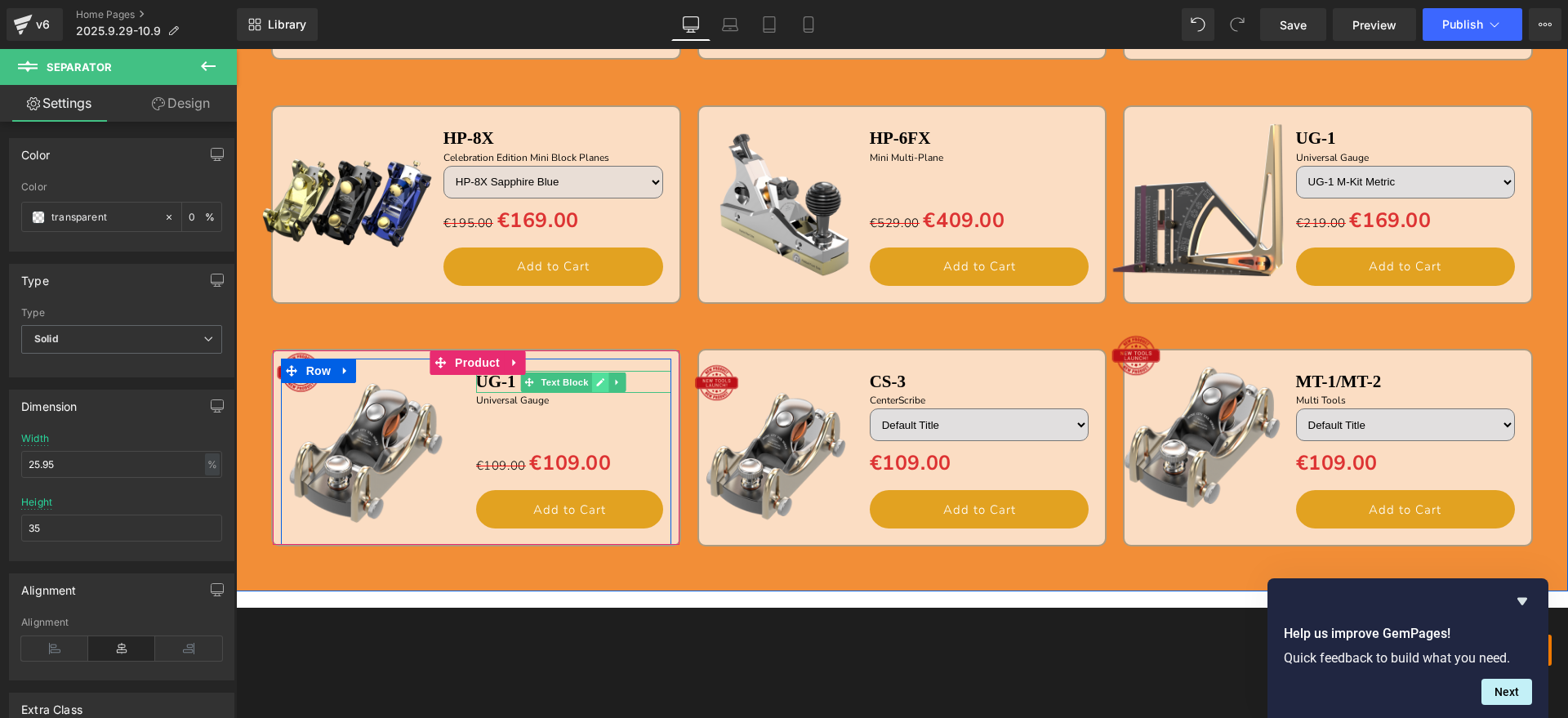
click at [596, 384] on icon at bounding box center [600, 382] width 8 height 8
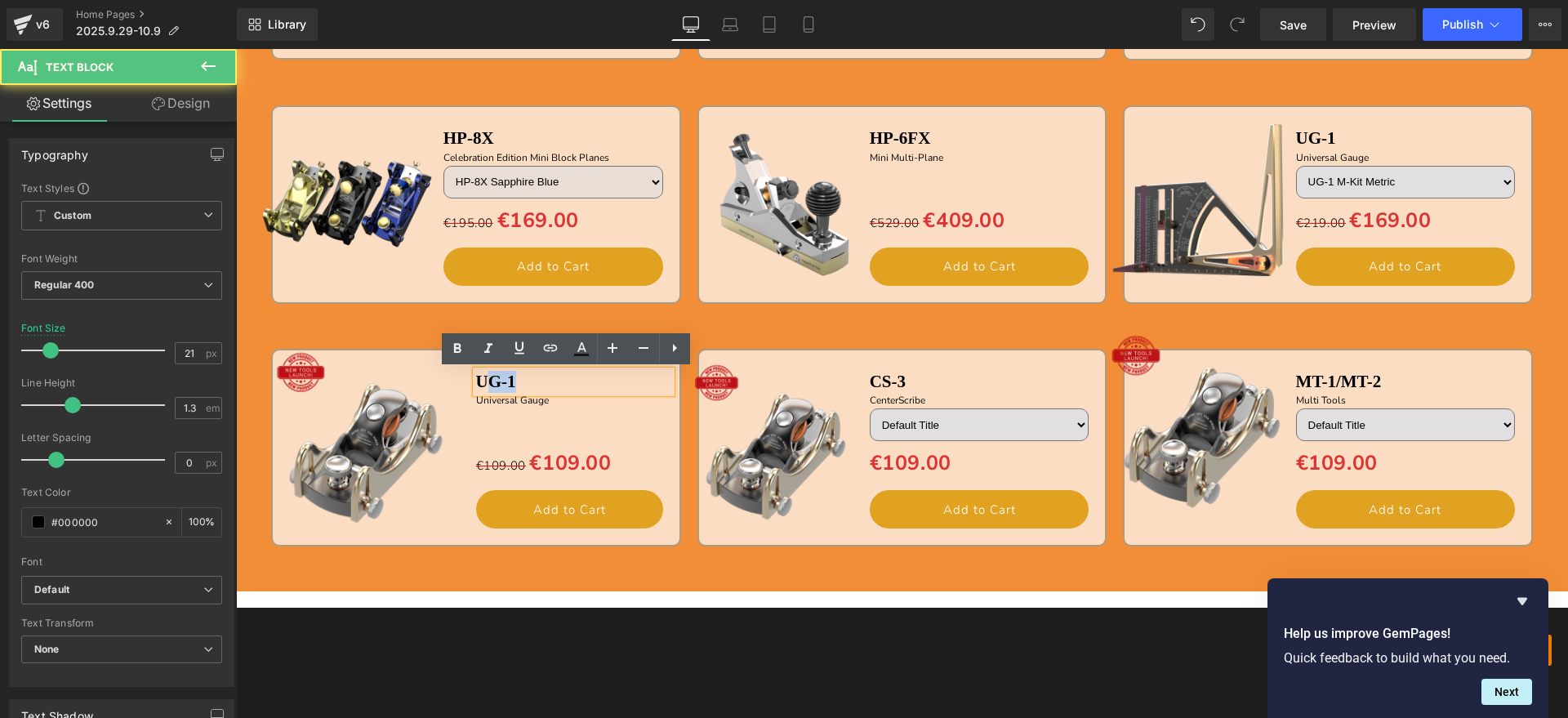
drag, startPoint x: 544, startPoint y: 385, endPoint x: 488, endPoint y: 385, distance: 56.0
click at [488, 385] on p "UG-1" at bounding box center [573, 382] width 195 height 22
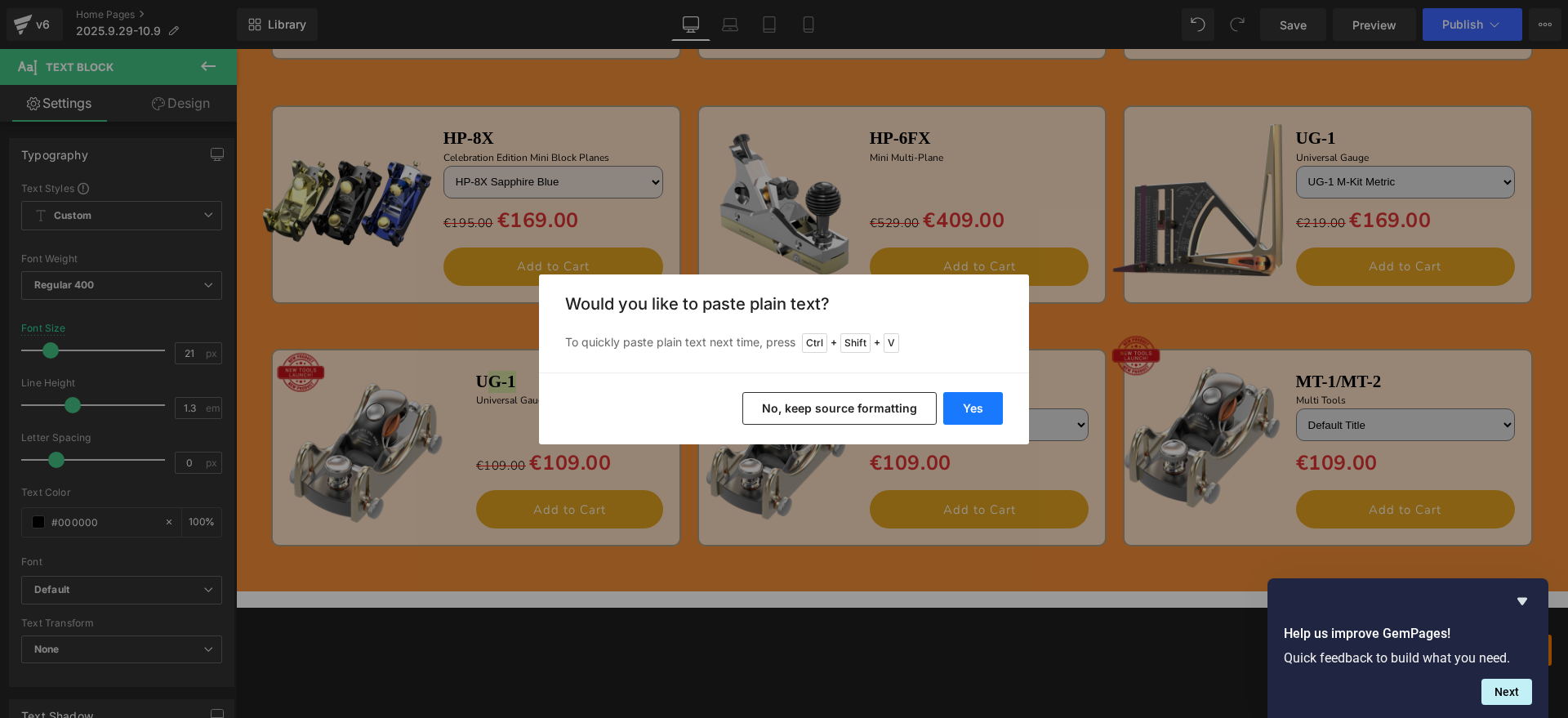
drag, startPoint x: 988, startPoint y: 404, endPoint x: 532, endPoint y: 355, distance: 458.6
click at [988, 404] on button "Yes" at bounding box center [973, 408] width 60 height 32
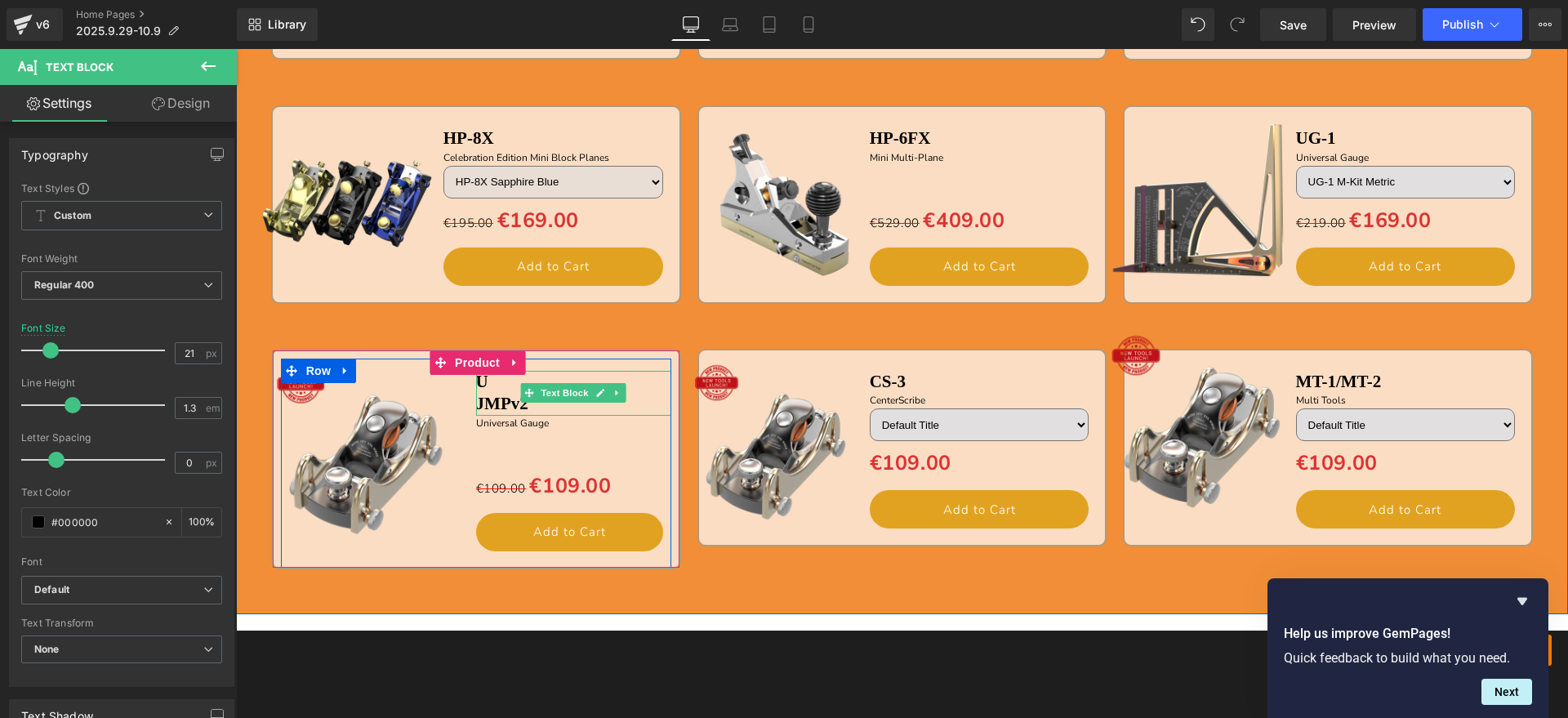
click at [476, 403] on b "JMPv2" at bounding box center [502, 403] width 53 height 19
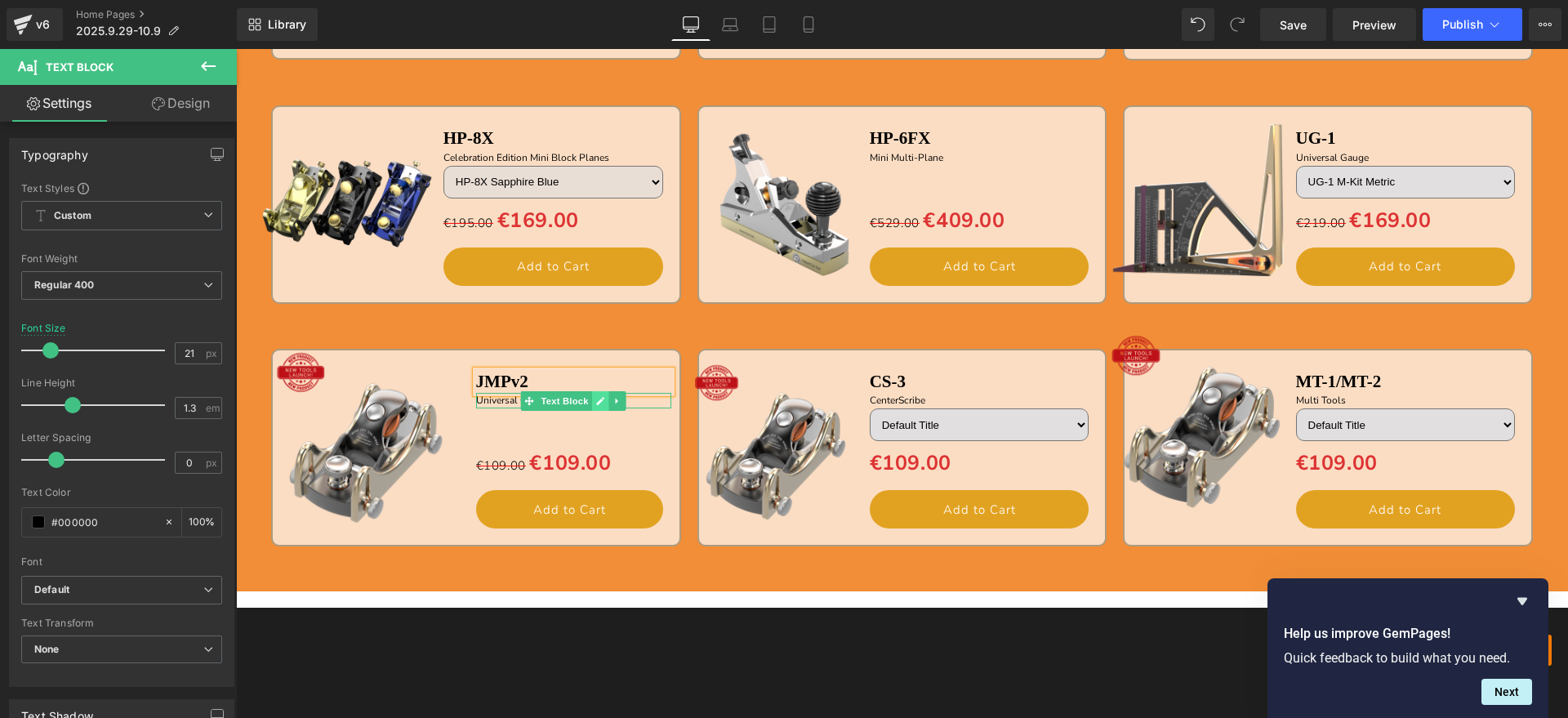
click at [596, 398] on icon at bounding box center [601, 401] width 9 height 10
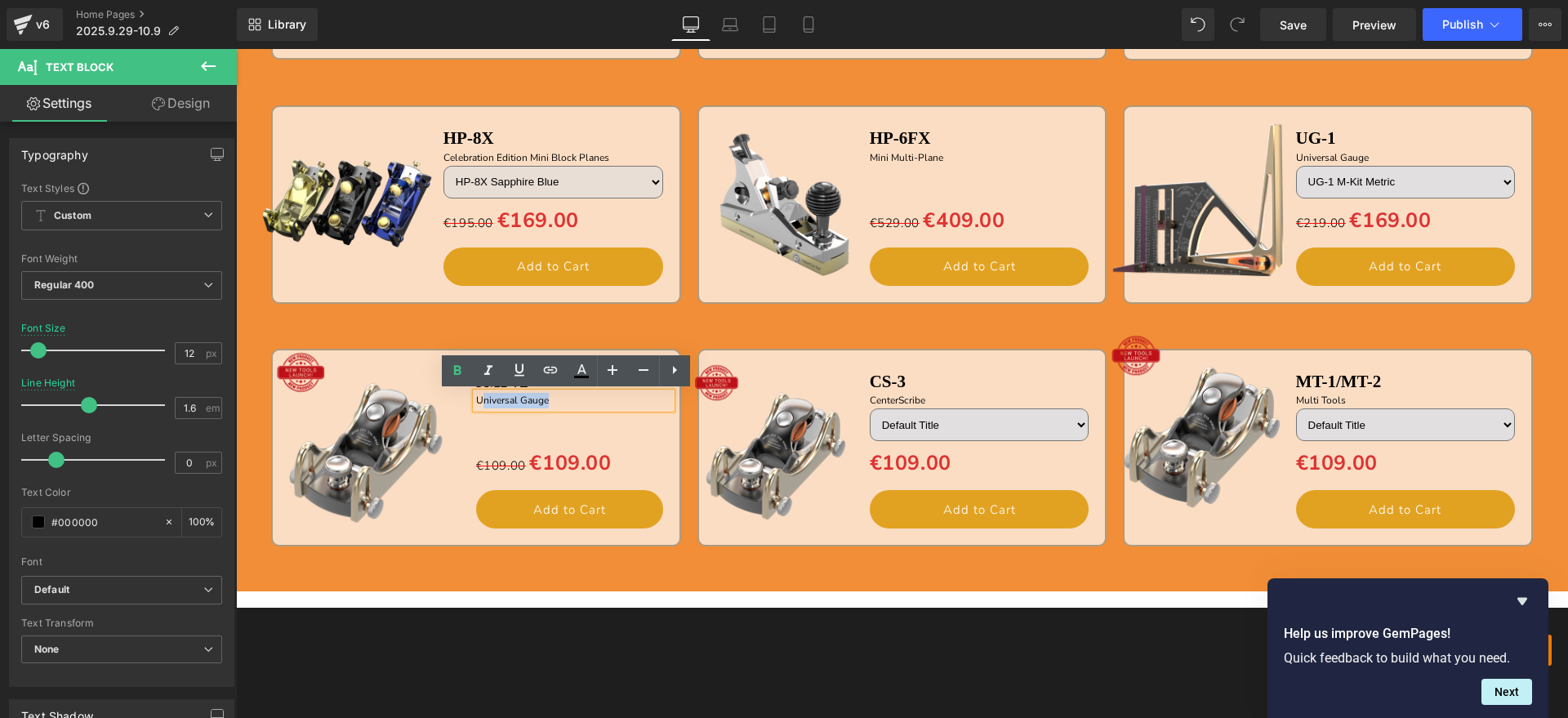
drag, startPoint x: 575, startPoint y: 401, endPoint x: 474, endPoint y: 401, distance: 101.0
click at [476, 401] on p "Universal Gauge" at bounding box center [573, 400] width 195 height 16
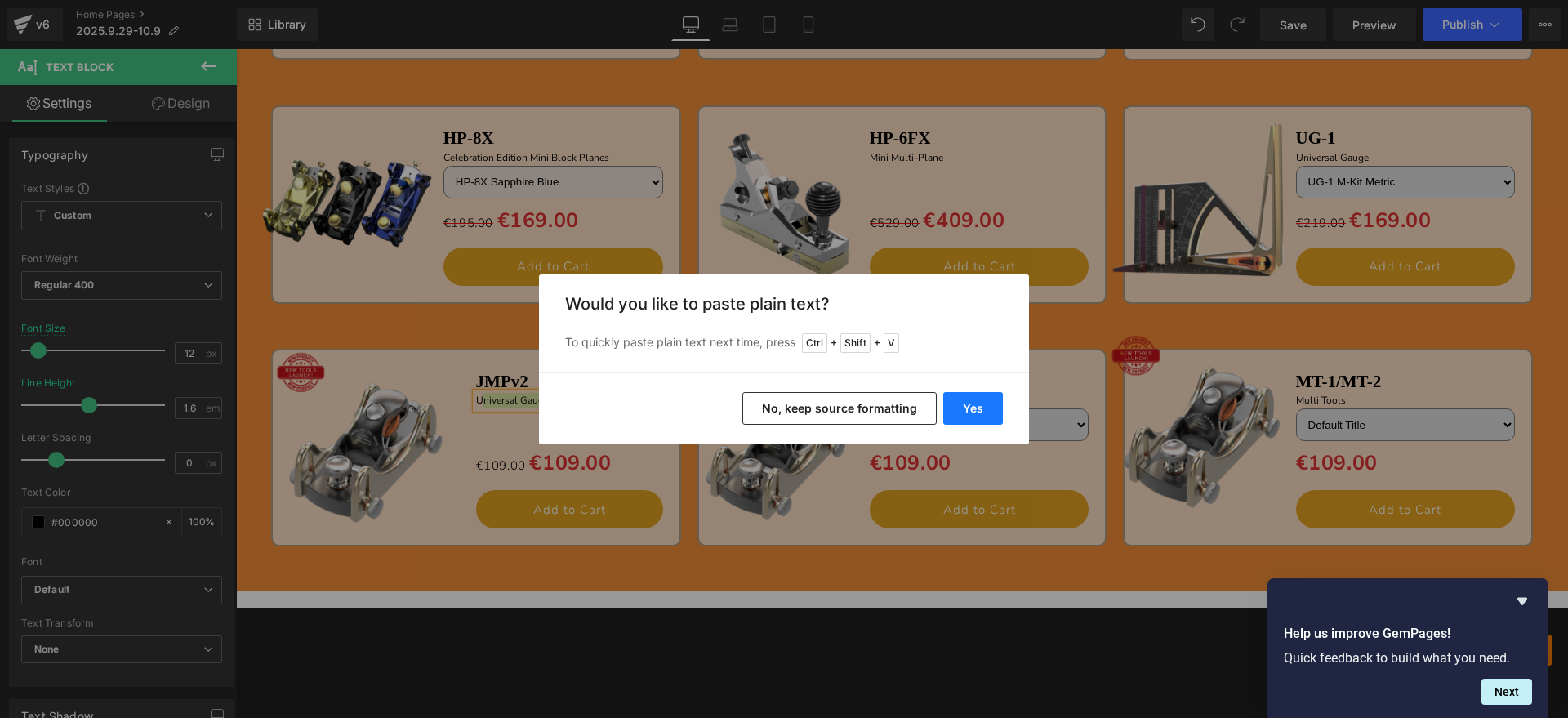
click at [965, 403] on button "Yes" at bounding box center [973, 408] width 60 height 32
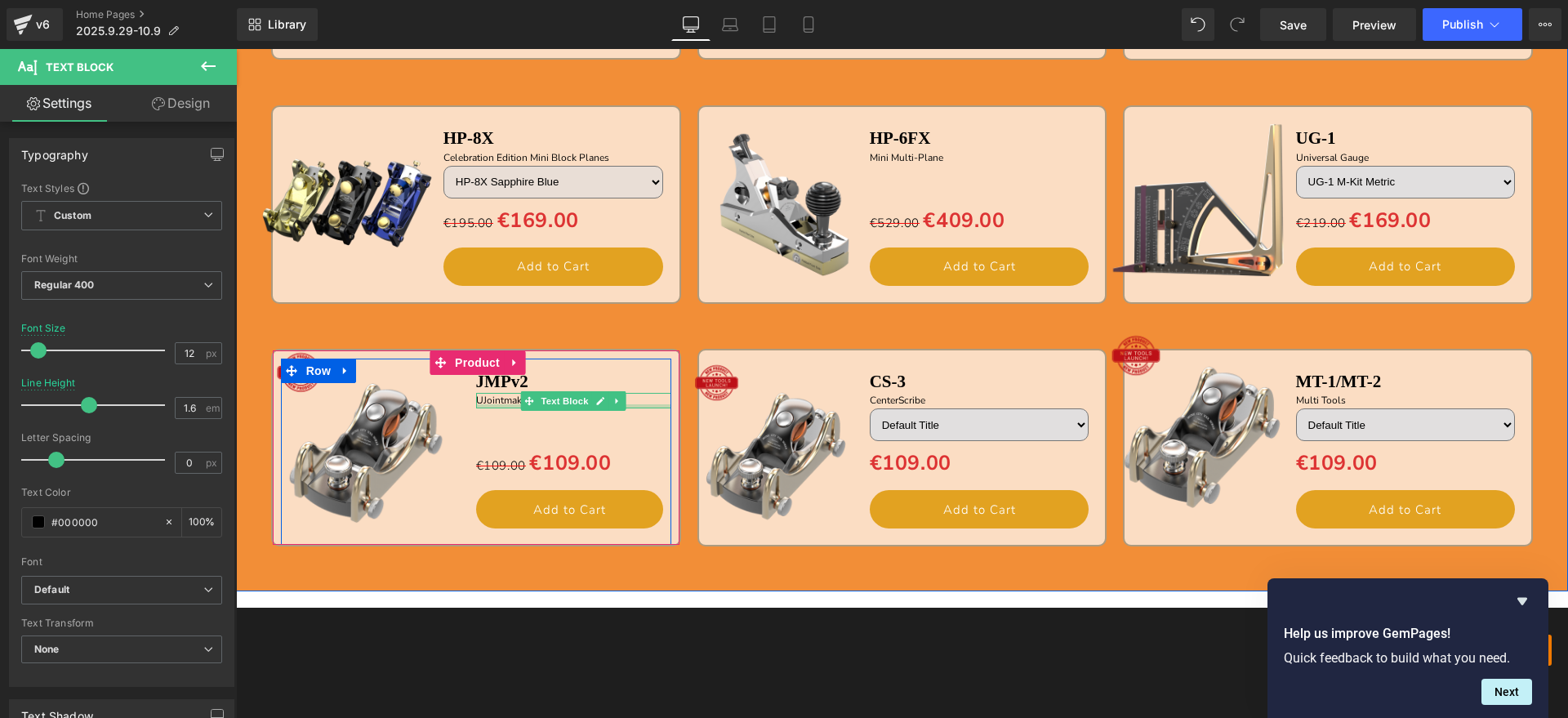
click at [476, 404] on div at bounding box center [573, 406] width 195 height 4
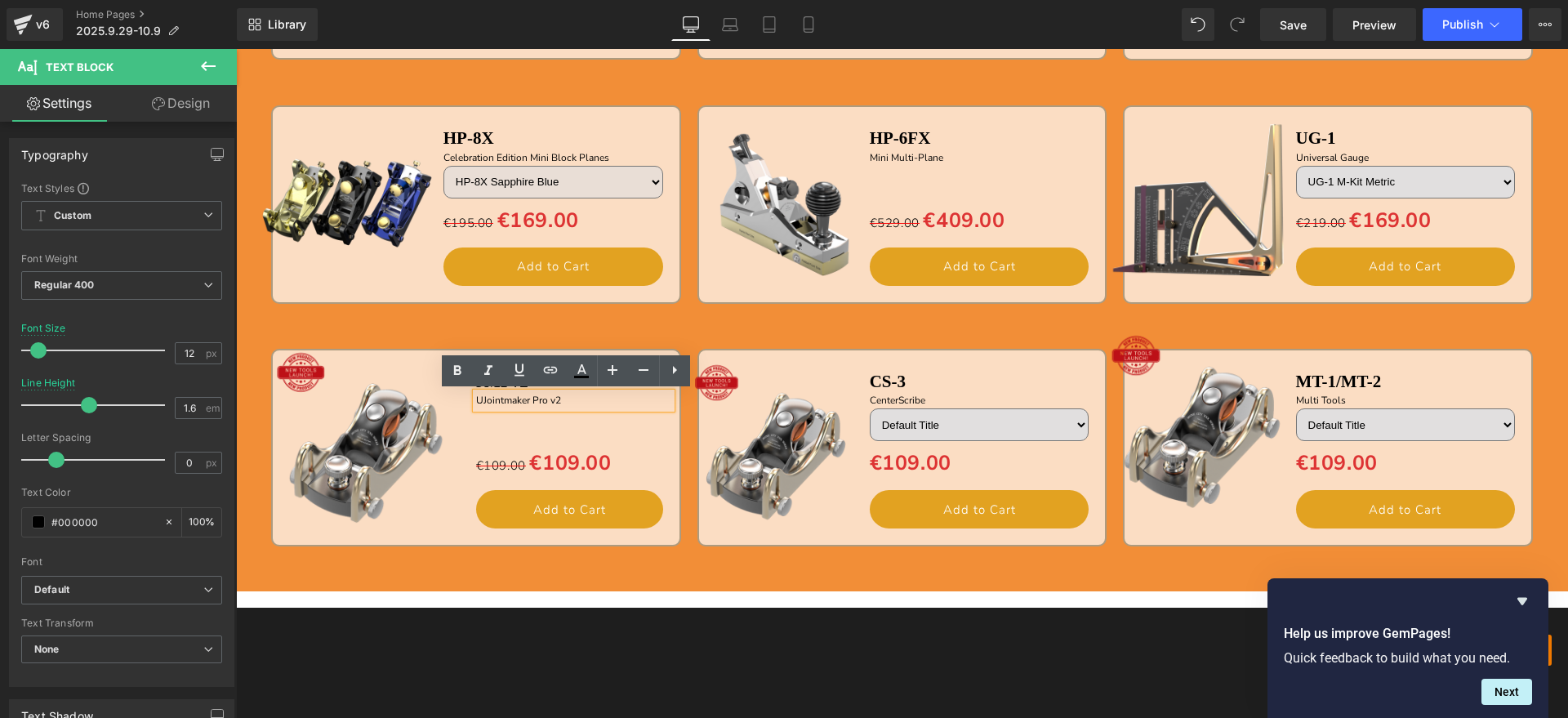
click at [477, 400] on span "UJointmaker Pro v2" at bounding box center [518, 400] width 85 height 13
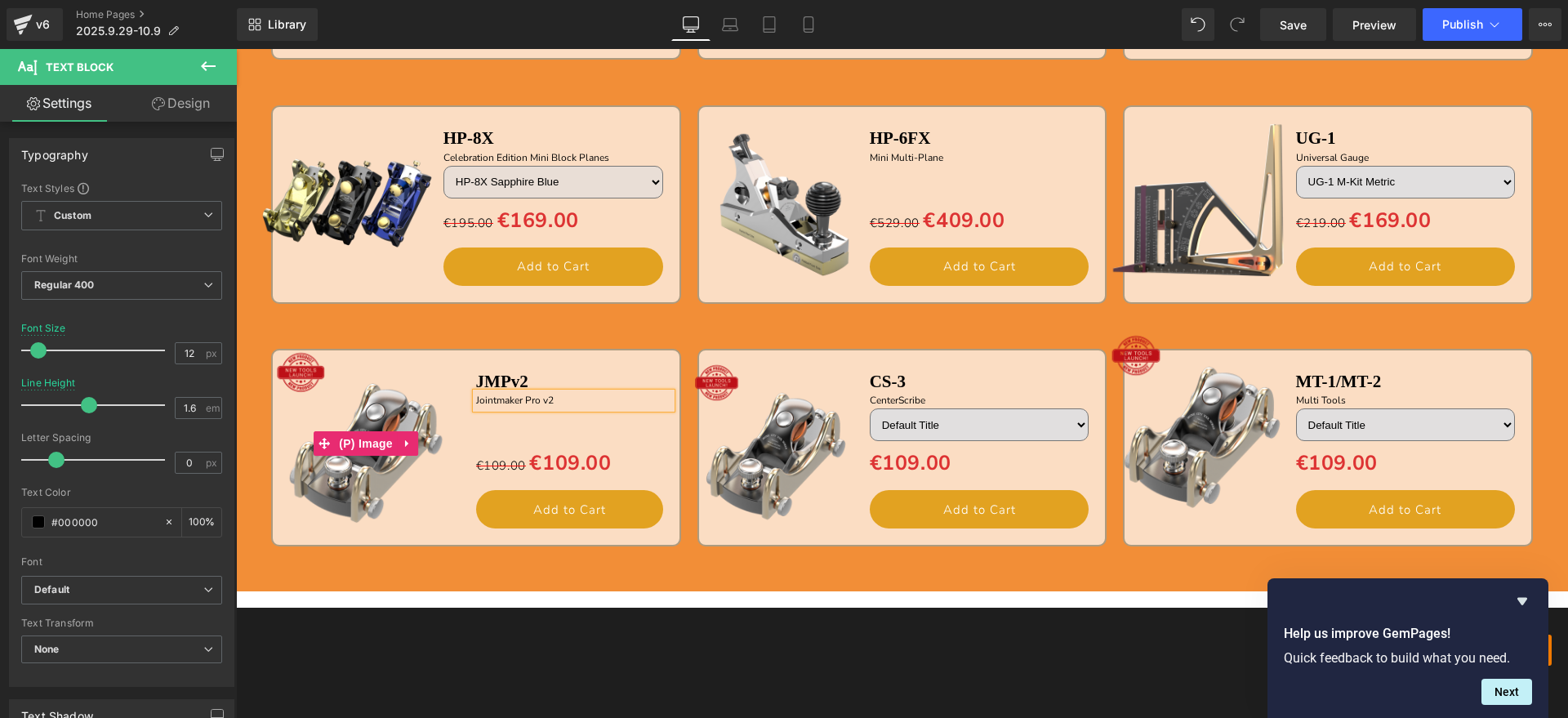
drag, startPoint x: 355, startPoint y: 477, endPoint x: 401, endPoint y: 400, distance: 89.7
click at [357, 477] on img at bounding box center [365, 443] width 201 height 201
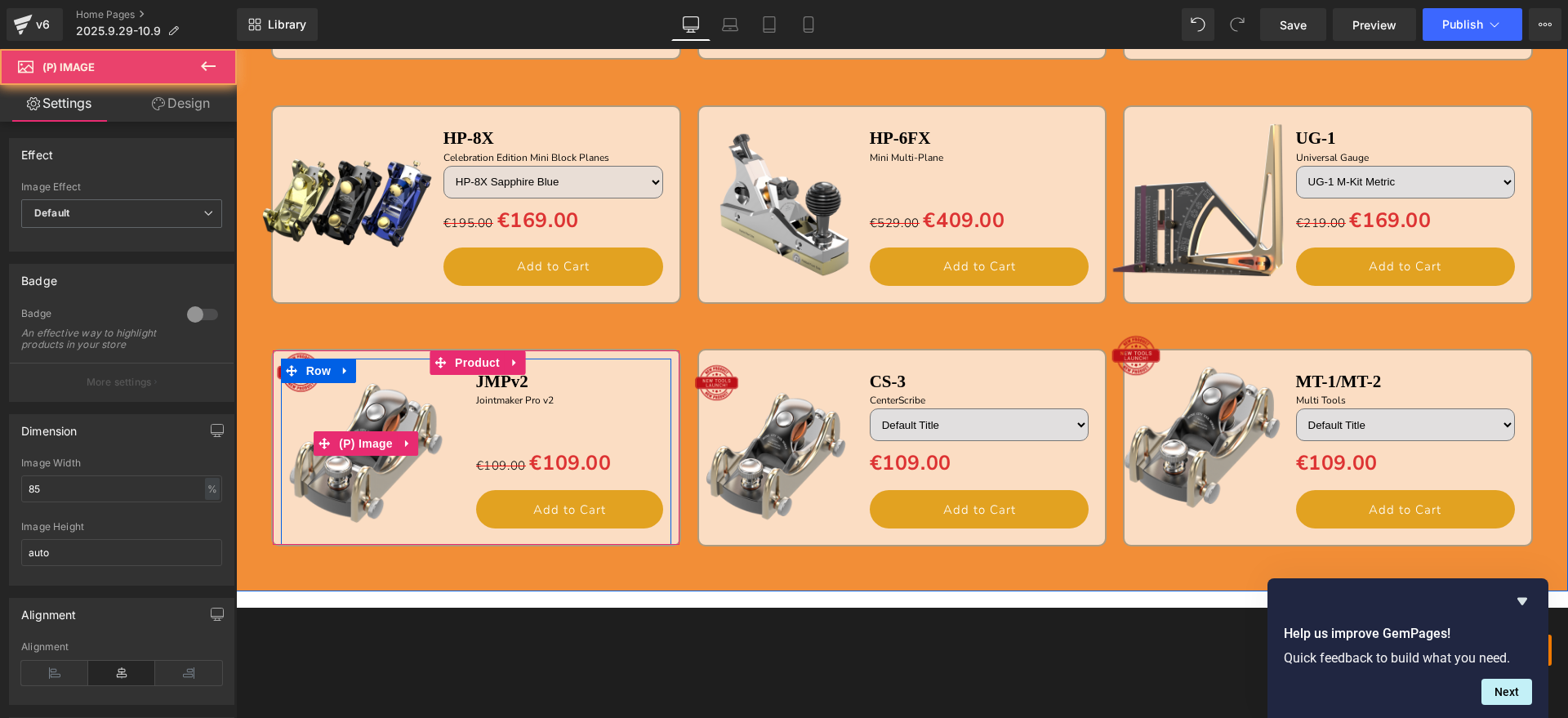
click at [401, 400] on img at bounding box center [365, 443] width 201 height 201
click at [463, 361] on span "Product" at bounding box center [477, 362] width 53 height 25
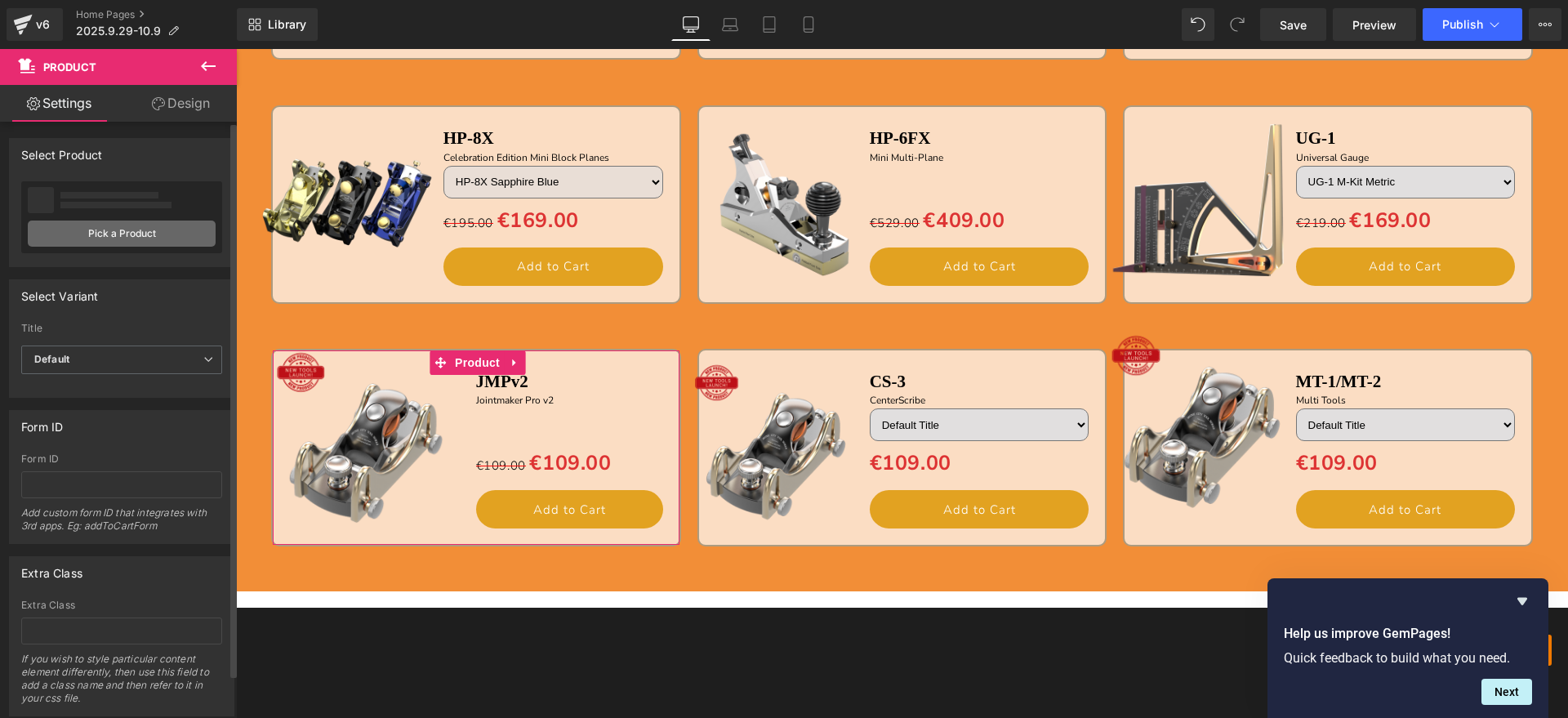
click at [159, 231] on link "Pick a Product" at bounding box center [121, 234] width 188 height 26
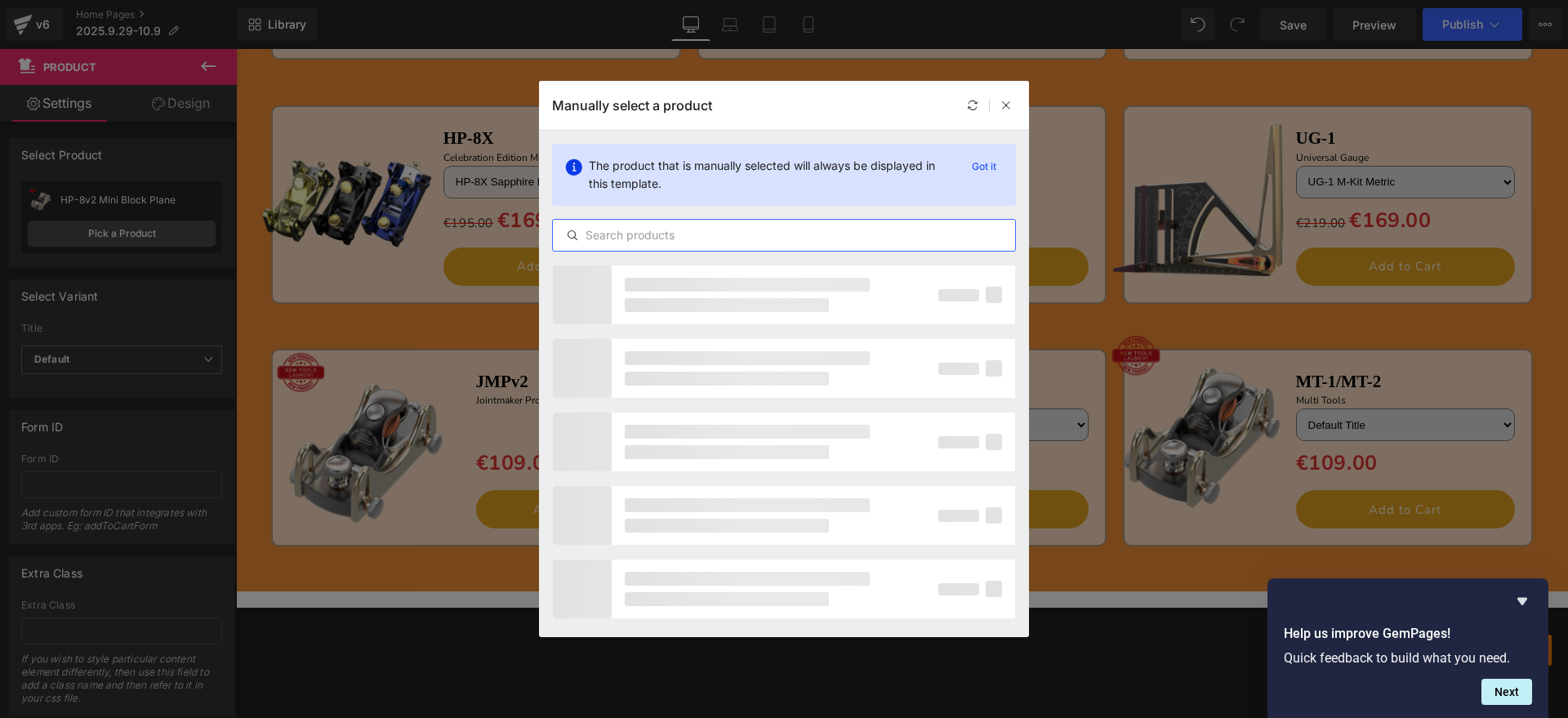
click at [754, 237] on input "text" at bounding box center [784, 235] width 462 height 19
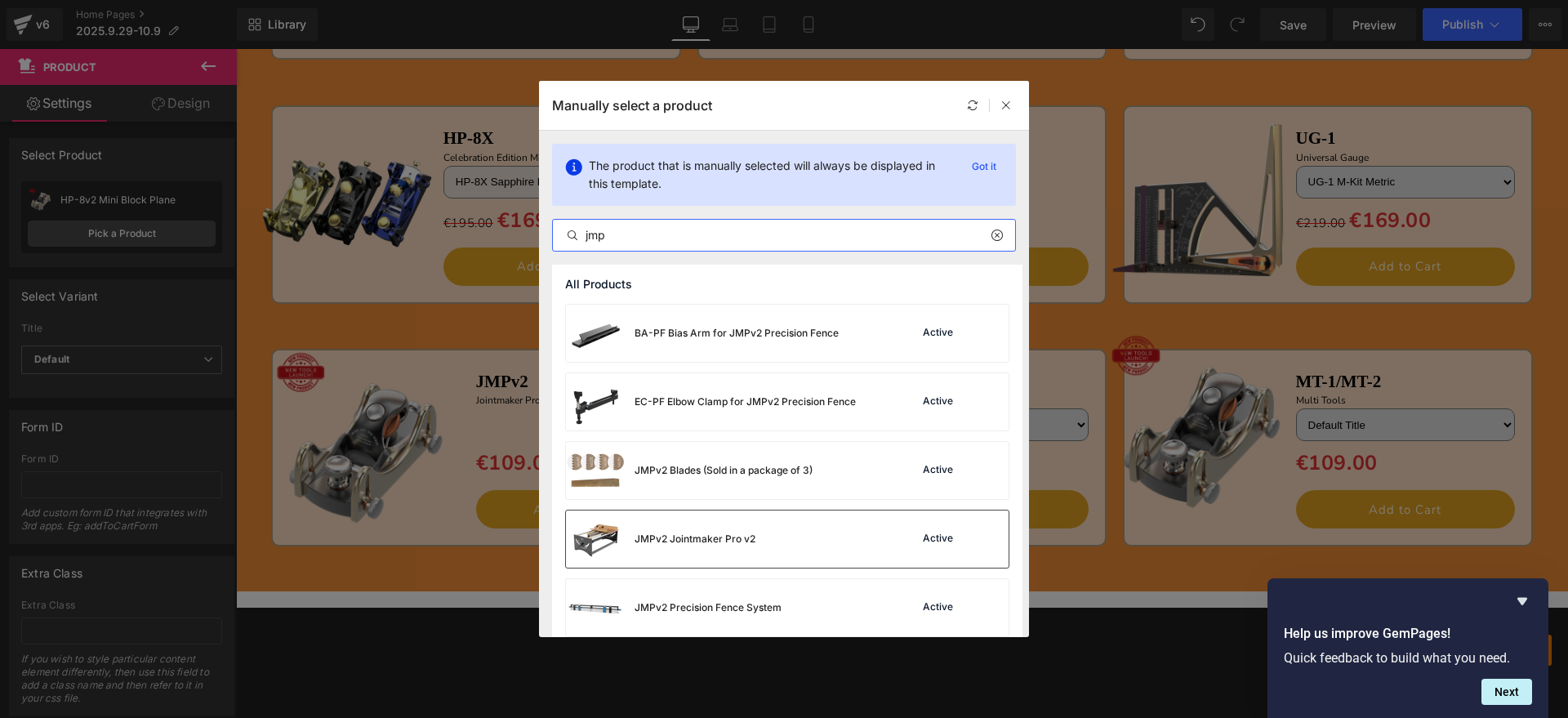
type input "jmp"
click at [717, 527] on div "JMPv2 Jointmaker Pro v2" at bounding box center [660, 539] width 189 height 57
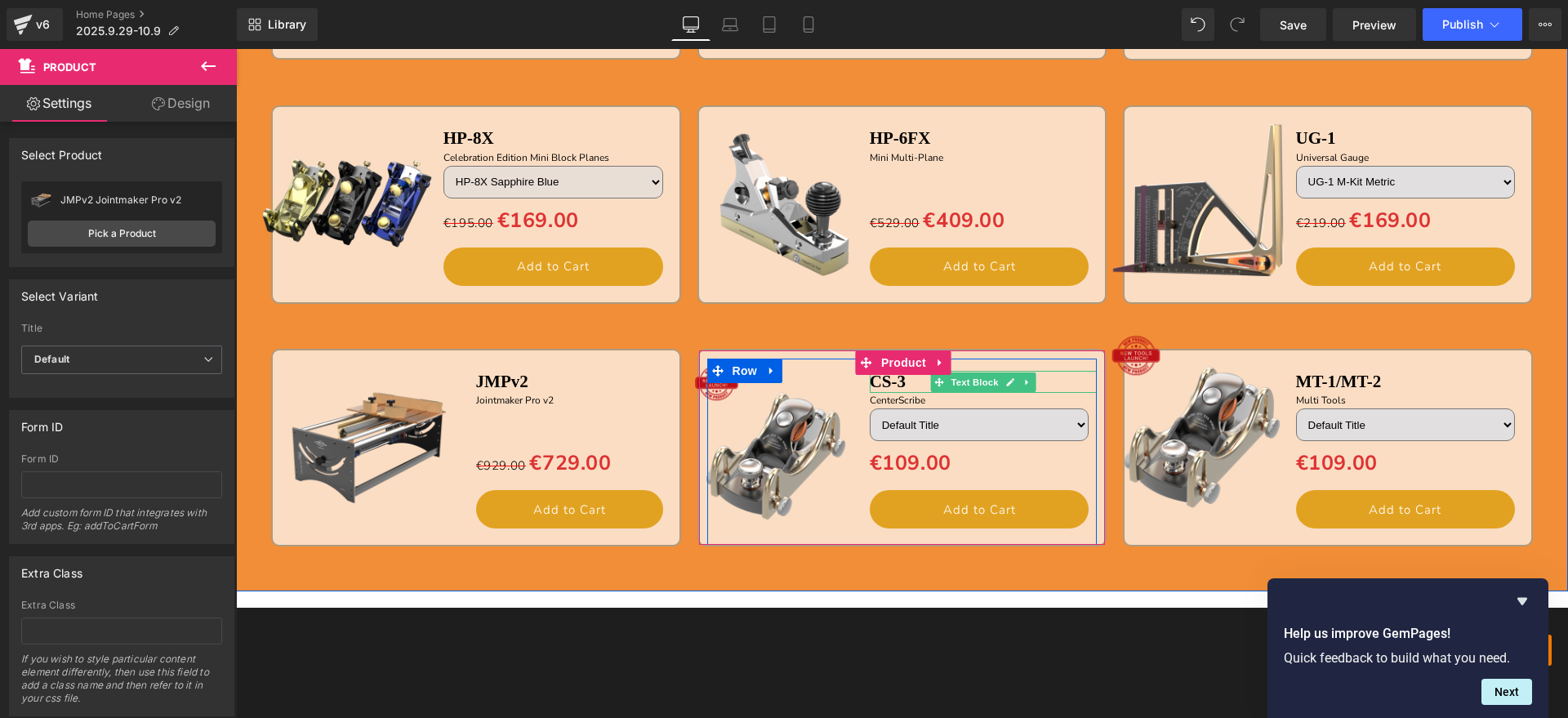
drag, startPoint x: 998, startPoint y: 376, endPoint x: 976, endPoint y: 374, distance: 22.1
click at [1002, 376] on link at bounding box center [1010, 382] width 18 height 19
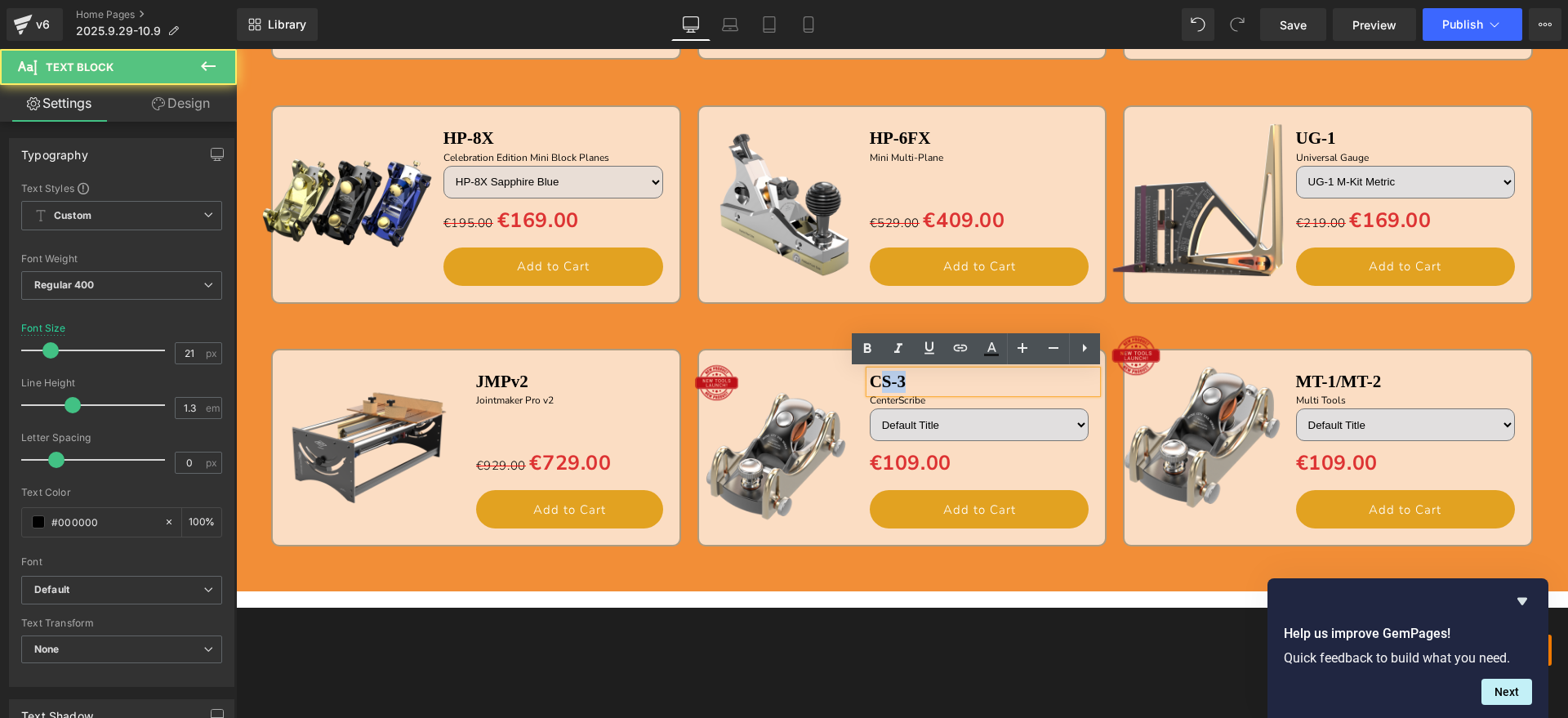
drag, startPoint x: 924, startPoint y: 383, endPoint x: 876, endPoint y: 383, distance: 48.0
click at [876, 383] on p "CS-3" at bounding box center [983, 382] width 228 height 22
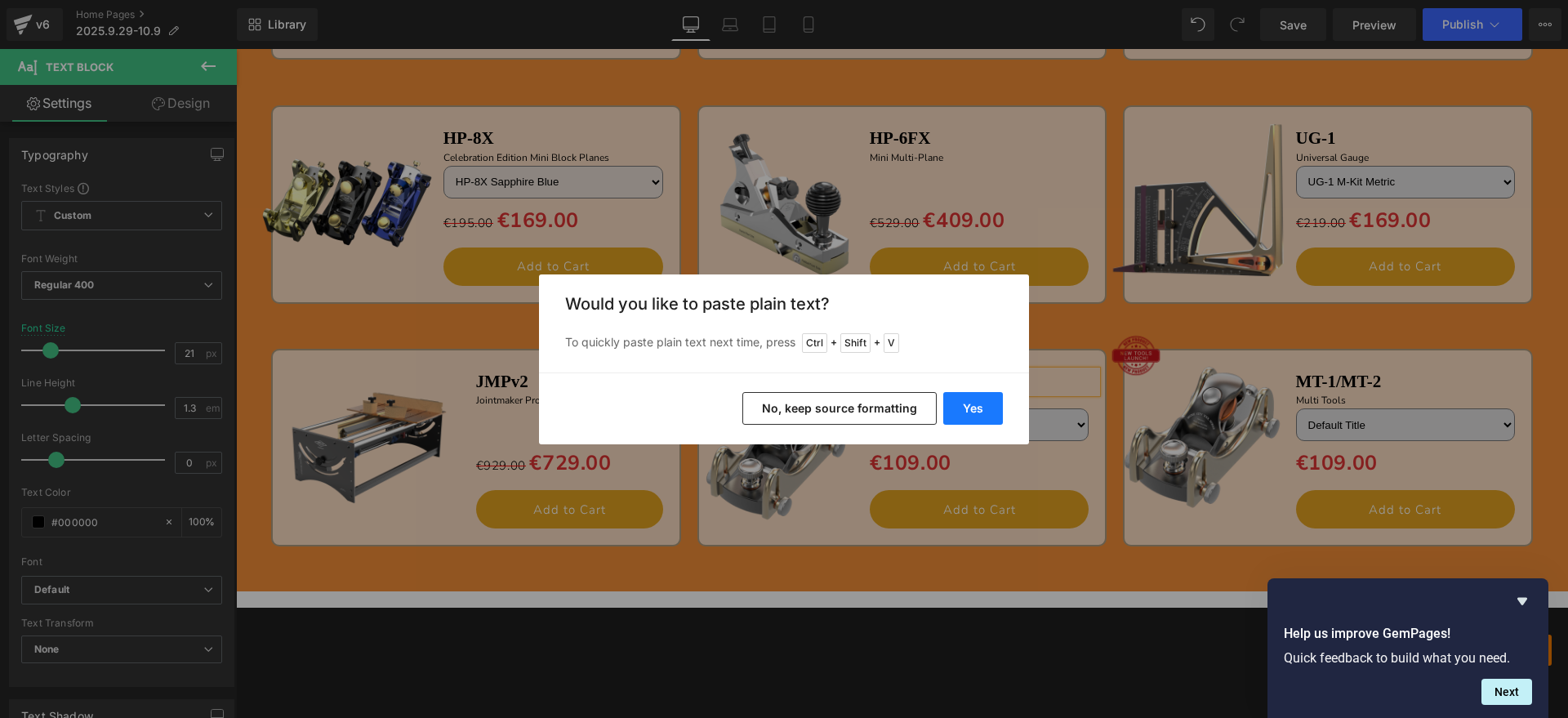
click at [972, 408] on button "Yes" at bounding box center [973, 408] width 60 height 32
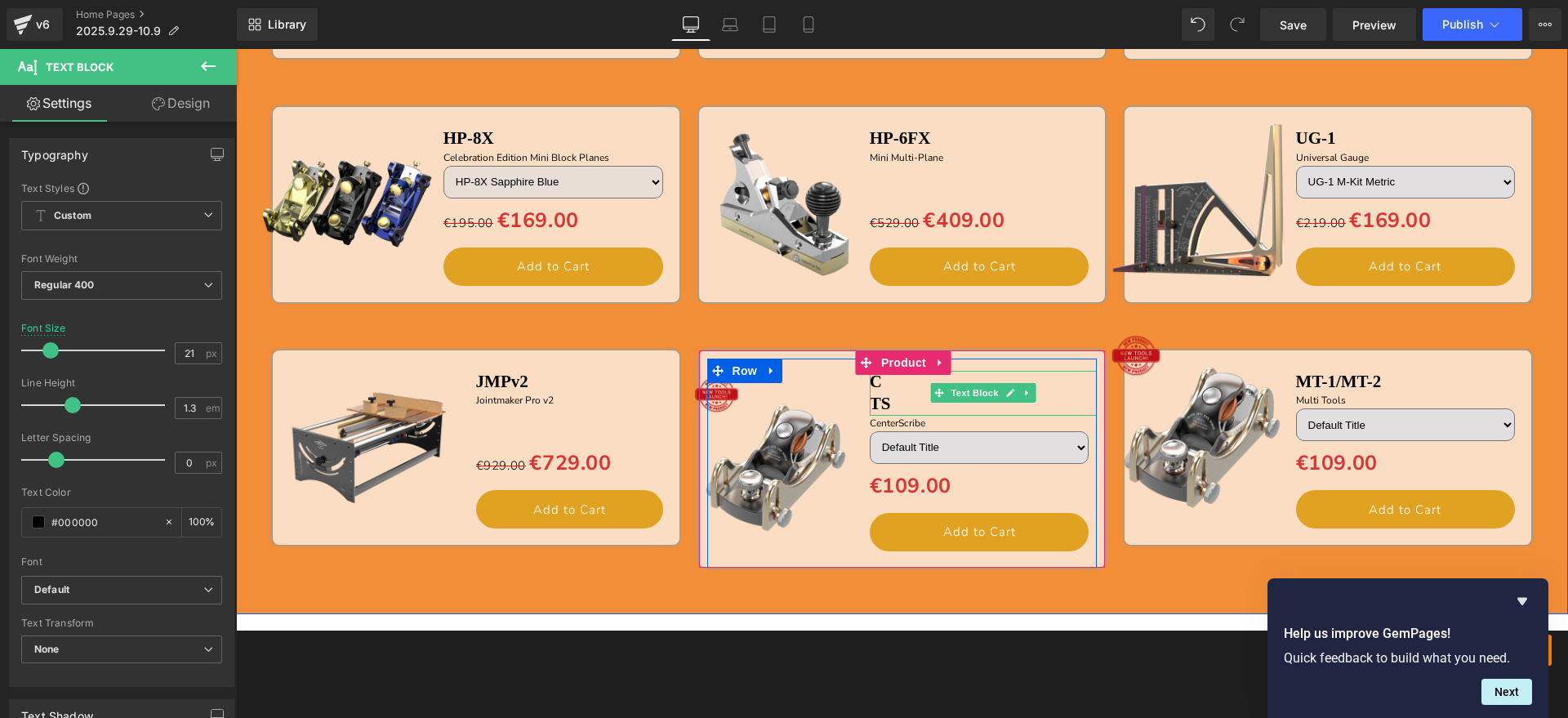
click at [869, 398] on b "TS" at bounding box center [880, 403] width 21 height 19
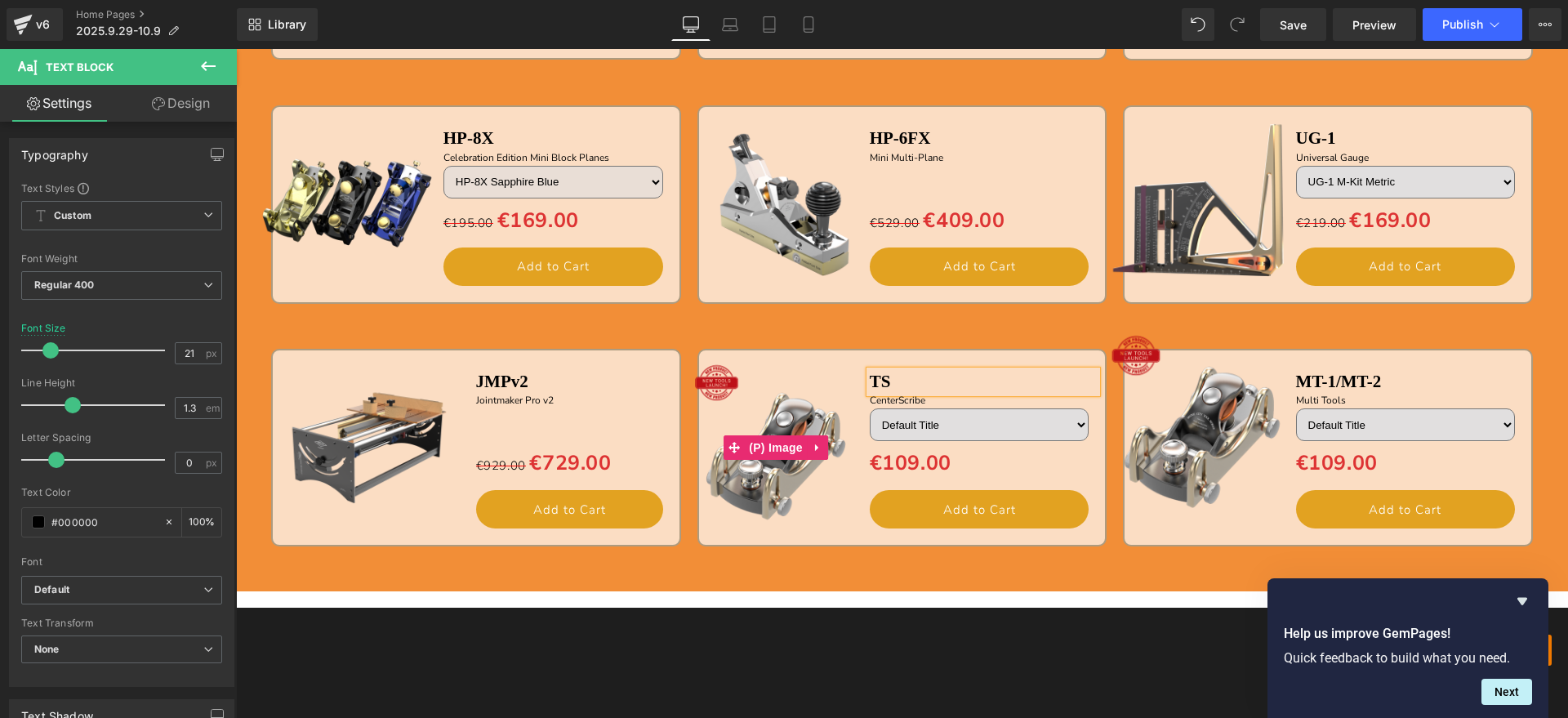
click at [775, 490] on img at bounding box center [776, 447] width 183 height 183
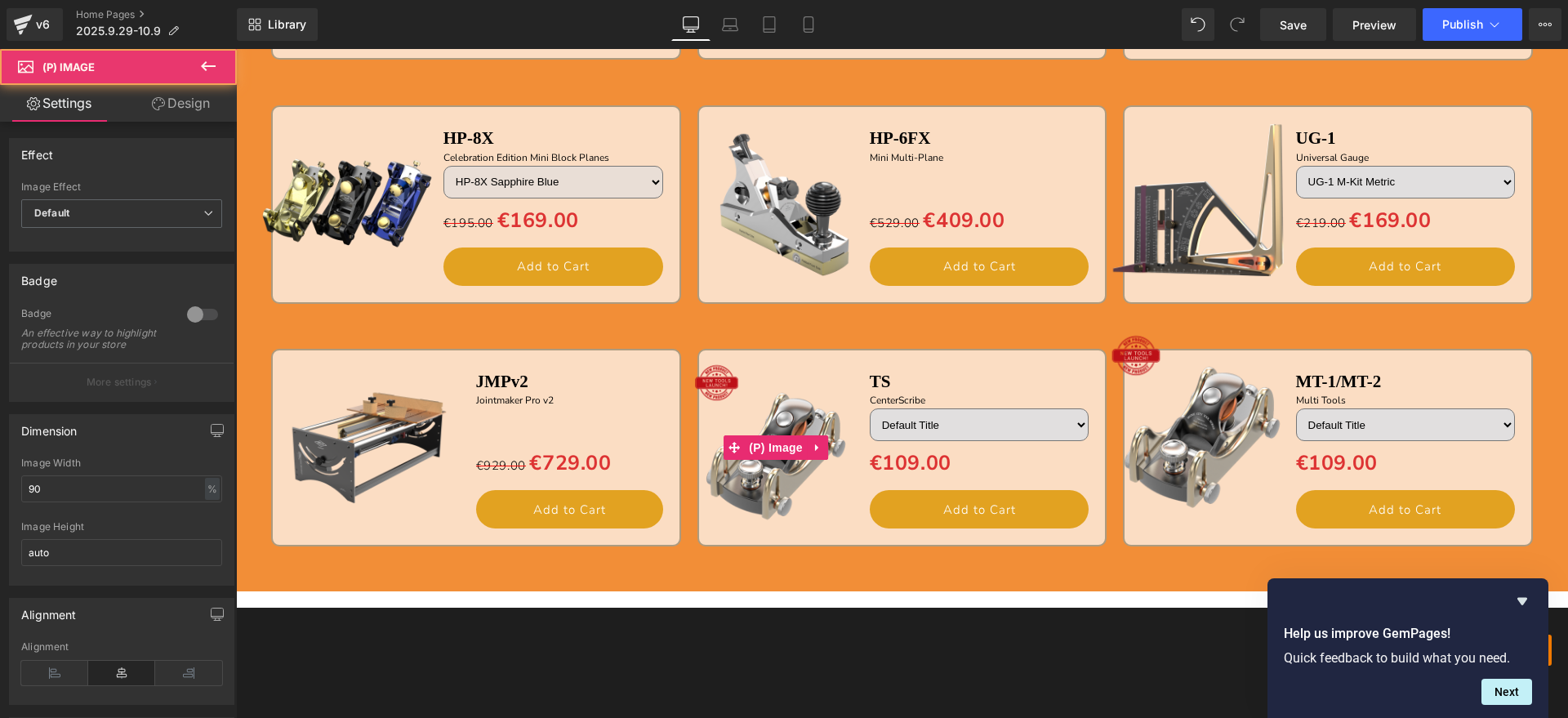
click at [776, 396] on img at bounding box center [776, 447] width 183 height 183
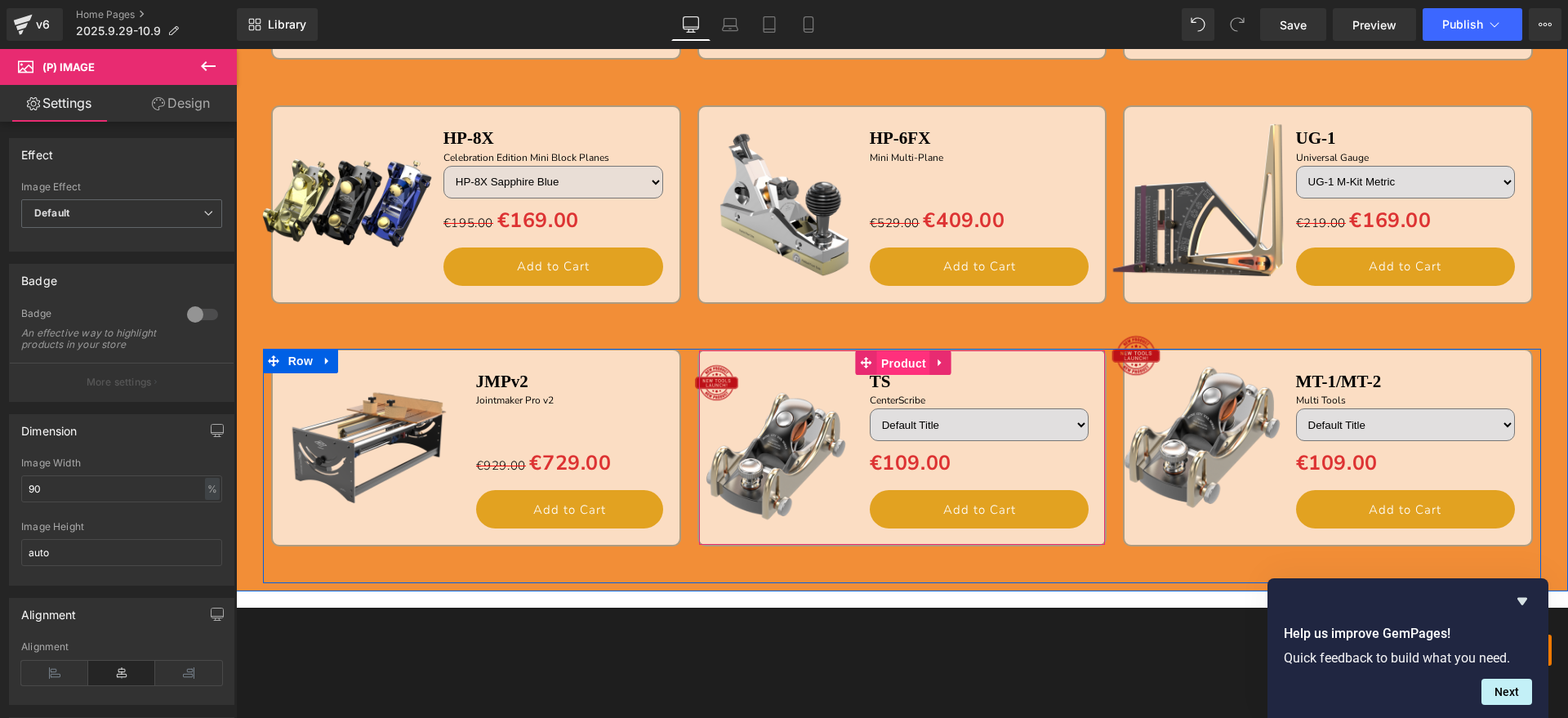
click at [899, 359] on span "Product" at bounding box center [903, 363] width 53 height 25
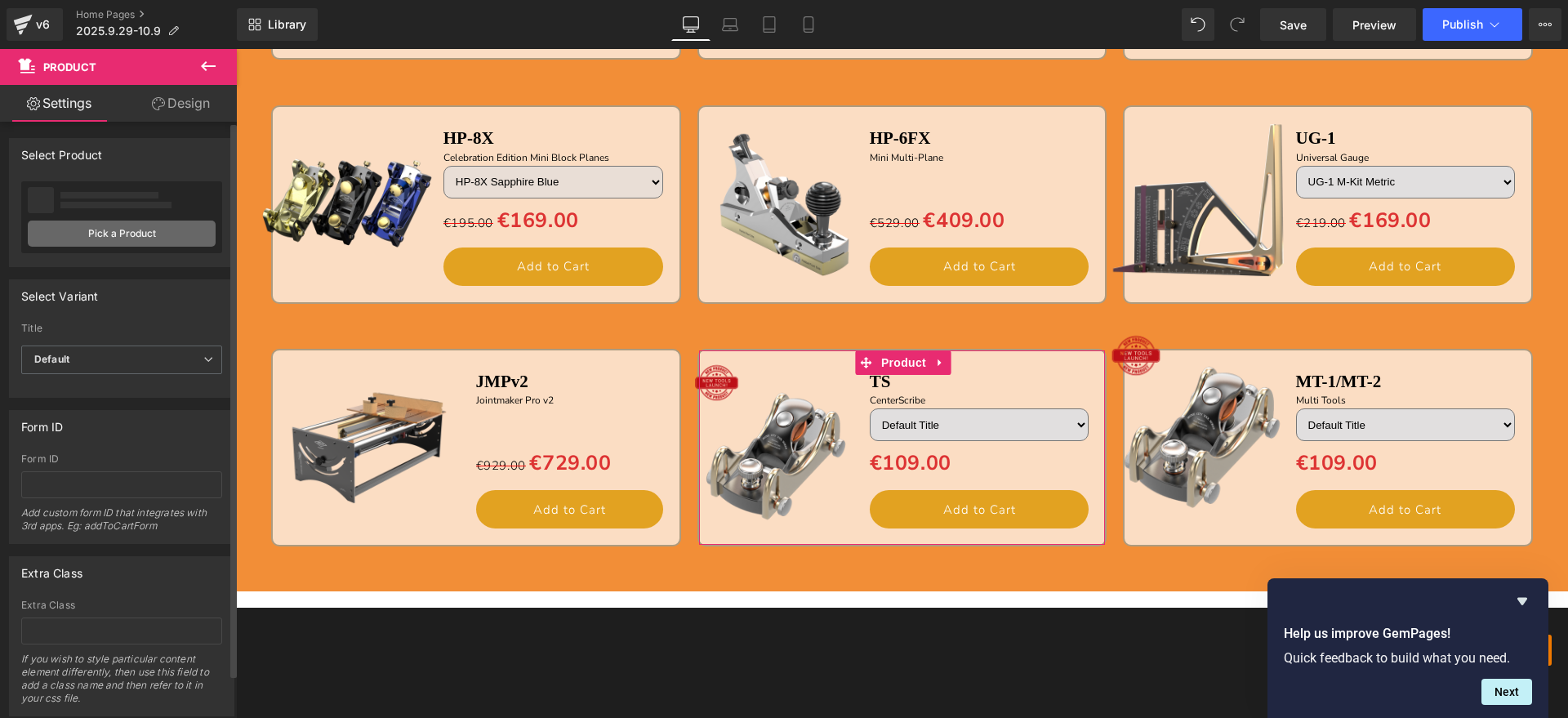
click at [99, 230] on link "Pick a Product" at bounding box center [121, 234] width 188 height 26
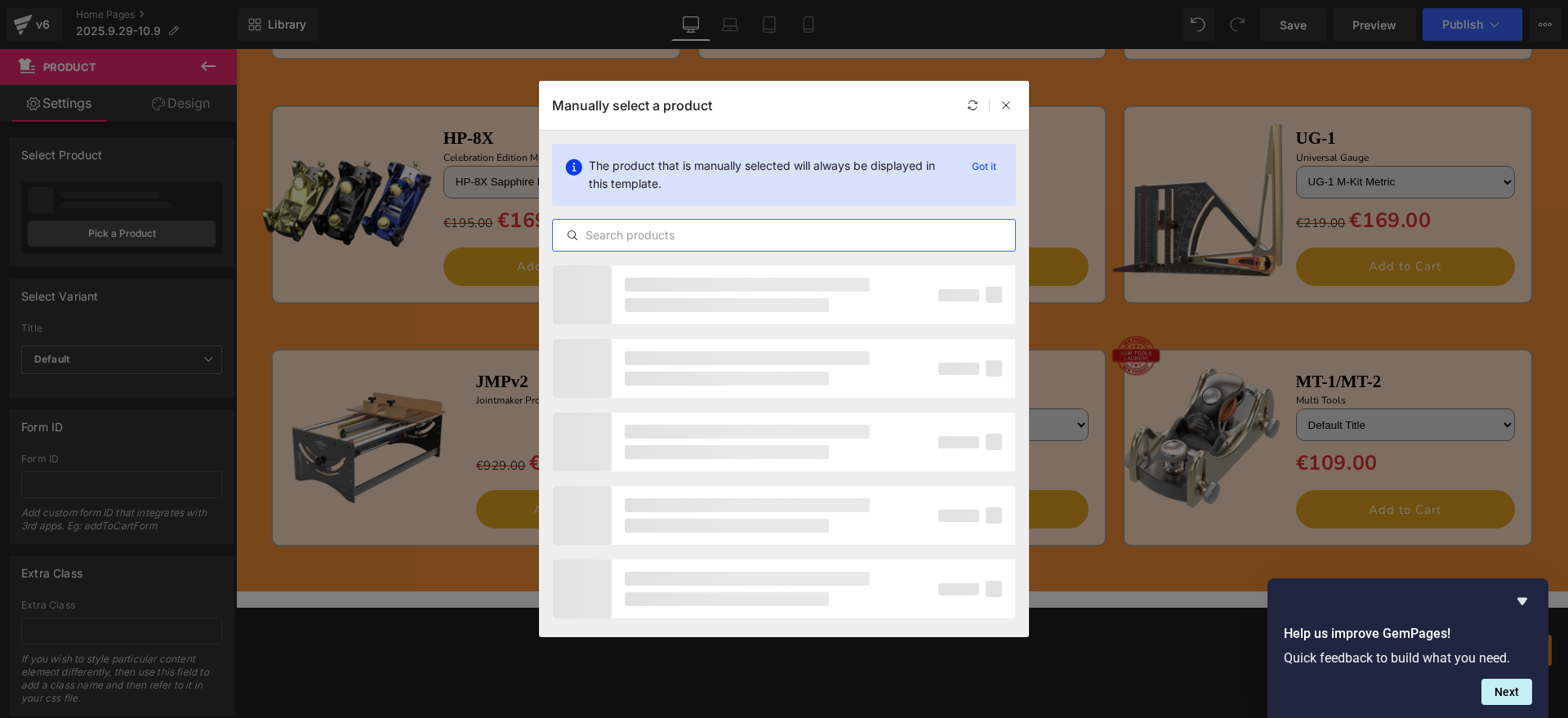
click at [746, 237] on input "text" at bounding box center [784, 235] width 462 height 19
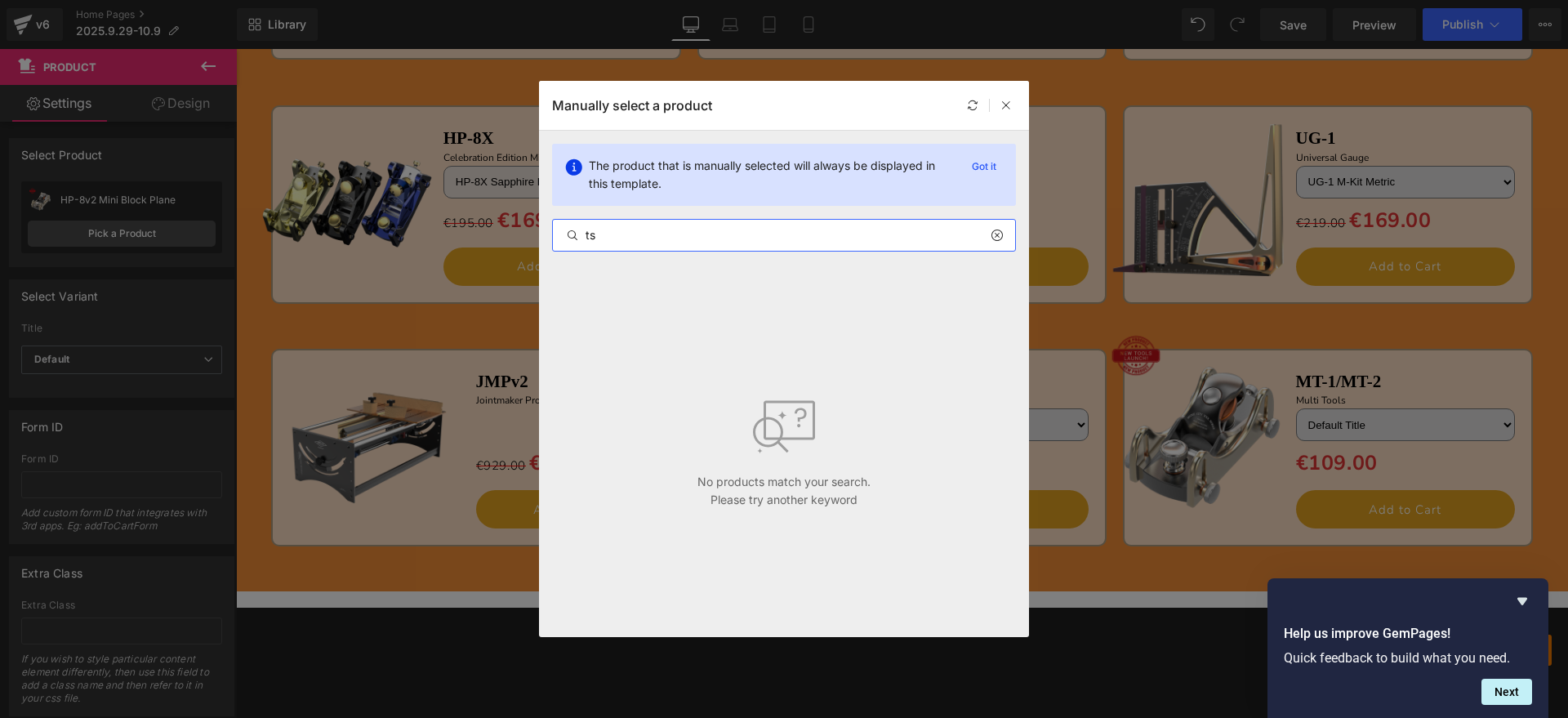
type input "t"
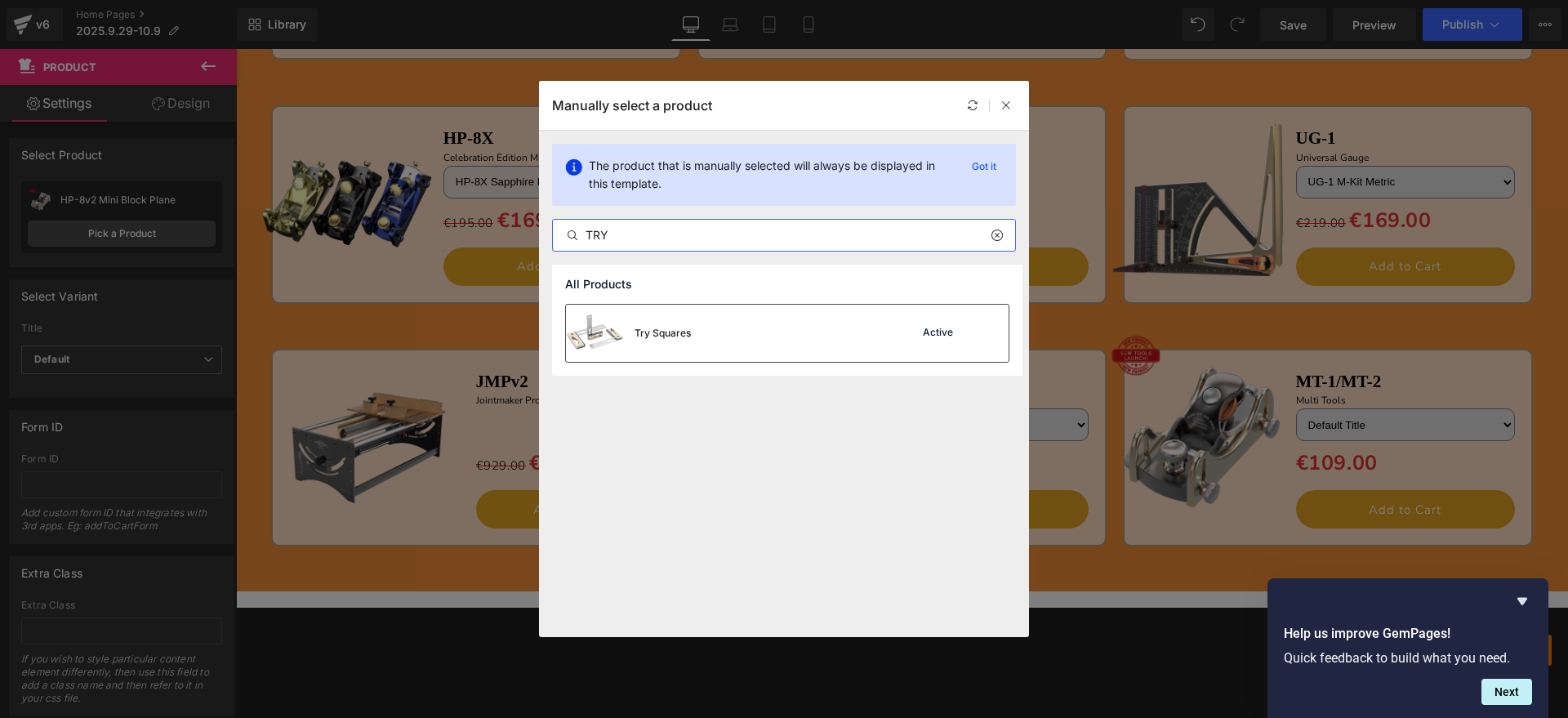
type input "TRY"
click at [732, 344] on div "Try Squares Active" at bounding box center [786, 334] width 443 height 57
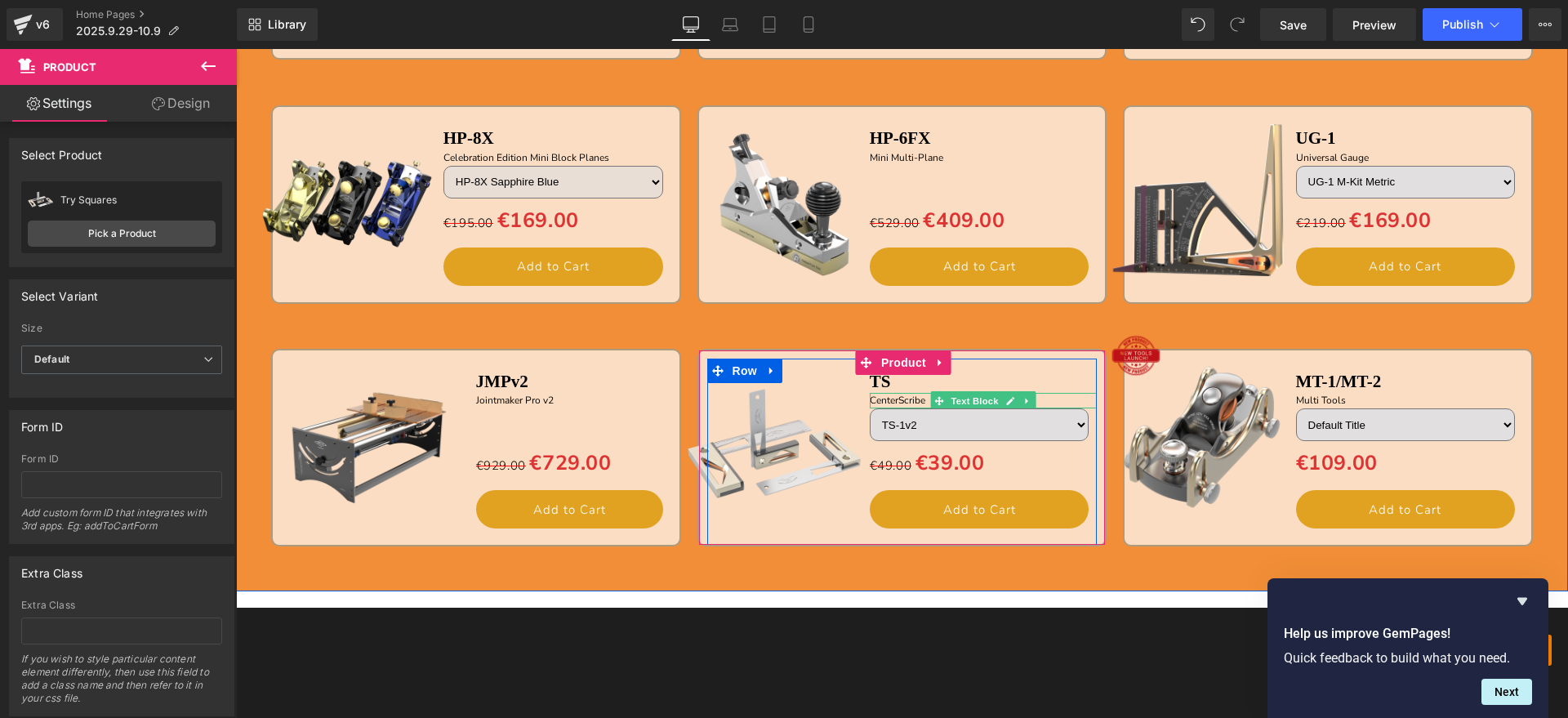
click at [911, 403] on p "CenterScribe" at bounding box center [983, 400] width 228 height 16
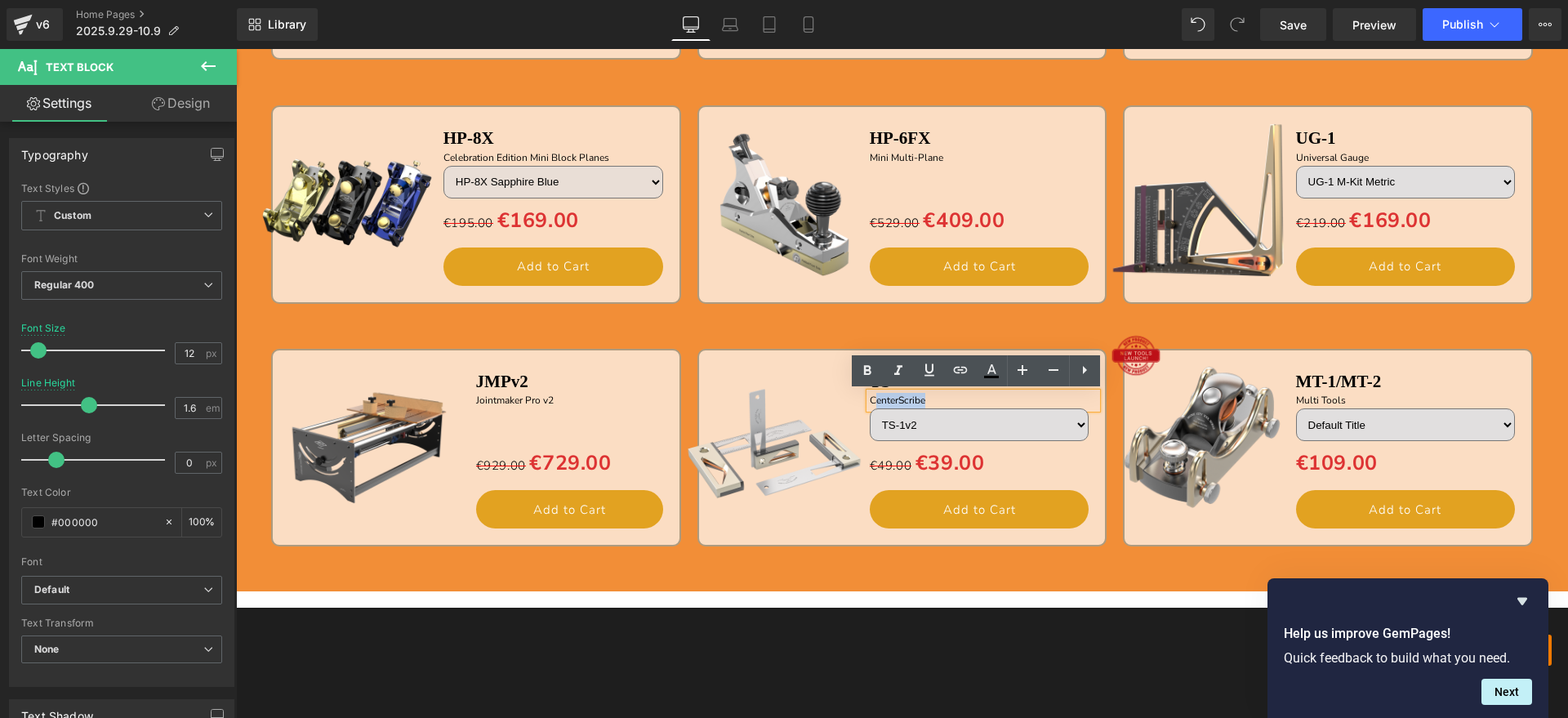
drag, startPoint x: 926, startPoint y: 400, endPoint x: 868, endPoint y: 398, distance: 58.0
click at [869, 398] on p "CenterScribe" at bounding box center [983, 400] width 228 height 16
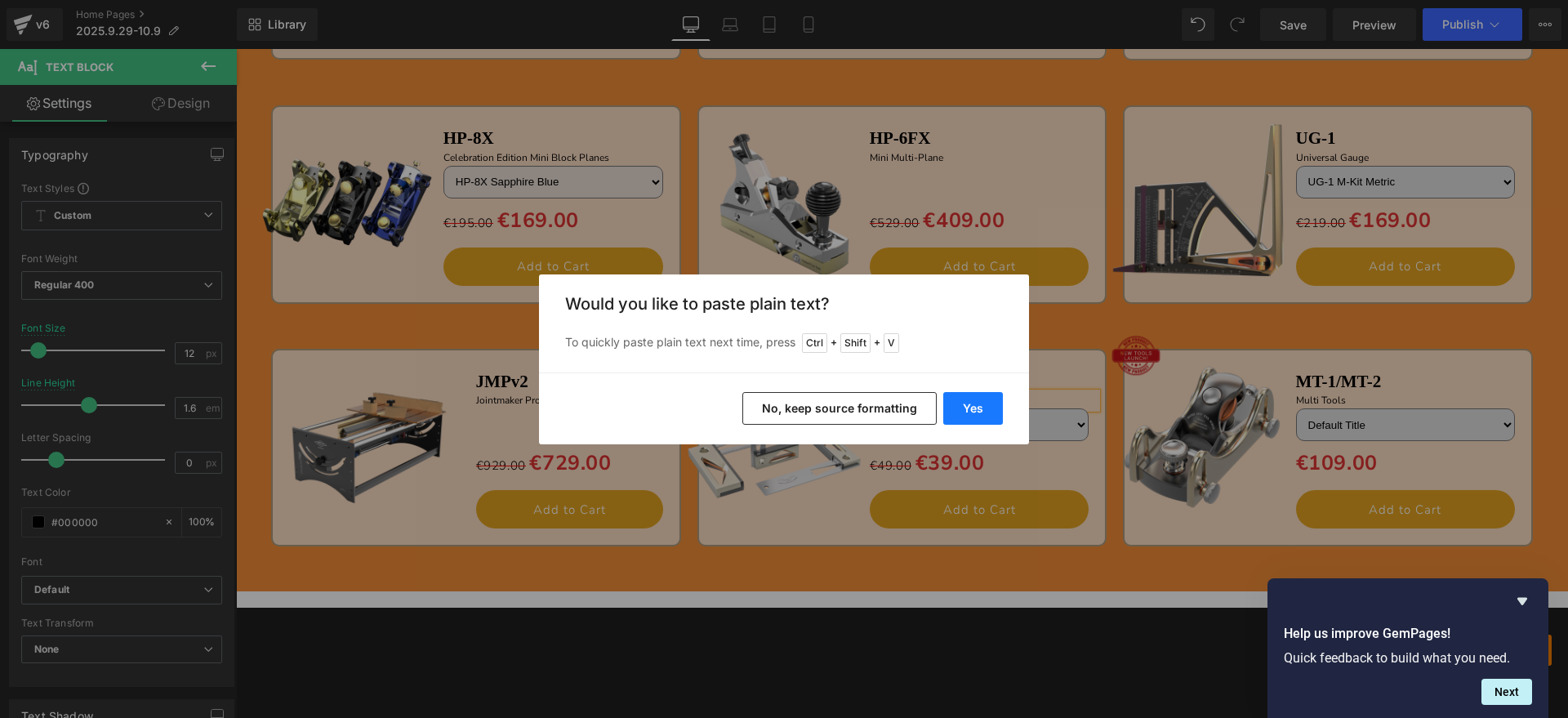
drag, startPoint x: 962, startPoint y: 407, endPoint x: 650, endPoint y: 358, distance: 315.8
click at [962, 407] on button "Yes" at bounding box center [973, 408] width 60 height 32
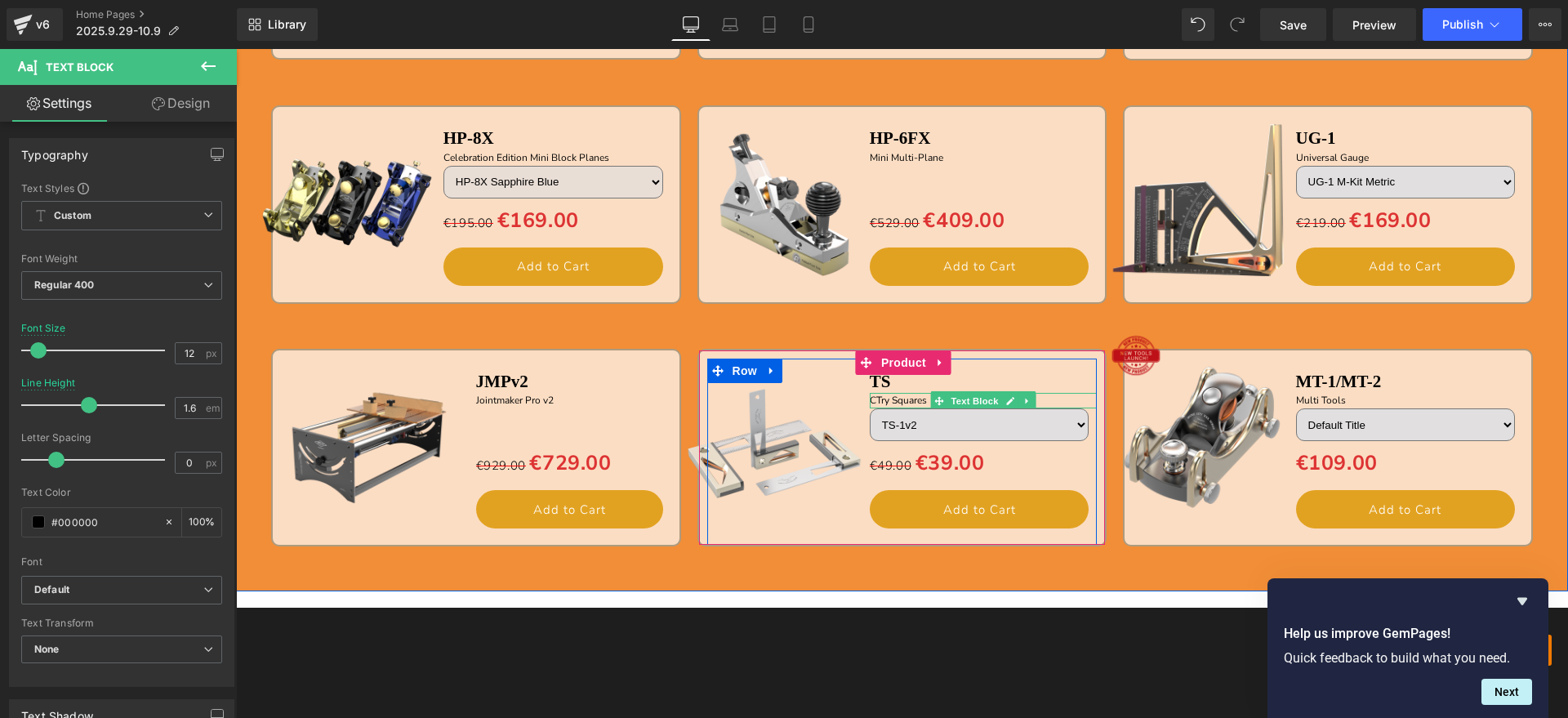
click at [869, 399] on p "CTry Squares" at bounding box center [983, 400] width 228 height 16
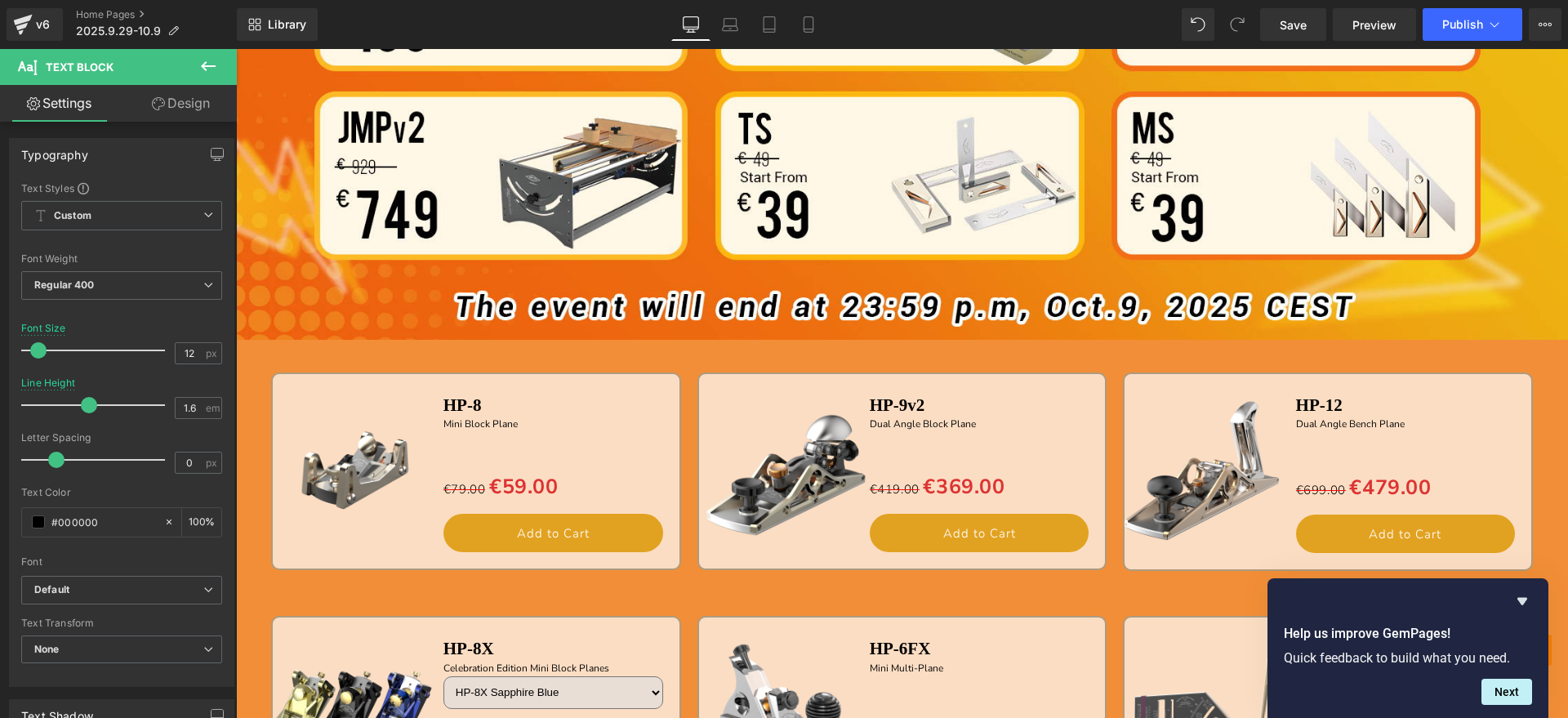
scroll to position [1673, 0]
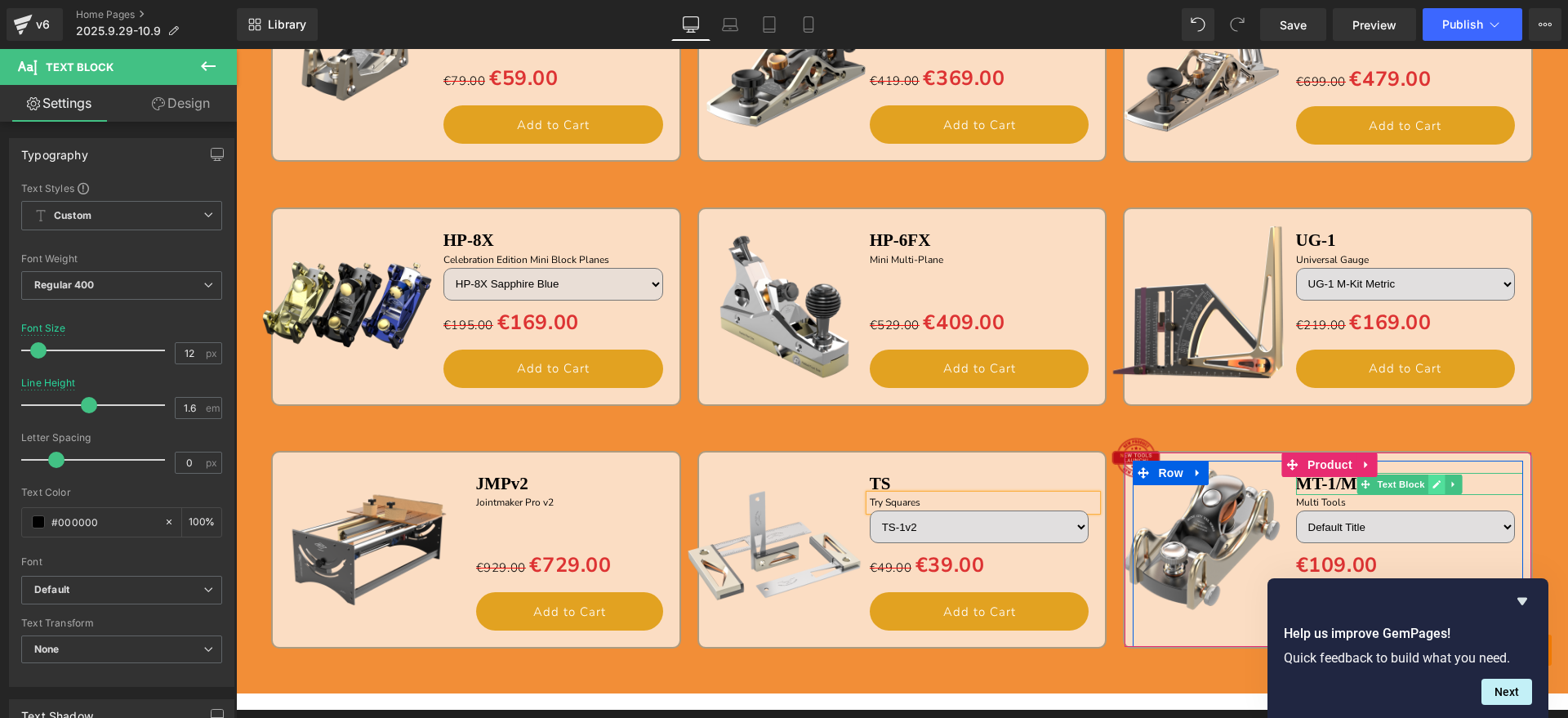
click at [1431, 480] on icon at bounding box center [1436, 484] width 9 height 10
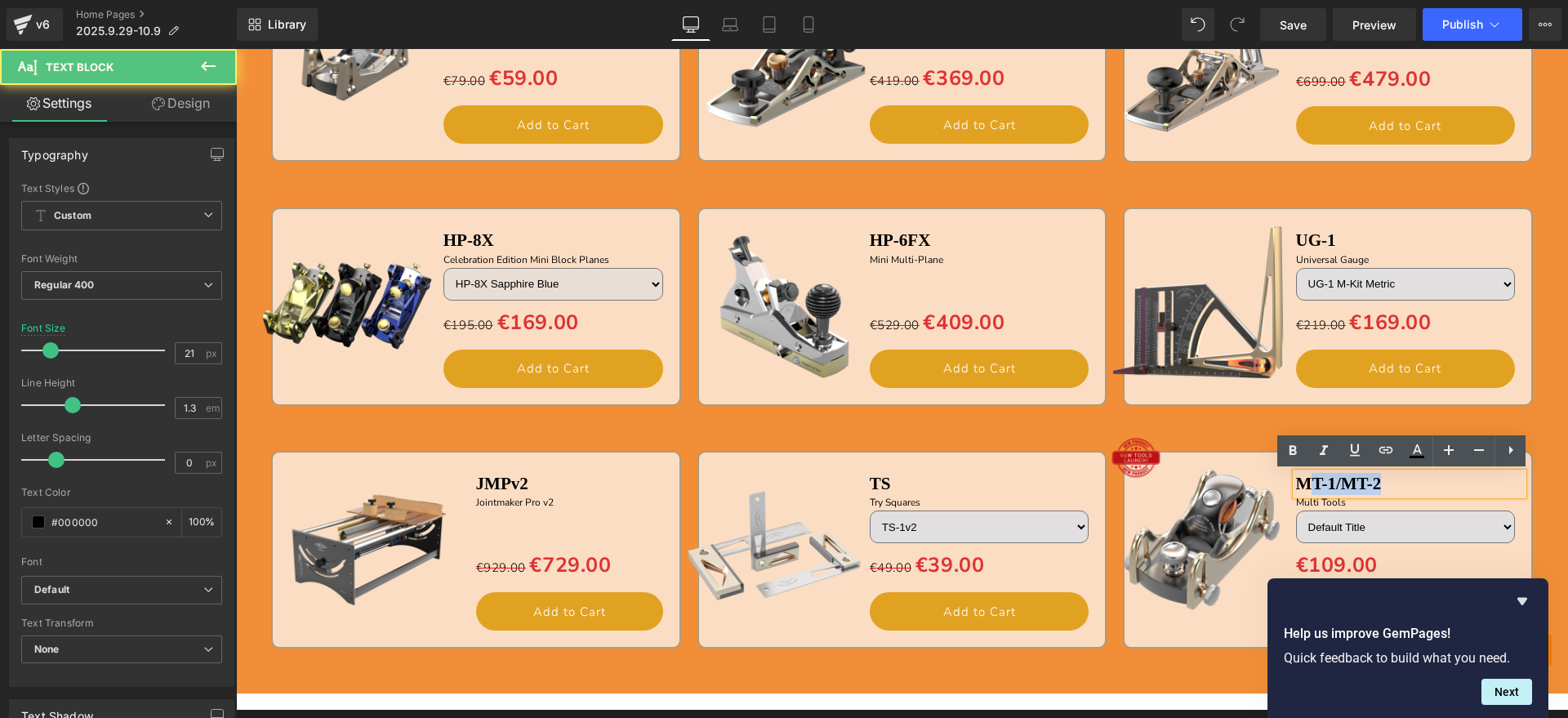
drag, startPoint x: 1430, startPoint y: 477, endPoint x: 1305, endPoint y: 484, distance: 125.2
click at [1305, 484] on p "MT-1/MT-2" at bounding box center [1410, 484] width 228 height 22
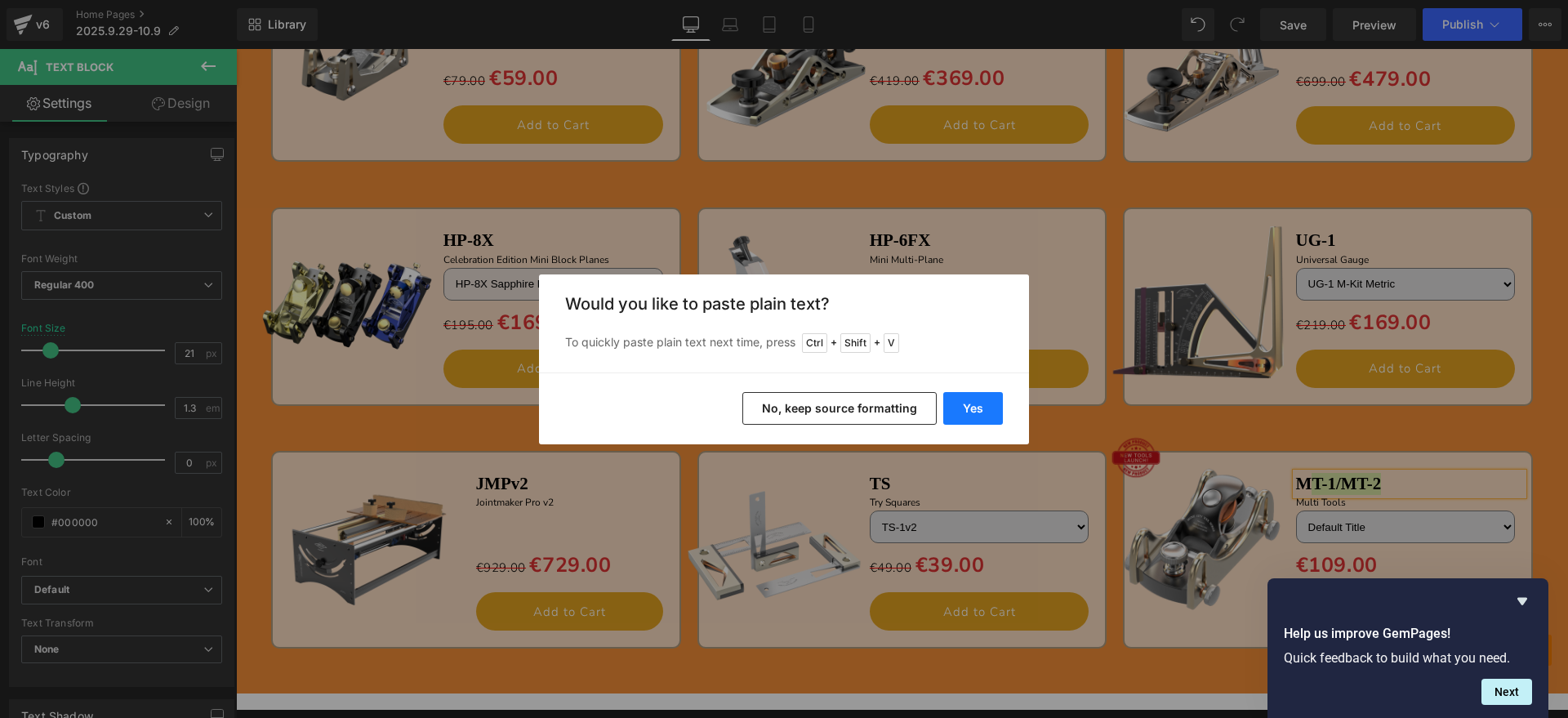
click at [979, 406] on button "Yes" at bounding box center [973, 408] width 60 height 32
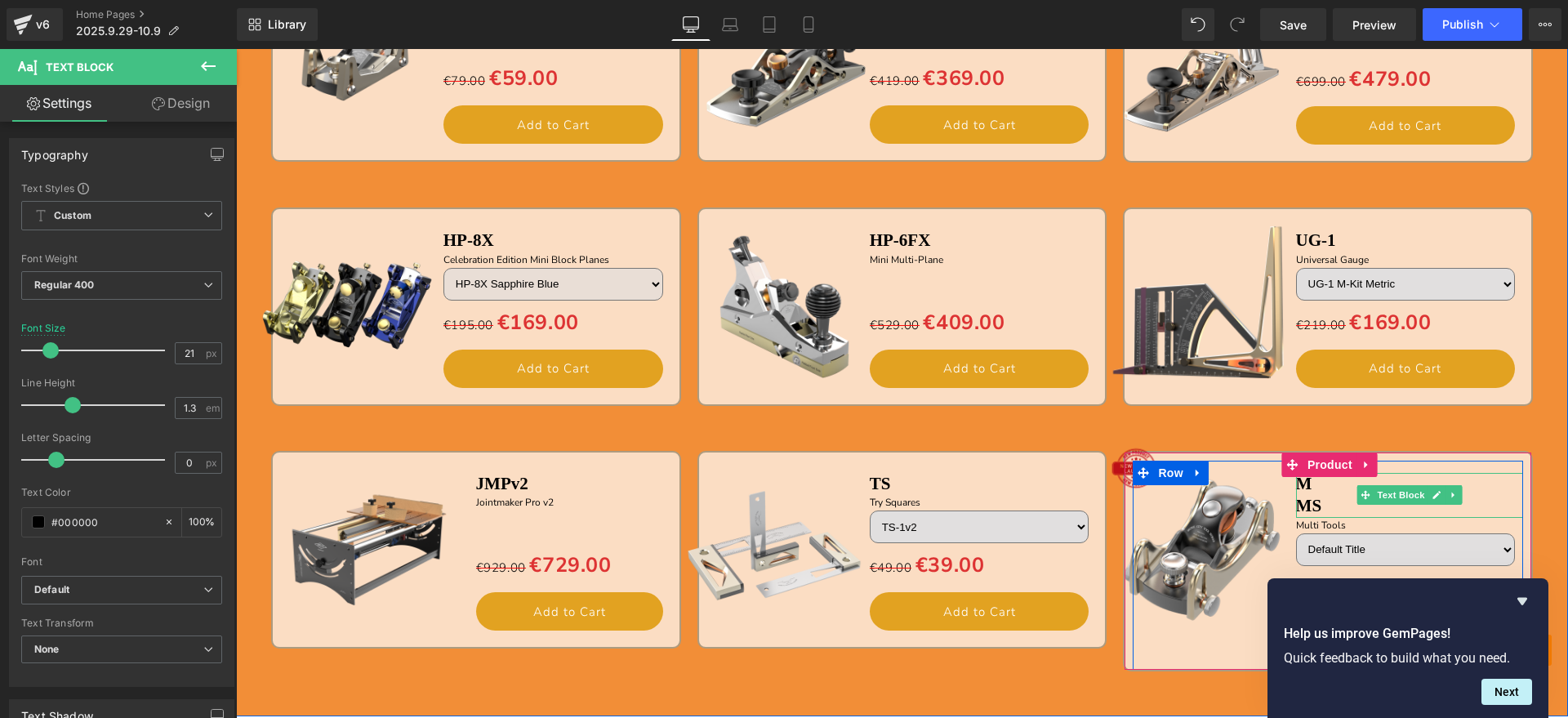
click at [1296, 505] on b "MS" at bounding box center [1309, 505] width 26 height 19
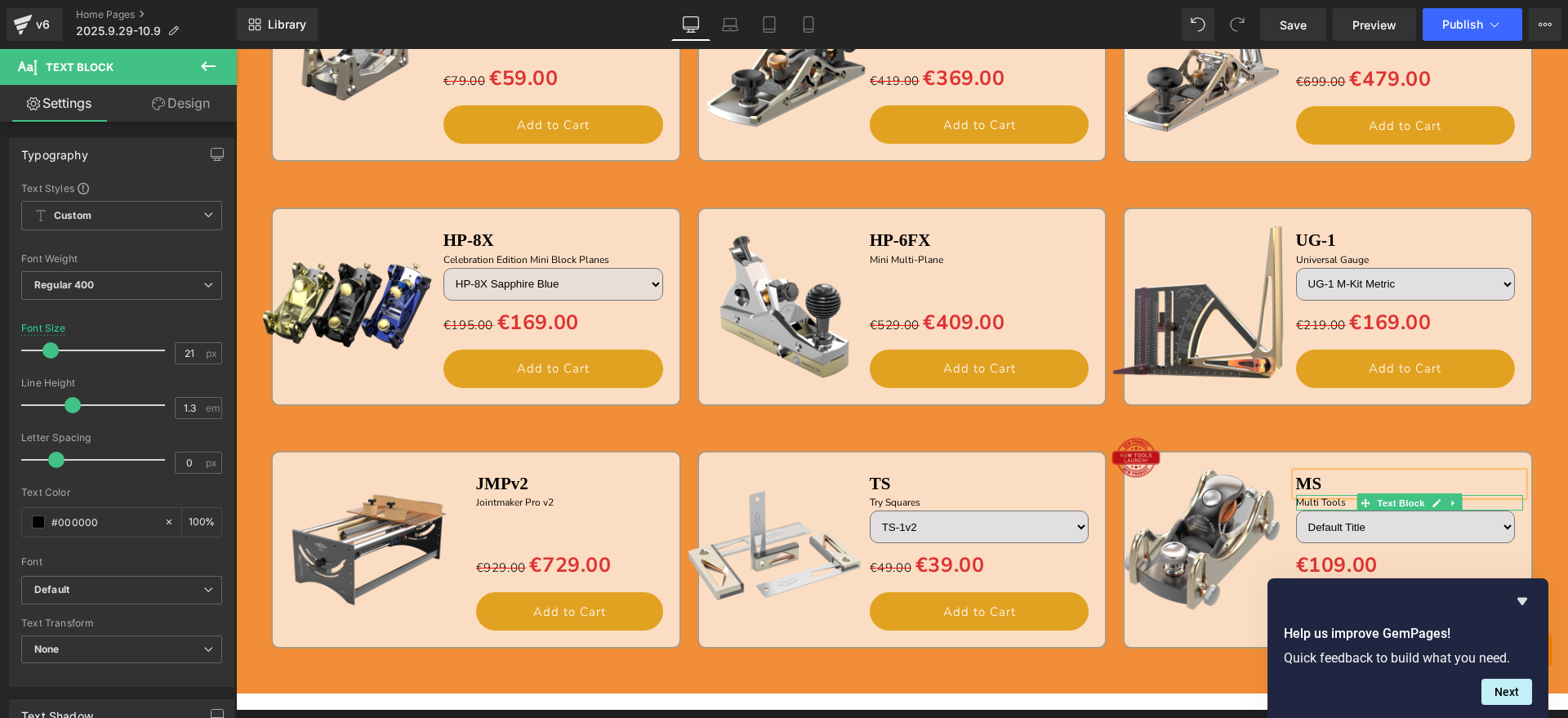
drag, startPoint x: 1430, startPoint y: 498, endPoint x: 1409, endPoint y: 502, distance: 21.4
click at [1431, 498] on icon at bounding box center [1436, 503] width 9 height 10
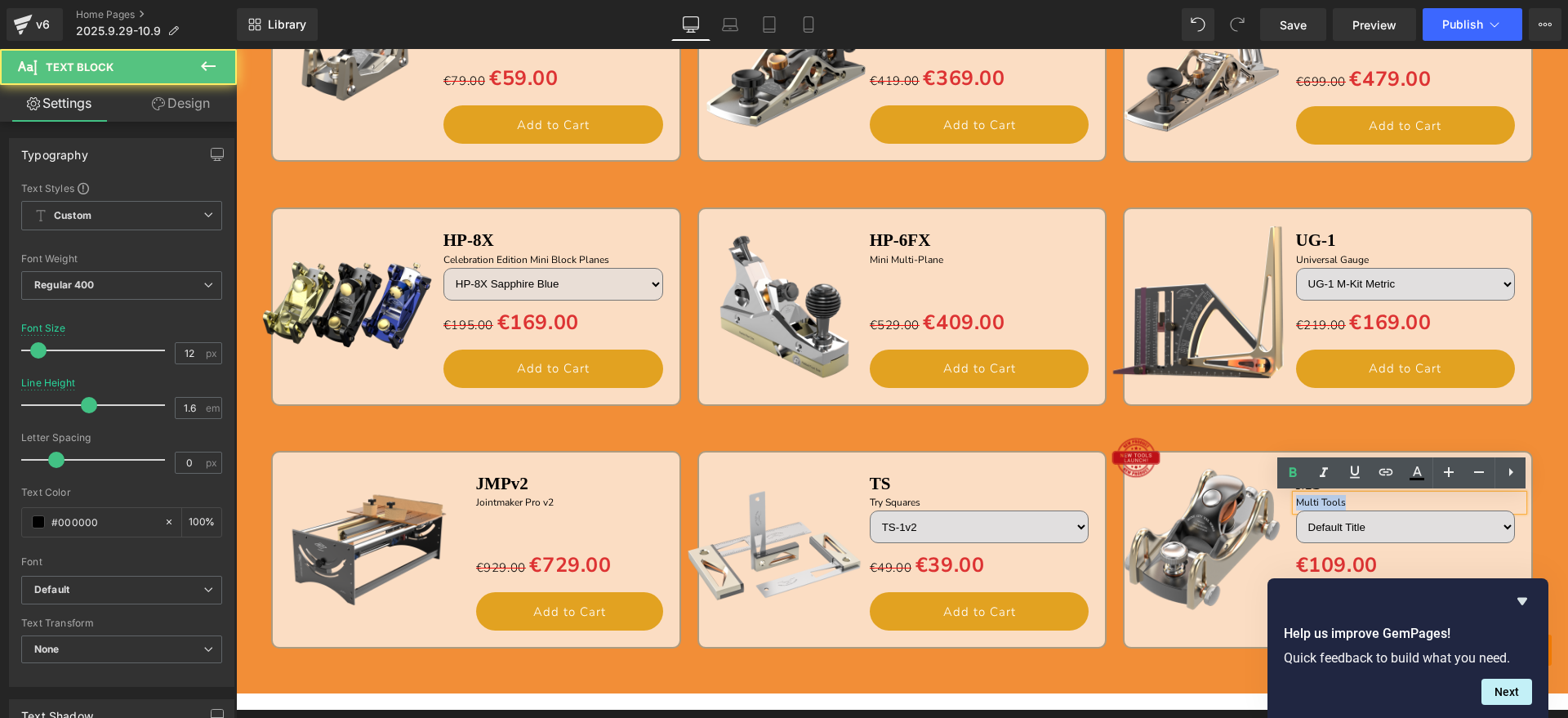
click at [1296, 500] on p "Multi Tools" at bounding box center [1410, 503] width 228 height 16
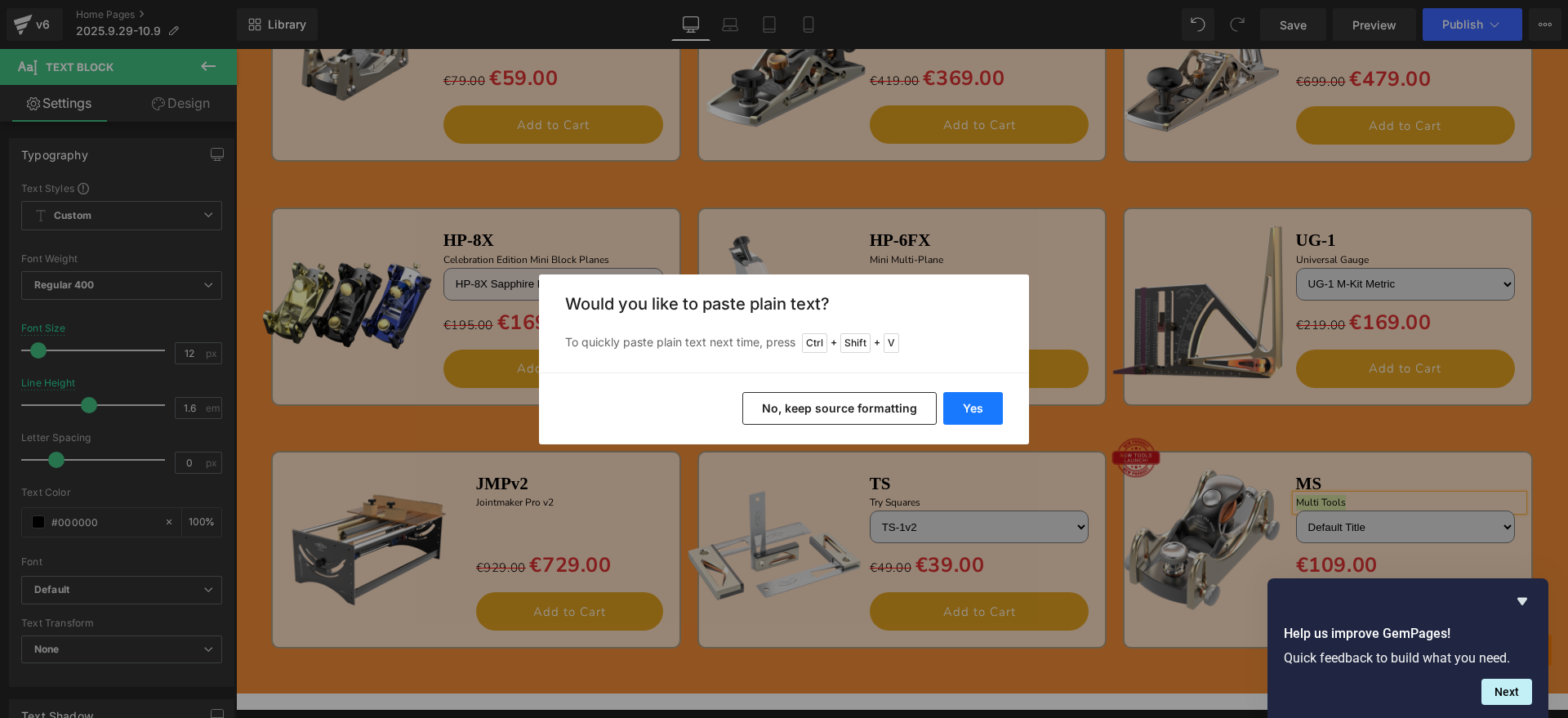
click at [980, 408] on button "Yes" at bounding box center [973, 408] width 60 height 32
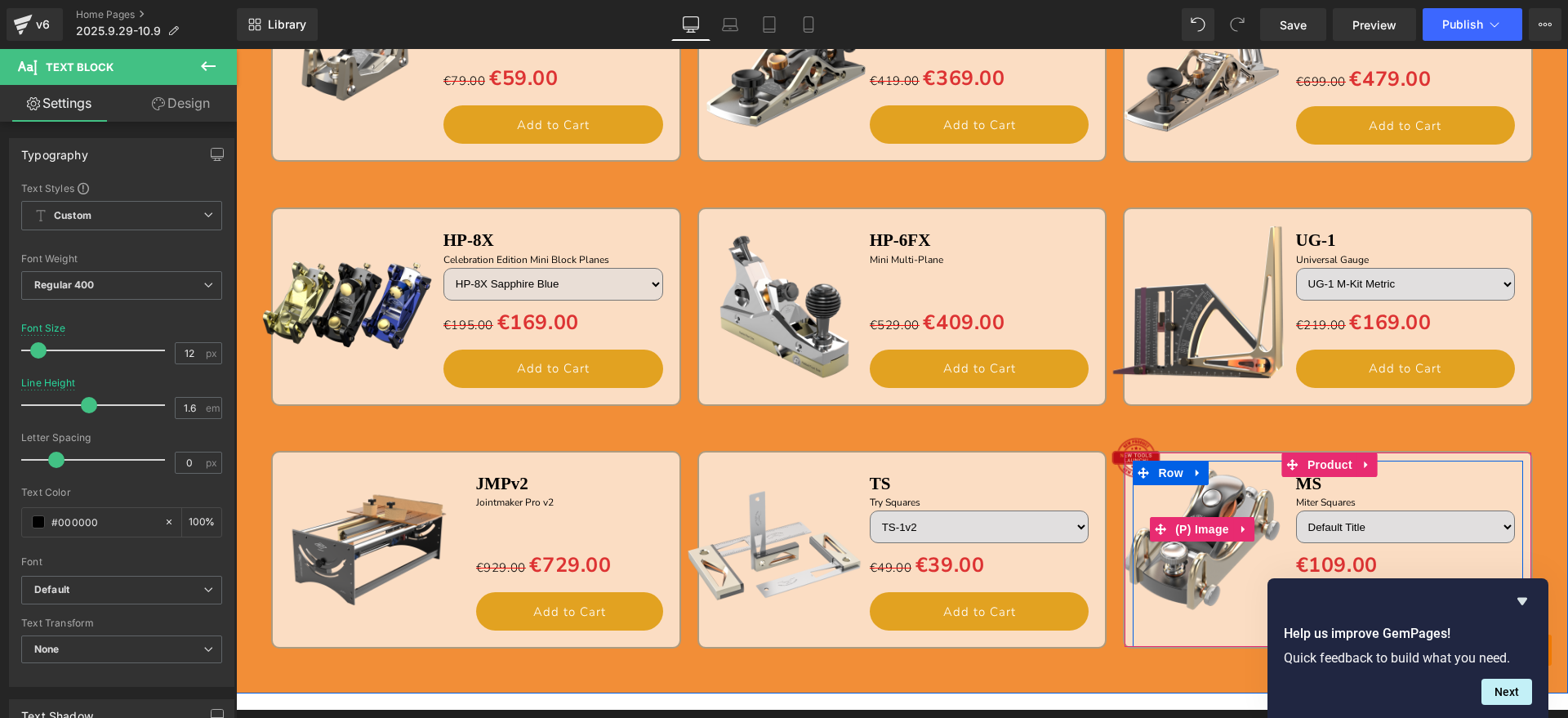
click at [1220, 565] on img at bounding box center [1201, 529] width 203 height 203
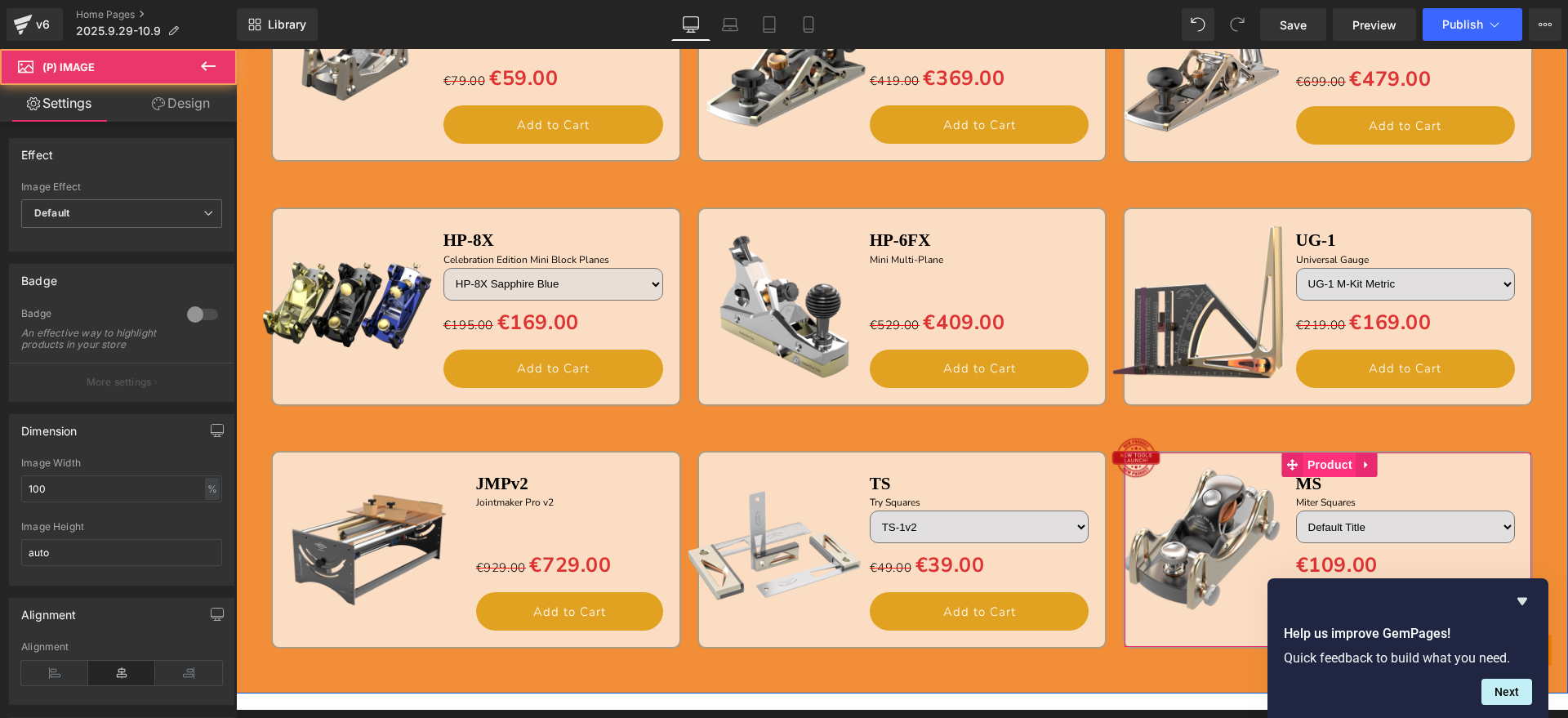
click at [236, 49] on div at bounding box center [236, 49] width 0 height 0
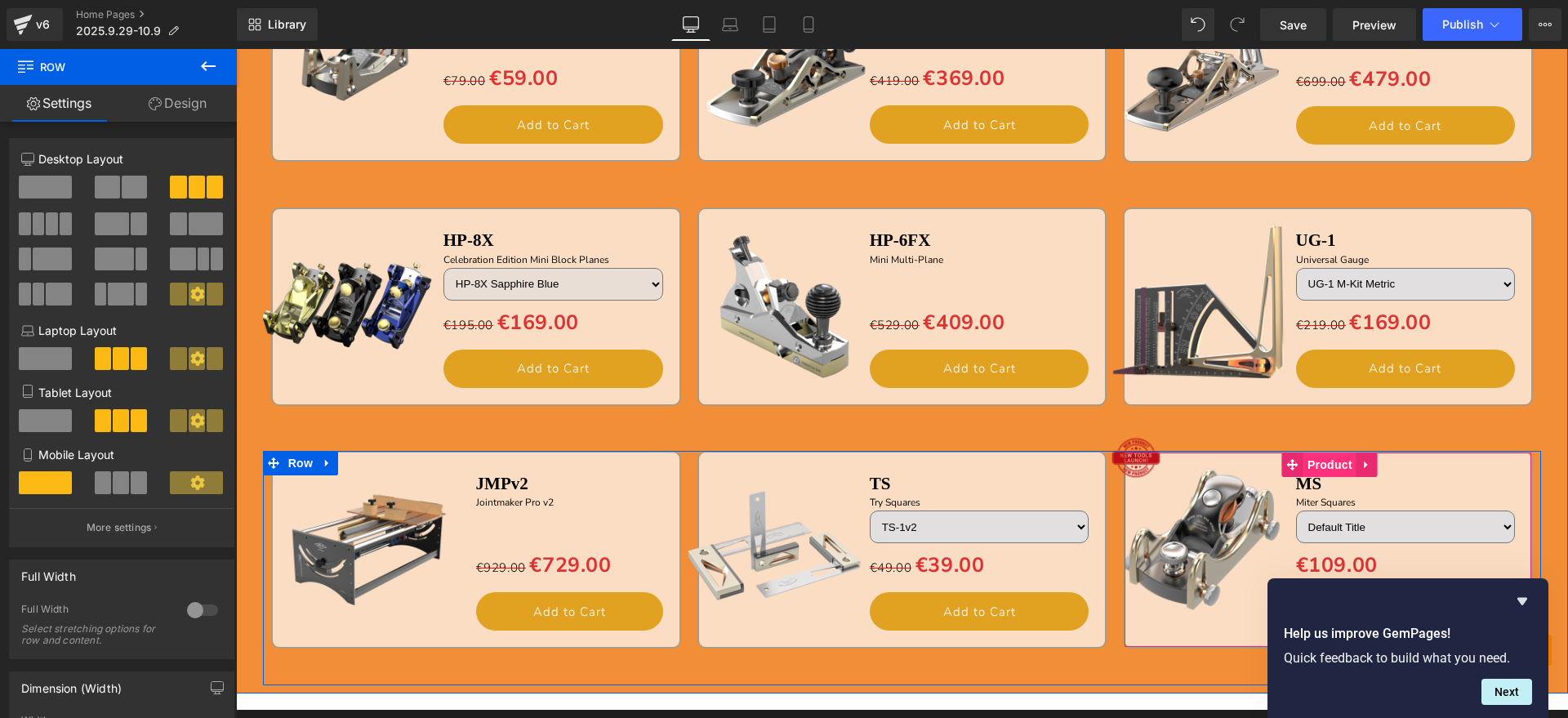
click at [1312, 466] on span "Product" at bounding box center [1330, 465] width 53 height 25
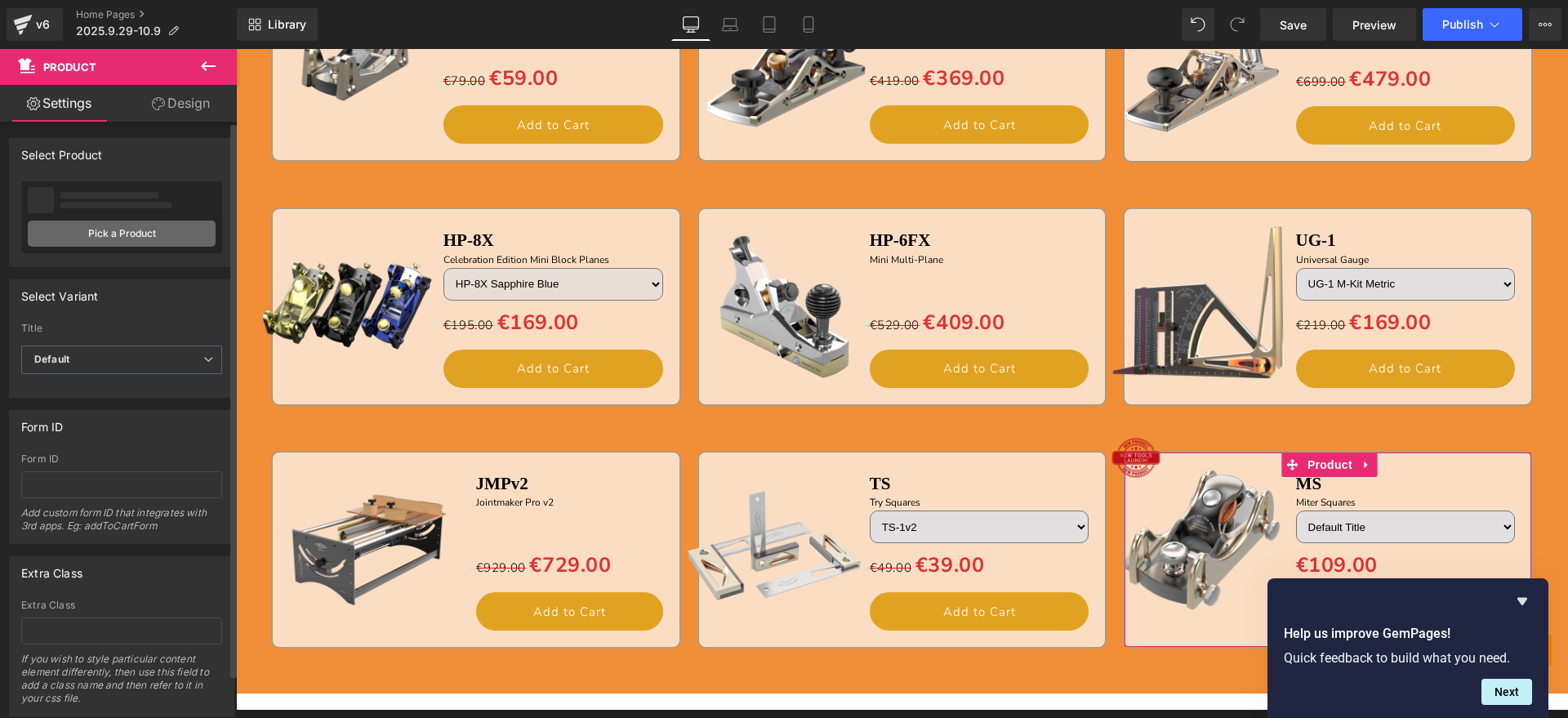
click at [147, 226] on link "Pick a Product" at bounding box center [121, 234] width 188 height 26
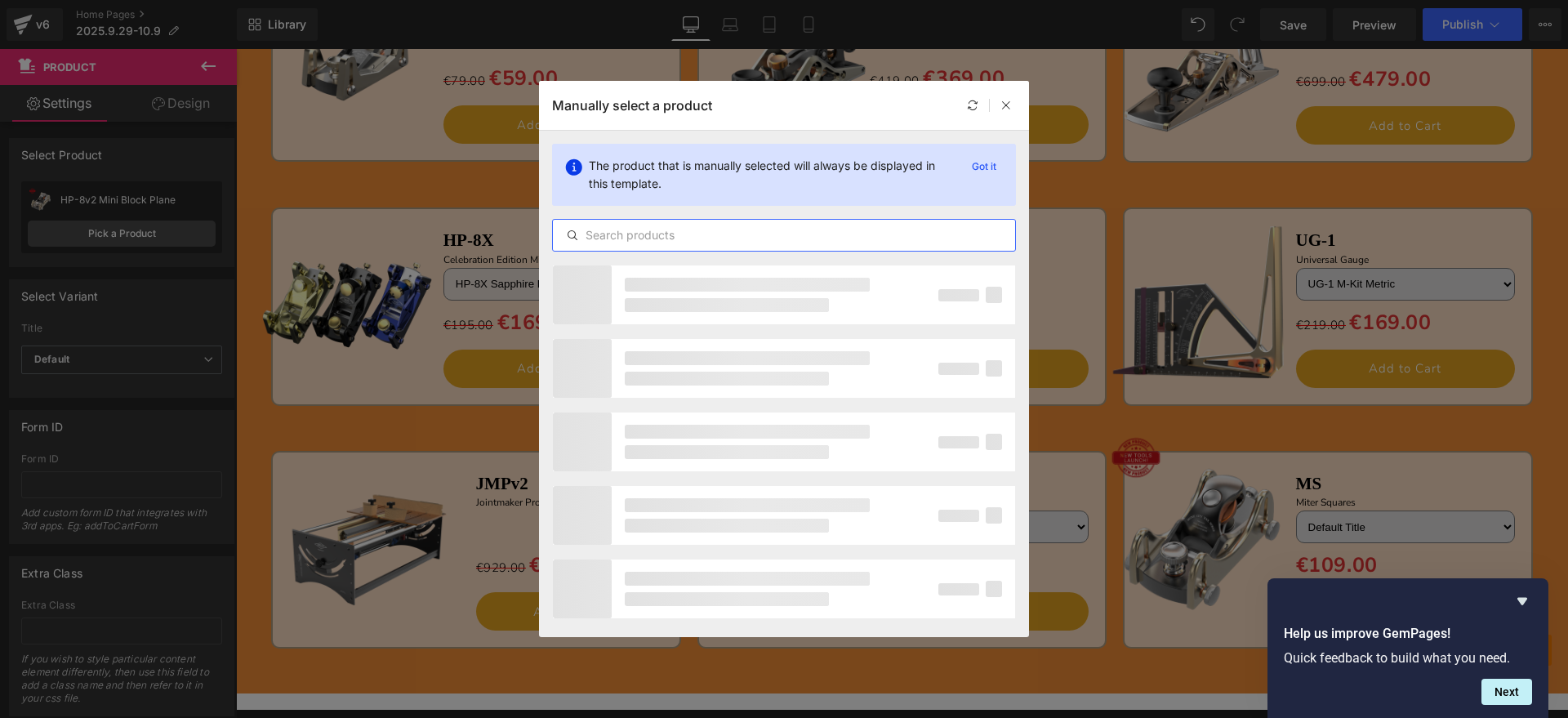
click at [741, 238] on input "text" at bounding box center [784, 235] width 462 height 19
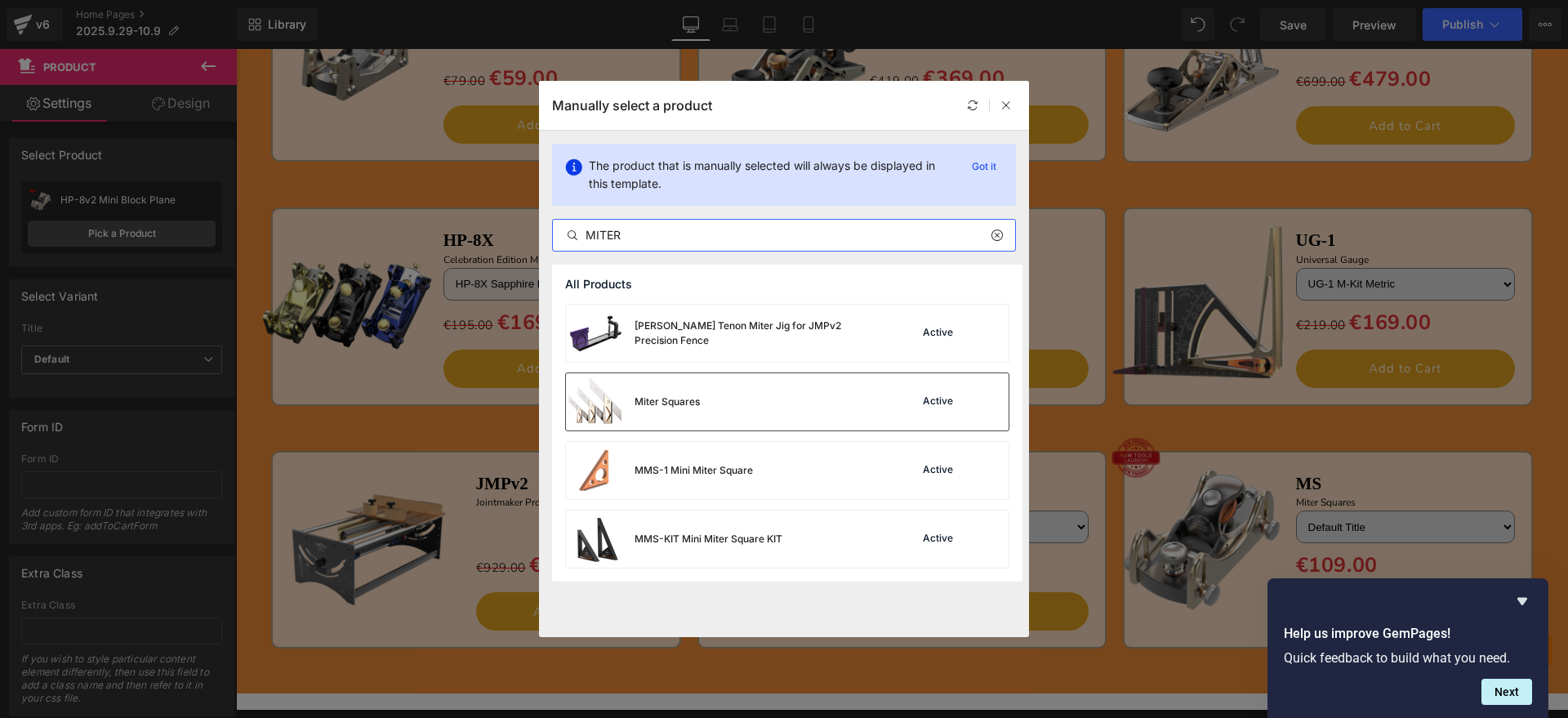
type input "MITER"
click at [791, 413] on div "Miter Squares Active" at bounding box center [786, 402] width 443 height 57
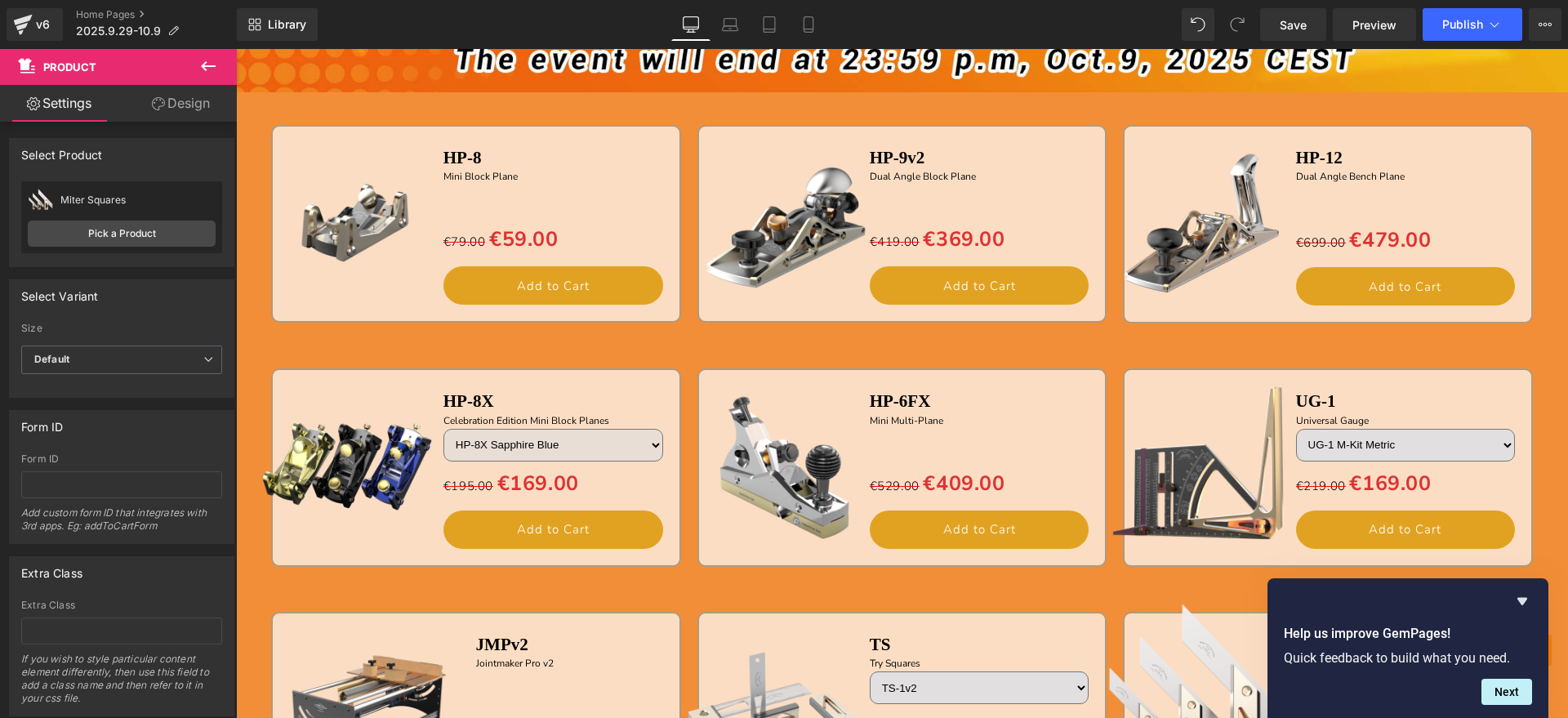
scroll to position [1468, 0]
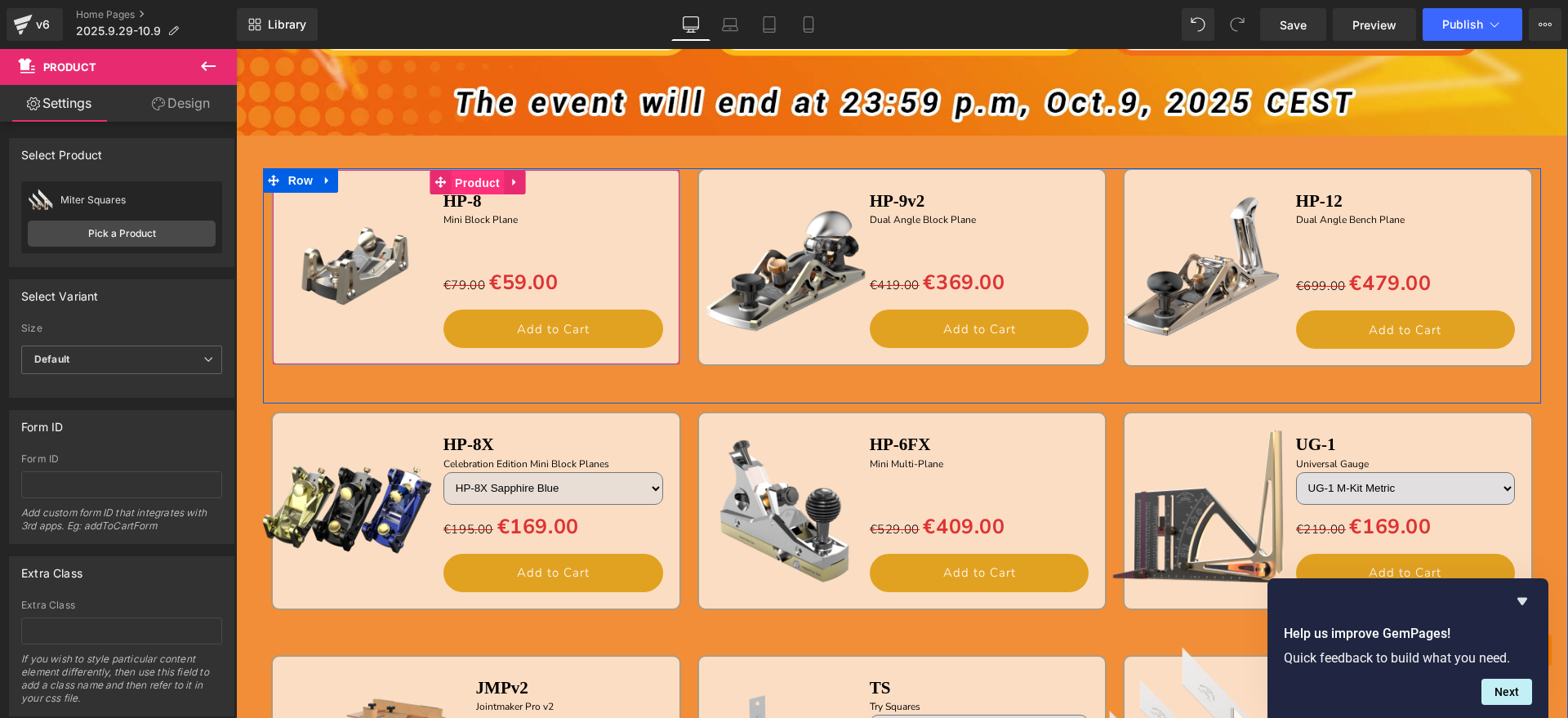
click at [458, 189] on span "Product" at bounding box center [477, 183] width 53 height 25
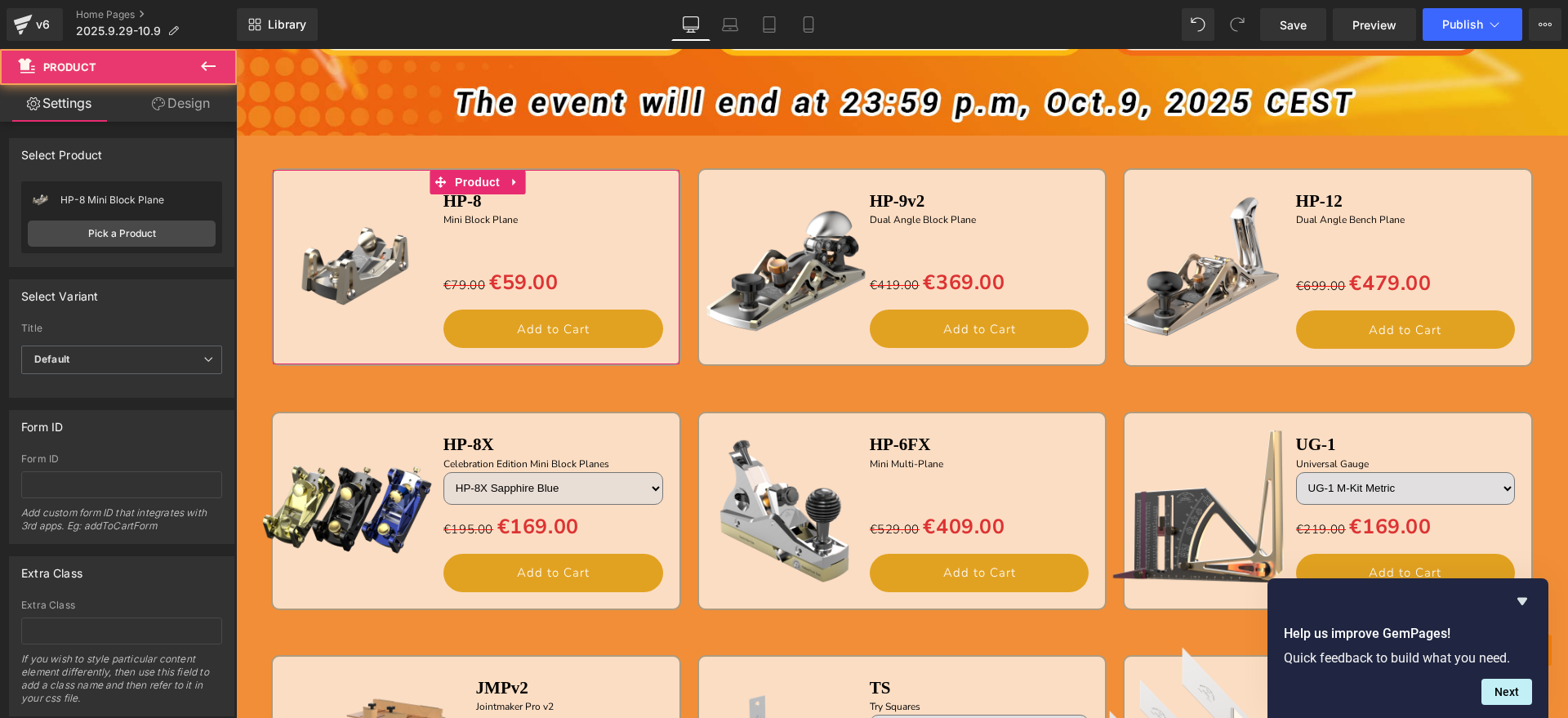
click at [205, 114] on link "Design" at bounding box center [181, 103] width 118 height 37
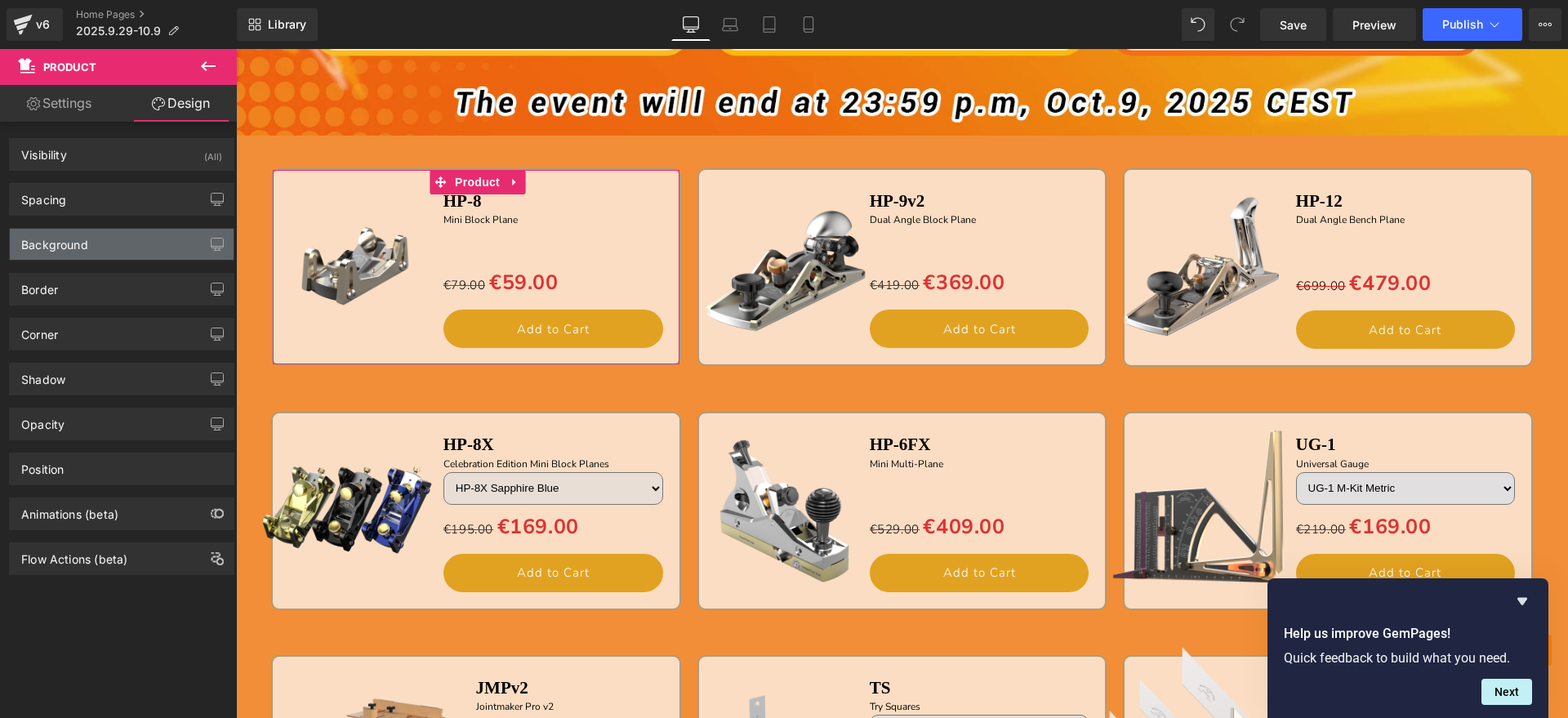
click at [130, 235] on div "Background" at bounding box center [122, 244] width 224 height 31
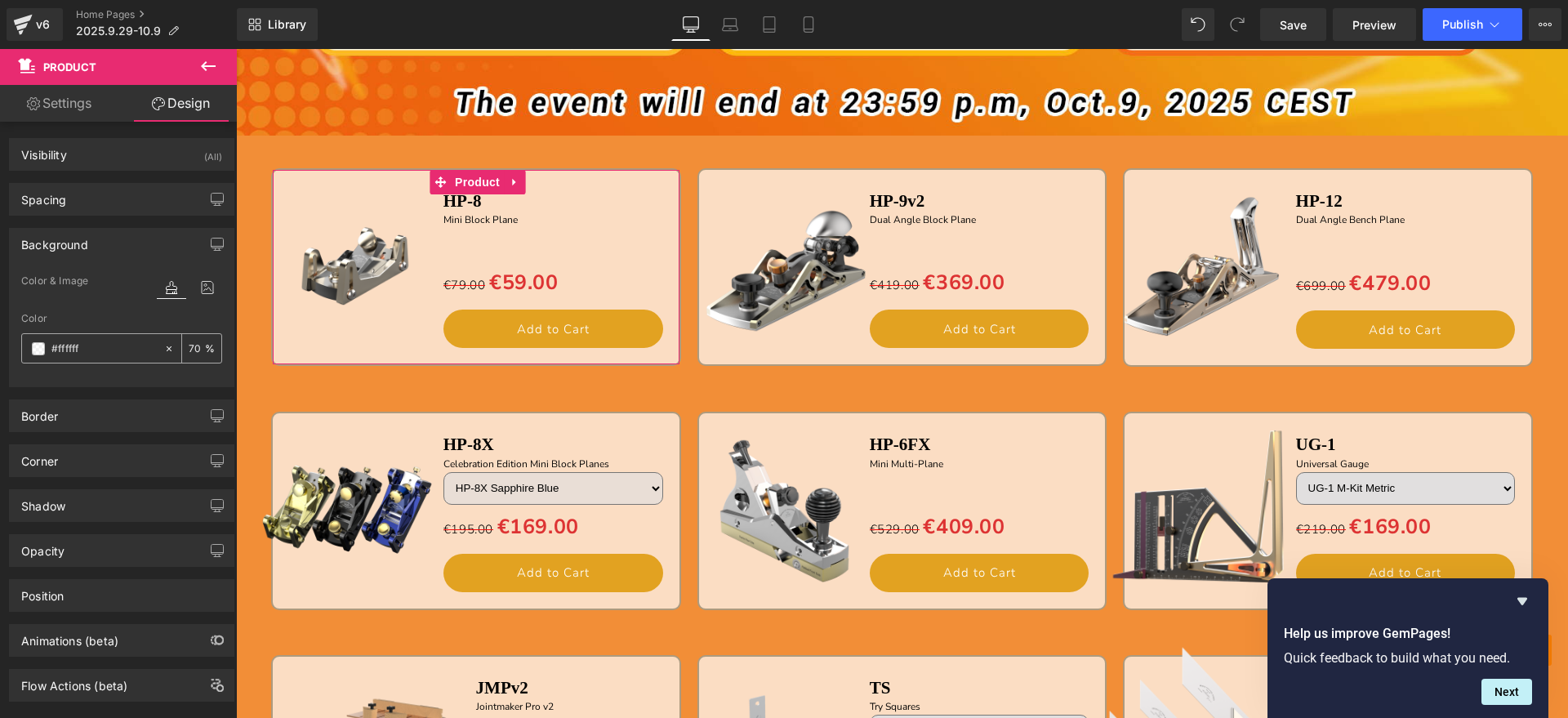
click at [197, 342] on input "number" at bounding box center [197, 347] width 17 height 18
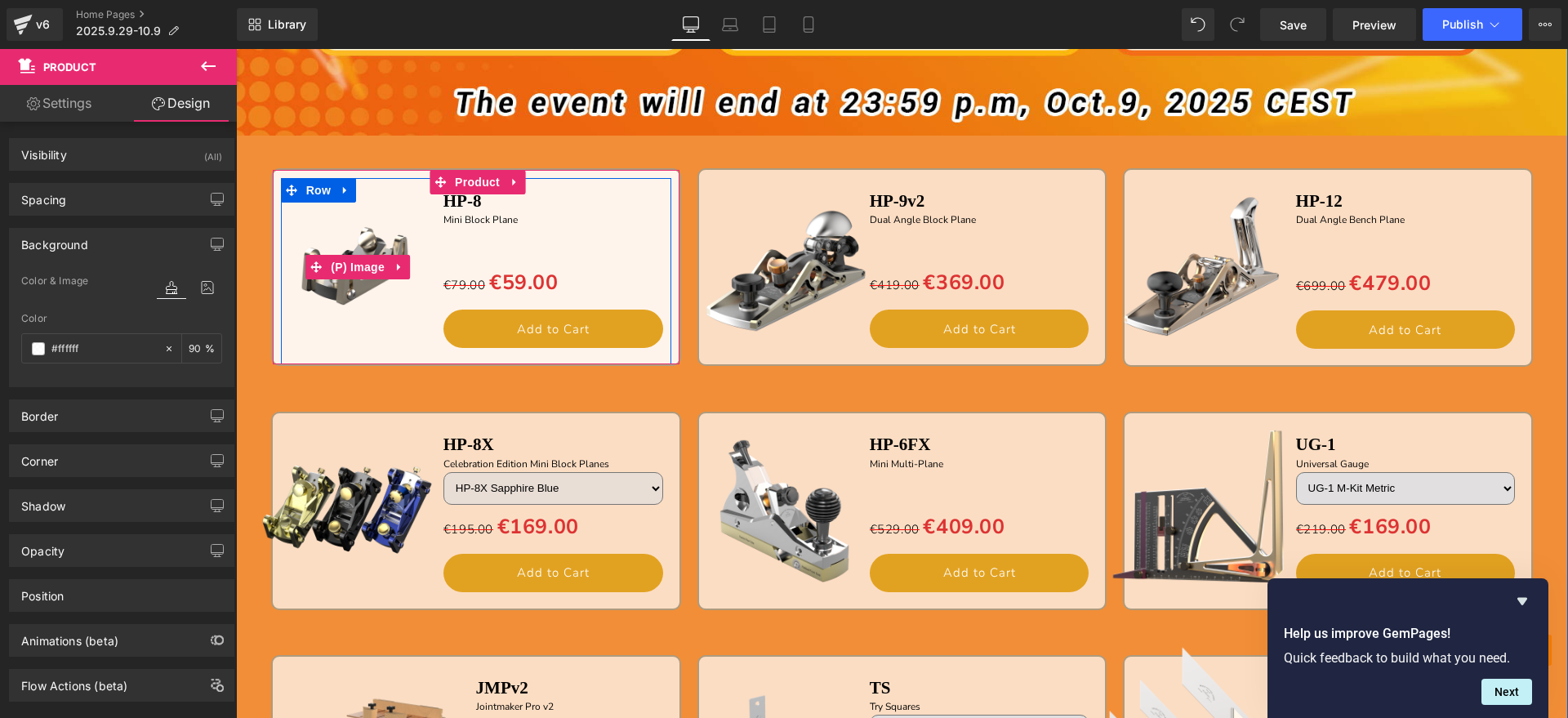
type input "9"
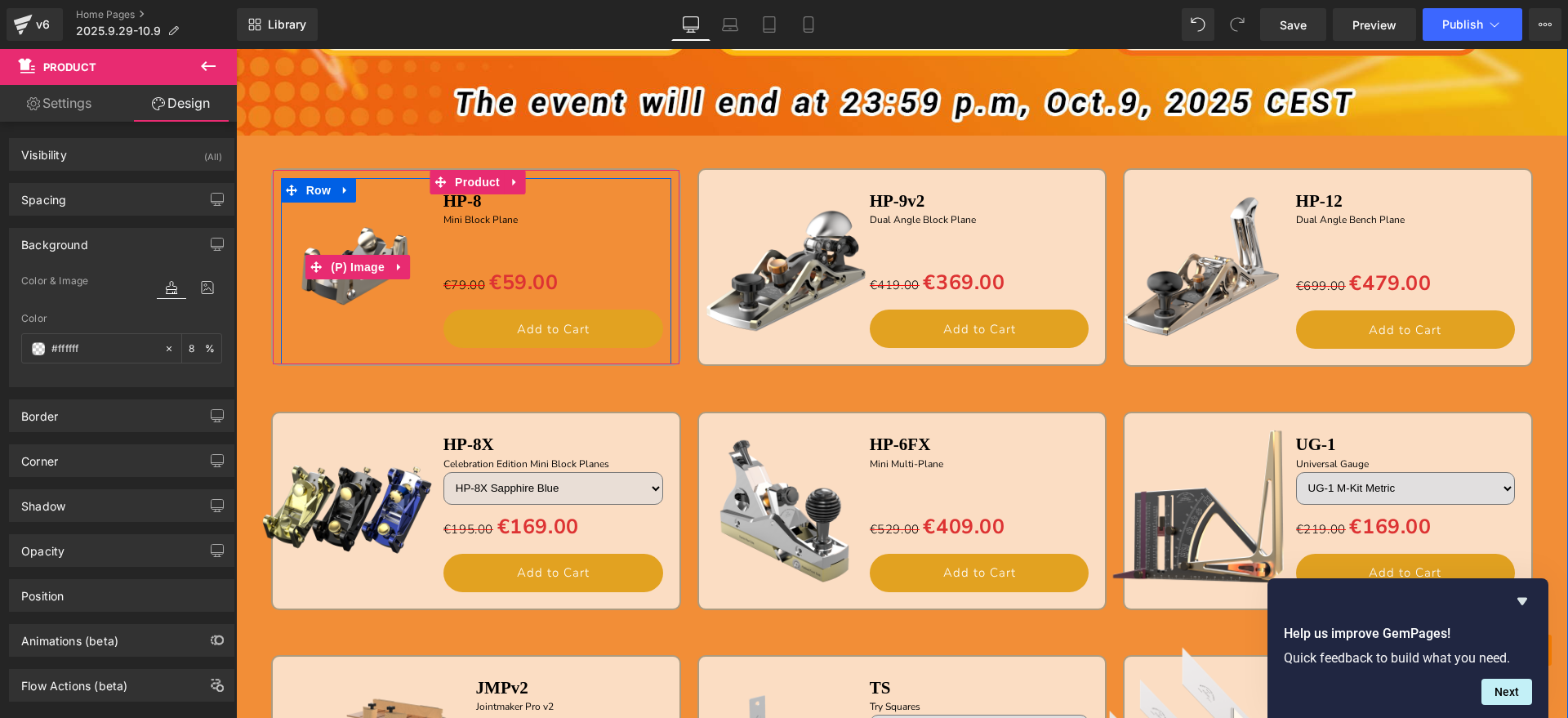
type input "85"
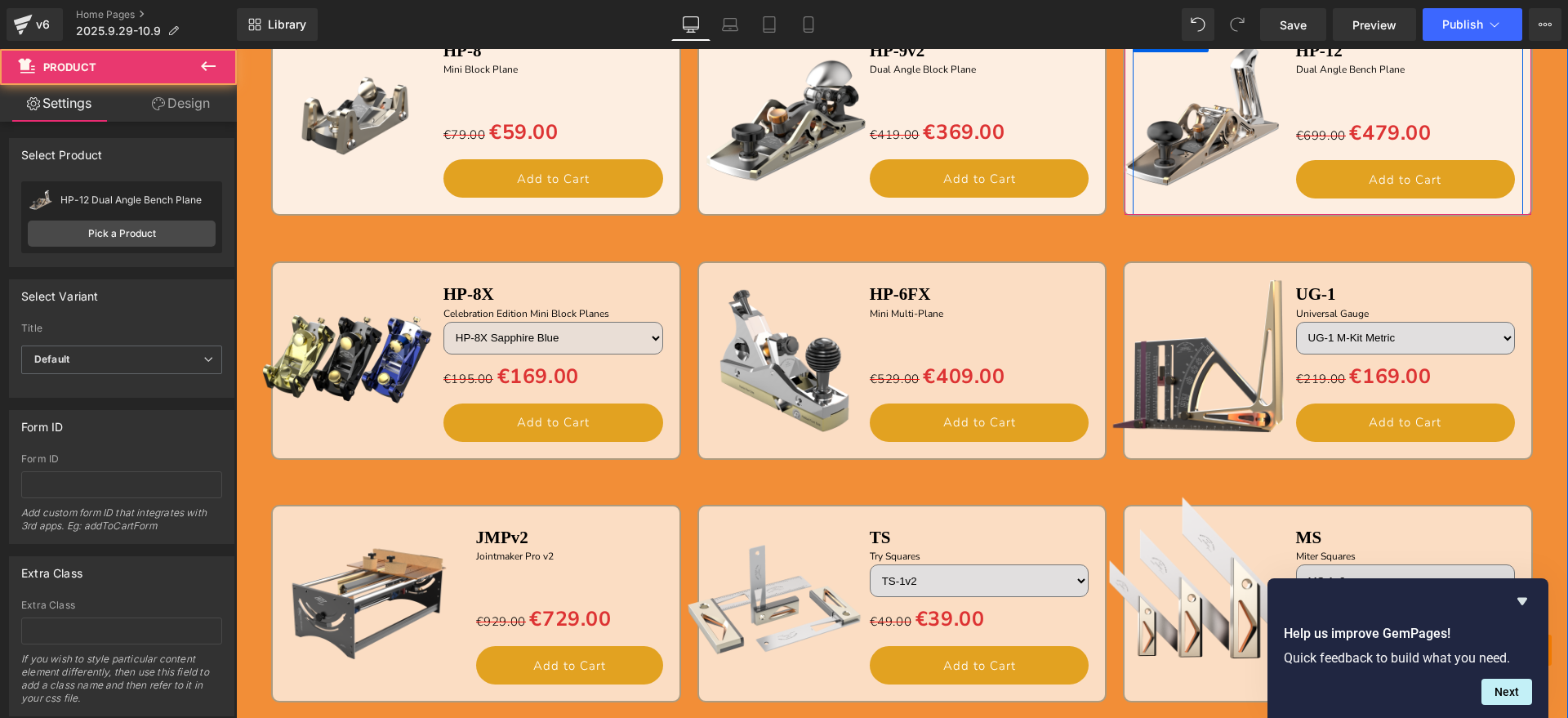
scroll to position [1774, 0]
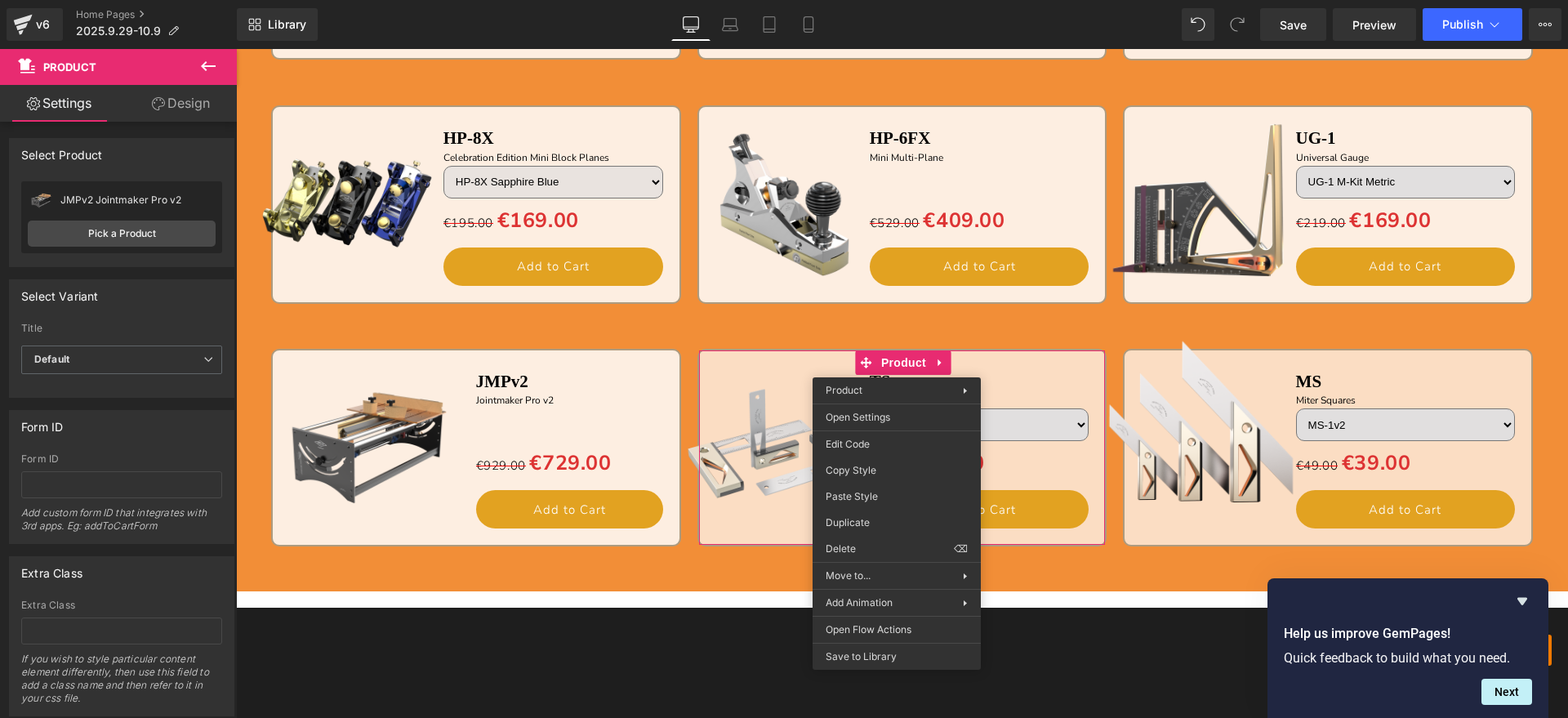
drag, startPoint x: 1109, startPoint y: 540, endPoint x: 871, endPoint y: 491, distance: 243.0
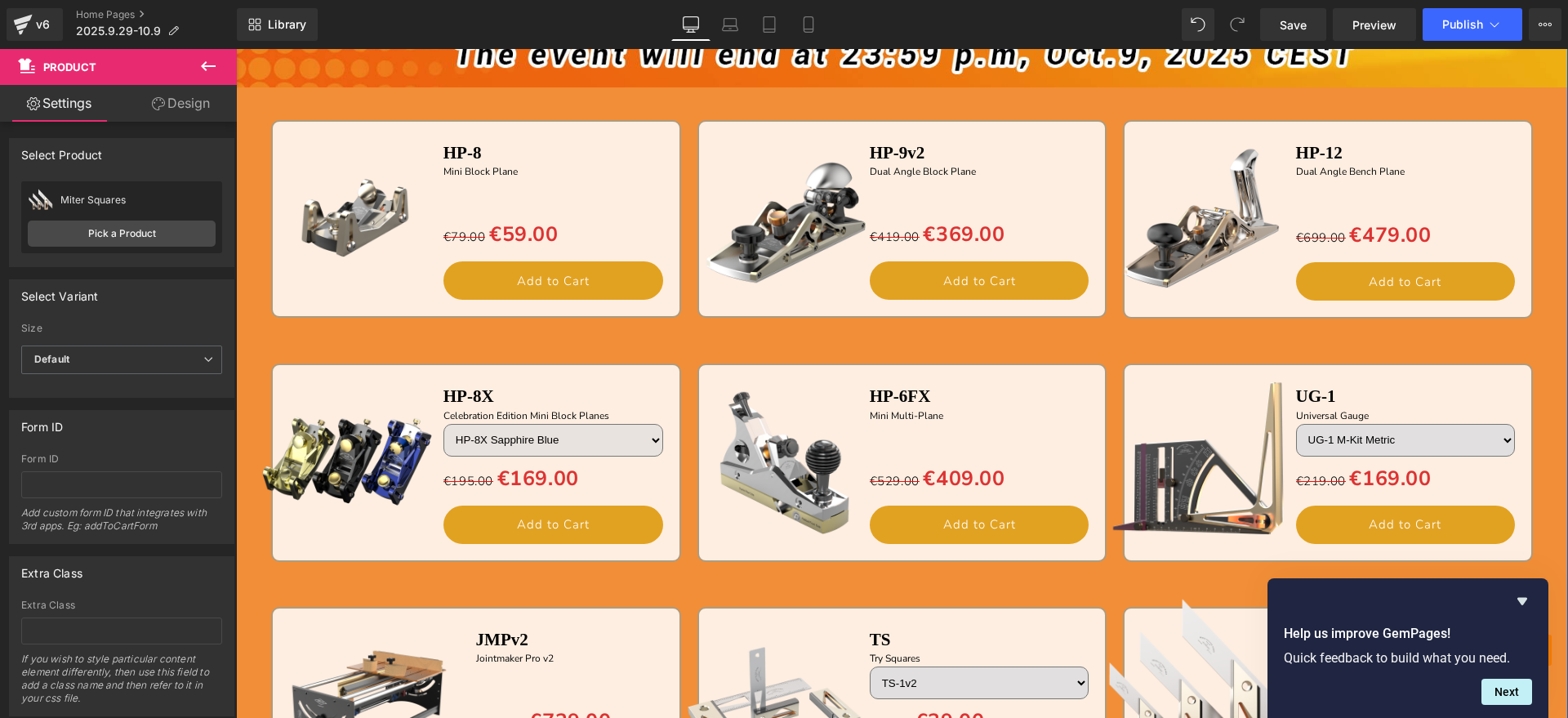
scroll to position [1264, 0]
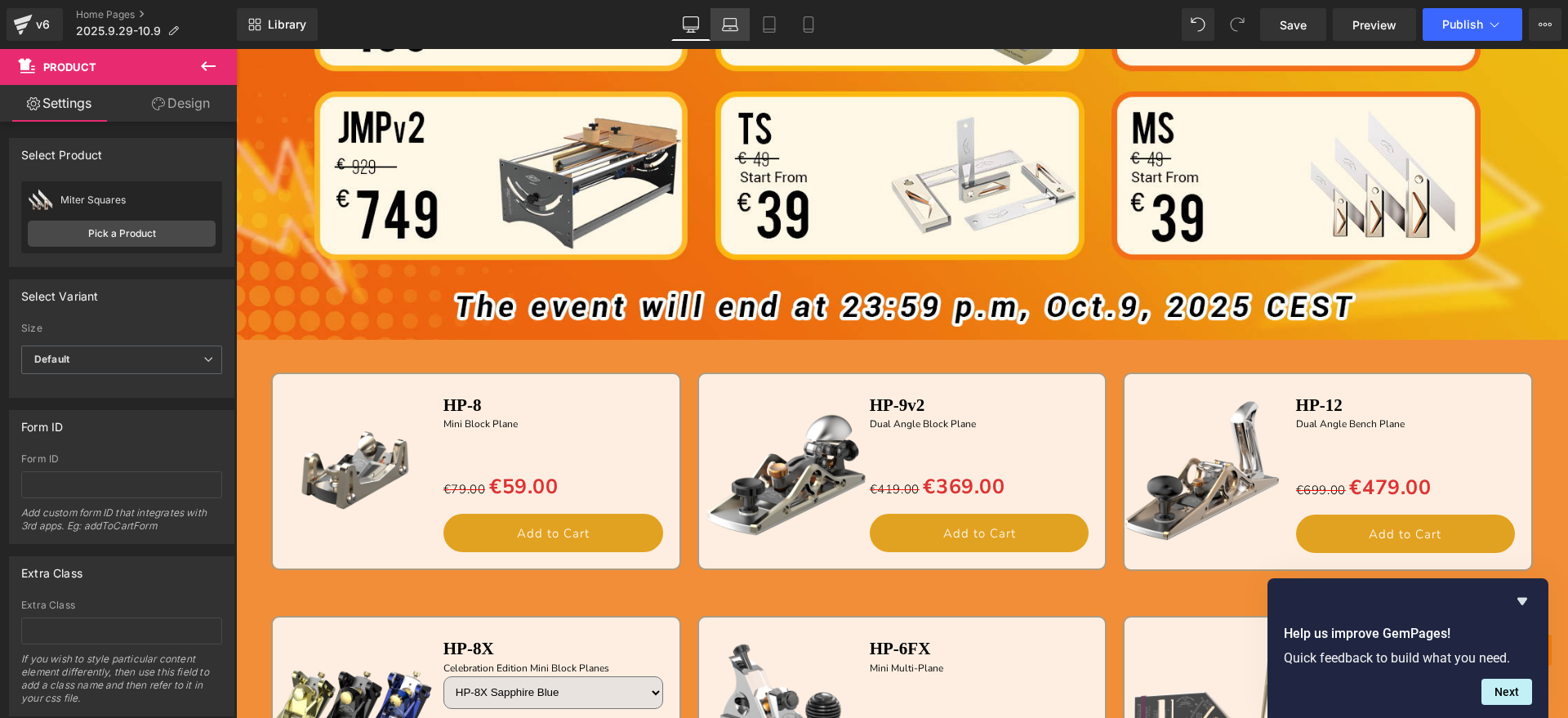
drag, startPoint x: 735, startPoint y: 24, endPoint x: 721, endPoint y: 28, distance: 14.6
click at [735, 23] on icon at bounding box center [730, 25] width 17 height 17
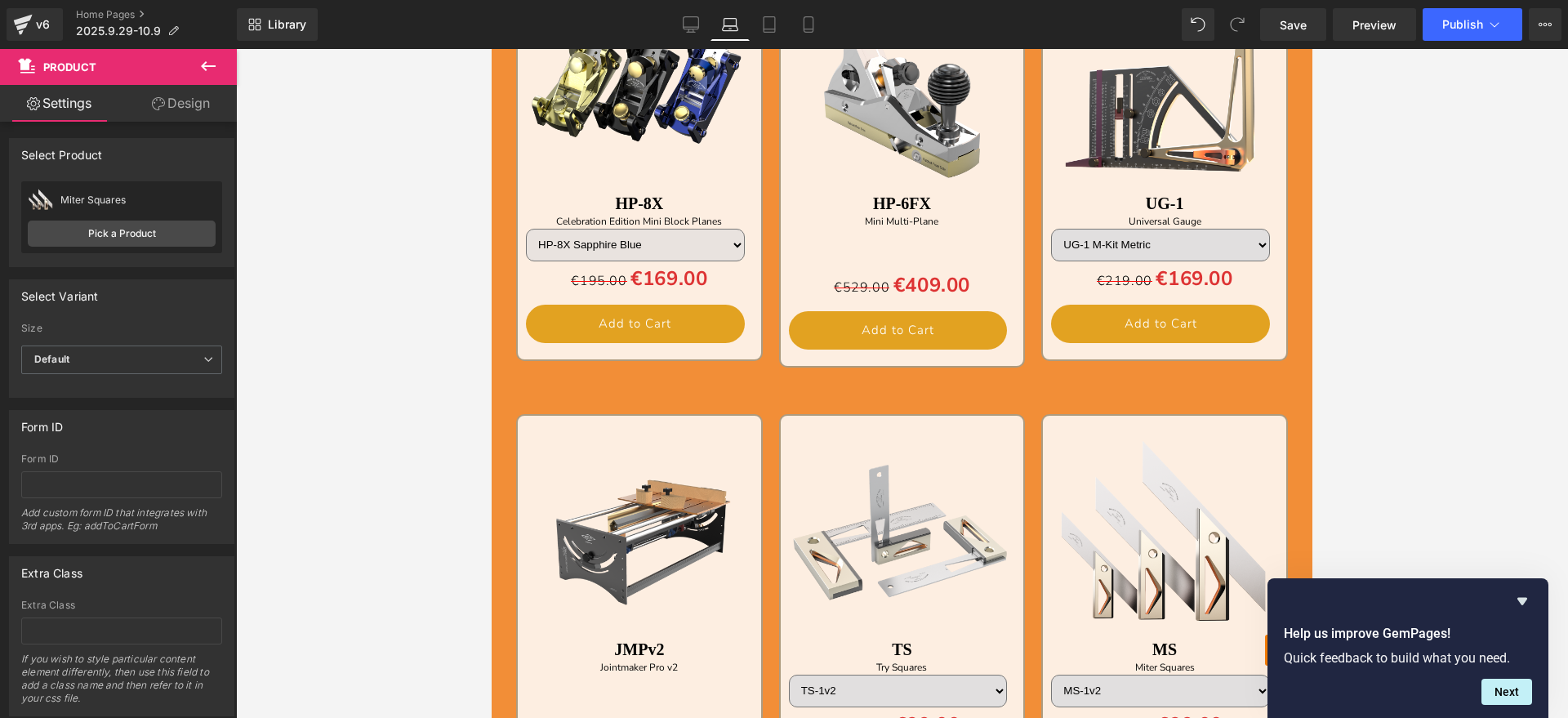
scroll to position [1322, 0]
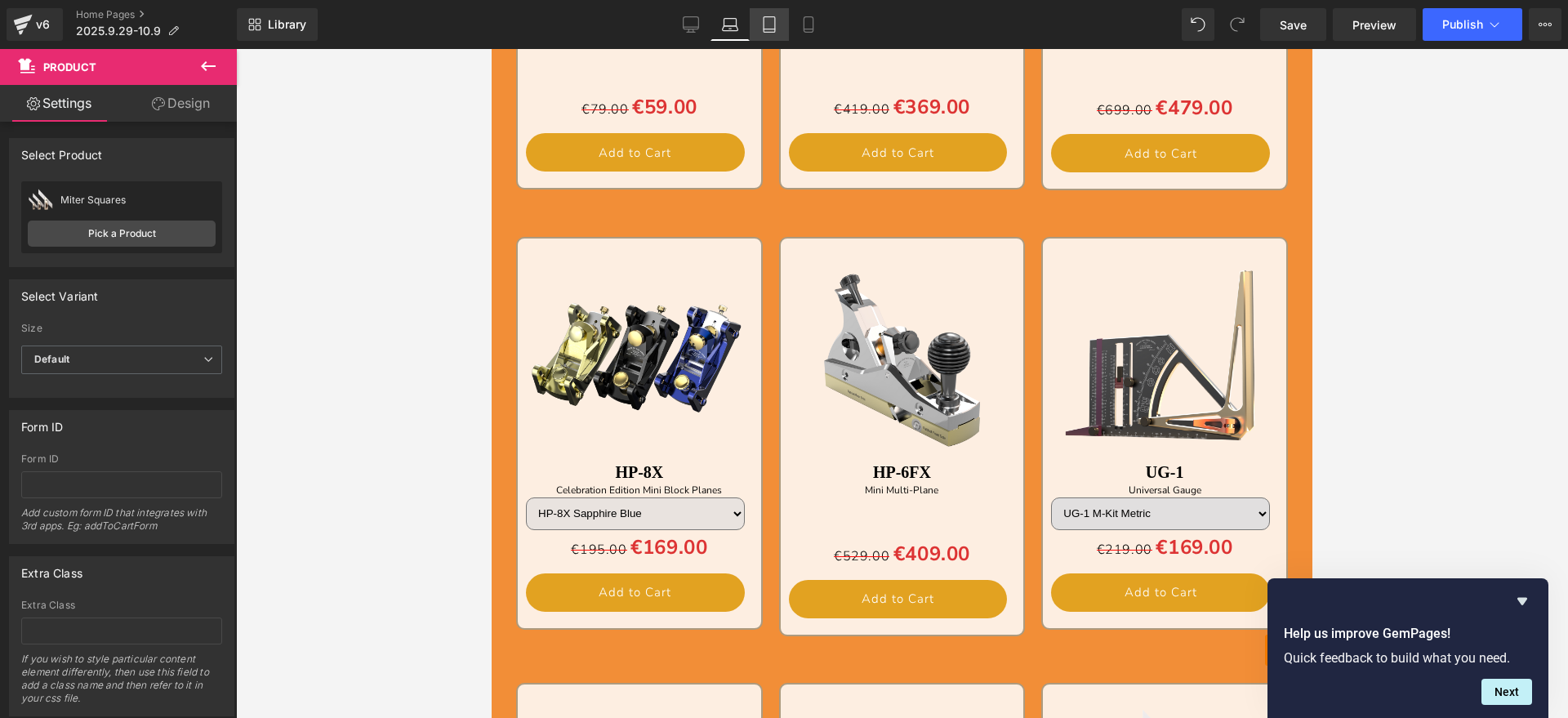
click at [785, 28] on link "Tablet" at bounding box center [769, 24] width 39 height 32
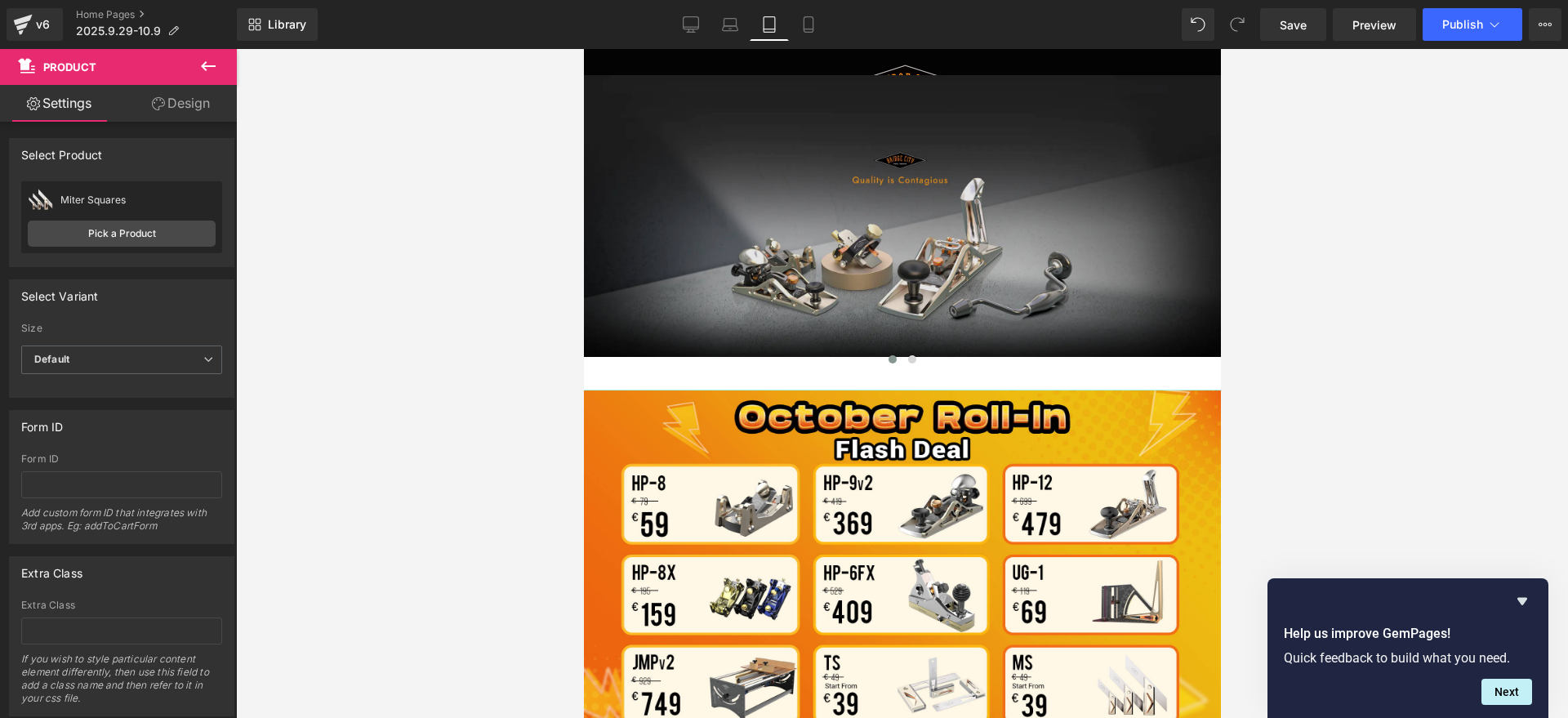
scroll to position [0, 0]
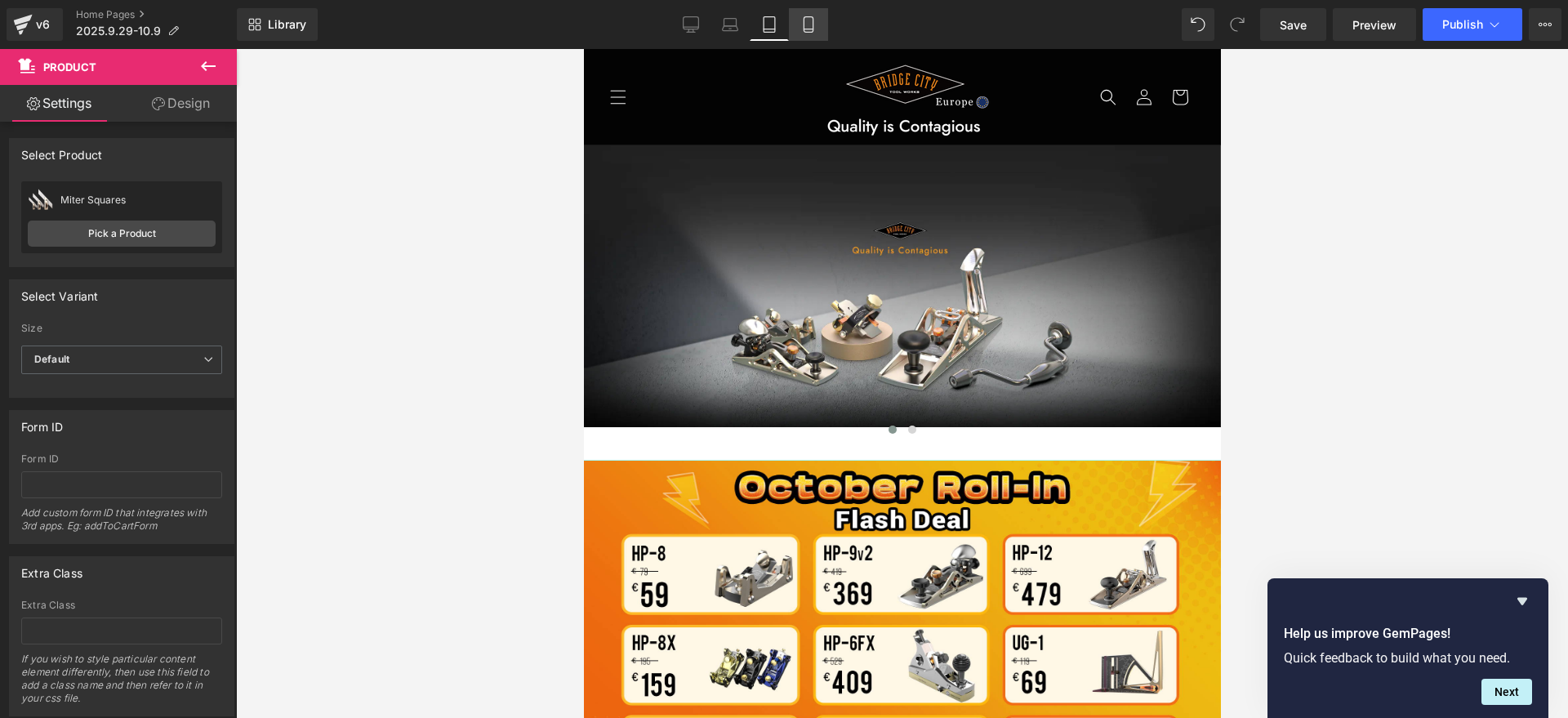
click at [801, 28] on icon at bounding box center [808, 25] width 17 height 17
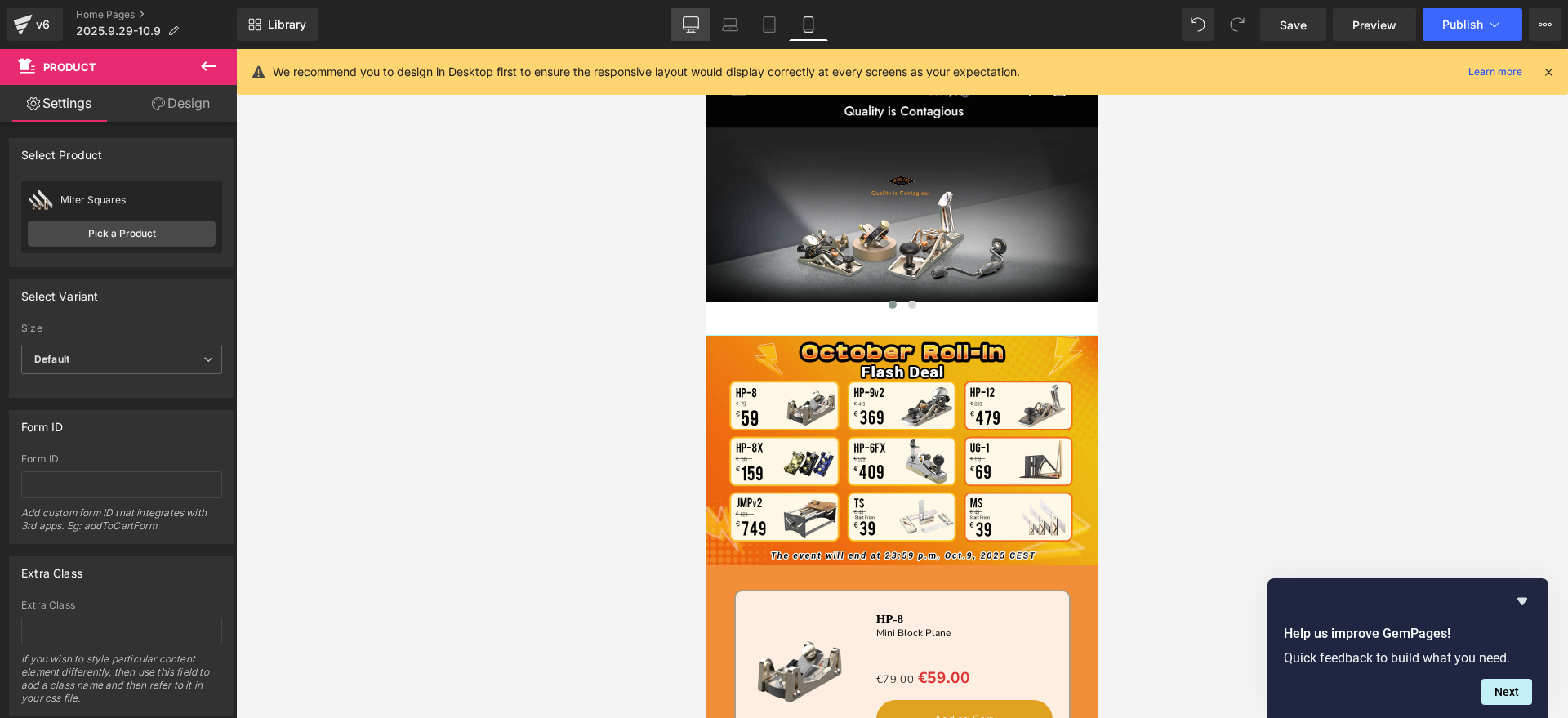
click at [697, 36] on link "Desktop" at bounding box center [690, 24] width 39 height 32
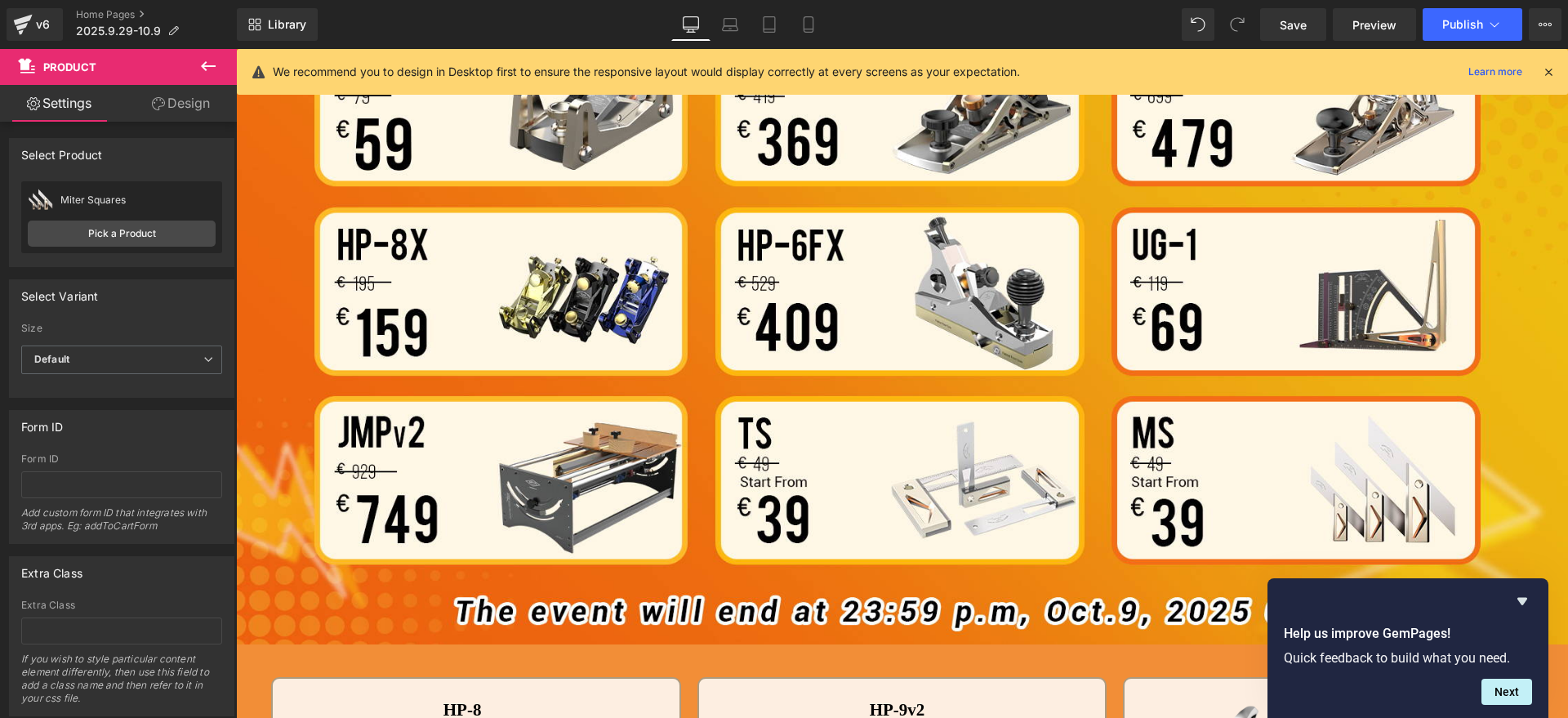
scroll to position [1327, 0]
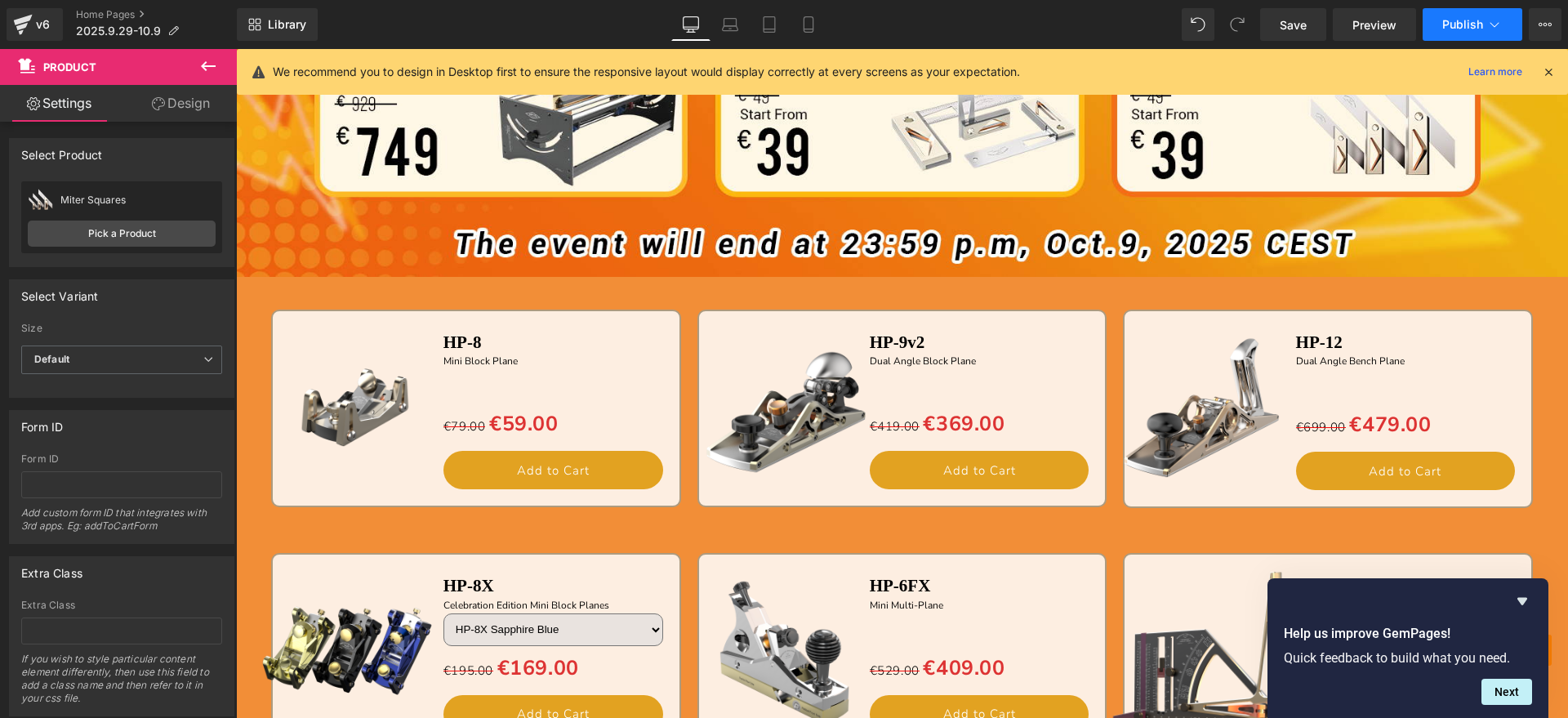
click at [1482, 25] on span "Publish" at bounding box center [1463, 24] width 41 height 13
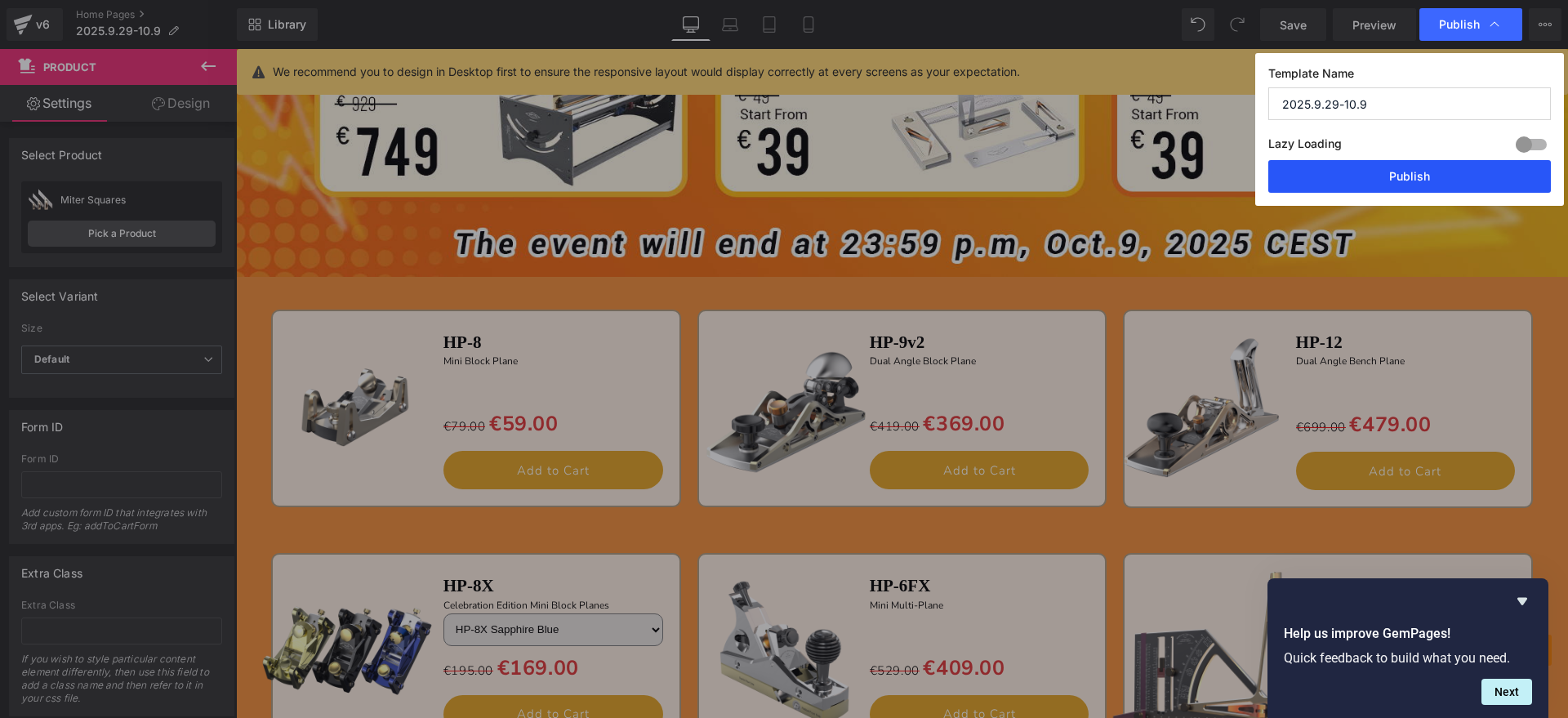
drag, startPoint x: 1416, startPoint y: 172, endPoint x: 1184, endPoint y: 116, distance: 238.7
click at [1416, 172] on button "Publish" at bounding box center [1410, 176] width 283 height 32
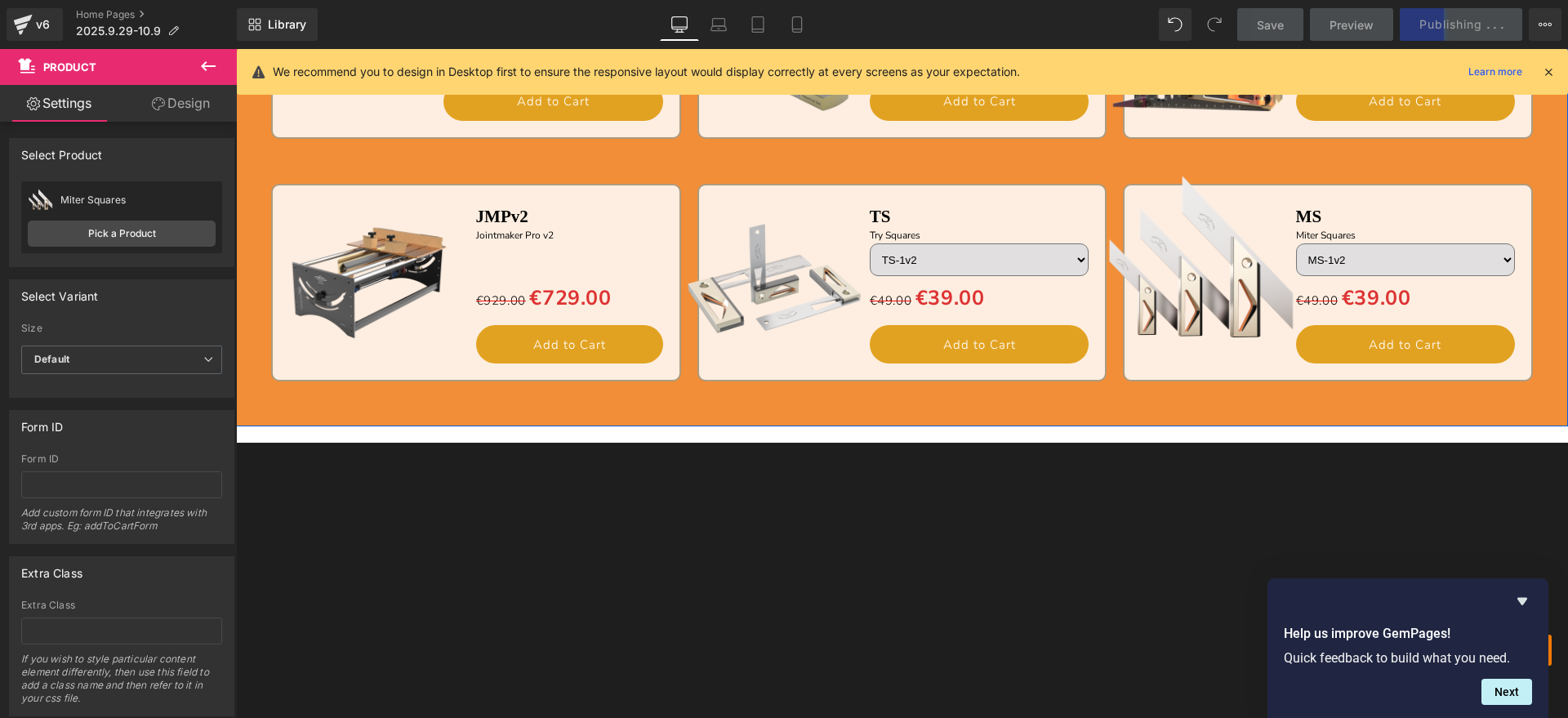
scroll to position [2041, 0]
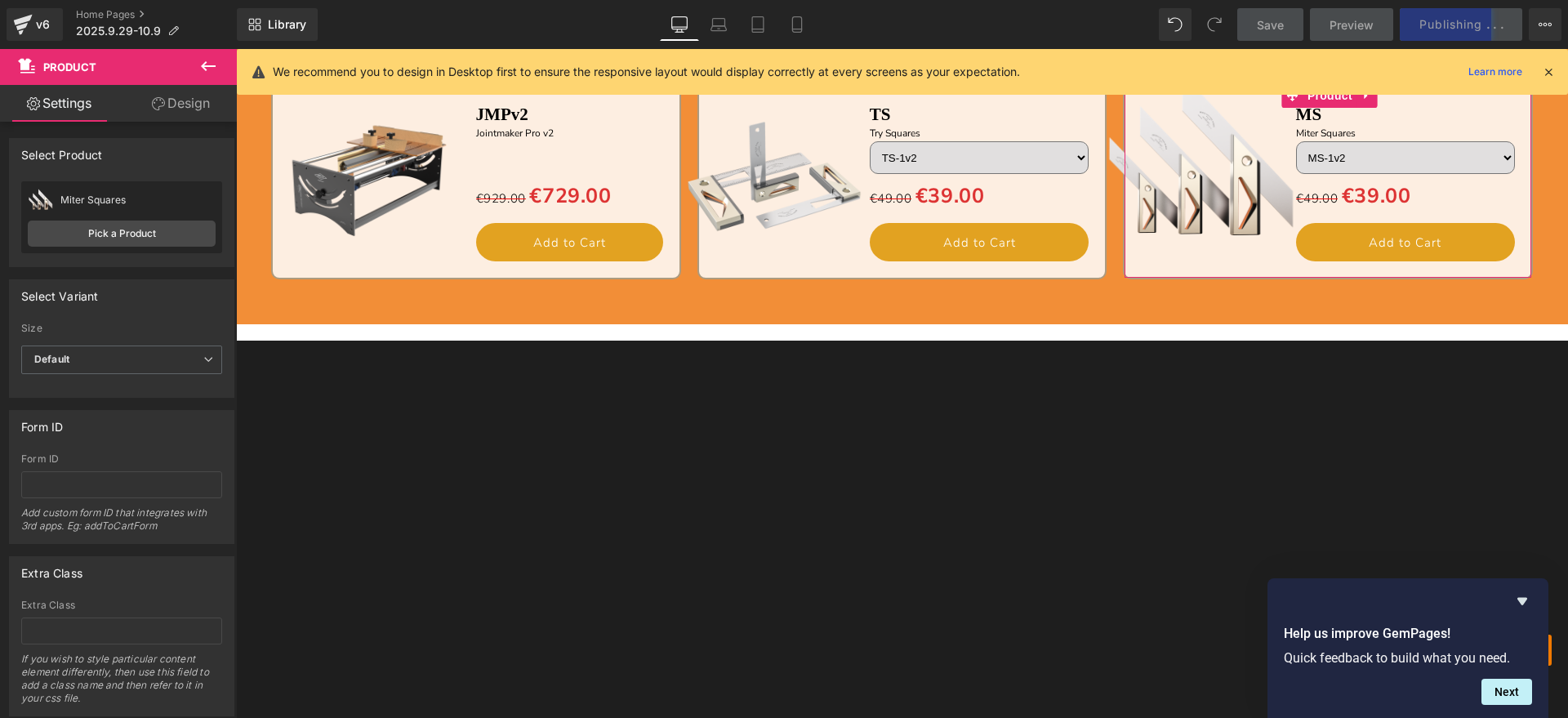
click at [188, 107] on link "Design" at bounding box center [181, 103] width 118 height 37
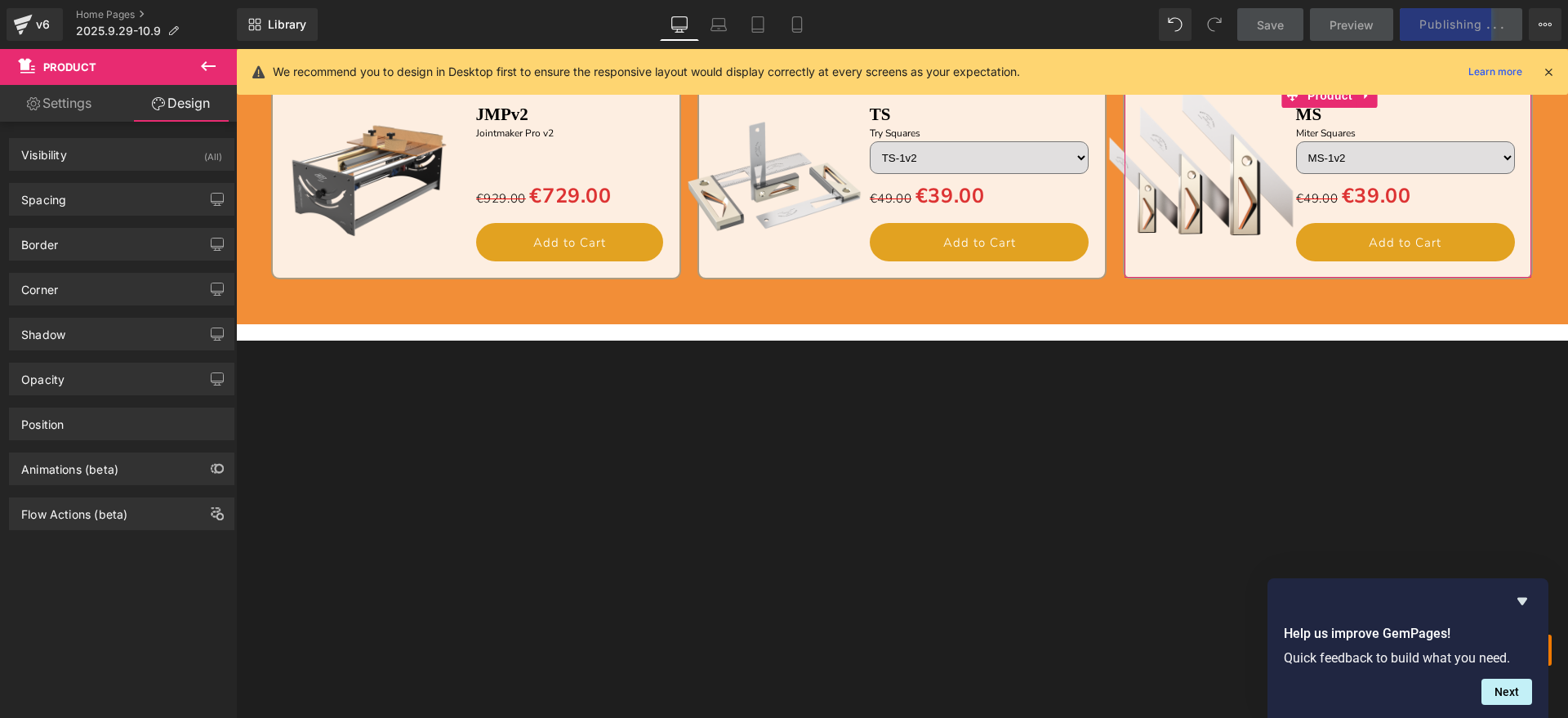
click at [39, 95] on link "Settings" at bounding box center [59, 103] width 118 height 37
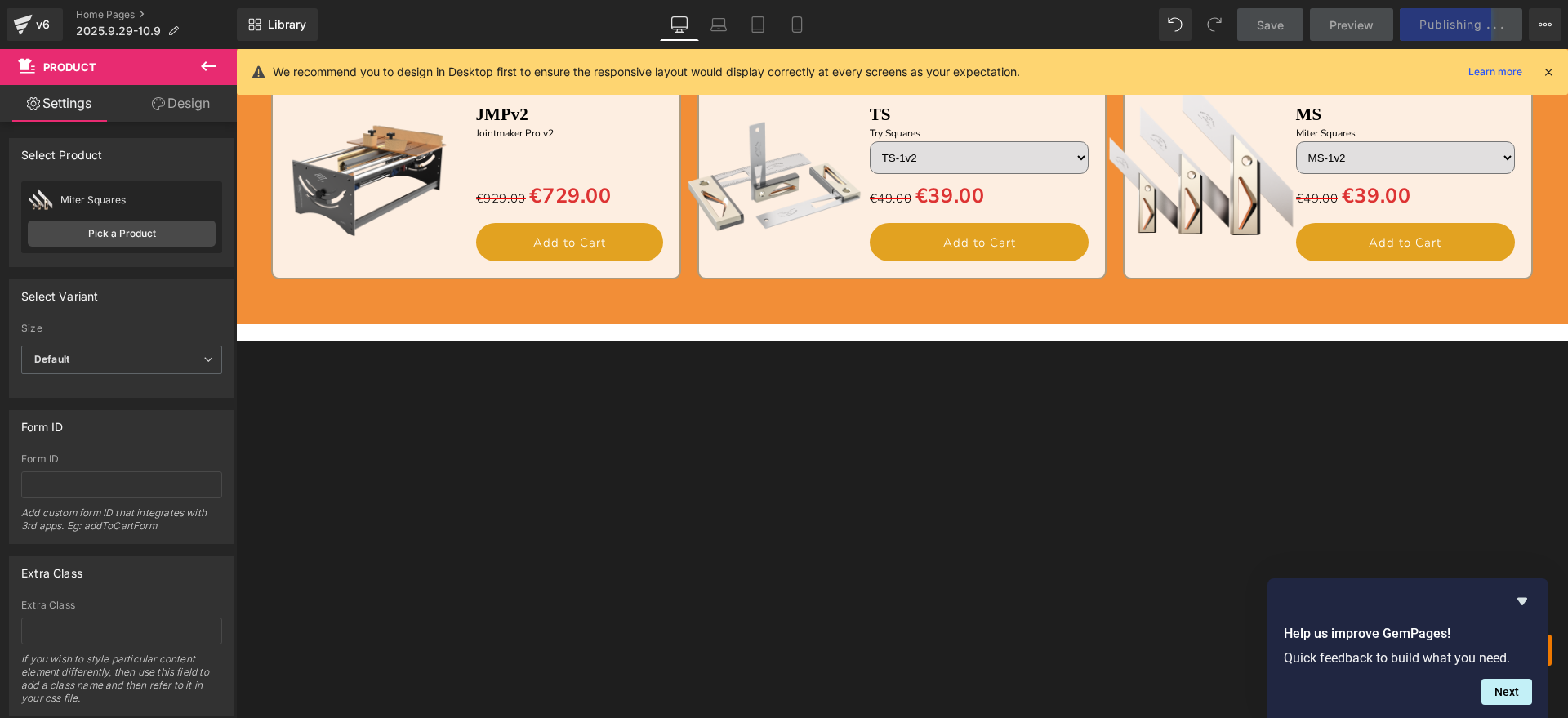
click at [211, 60] on icon at bounding box center [208, 66] width 19 height 19
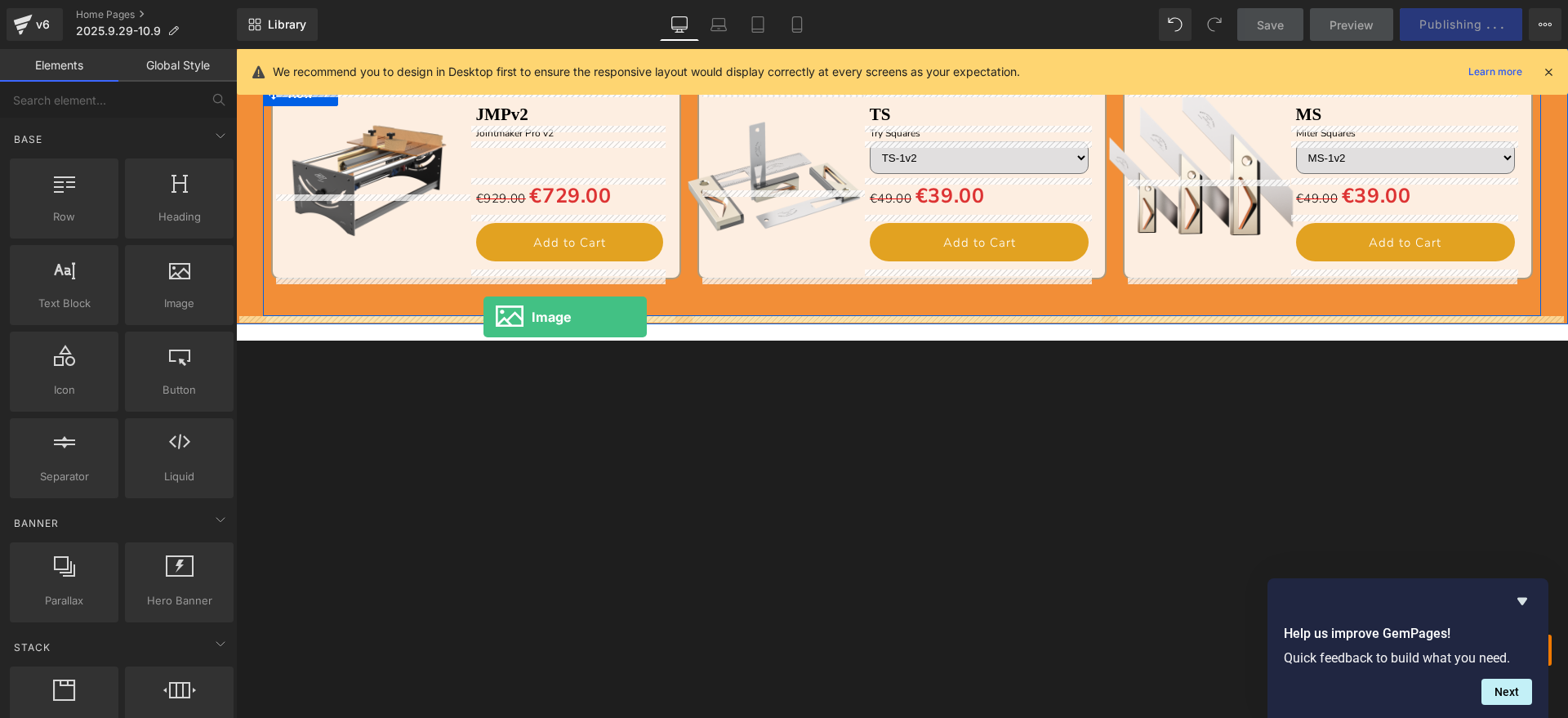
drag, startPoint x: 416, startPoint y: 340, endPoint x: 483, endPoint y: 317, distance: 70.8
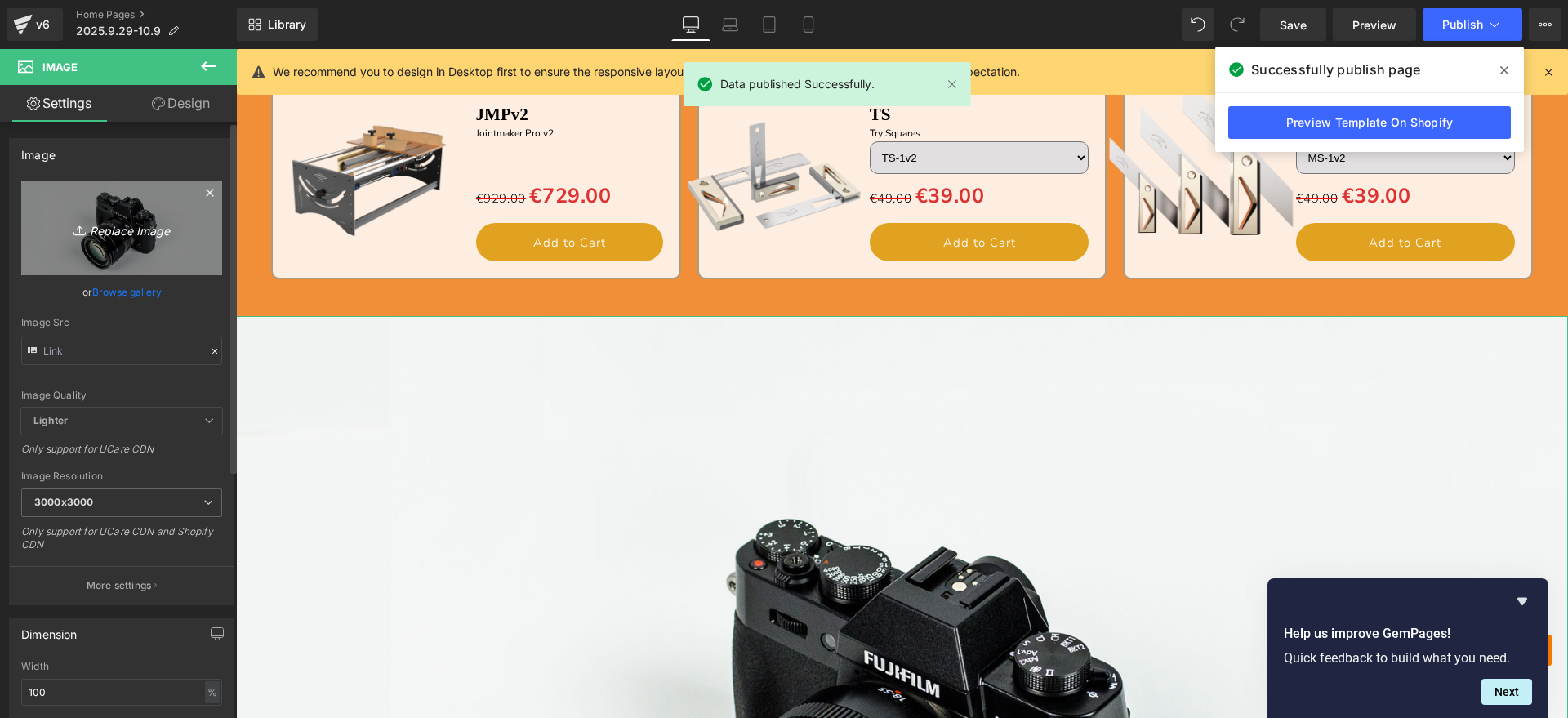
click at [88, 203] on link "Replace Image" at bounding box center [121, 228] width 201 height 94
type input "C:\fakepath\跳转 (2).jpg"
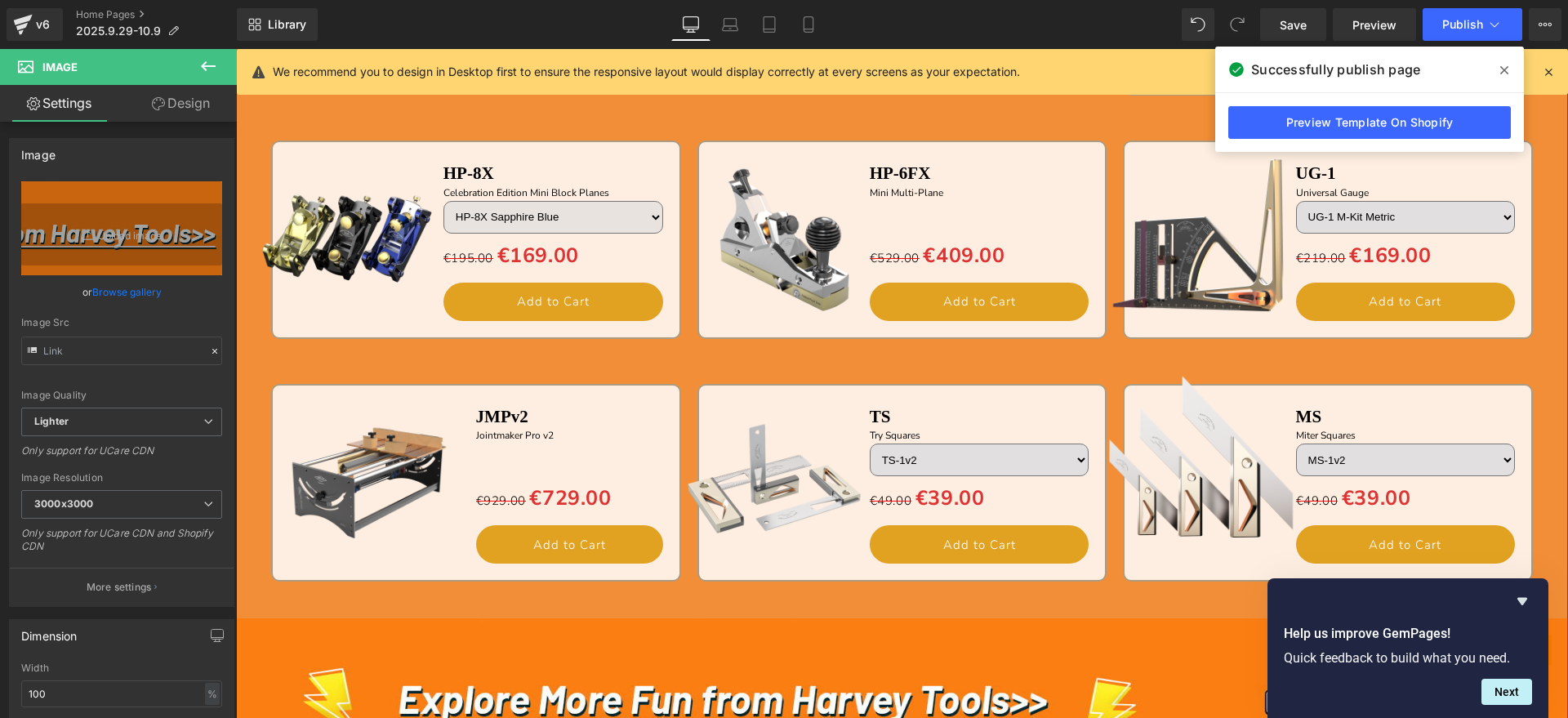
scroll to position [1838, 0]
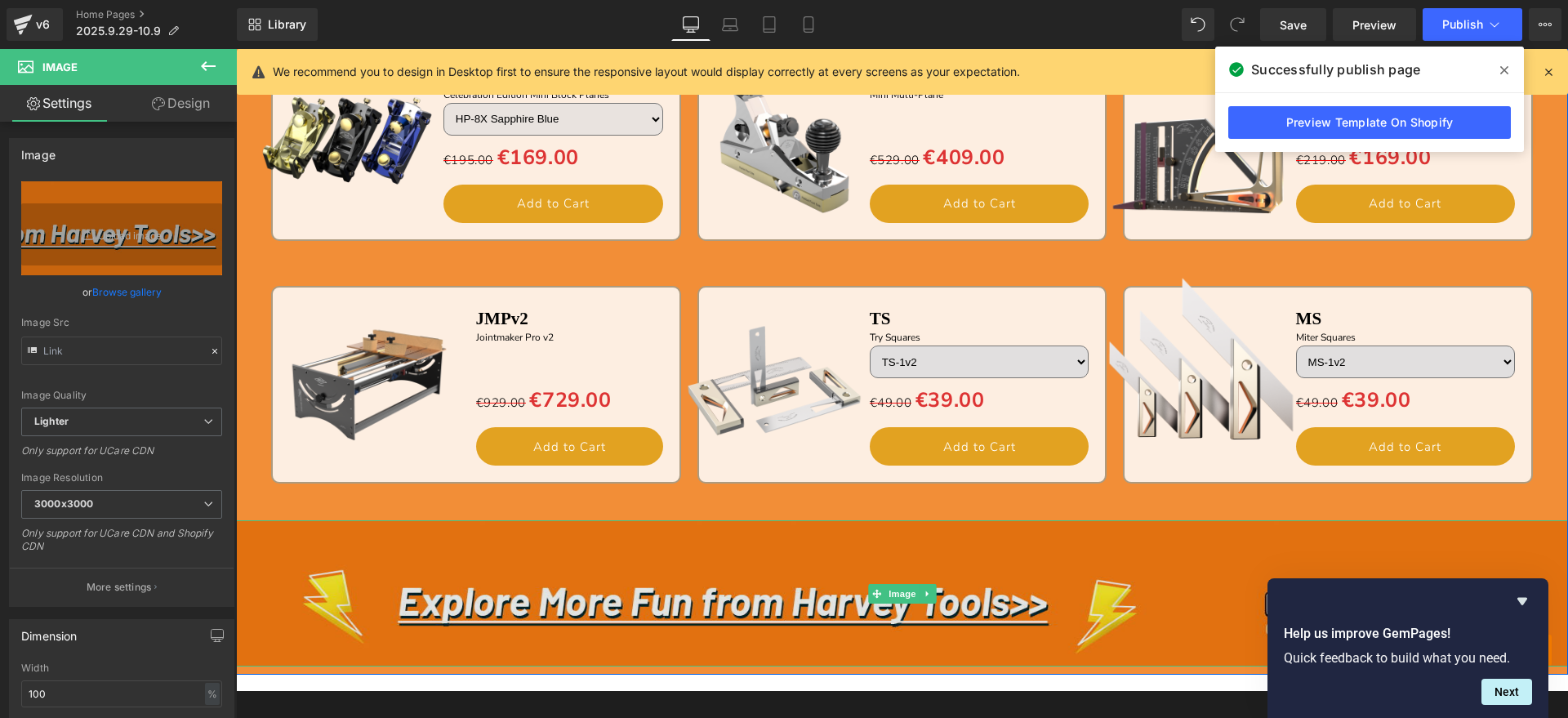
click at [679, 591] on img at bounding box center [901, 592] width 1331 height 145
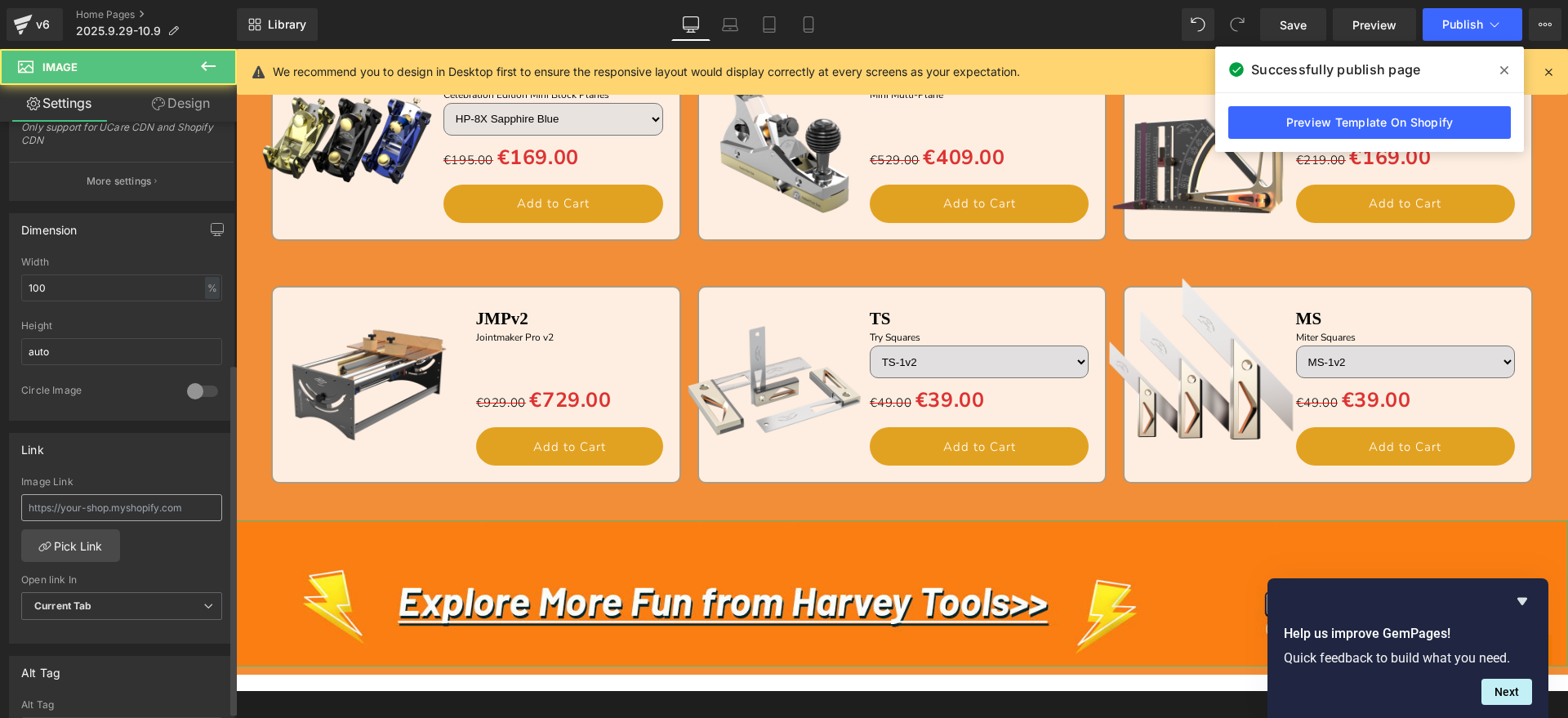
scroll to position [408, 0]
click at [122, 504] on input "text" at bounding box center [121, 505] width 201 height 27
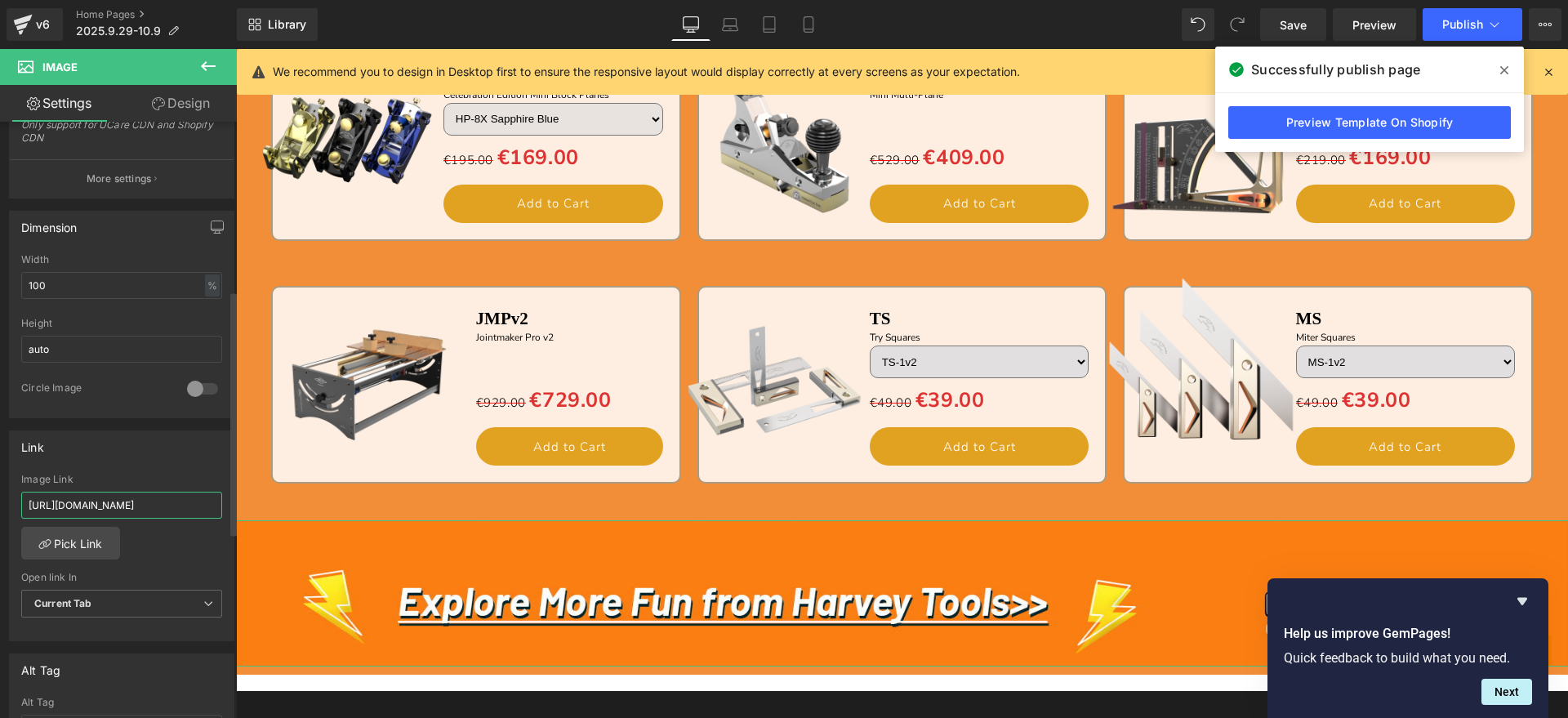
type input "[URL][DOMAIN_NAME]"
click at [144, 474] on div "Image Link" at bounding box center [121, 480] width 201 height 11
click at [1470, 33] on button "Publish" at bounding box center [1473, 24] width 100 height 32
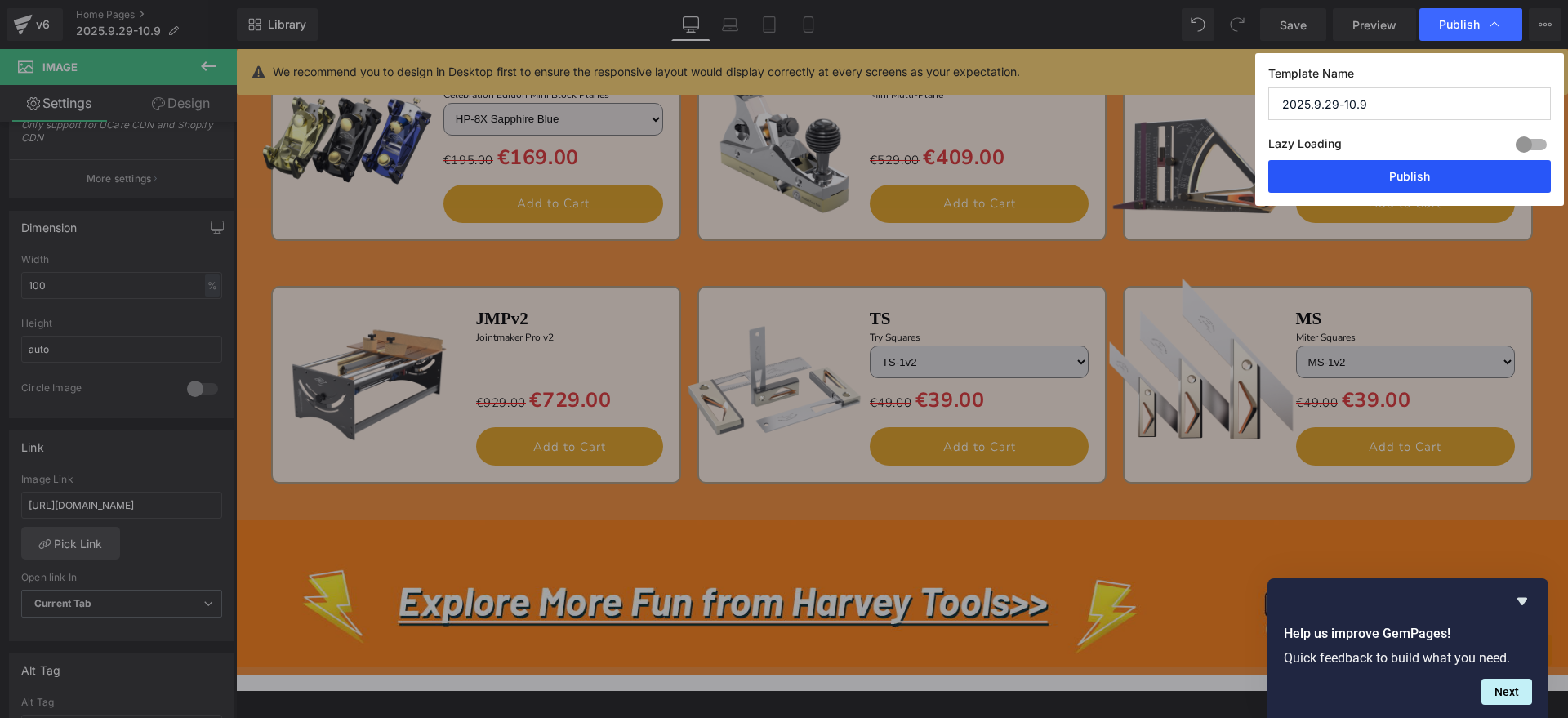
click at [1418, 168] on button "Publish" at bounding box center [1410, 176] width 283 height 32
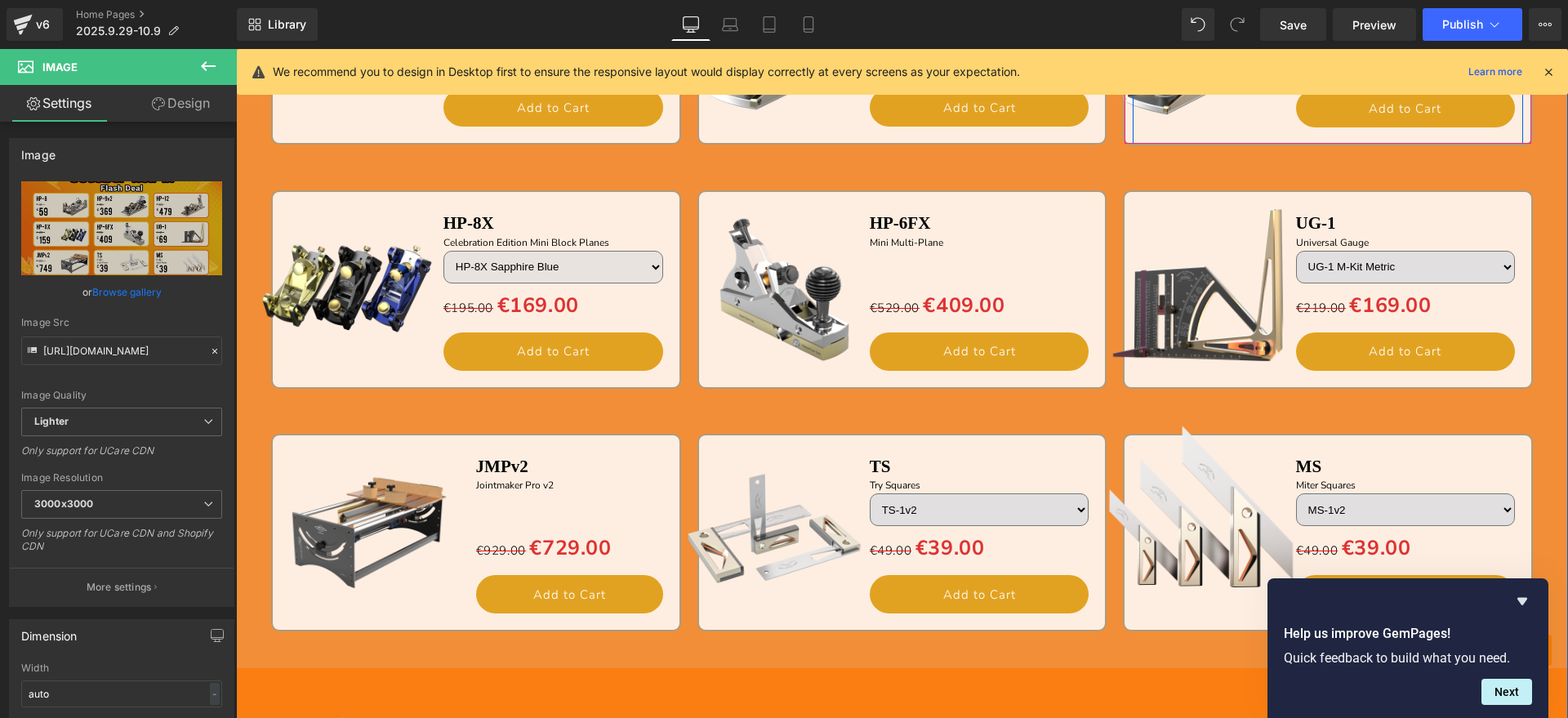
scroll to position [1735, 0]
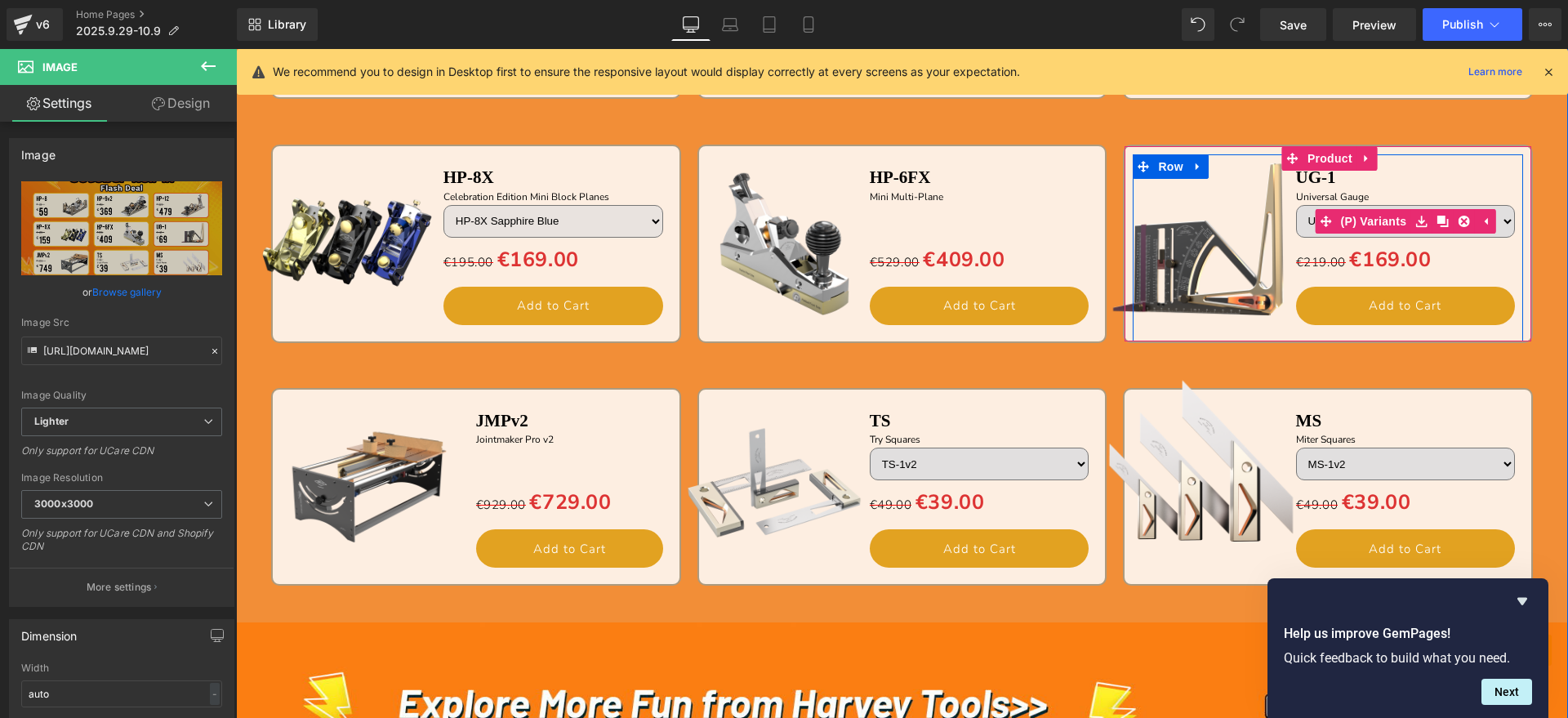
click at [1453, 213] on link at bounding box center [1463, 221] width 21 height 25
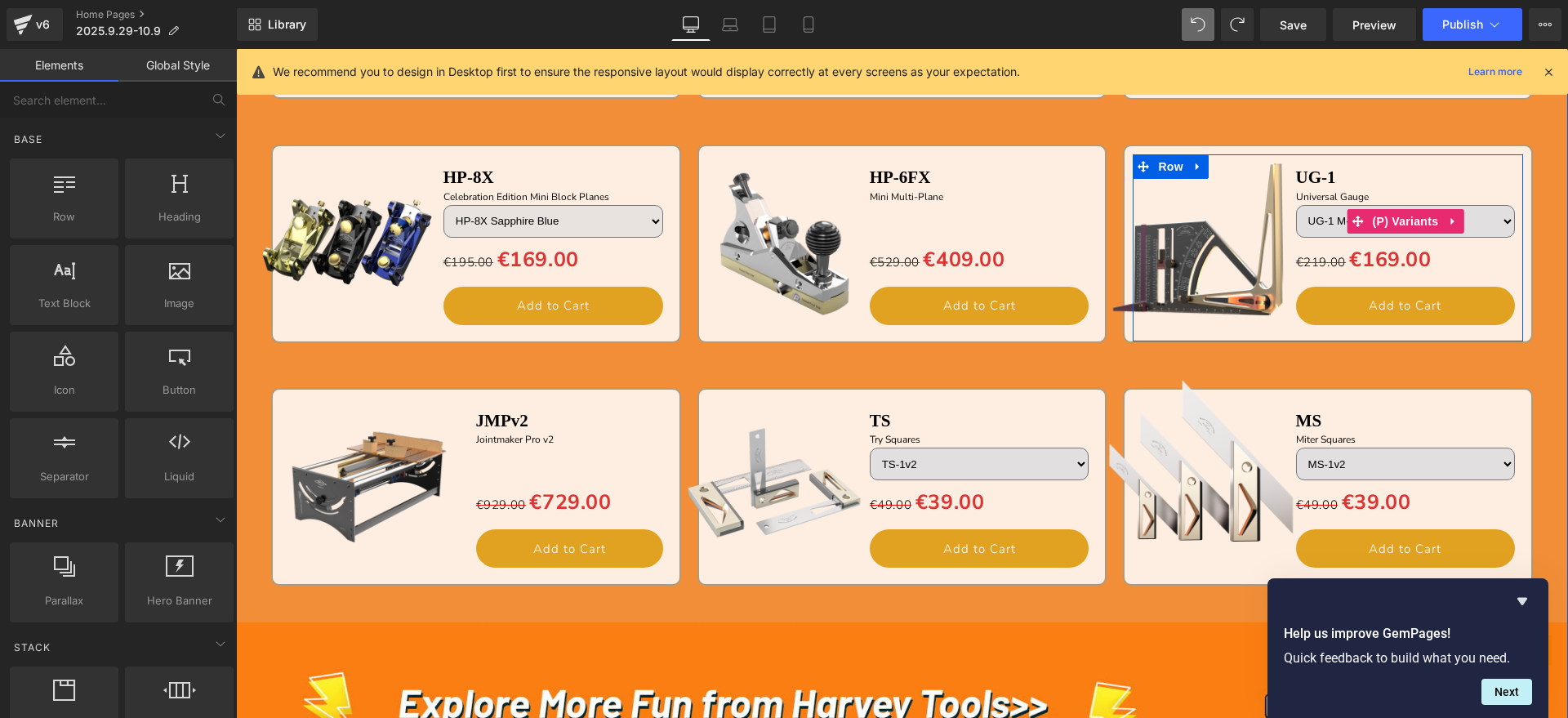
click at [1469, 205] on select "UG-1 M-L Metric Left UG-1 M-R Metric Right UG-1 M-Kit Metric" at bounding box center [1406, 221] width 220 height 32
select select "UG-1 M-L Metric Left"
click at [1296, 205] on select "UG-1 M-L Metric Left UG-1 M-R Metric Right UG-1 M-Kit Metric" at bounding box center [1406, 221] width 220 height 32
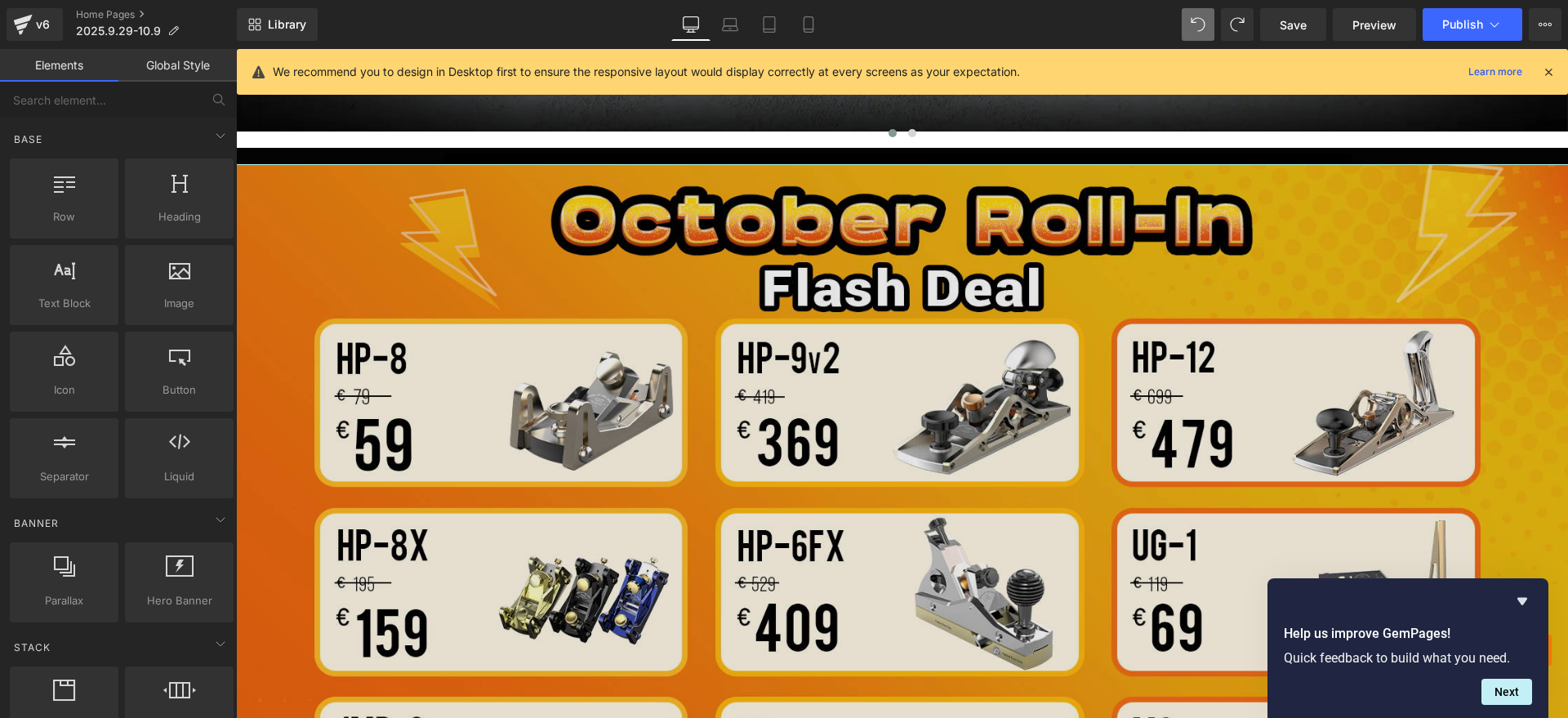
scroll to position [919, 0]
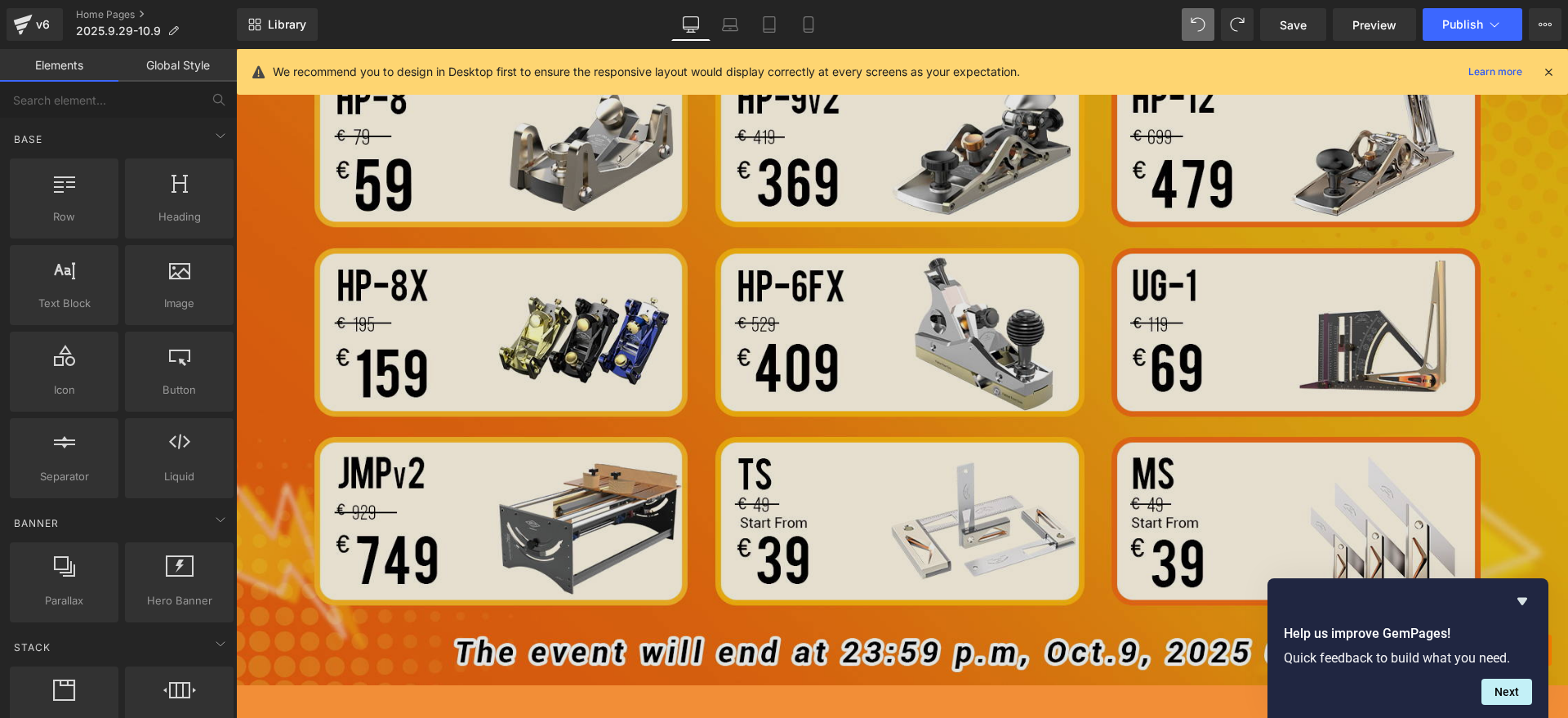
click at [660, 368] on img at bounding box center [901, 295] width 1331 height 780
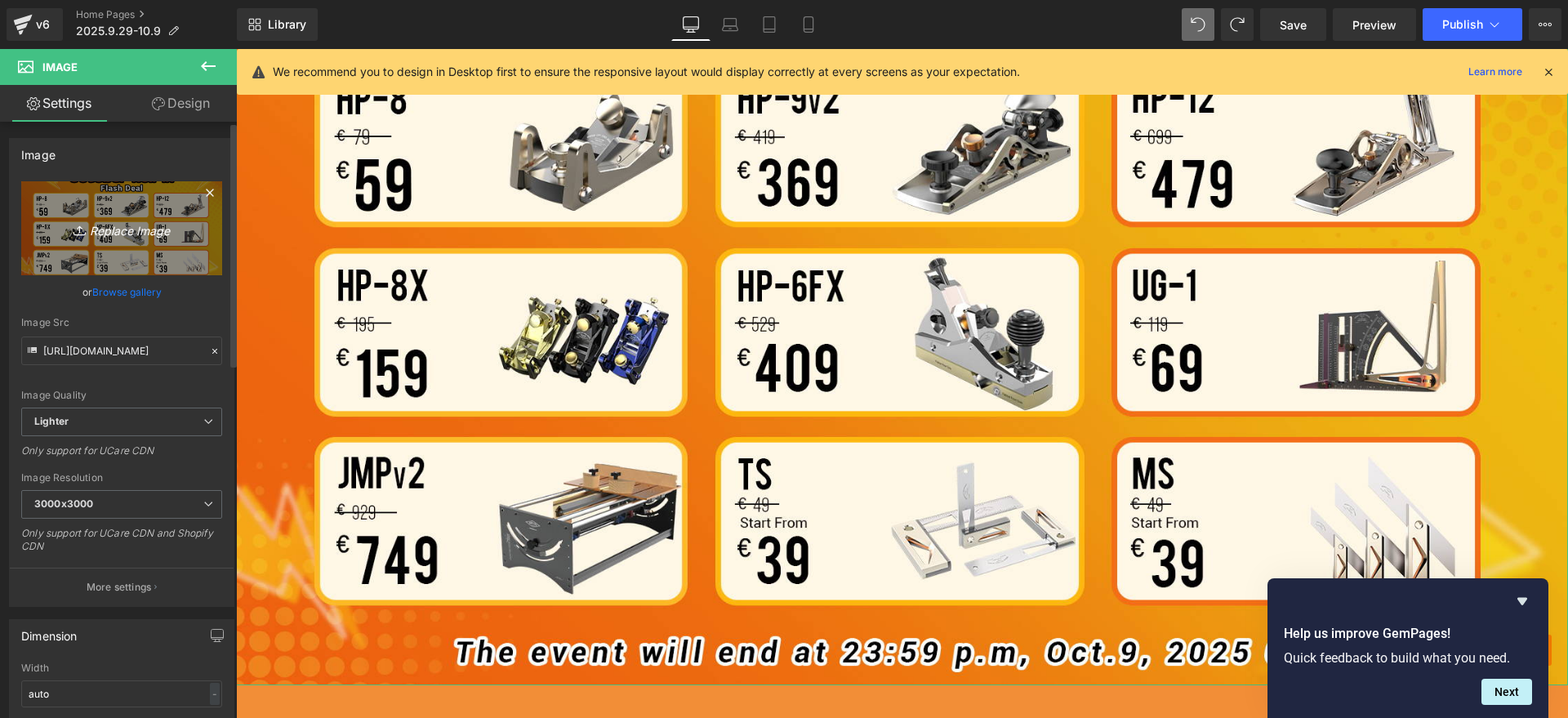
click at [178, 243] on link "Replace Image" at bounding box center [121, 228] width 201 height 94
click at [115, 216] on link "Replace Image" at bounding box center [121, 228] width 201 height 94
type input "C:\fakepath\banner bc.jpg"
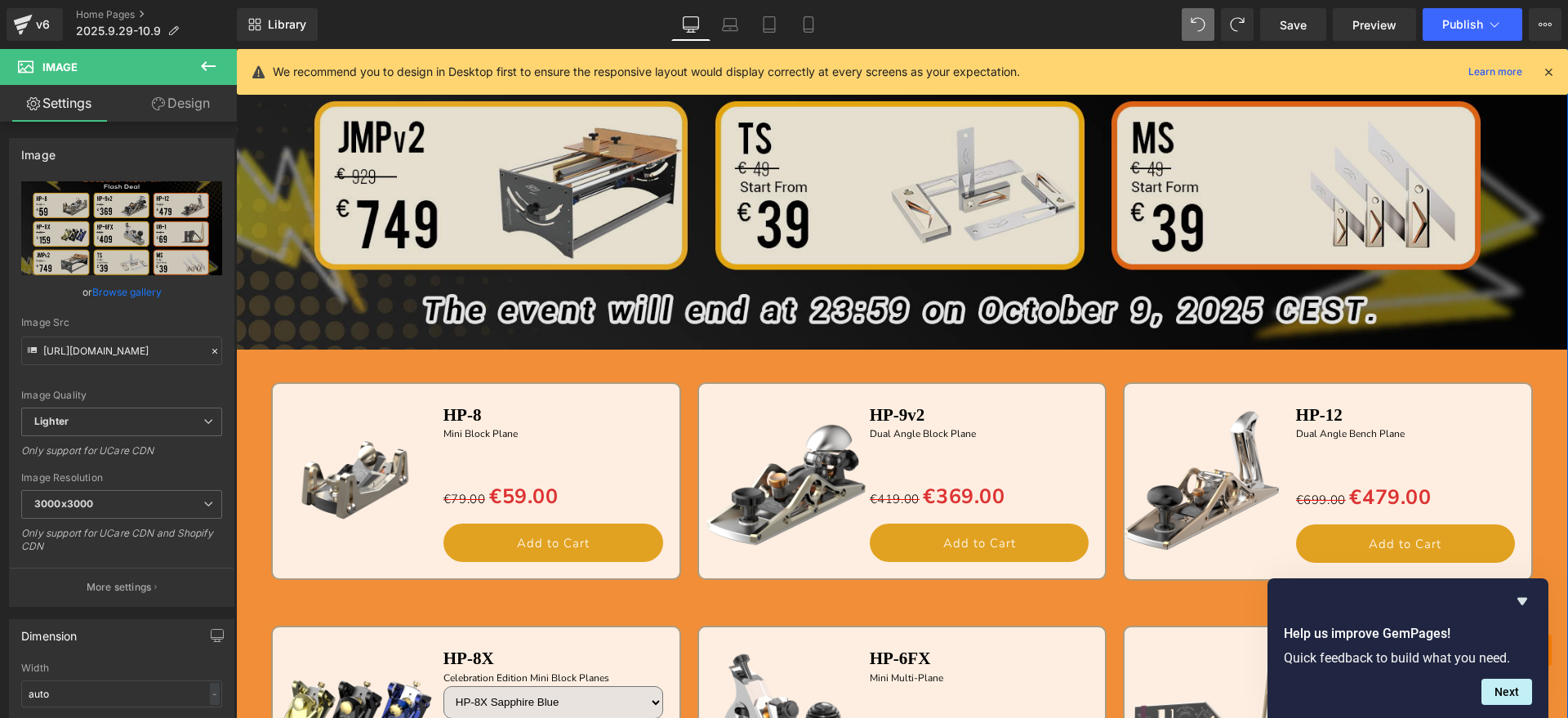
scroll to position [1225, 0]
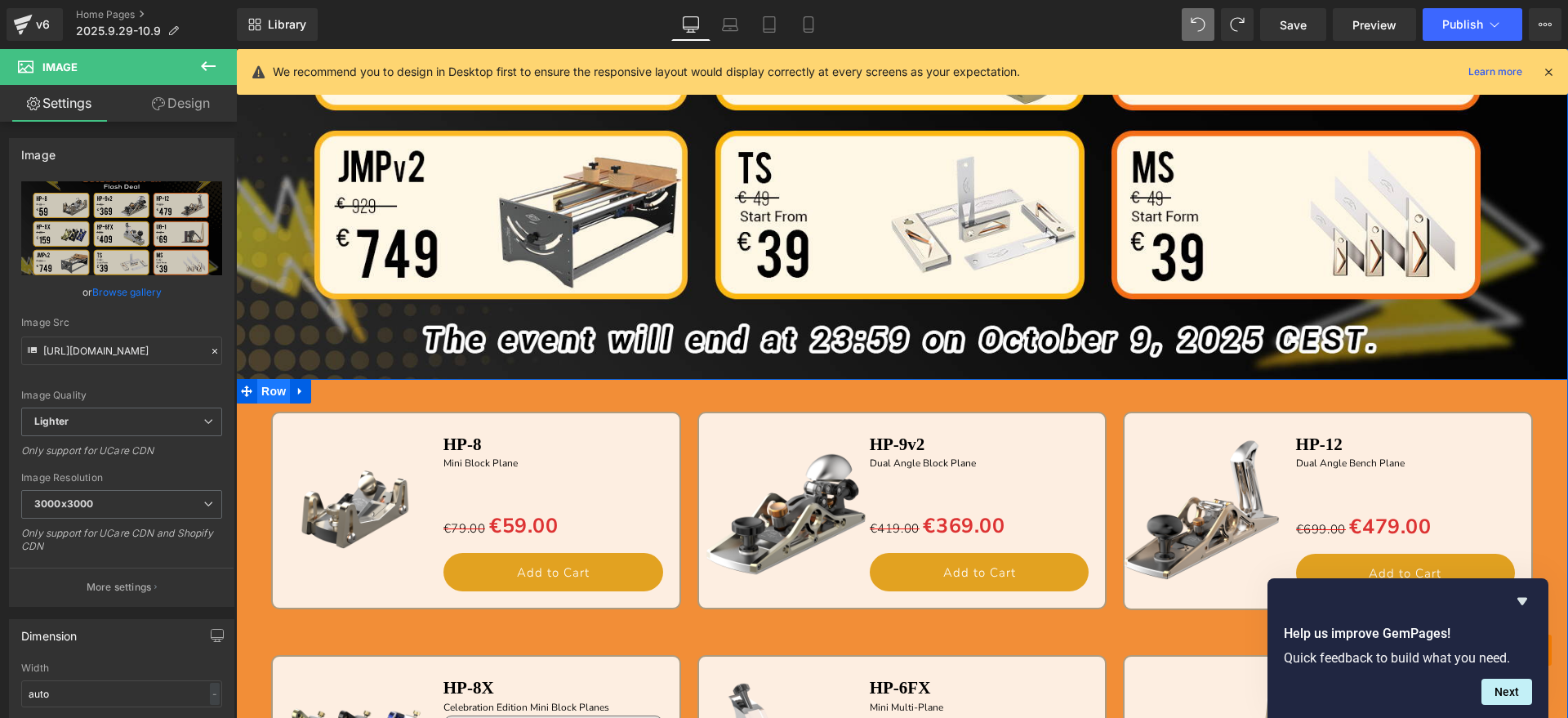
click at [261, 395] on span "Row" at bounding box center [273, 391] width 32 height 25
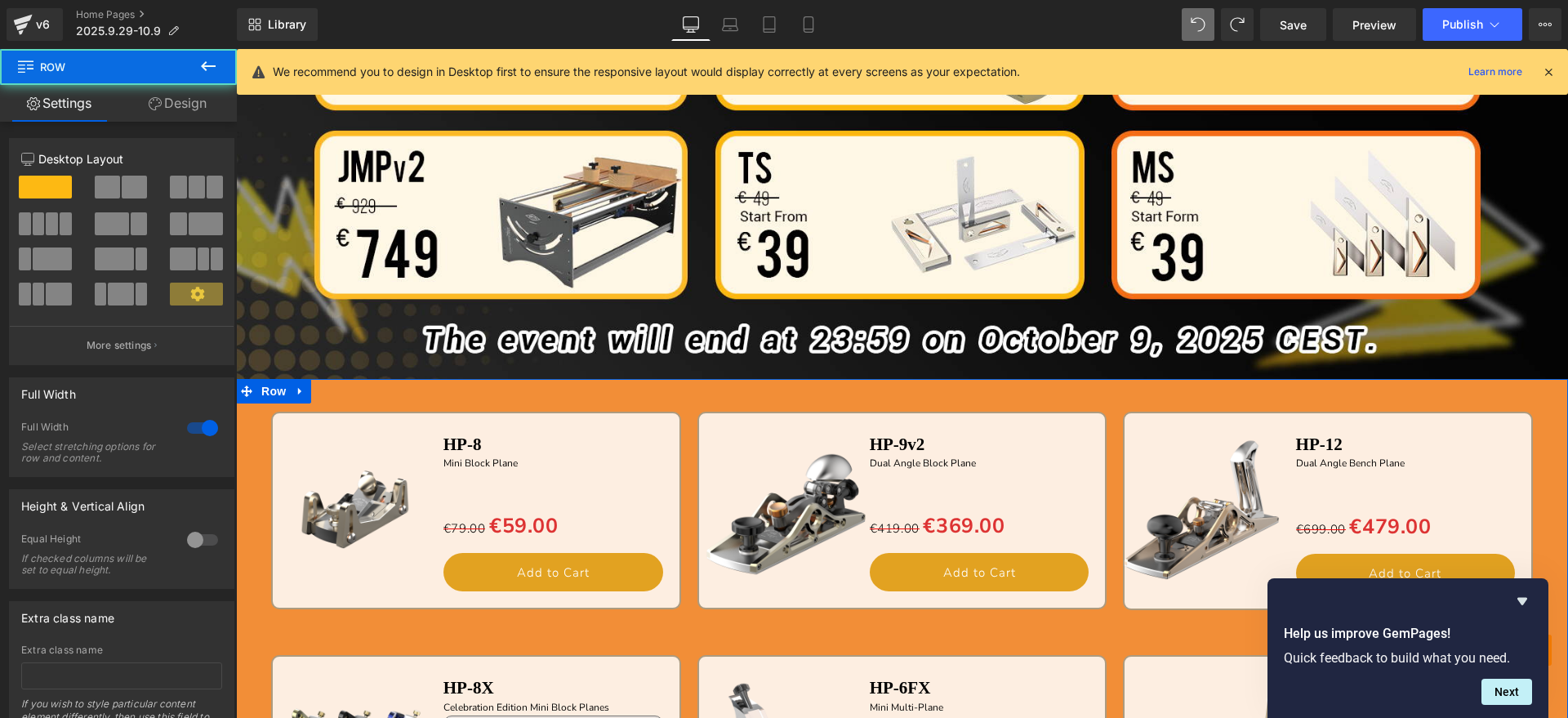
click at [183, 110] on link "Design" at bounding box center [177, 103] width 118 height 37
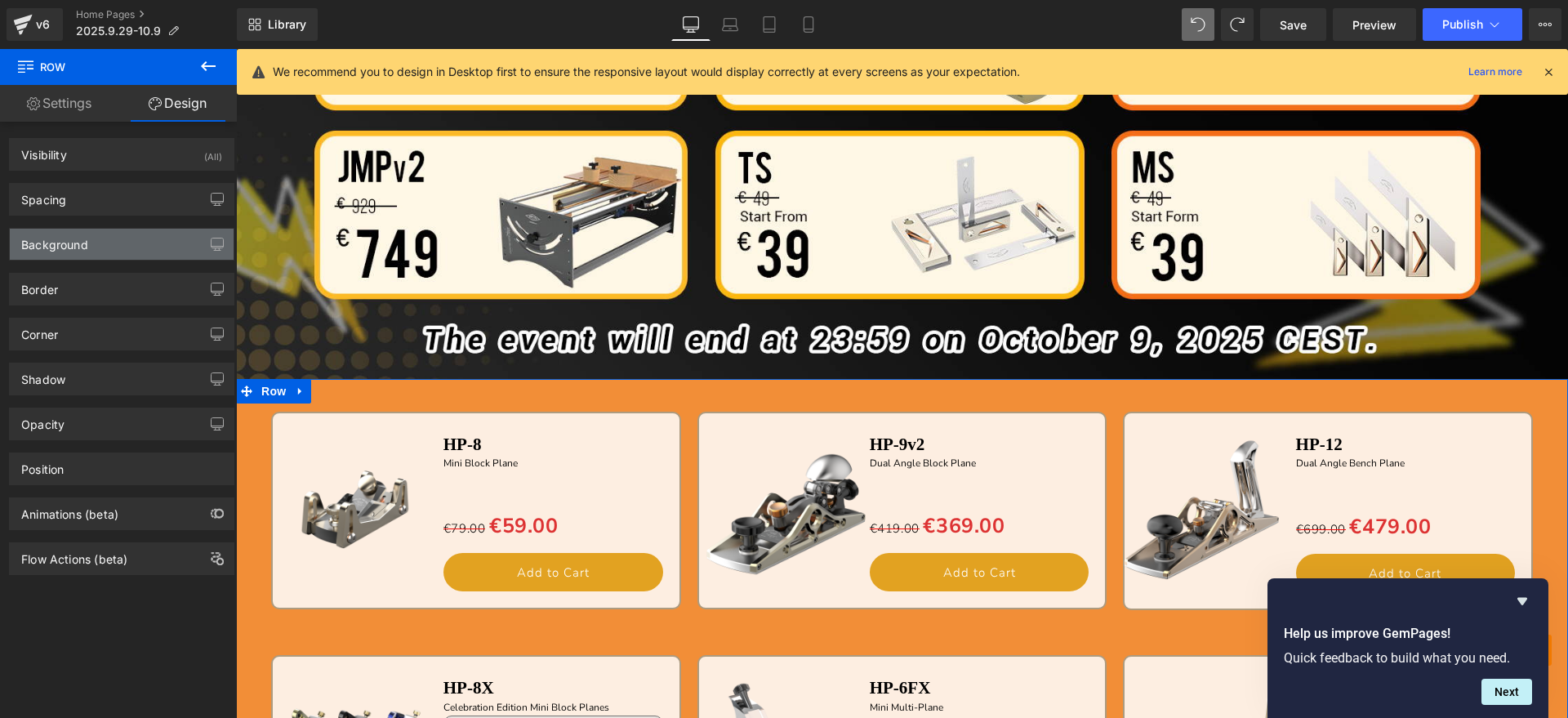
click at [122, 246] on div "Background" at bounding box center [122, 244] width 224 height 31
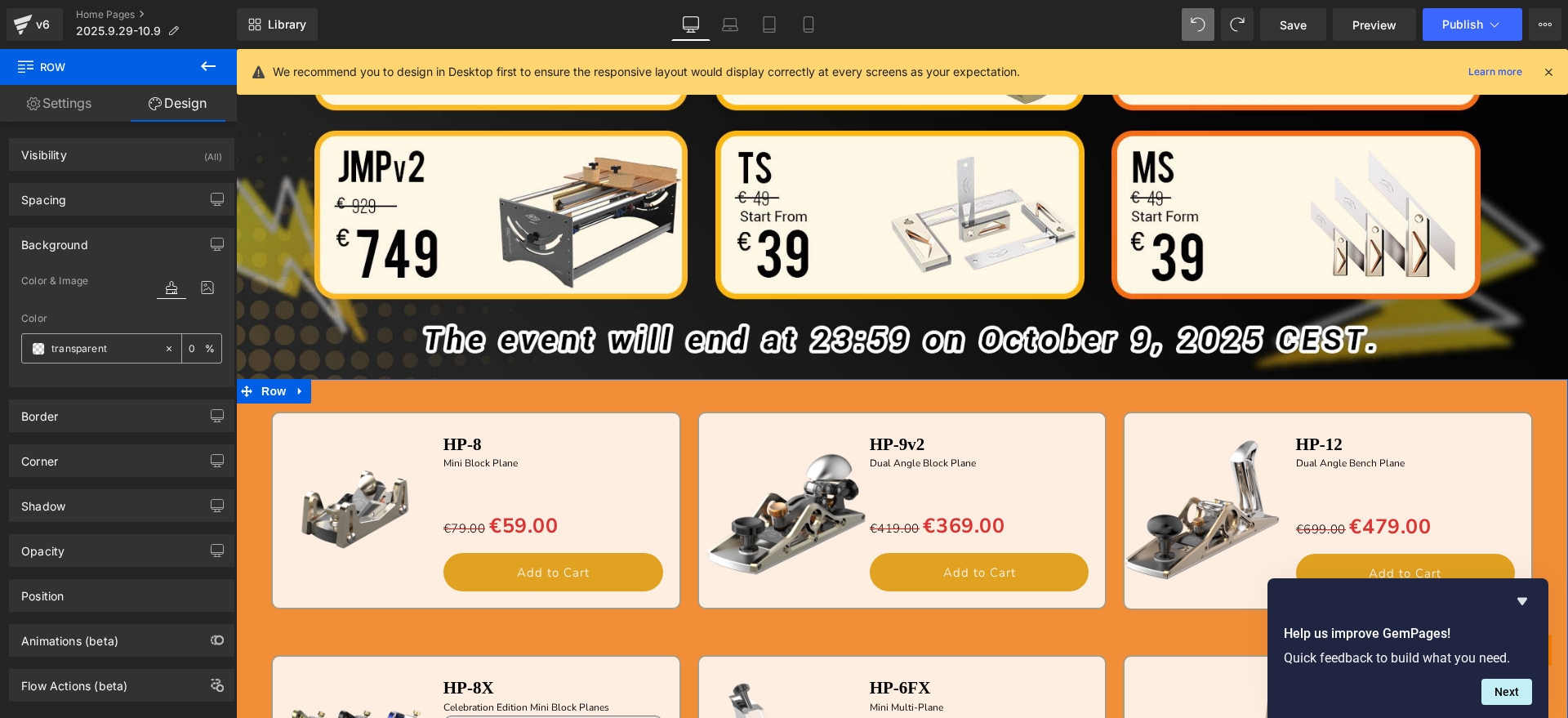
click at [121, 344] on input "text" at bounding box center [103, 348] width 104 height 18
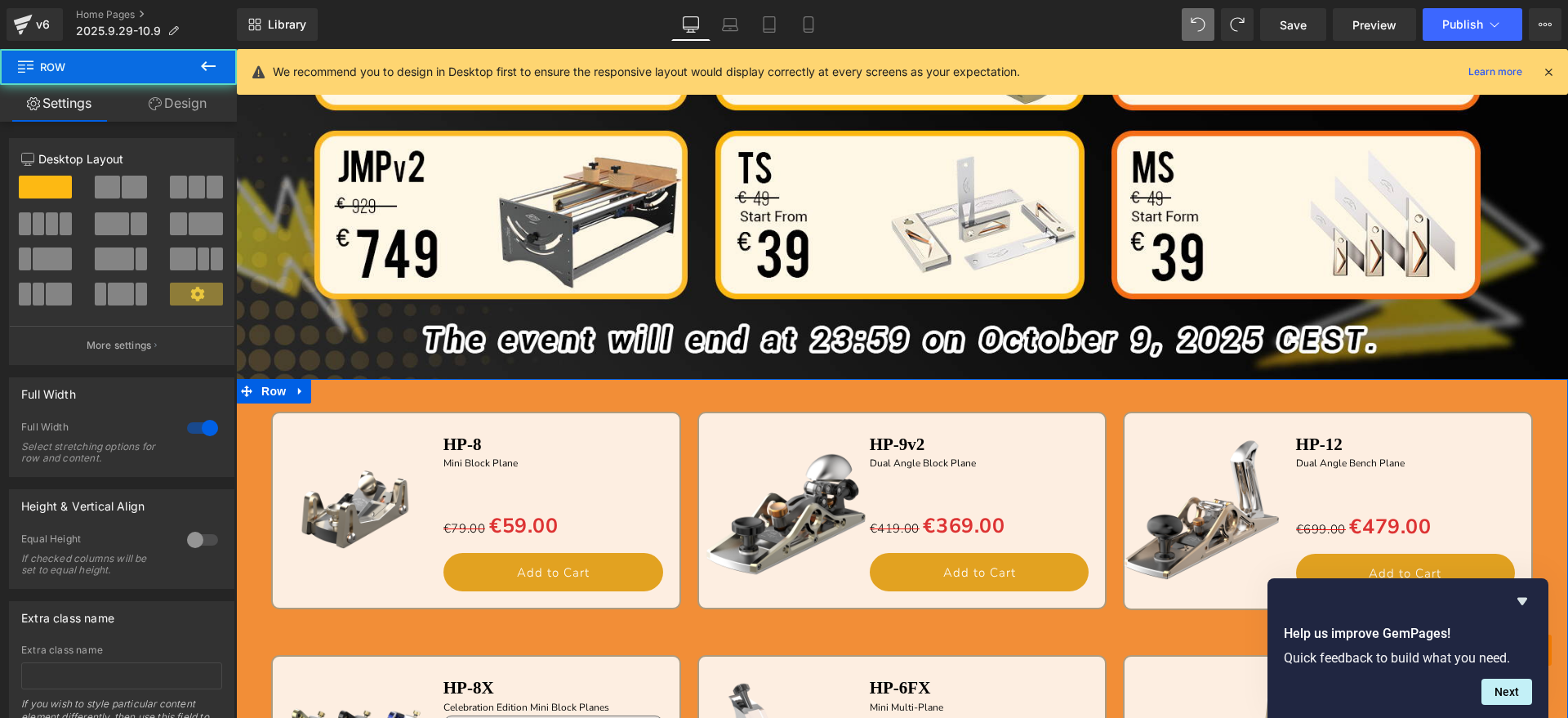
click at [181, 113] on link "Design" at bounding box center [177, 103] width 118 height 37
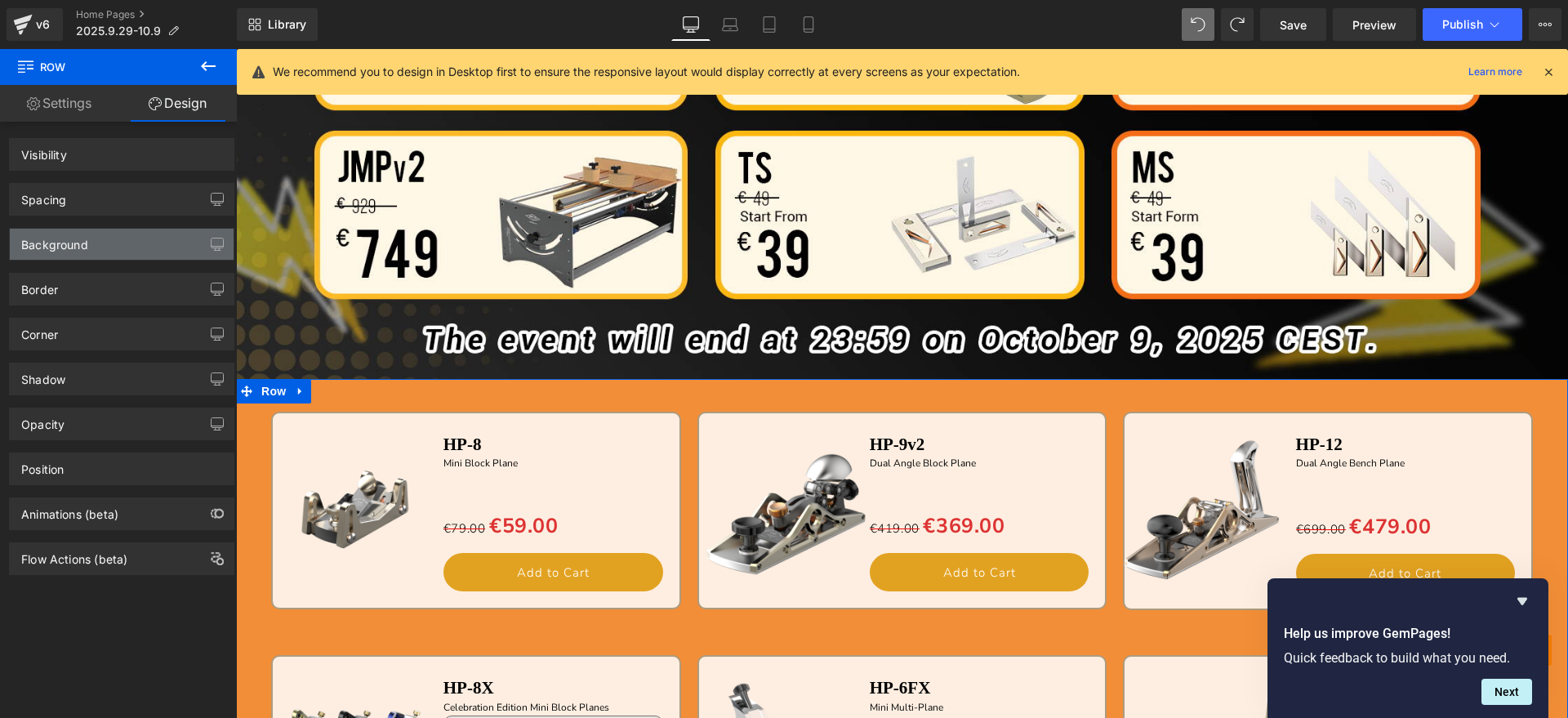
click at [46, 247] on div "Background" at bounding box center [55, 239] width 67 height 23
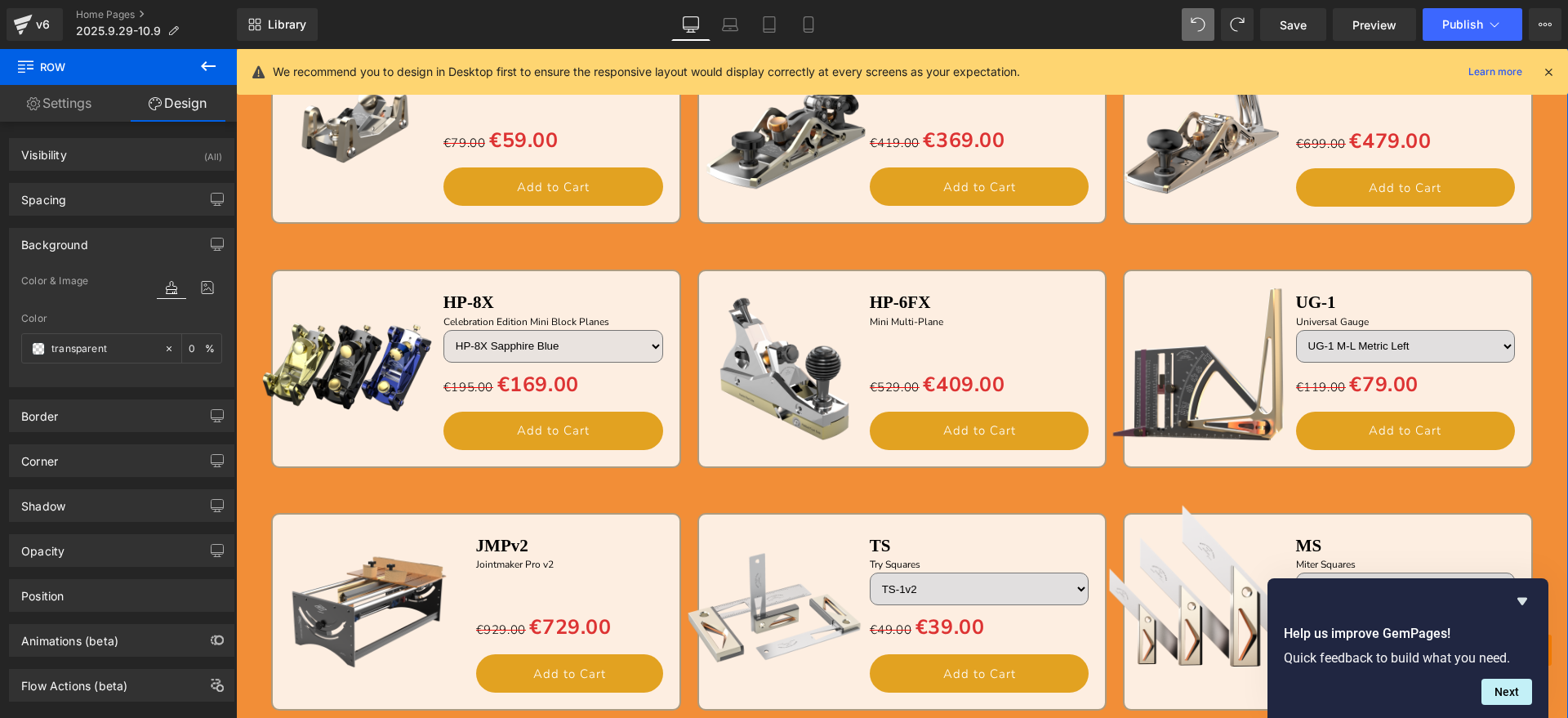
scroll to position [1634, 0]
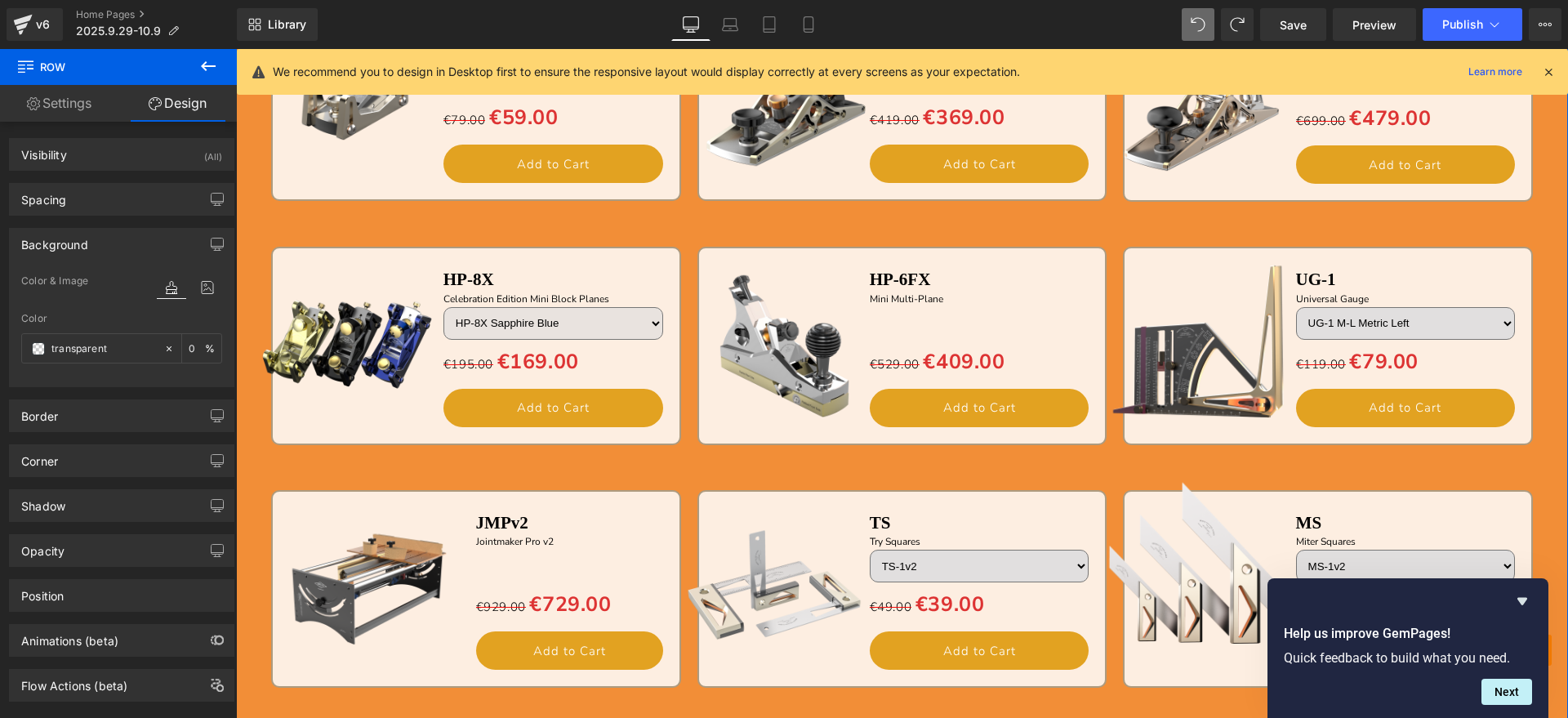
click at [245, 481] on div "Sale Off (P) Image HP-8 Text Block Mini Block Plane Text Block Separator €79.00…" at bounding box center [901, 432] width 1331 height 875
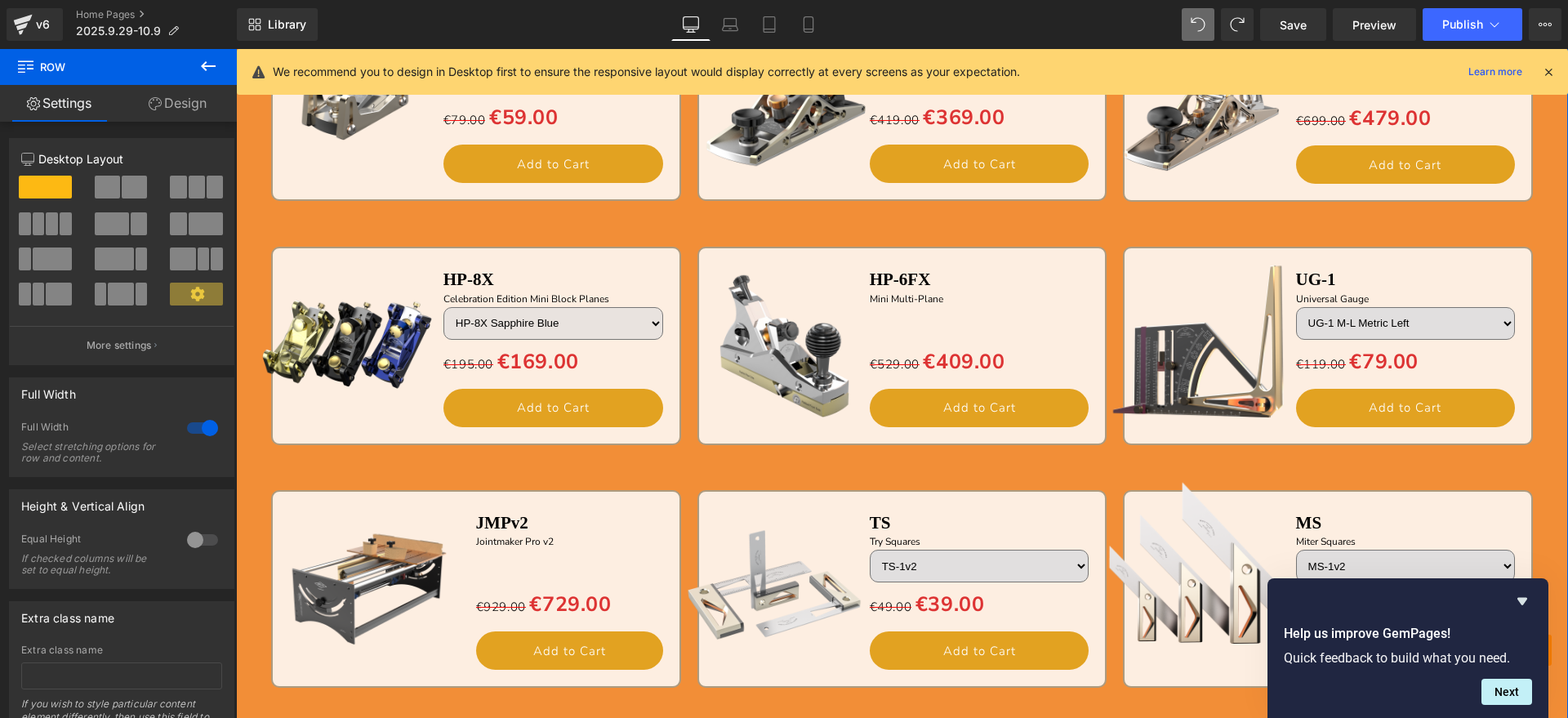
click at [194, 116] on link "Design" at bounding box center [177, 103] width 118 height 37
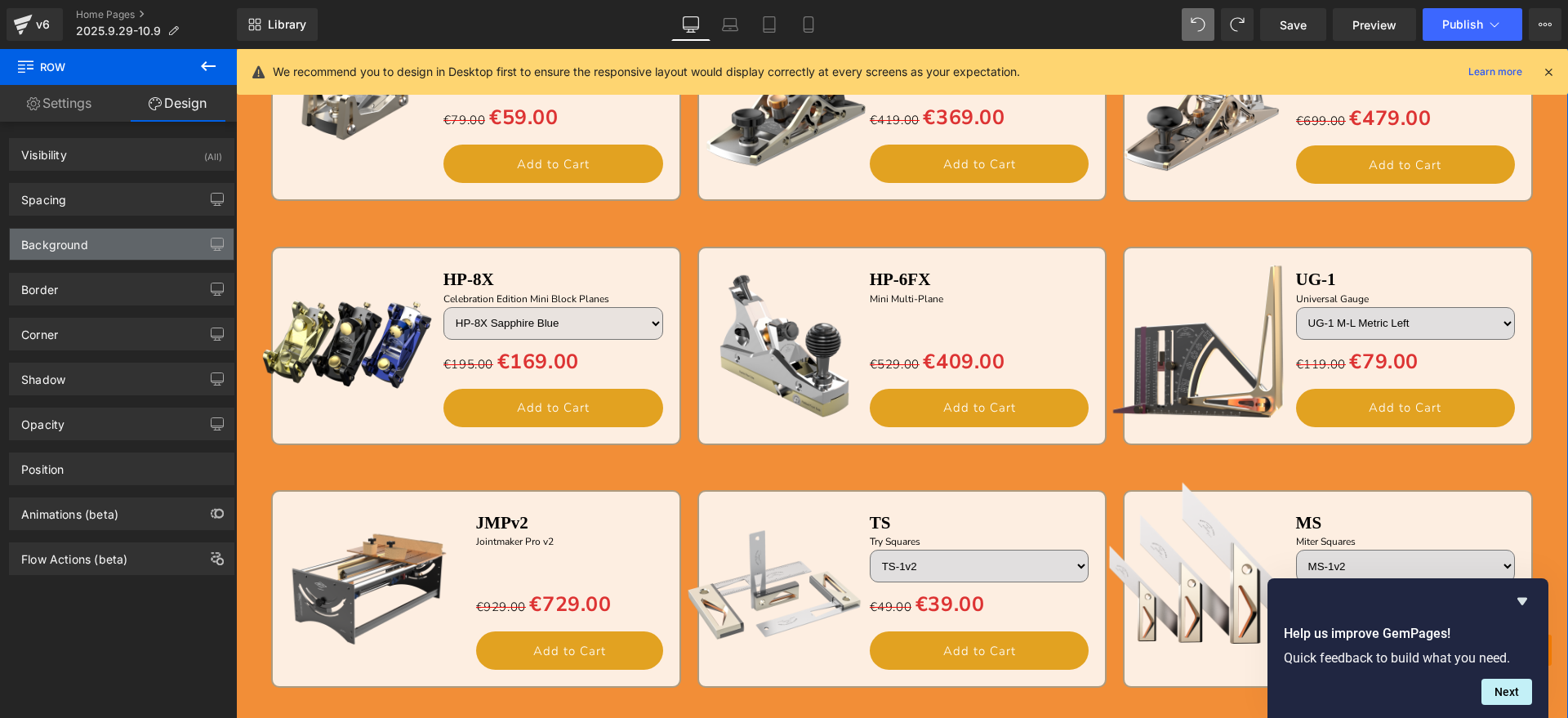
click at [44, 229] on div "Background" at bounding box center [55, 239] width 67 height 23
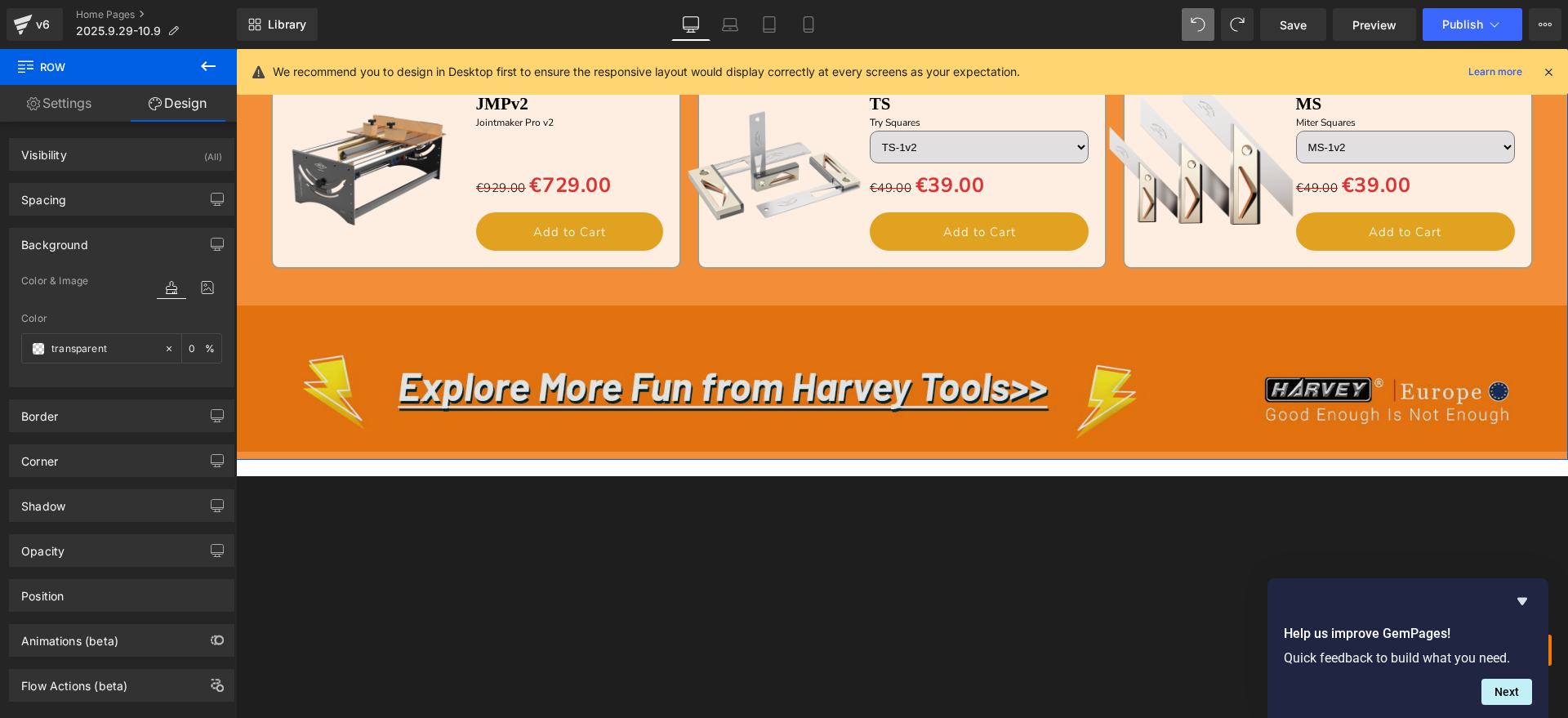
scroll to position [2144, 0]
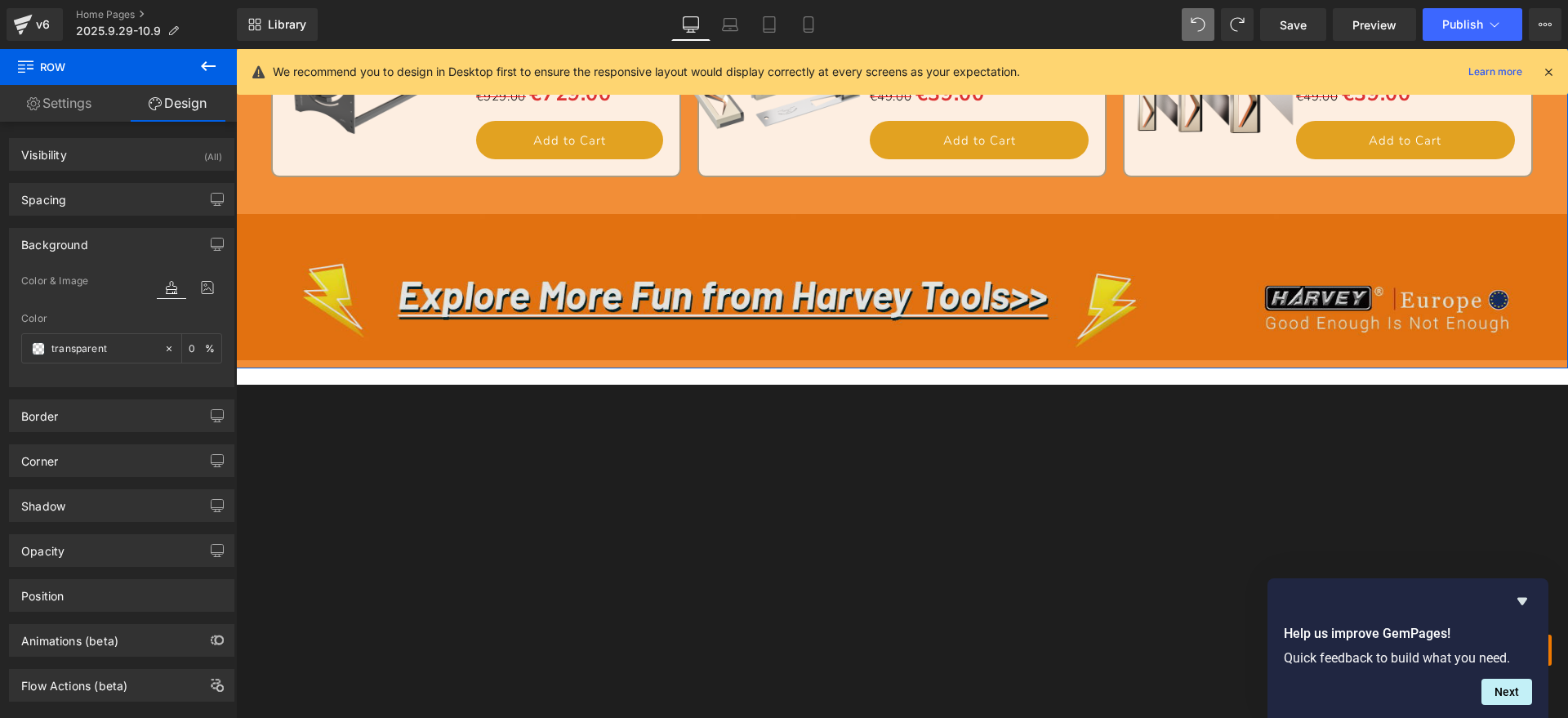
click at [565, 255] on img at bounding box center [901, 286] width 1331 height 145
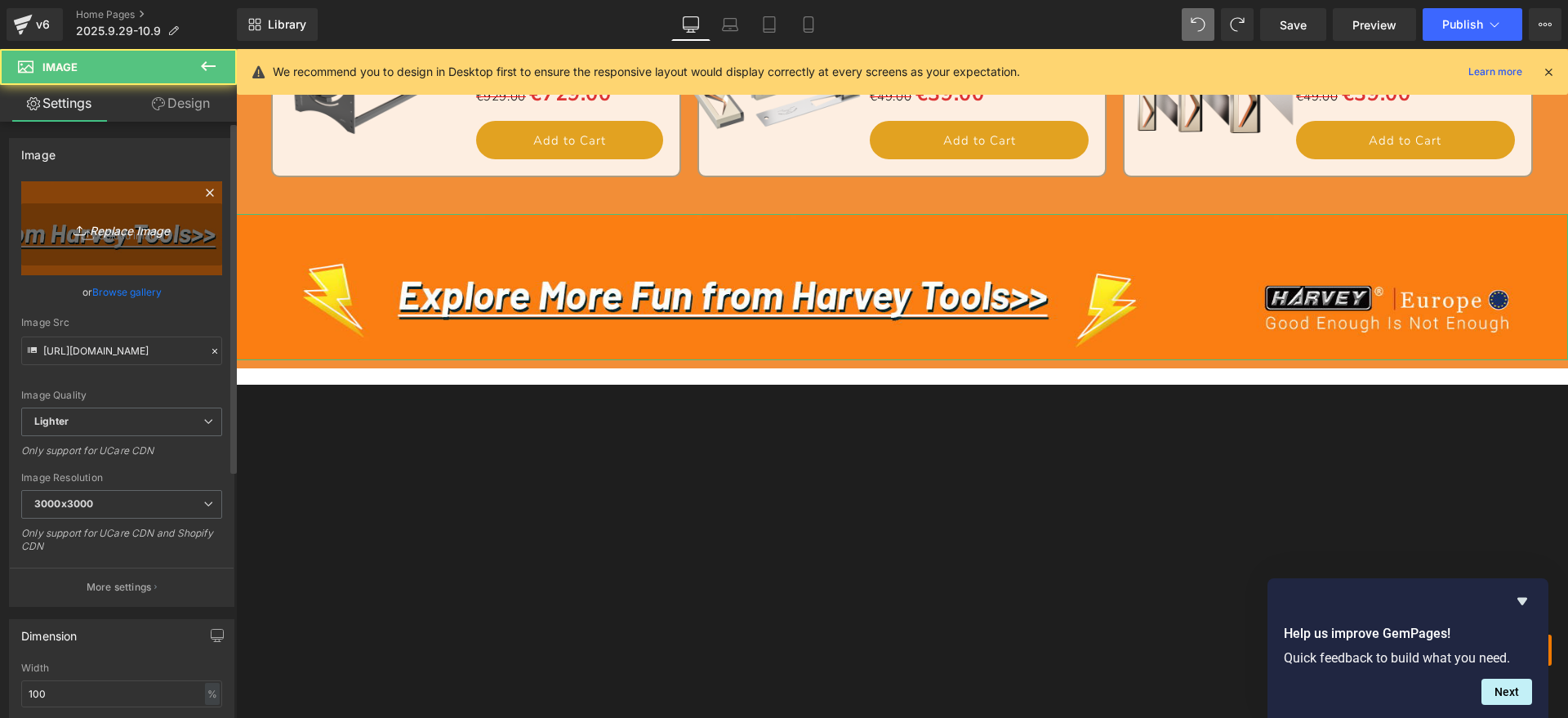
click at [158, 242] on link "Replace Image" at bounding box center [121, 228] width 201 height 94
type input "C:\fakepath\跳转_10.jpg"
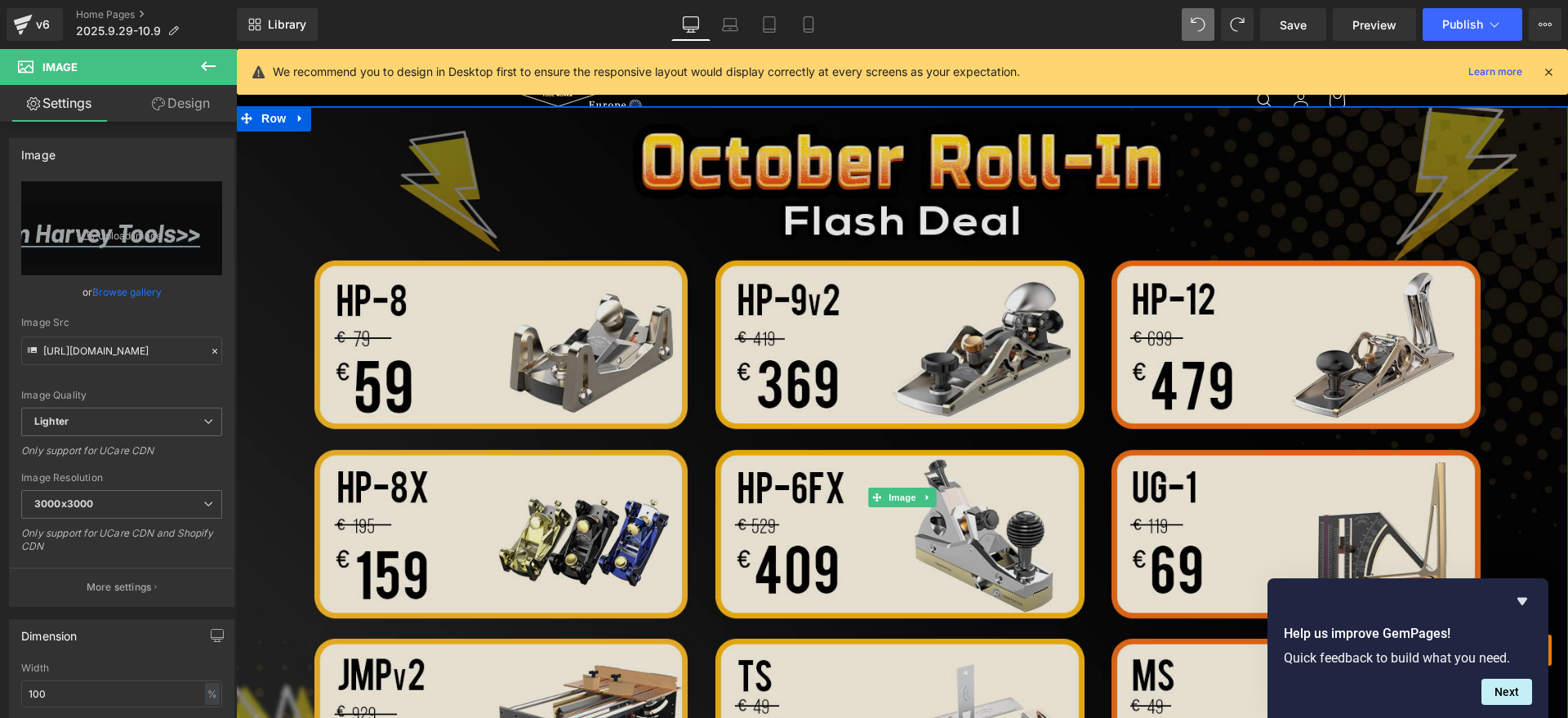
scroll to position [714, 0]
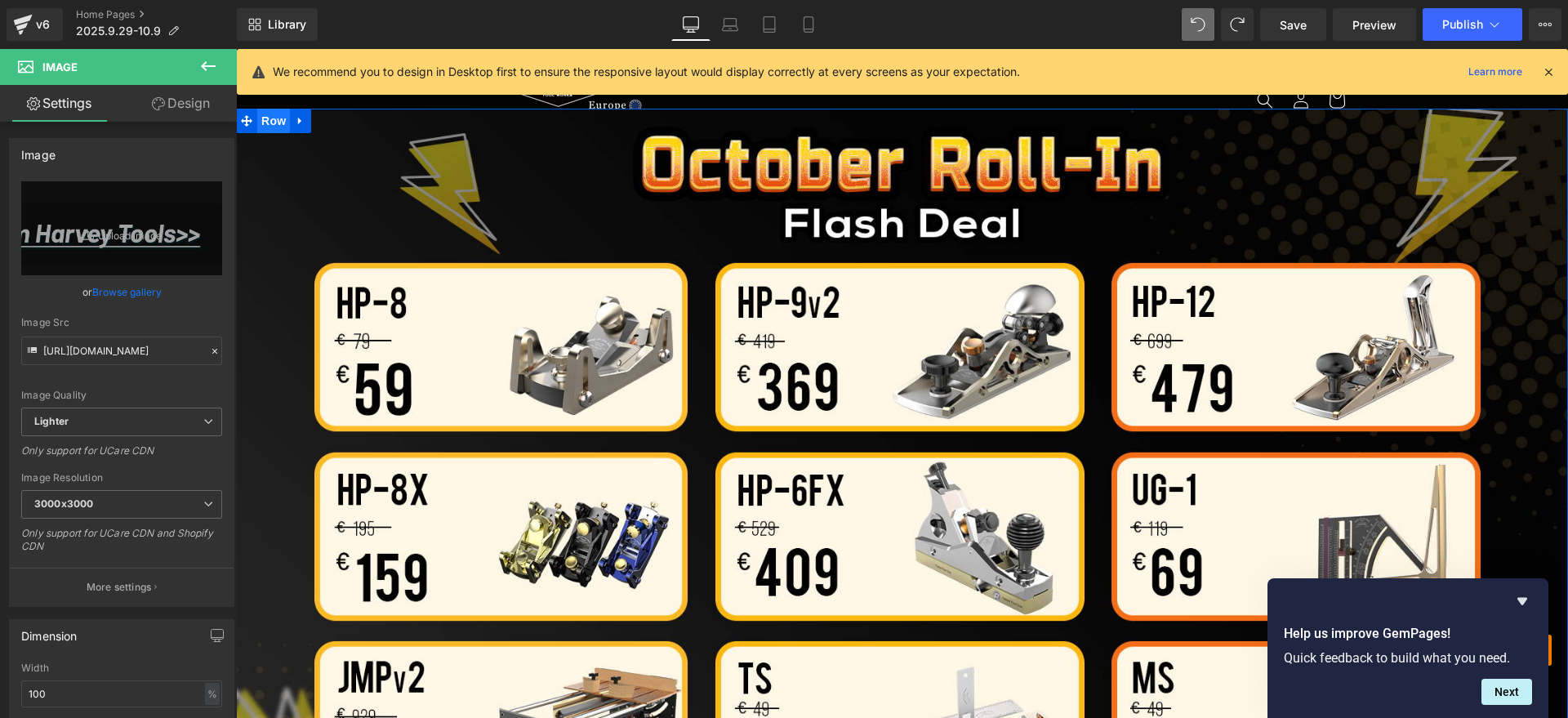
click at [265, 125] on span "Row" at bounding box center [273, 121] width 32 height 25
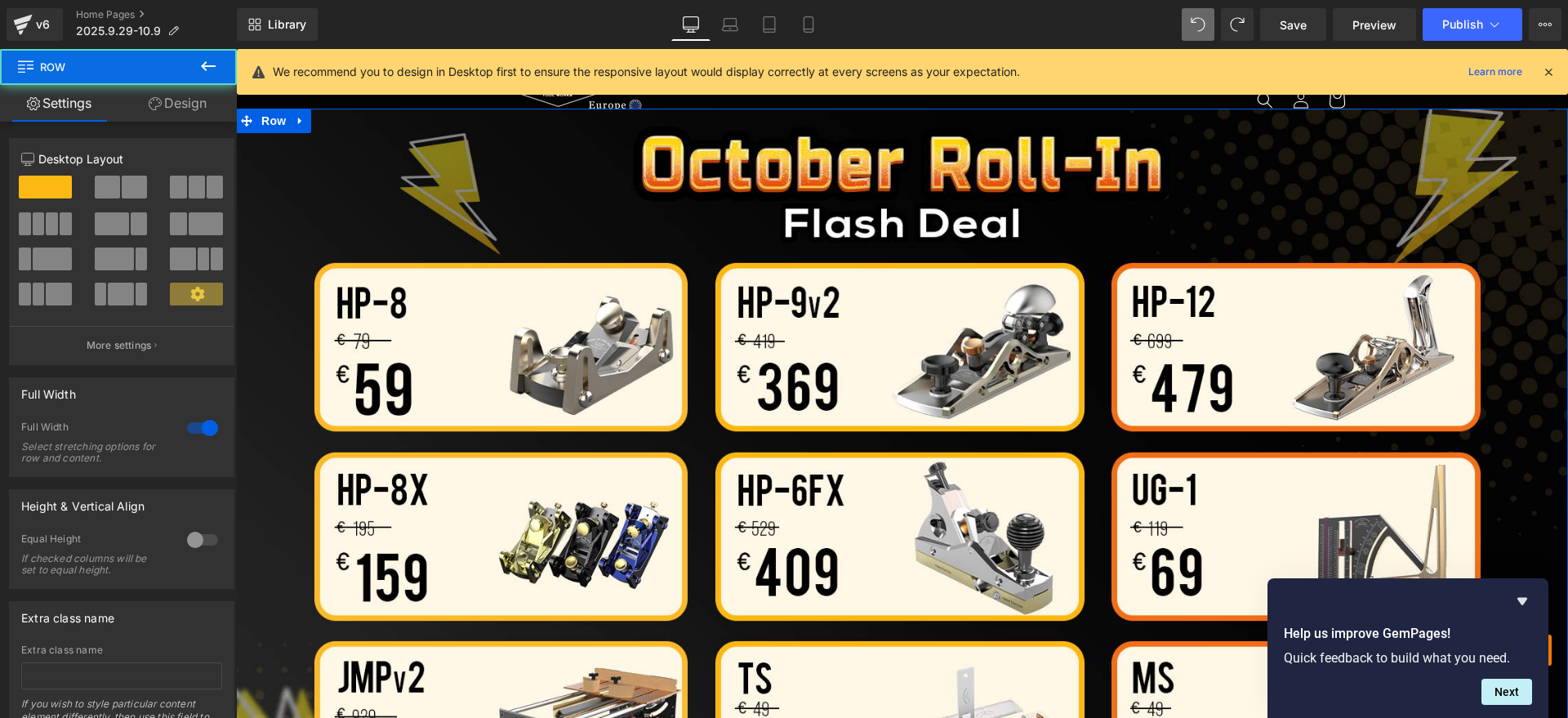
click at [189, 115] on link "Design" at bounding box center [177, 103] width 118 height 37
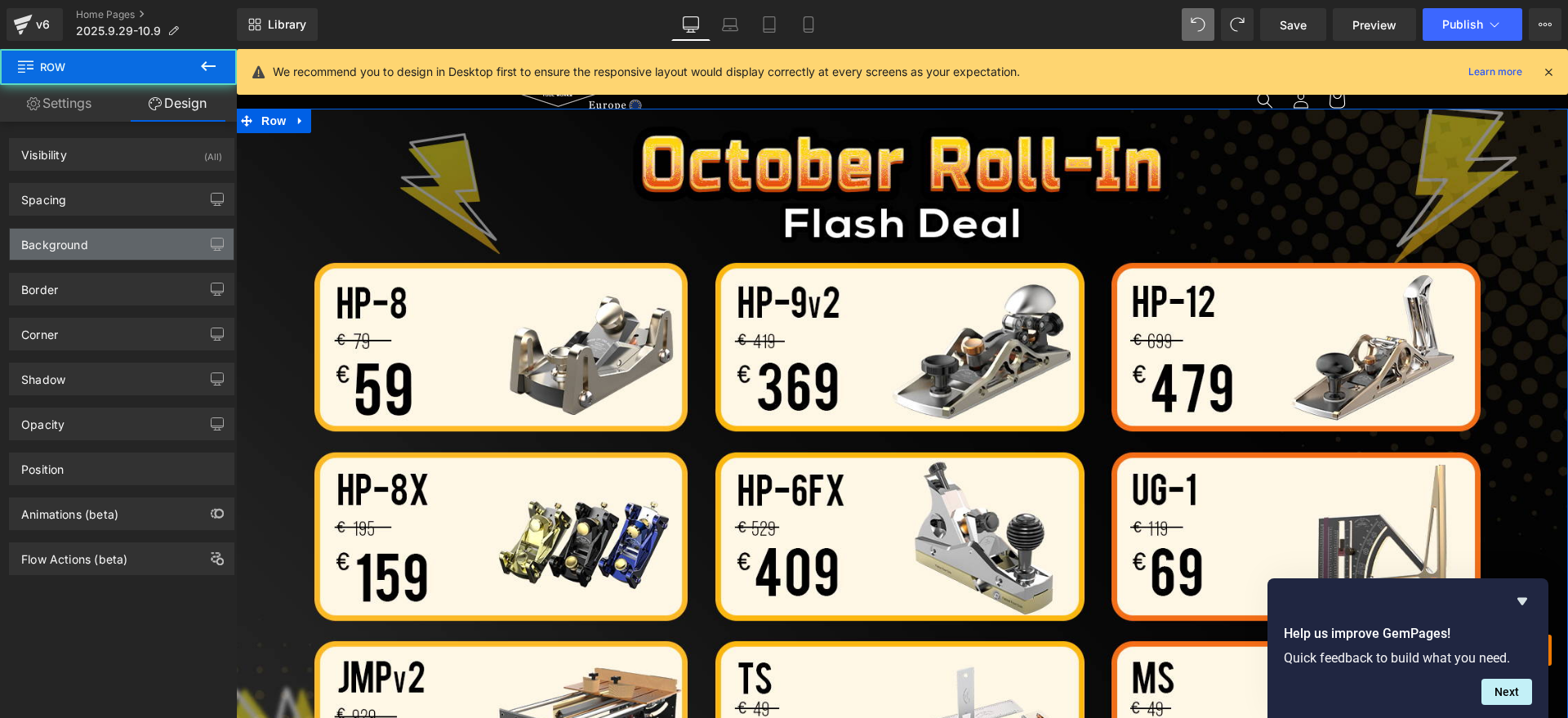
click at [89, 242] on div "Background" at bounding box center [122, 244] width 224 height 31
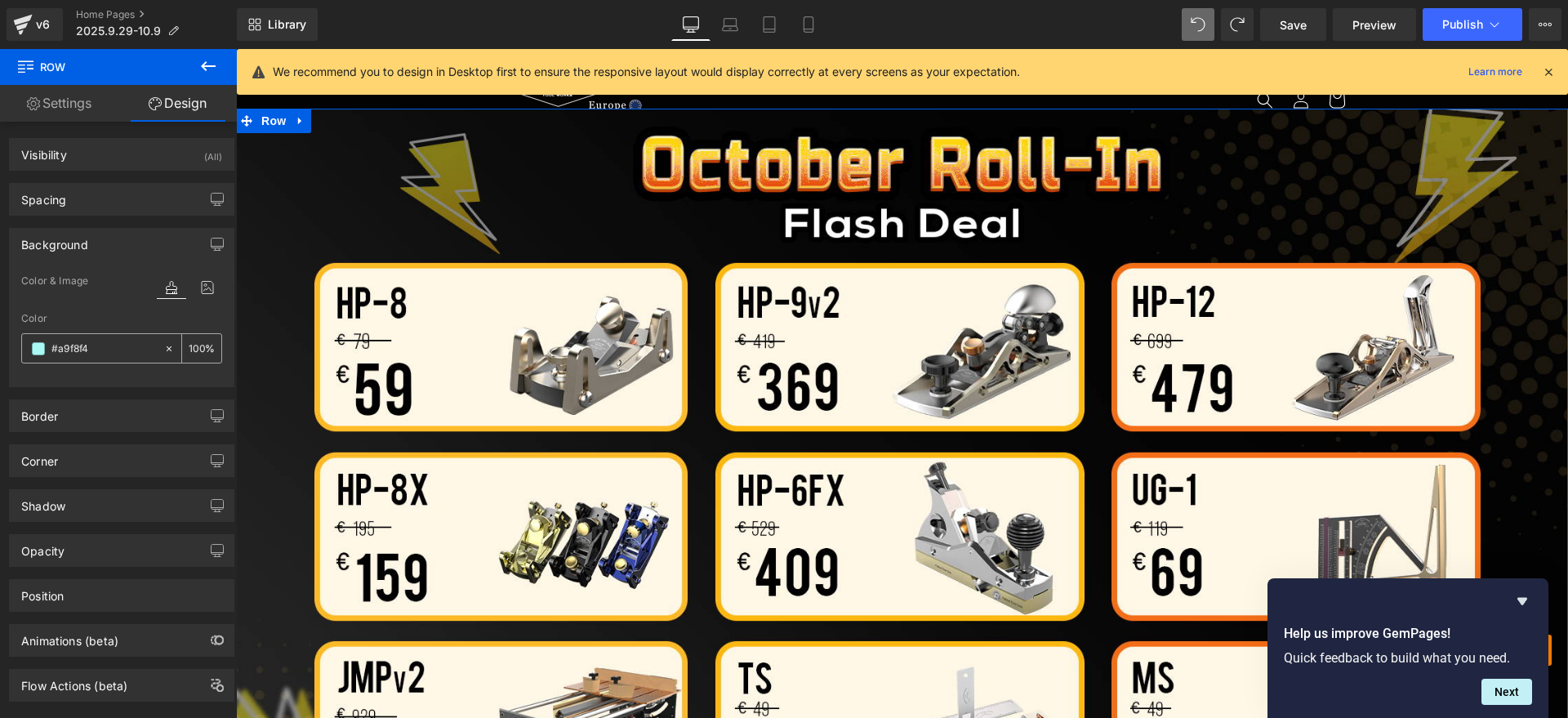
click at [30, 353] on div at bounding box center [92, 347] width 141 height 29
click at [36, 350] on span at bounding box center [38, 348] width 13 height 13
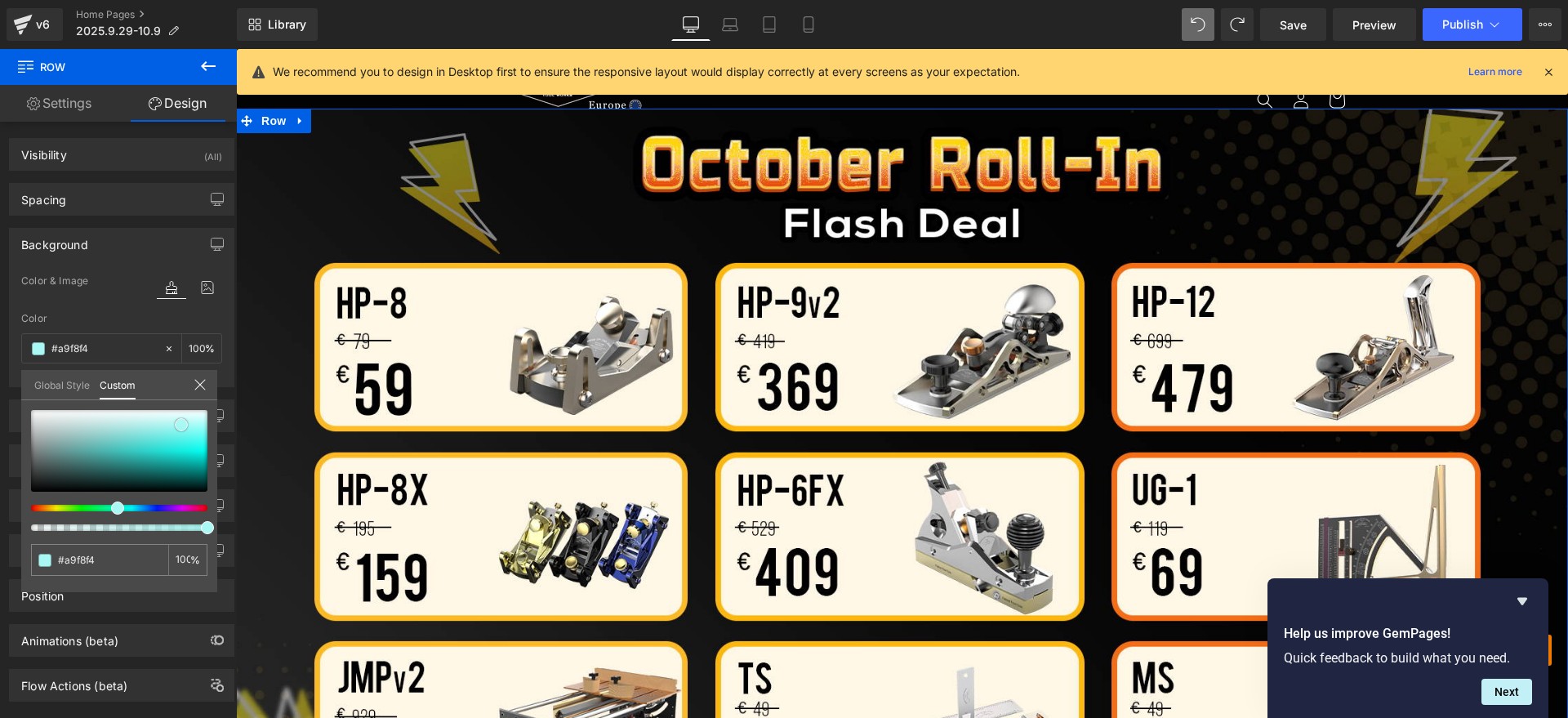
click at [31, 471] on div at bounding box center [119, 451] width 176 height 81
click at [31, 478] on span at bounding box center [31, 478] width 13 height 13
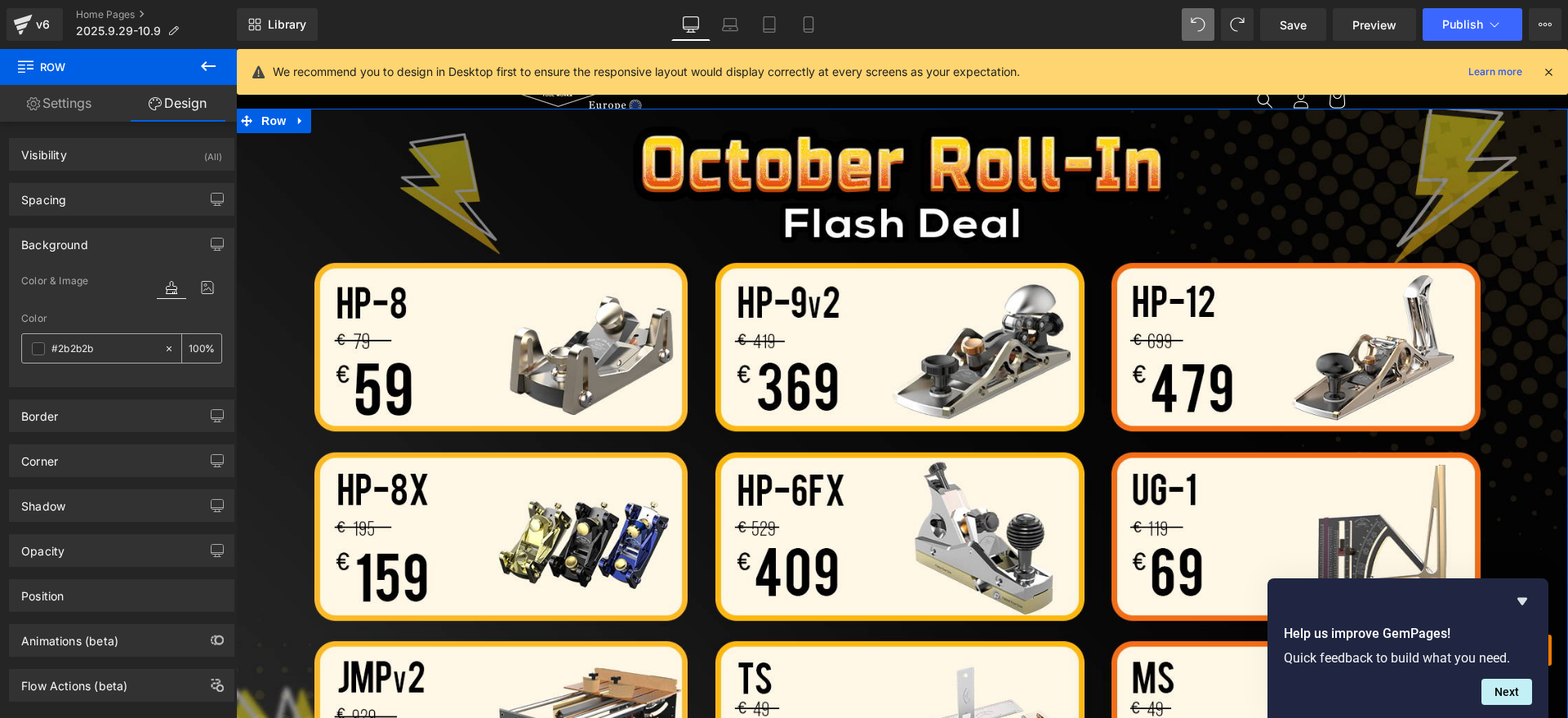
type input "#2b2b2b"
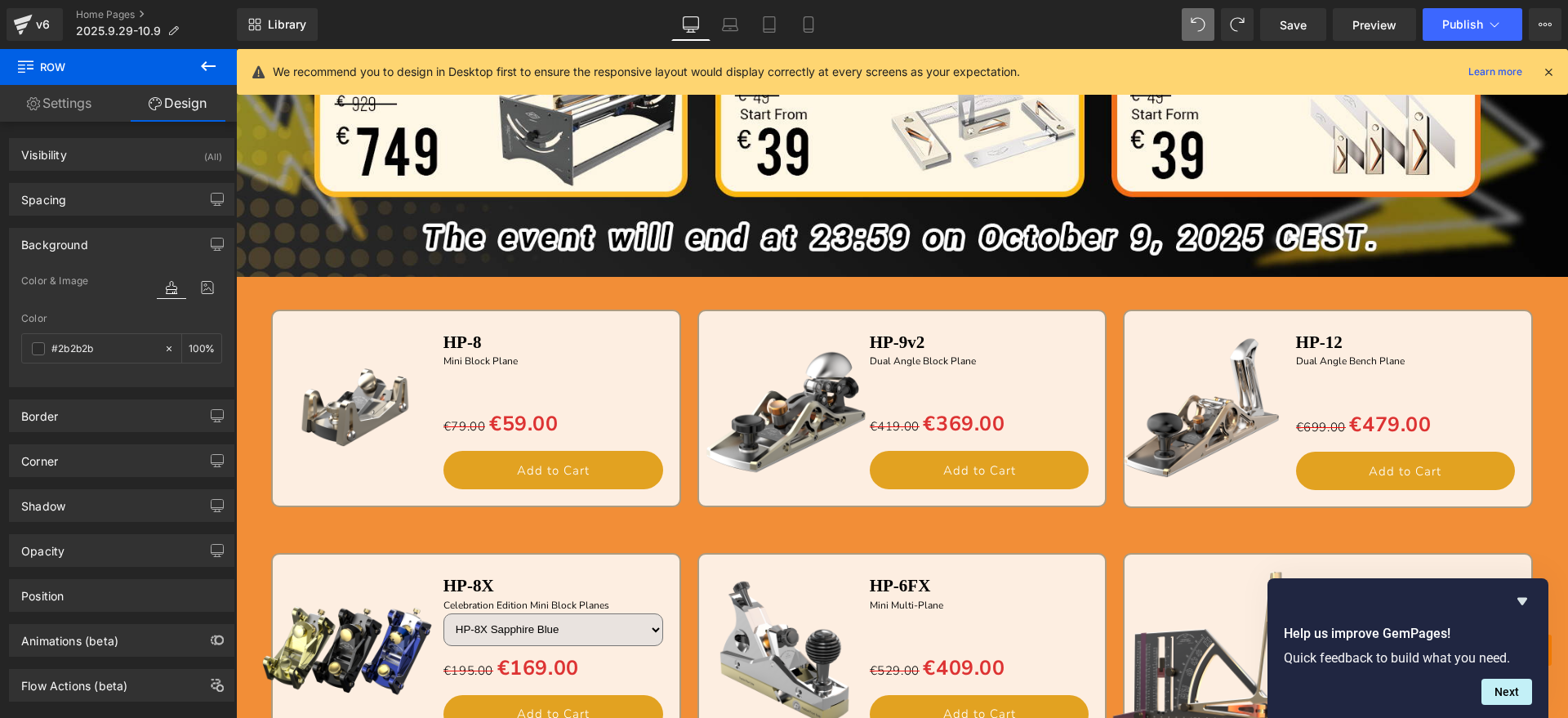
scroll to position [1430, 0]
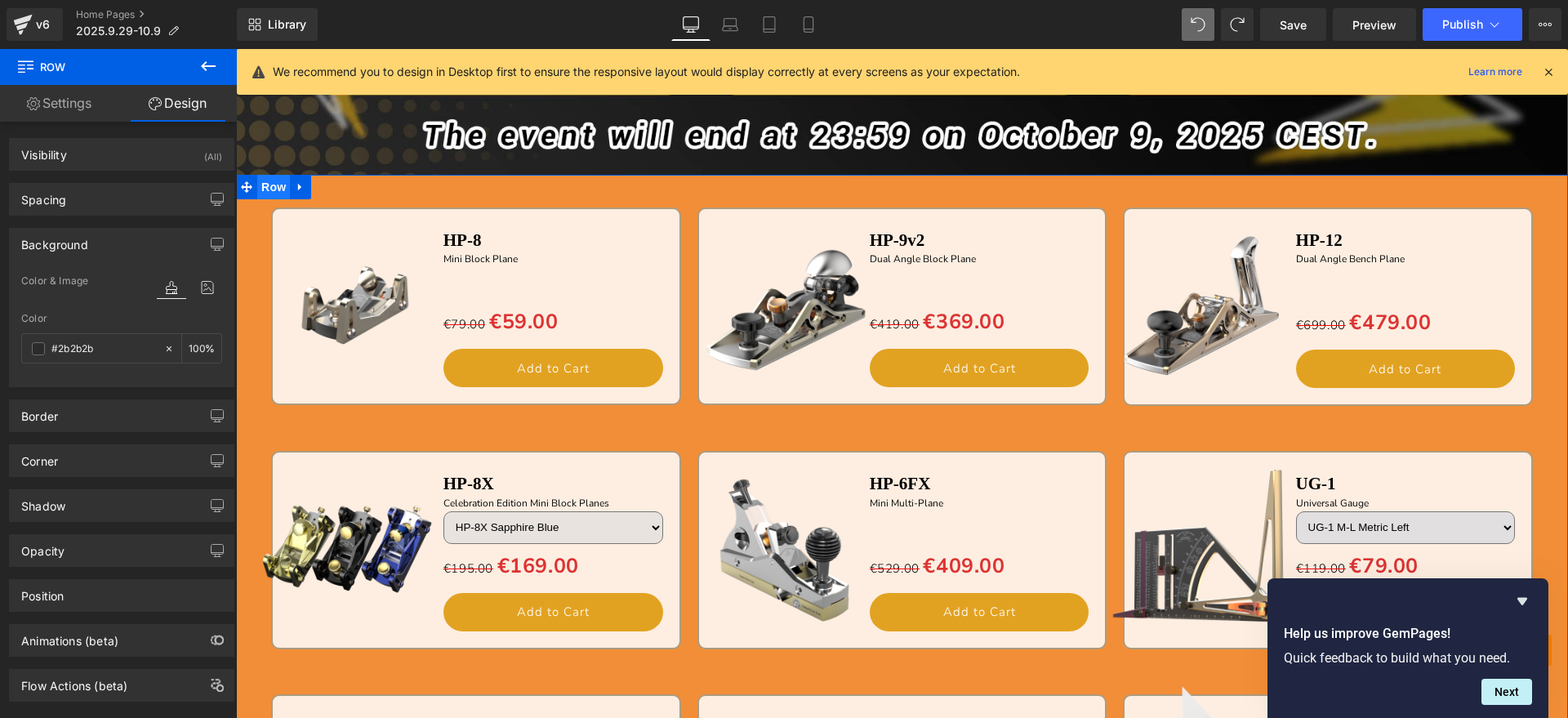
click at [266, 185] on span "Row" at bounding box center [273, 187] width 32 height 25
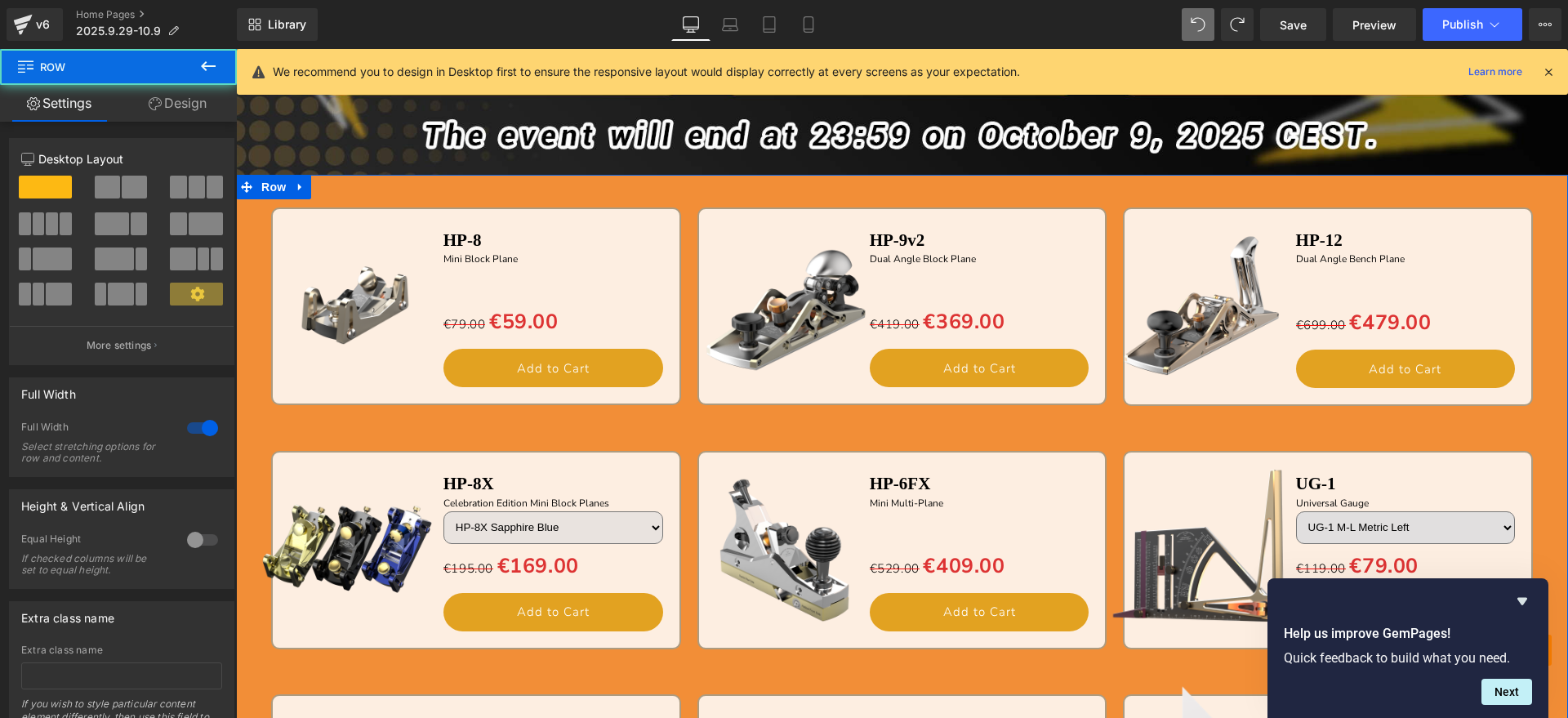
click at [164, 106] on link "Design" at bounding box center [177, 103] width 118 height 37
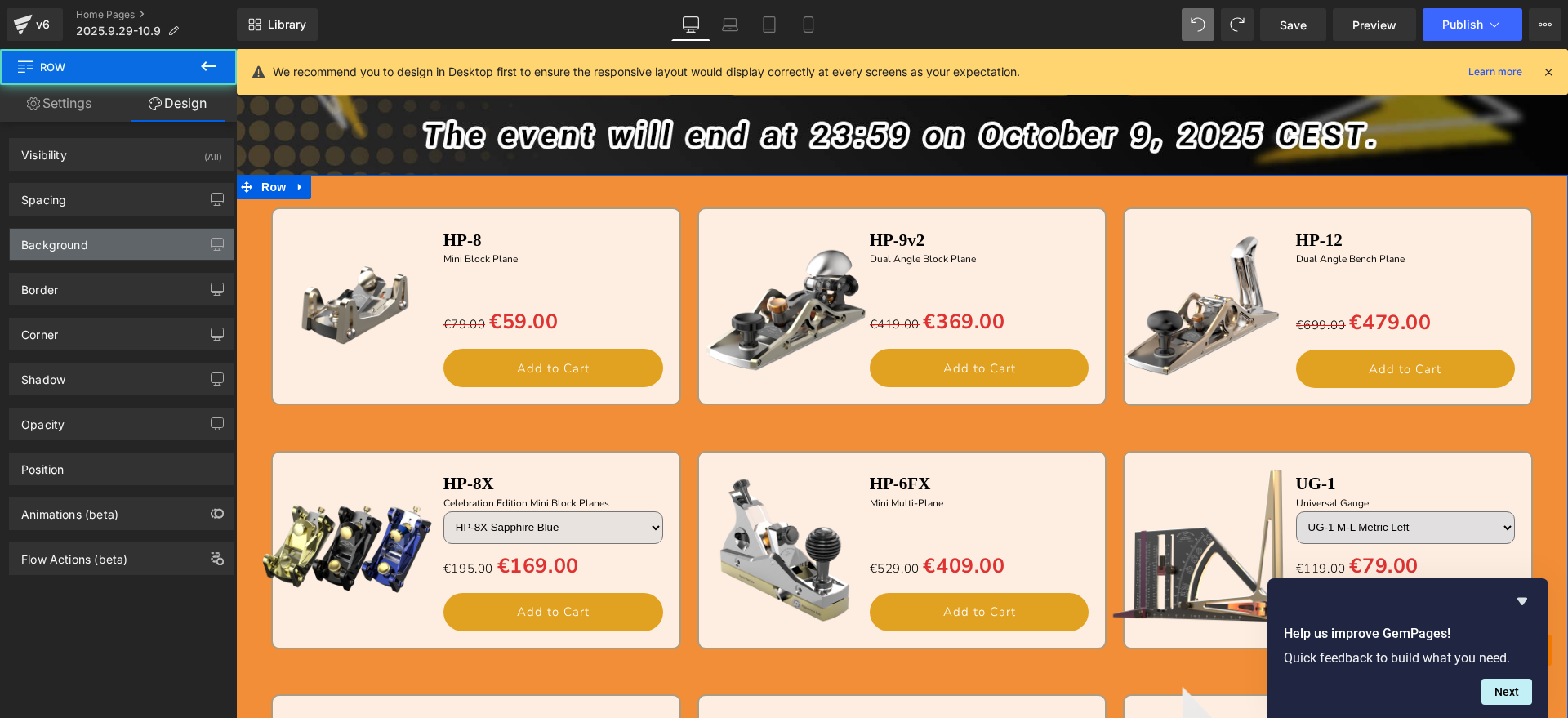
drag, startPoint x: 98, startPoint y: 252, endPoint x: 97, endPoint y: 278, distance: 26.0
click at [97, 252] on div "Background" at bounding box center [122, 244] width 224 height 31
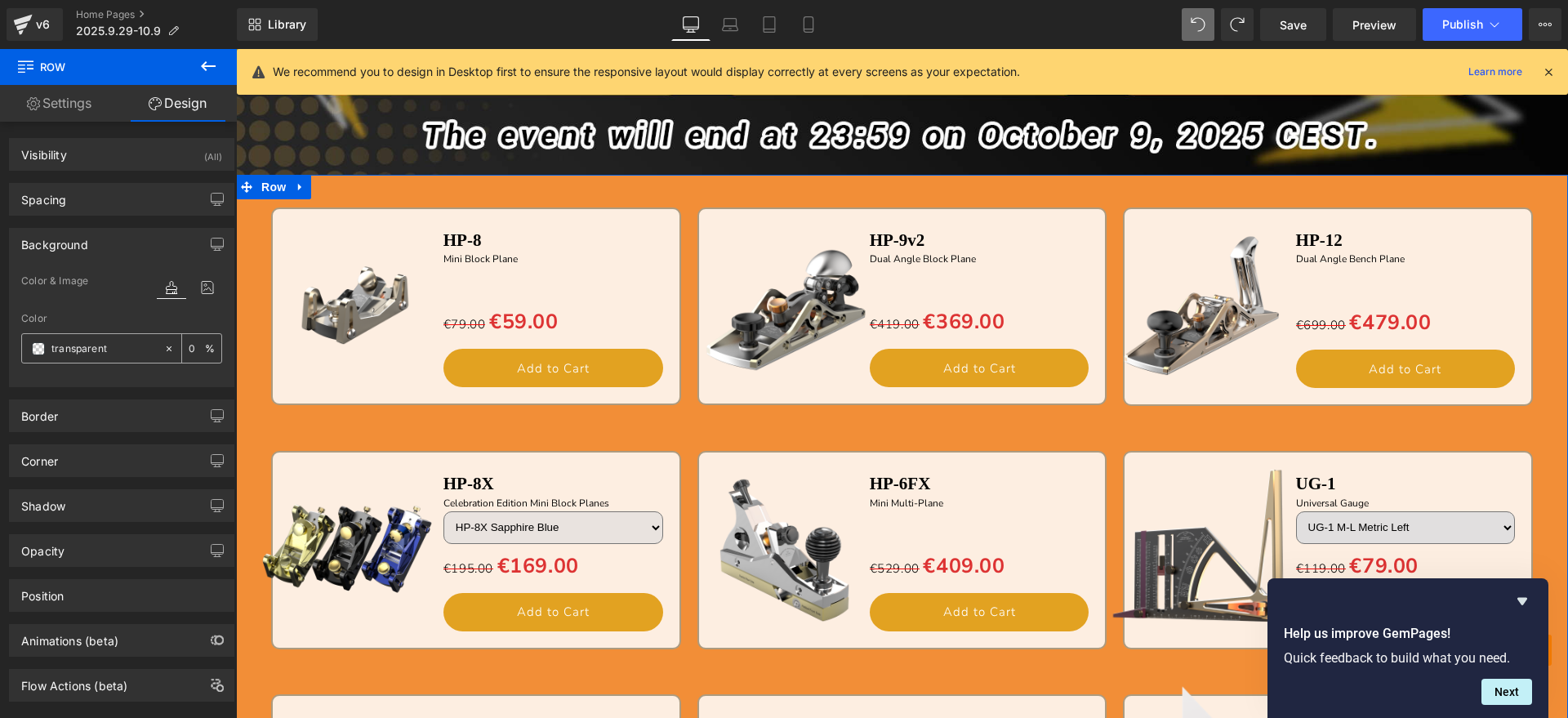
click at [113, 350] on input "transparent" at bounding box center [103, 348] width 104 height 18
paste input "#2b2b2b"
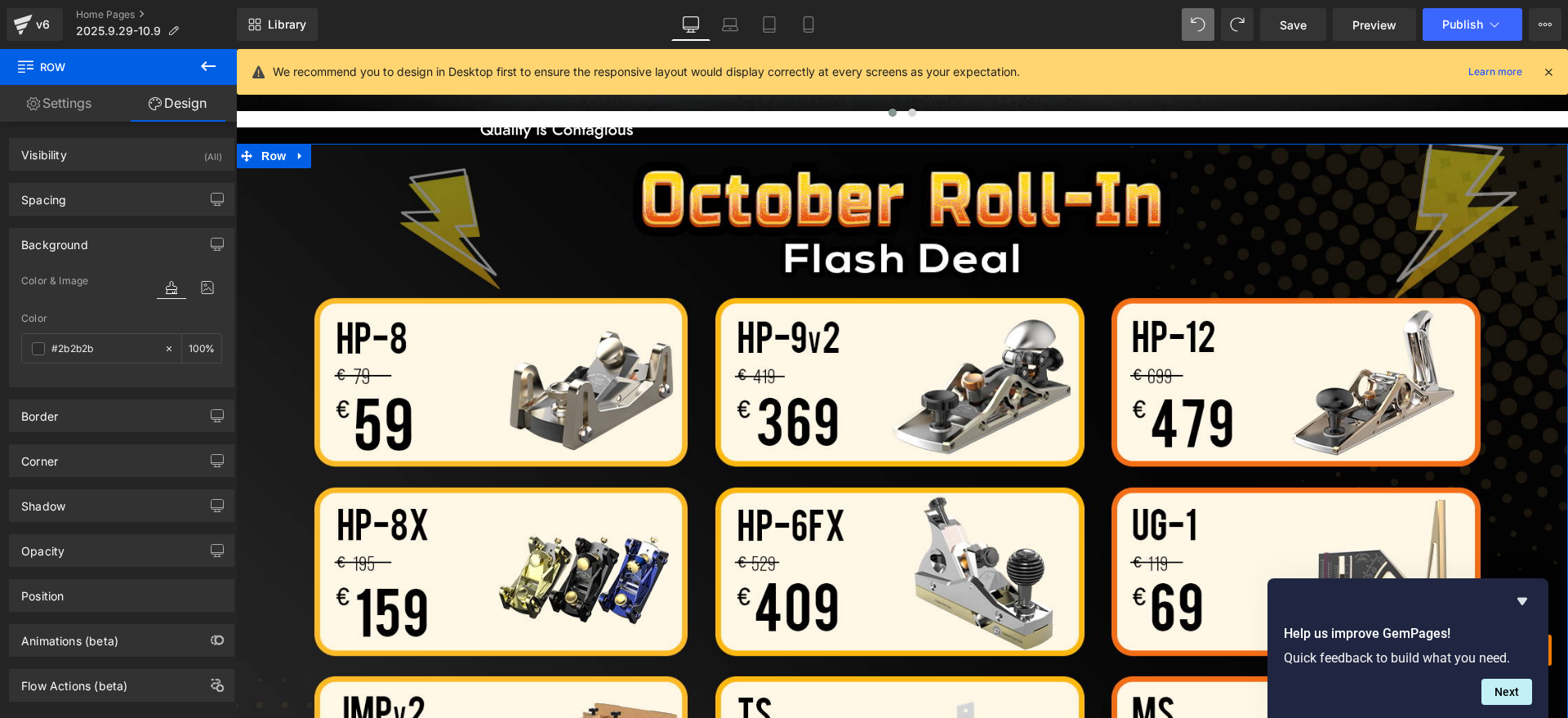
scroll to position [306, 0]
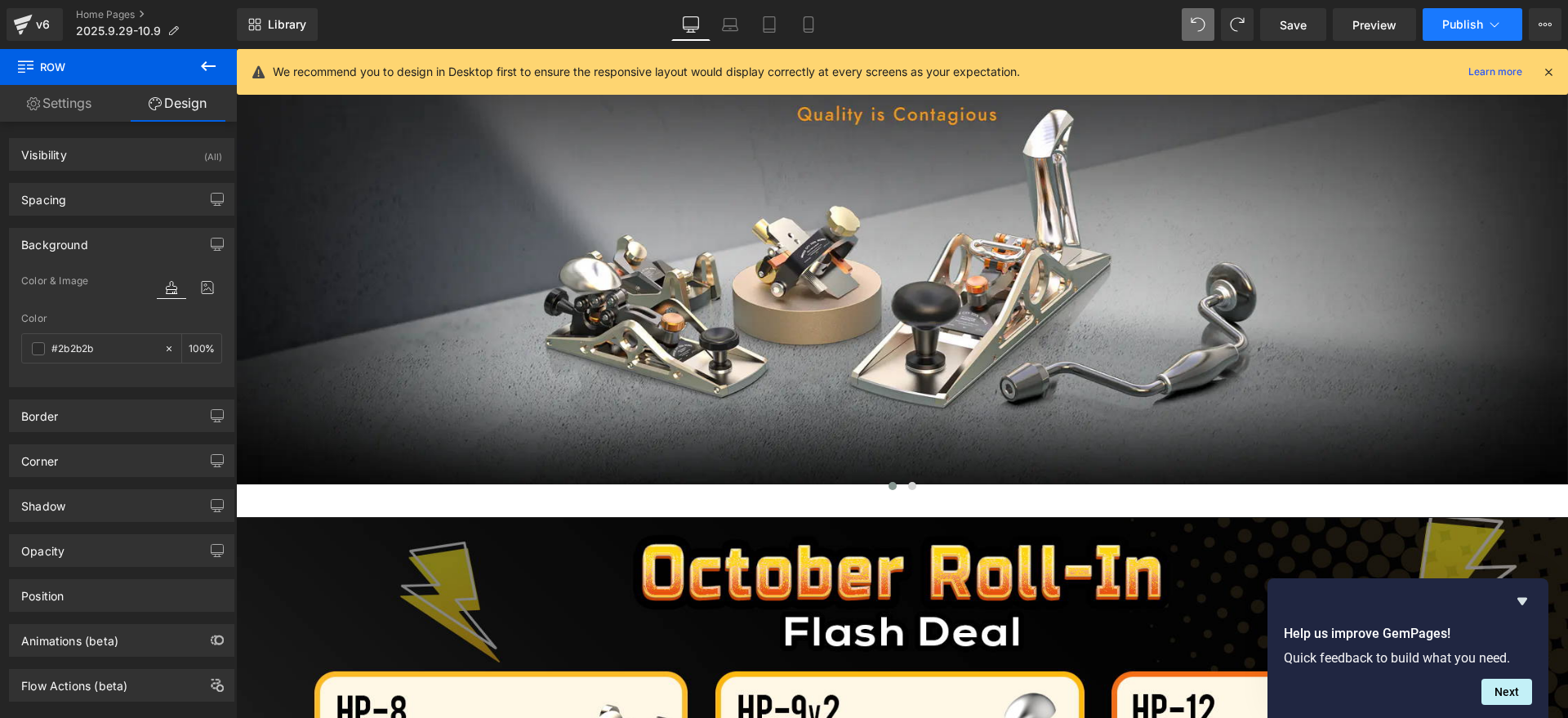
type input "#2b2b2b"
click at [1484, 13] on button "Publish" at bounding box center [1473, 24] width 100 height 32
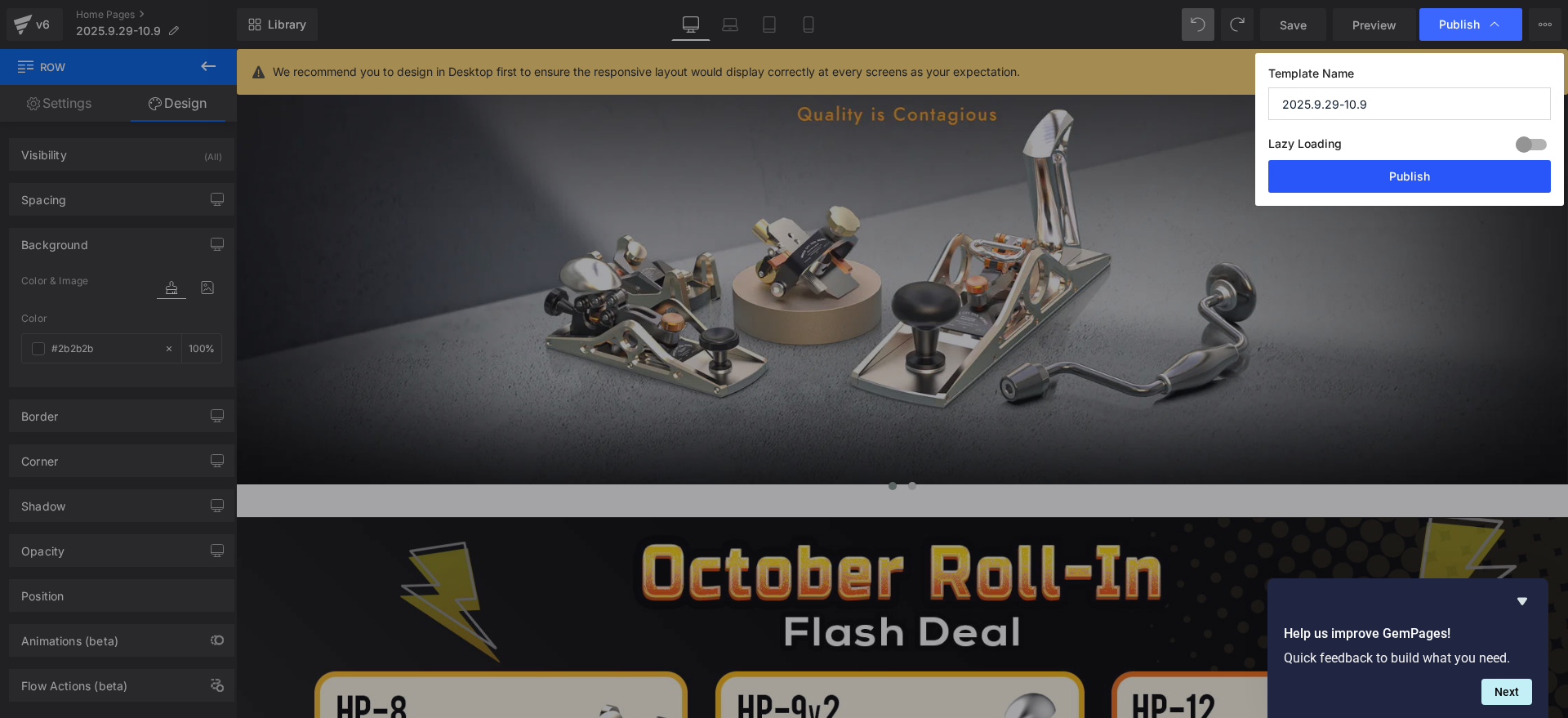
click at [1436, 171] on button "Publish" at bounding box center [1410, 176] width 283 height 32
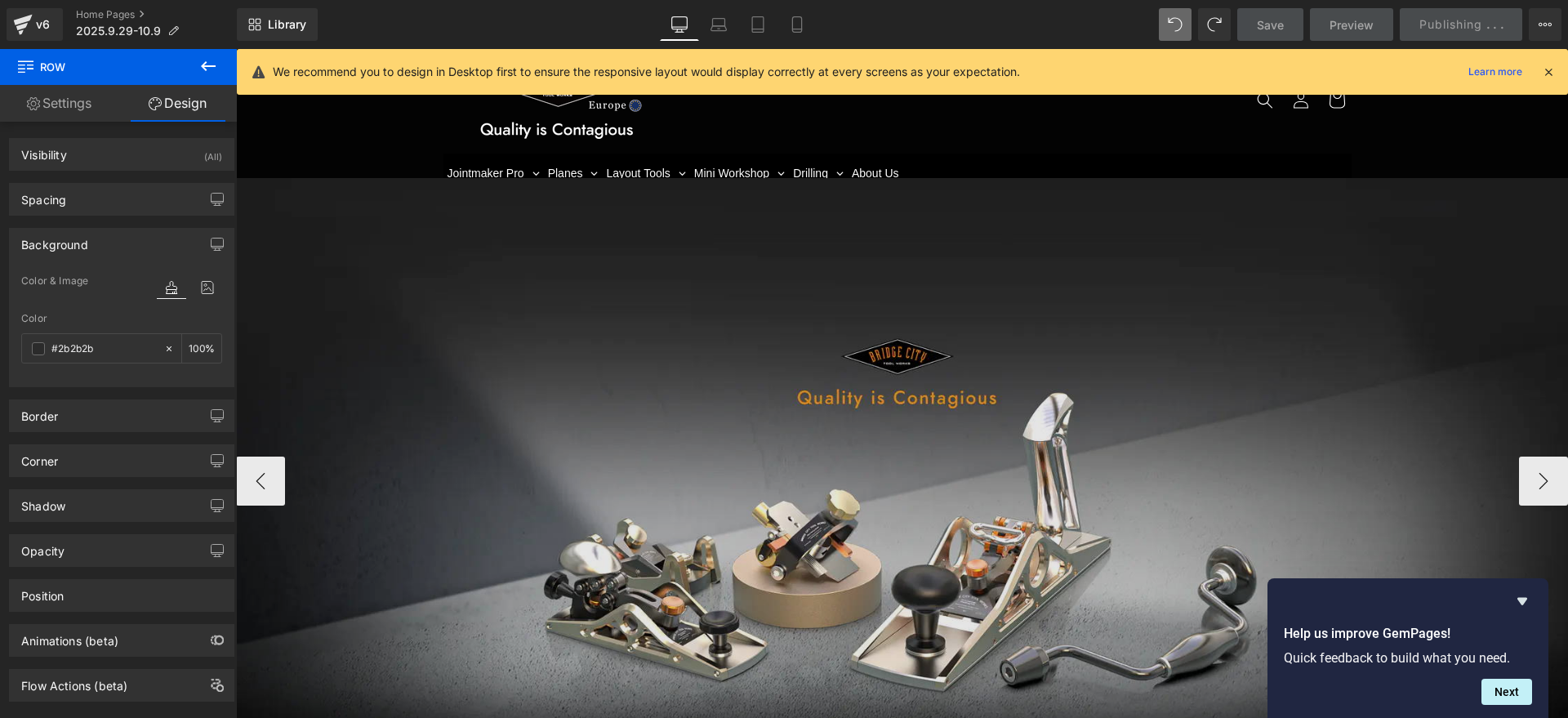
scroll to position [0, 0]
